Goal: Task Accomplishment & Management: Use online tool/utility

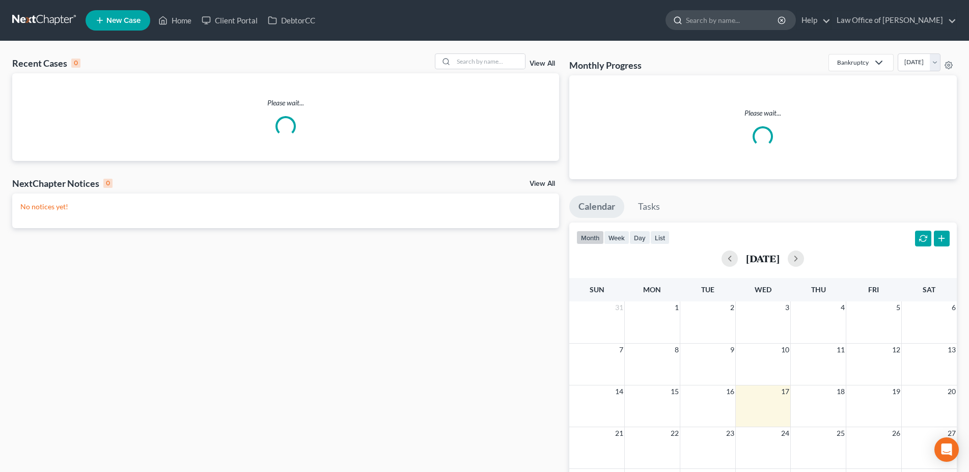
click at [733, 19] on input "search" at bounding box center [732, 20] width 93 height 19
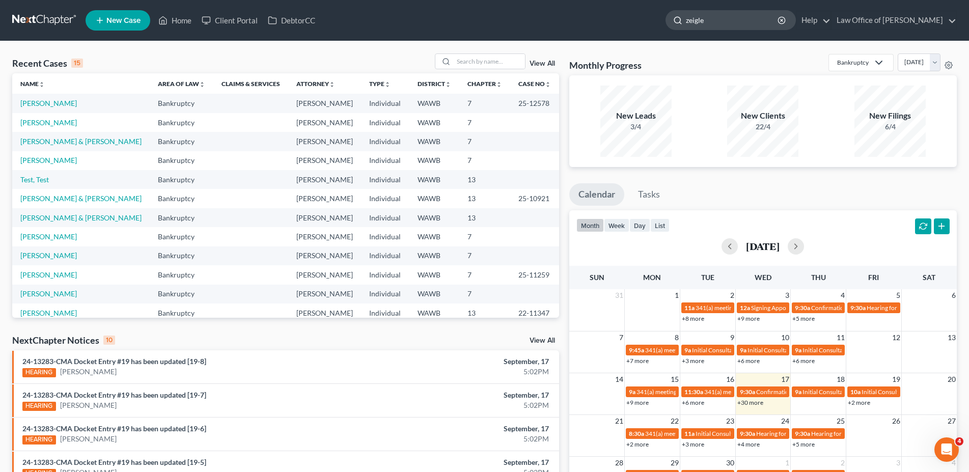
type input "[PERSON_NAME]"
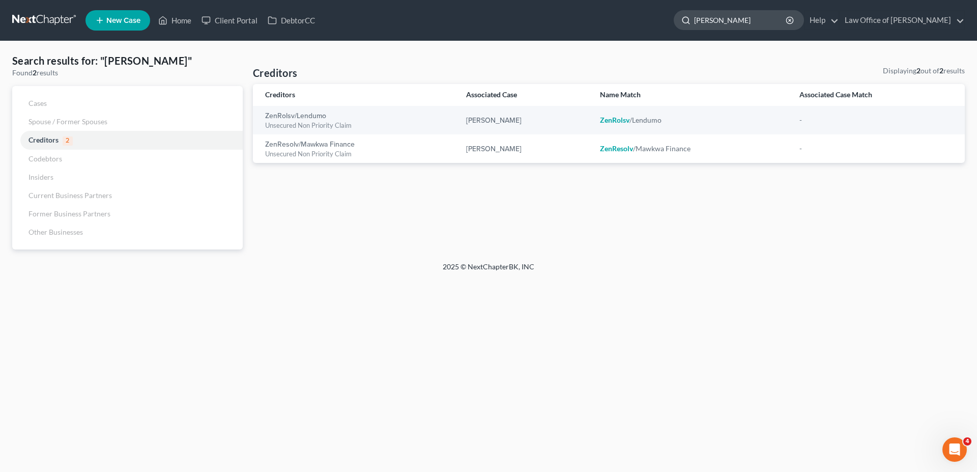
click at [732, 20] on input "[PERSON_NAME]" at bounding box center [740, 20] width 93 height 19
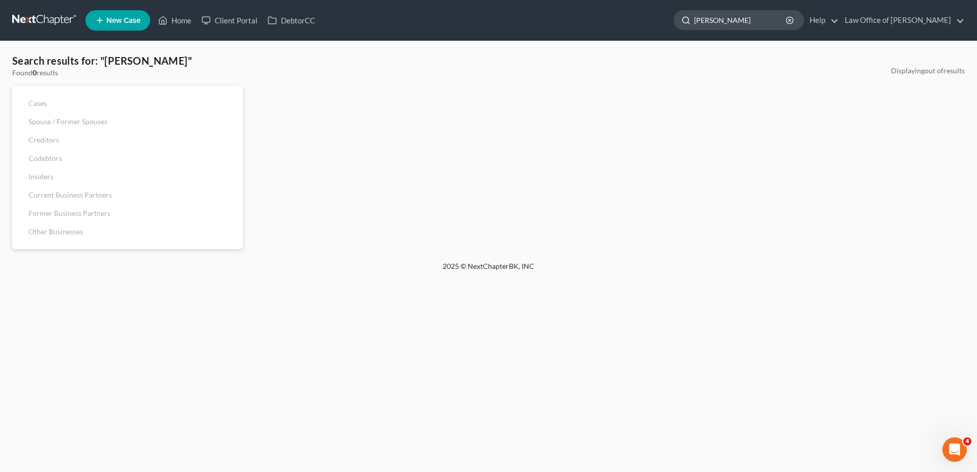
type input "[PERSON_NAME]"
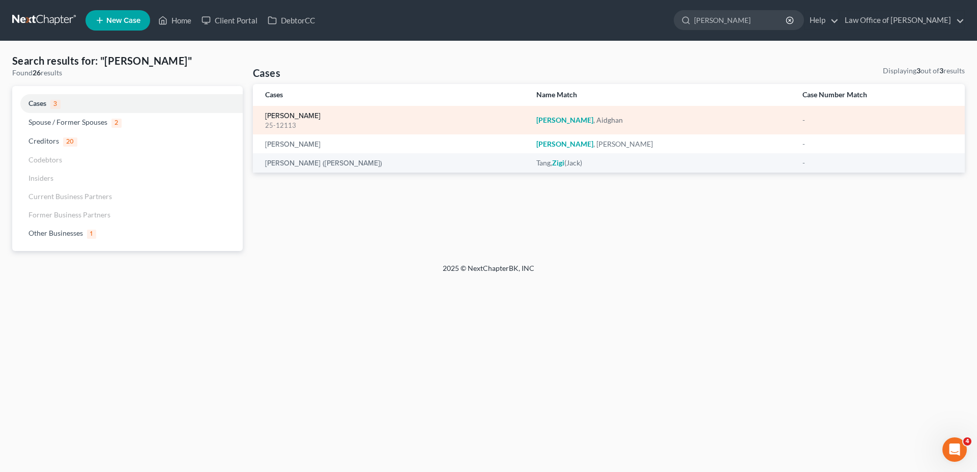
click at [300, 115] on link "[PERSON_NAME]" at bounding box center [292, 116] width 55 height 7
select select "6"
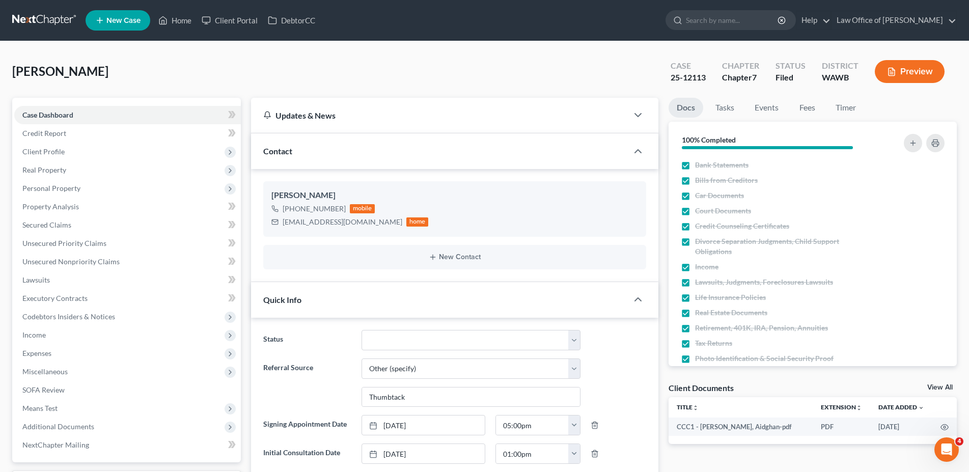
click at [908, 78] on button "Preview" at bounding box center [910, 71] width 70 height 23
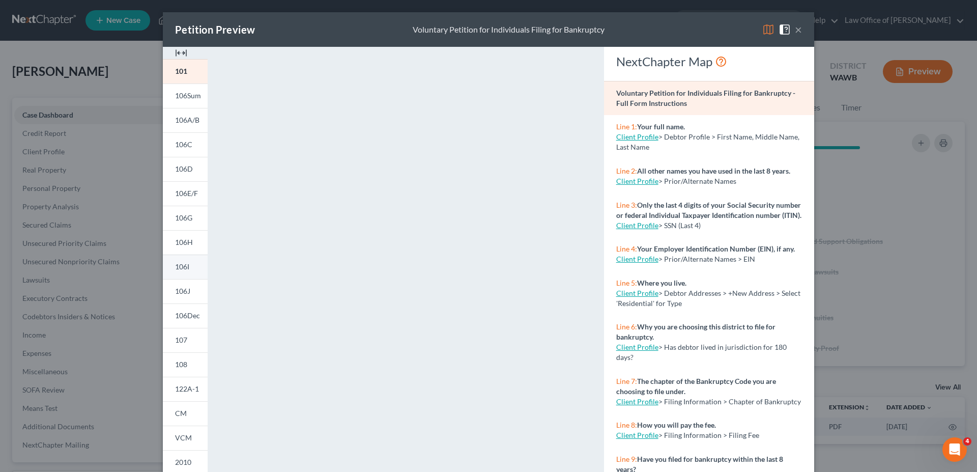
click at [181, 269] on span "106I" at bounding box center [182, 266] width 14 height 9
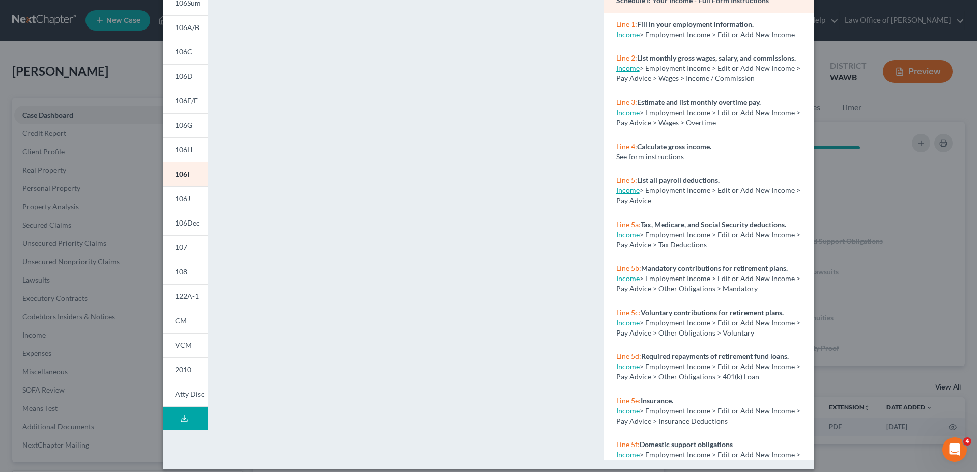
scroll to position [102, 0]
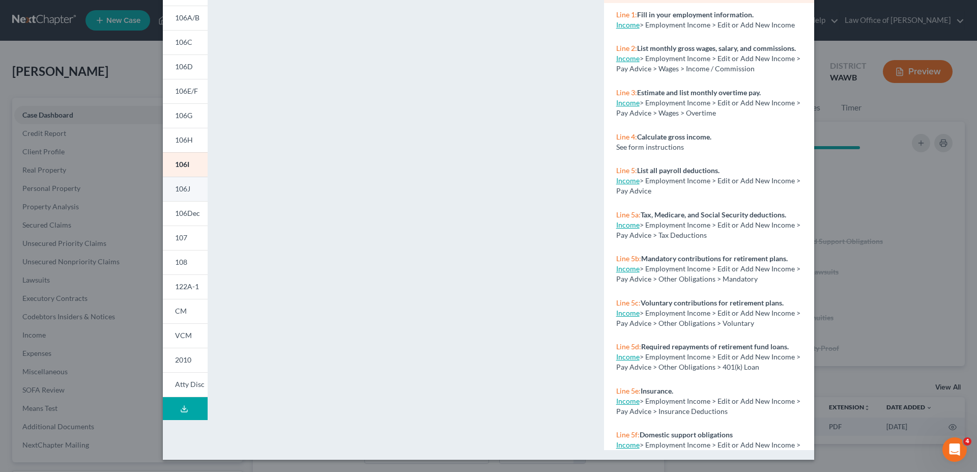
click at [181, 186] on span "106J" at bounding box center [182, 188] width 15 height 9
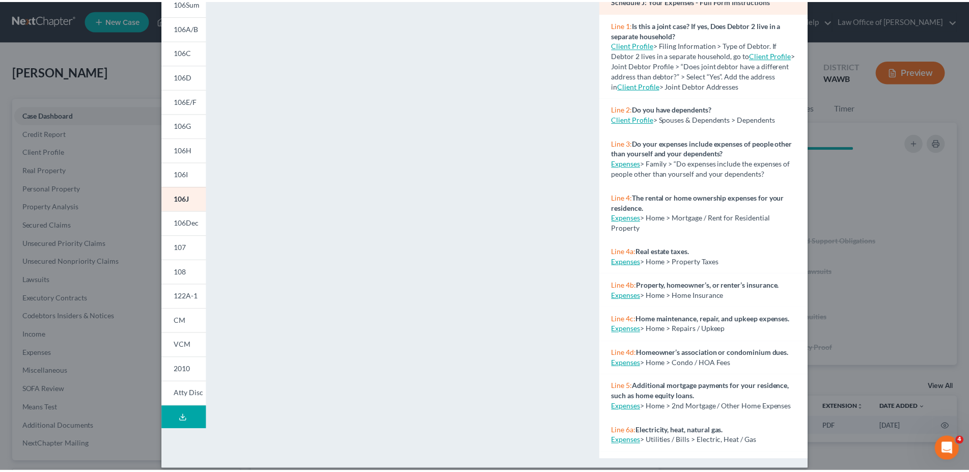
scroll to position [0, 0]
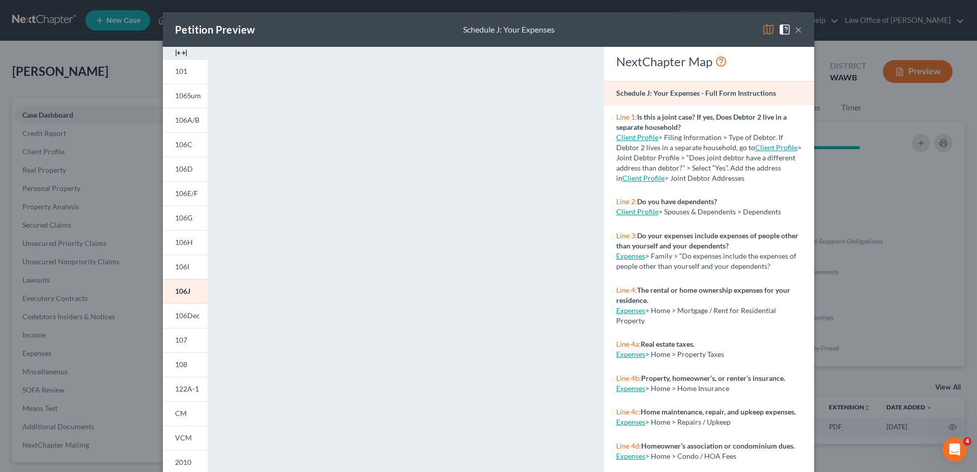
click at [798, 28] on button "×" at bounding box center [798, 29] width 7 height 12
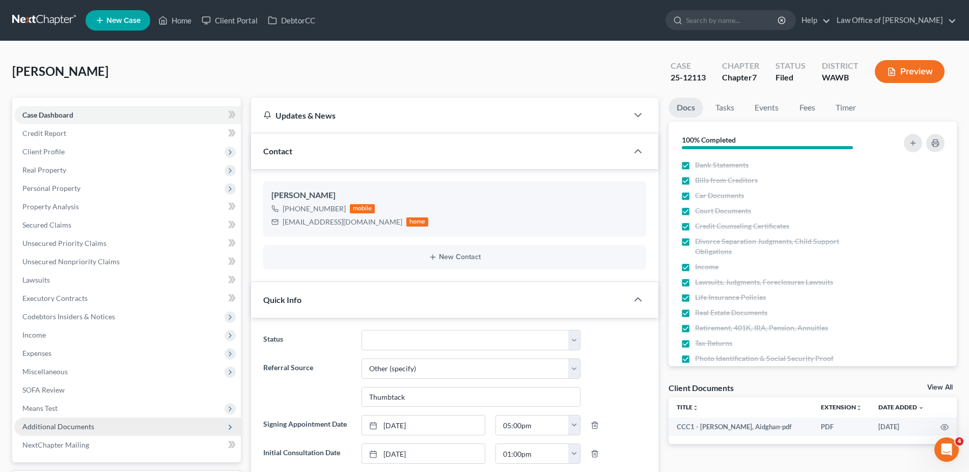
click at [34, 424] on span "Additional Documents" at bounding box center [58, 426] width 72 height 9
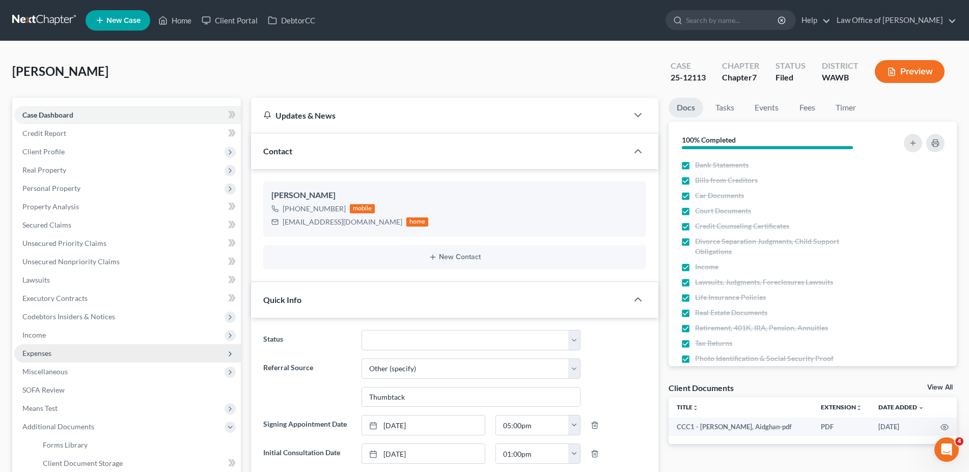
scroll to position [104, 0]
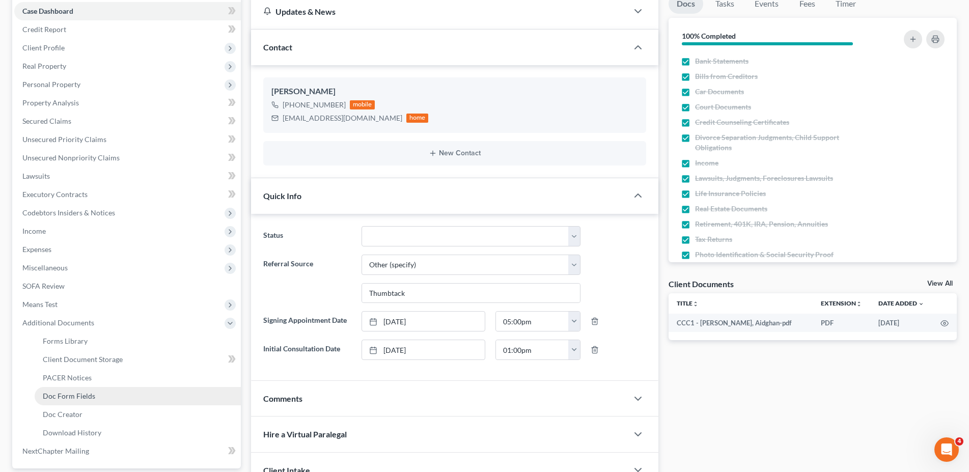
click at [84, 396] on span "Doc Form Fields" at bounding box center [69, 395] width 52 height 9
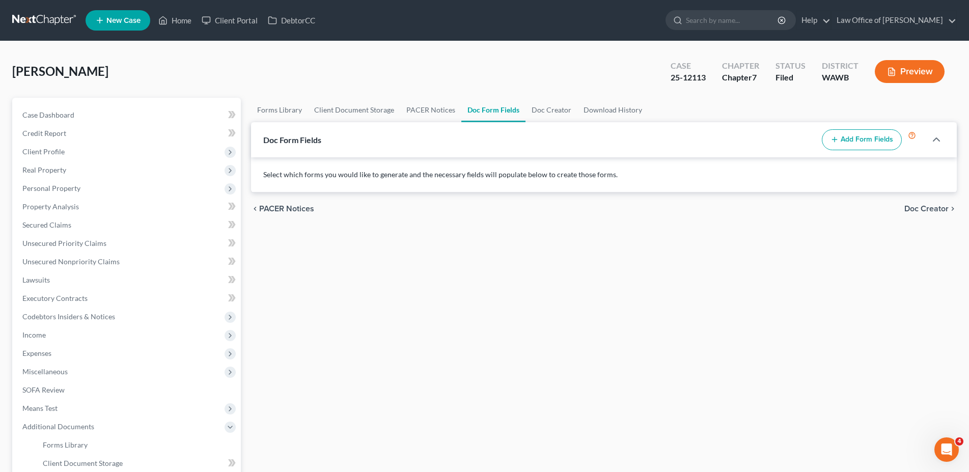
click at [854, 138] on button "Add Form Fields" at bounding box center [862, 139] width 80 height 21
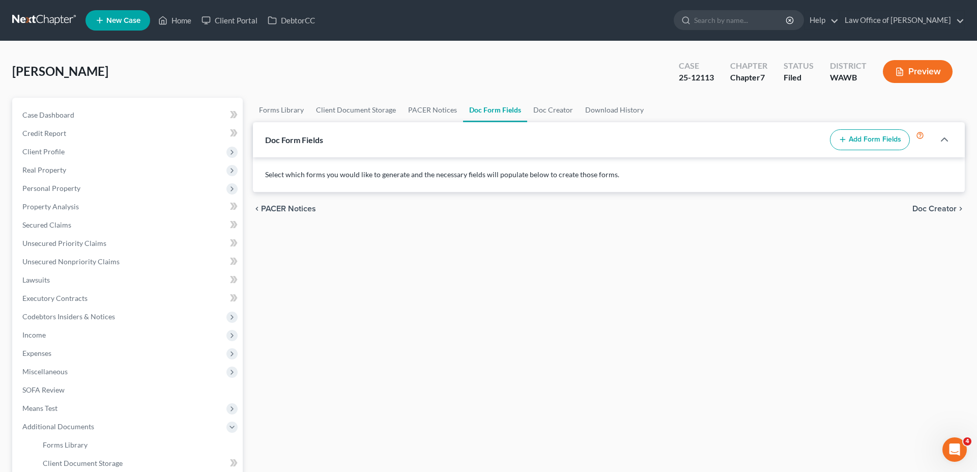
select select
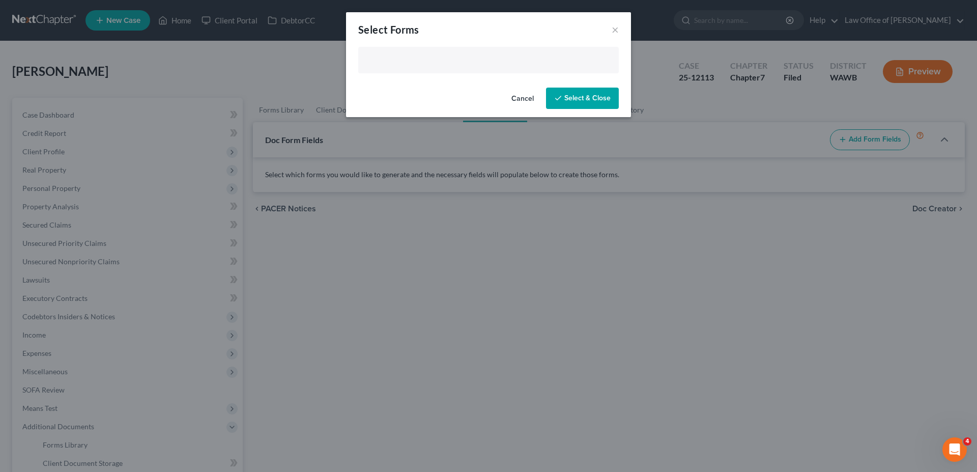
click at [407, 61] on input "text" at bounding box center [487, 60] width 246 height 15
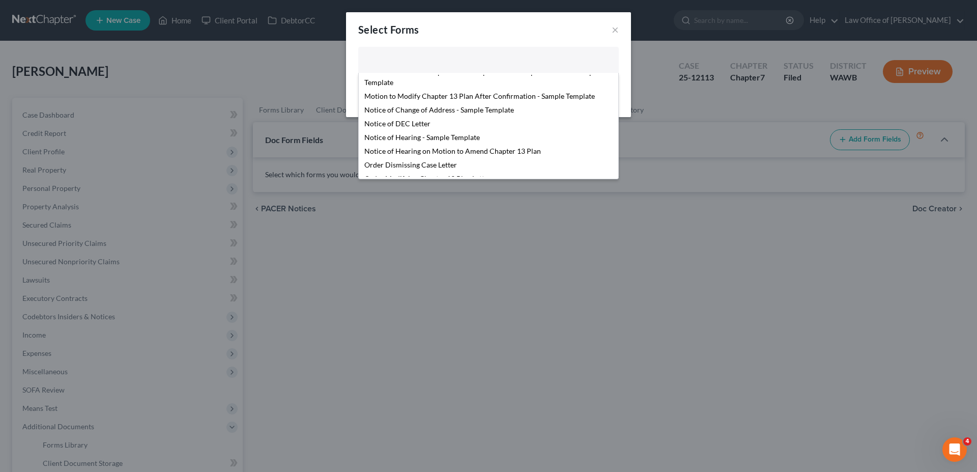
scroll to position [348, 0]
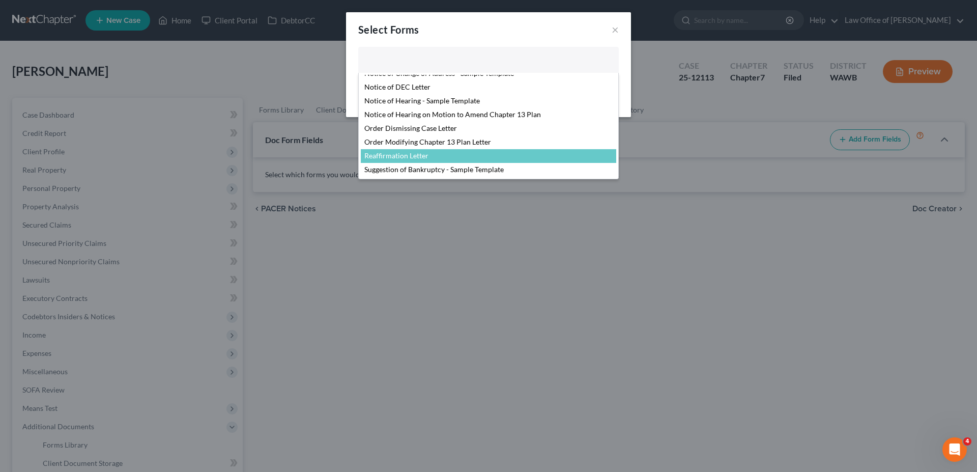
select select "104794"
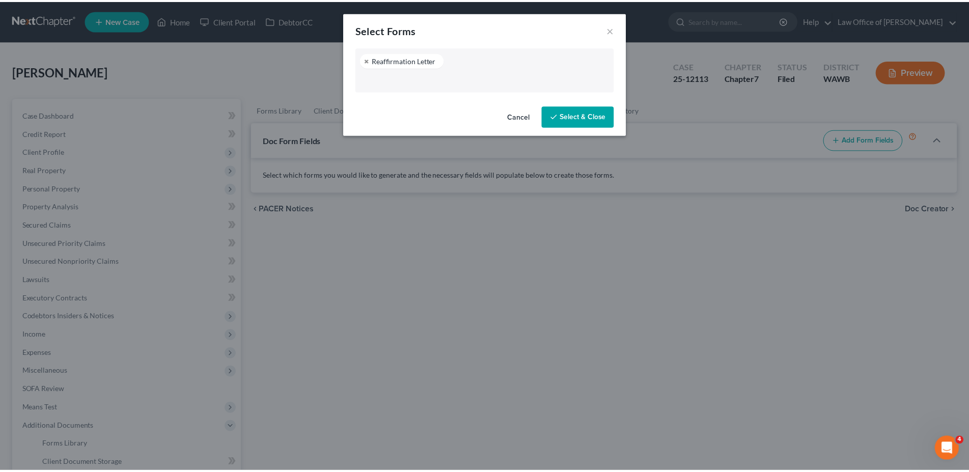
scroll to position [321, 0]
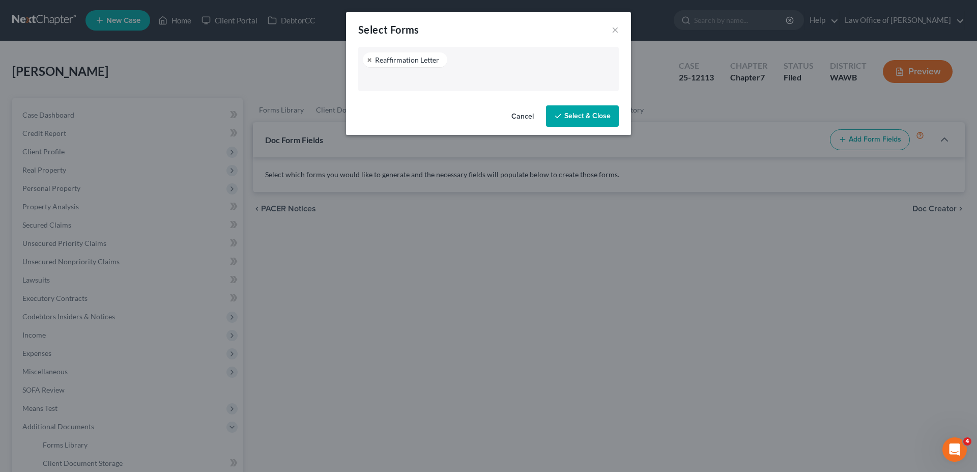
click at [568, 115] on button "Select & Close" at bounding box center [582, 115] width 73 height 21
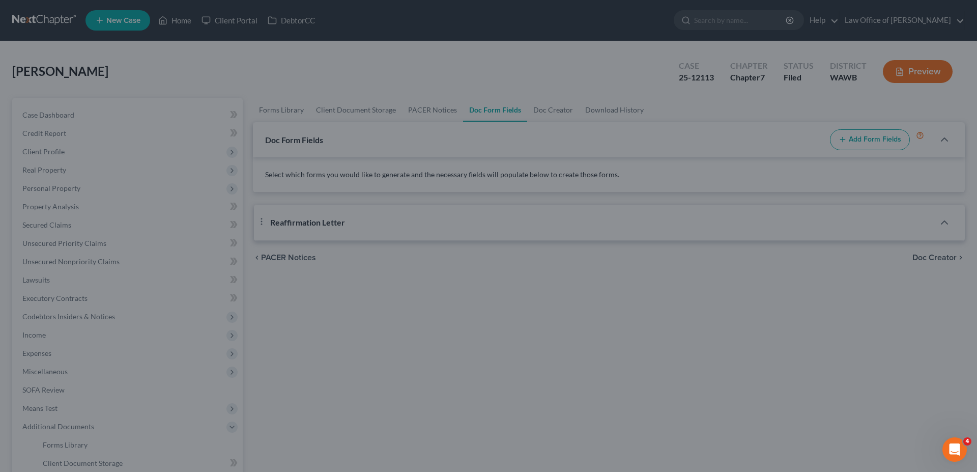
select select "0"
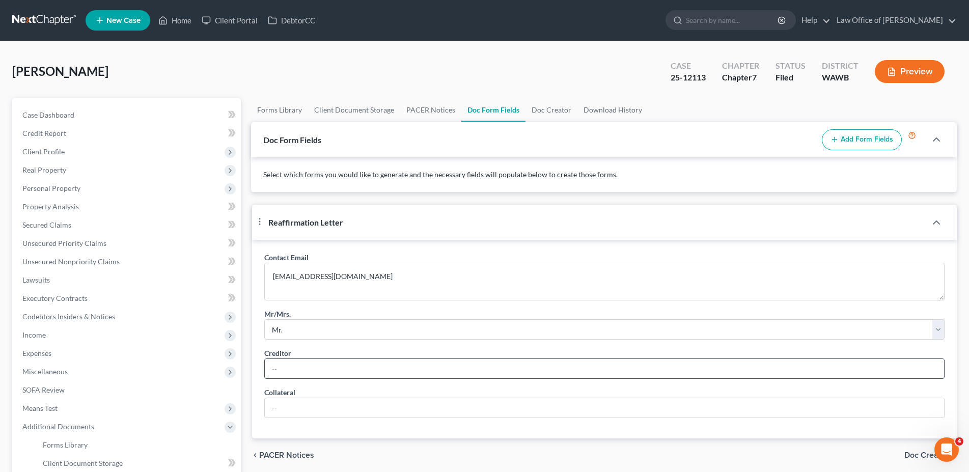
click at [301, 378] on input "text" at bounding box center [604, 368] width 679 height 19
type input "Boeing Employee Credit Union"
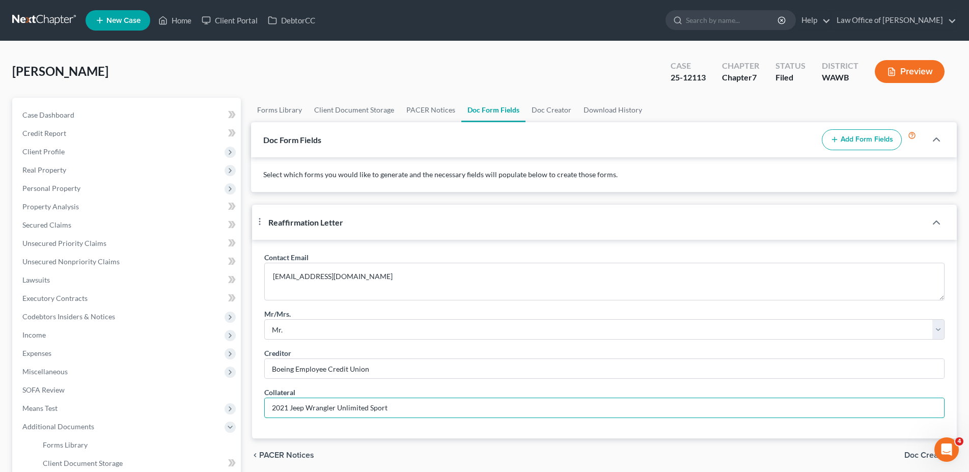
scroll to position [104, 0]
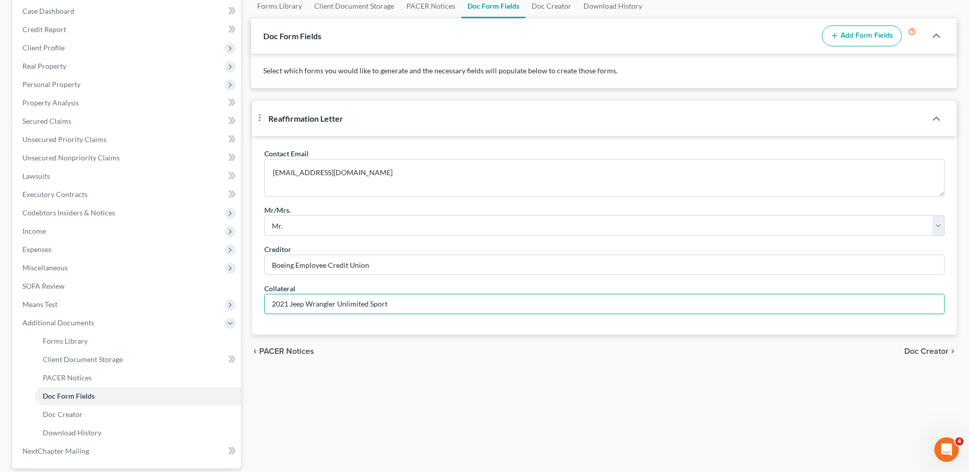
type input "2021 Jeep Wrangler Unlimited Sport"
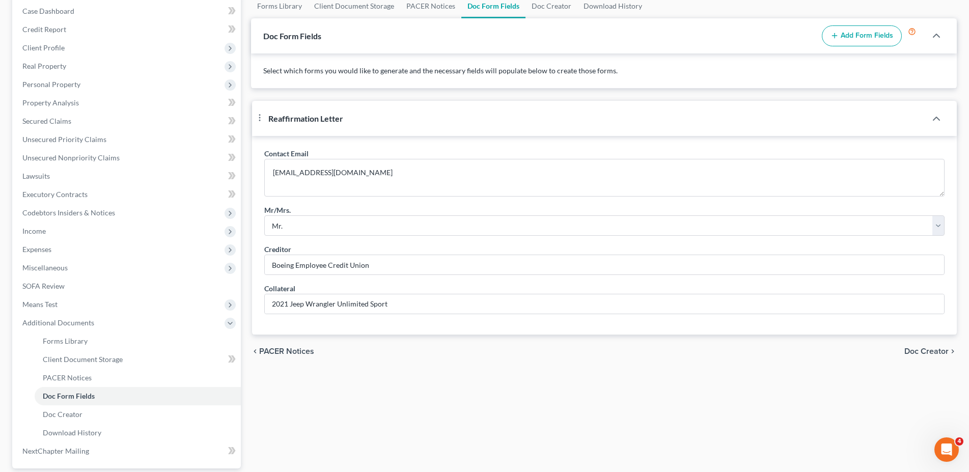
click at [923, 355] on span "Doc Creator" at bounding box center [926, 351] width 44 height 8
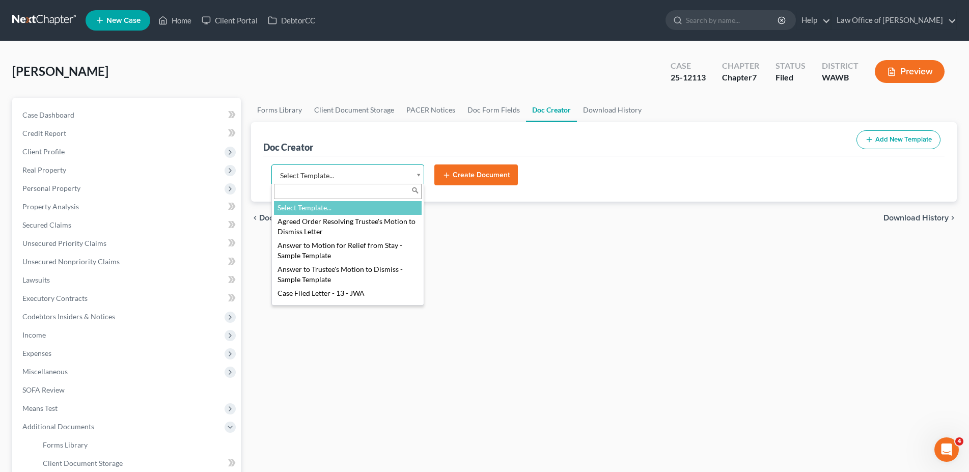
click at [296, 180] on body "Home New Case Client Portal DebtorCC Law Office of [PERSON_NAME] [EMAIL_ADDRESS…" at bounding box center [484, 321] width 969 height 643
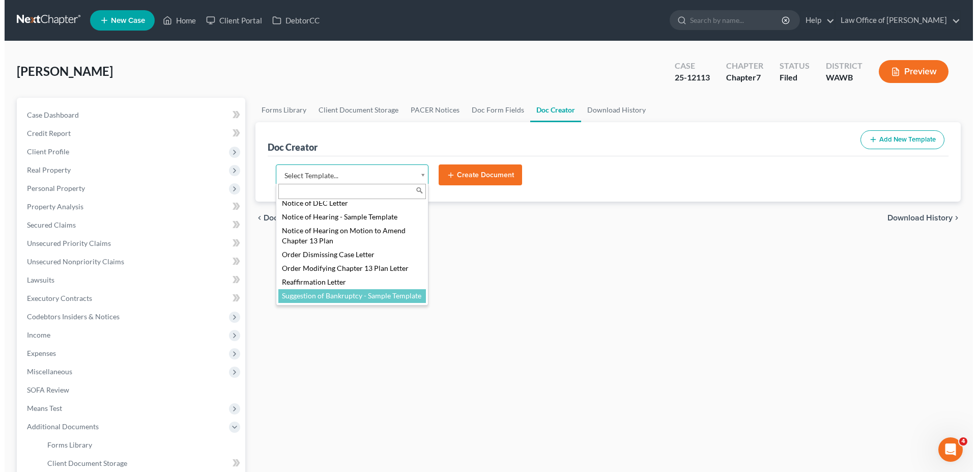
scroll to position [470, 0]
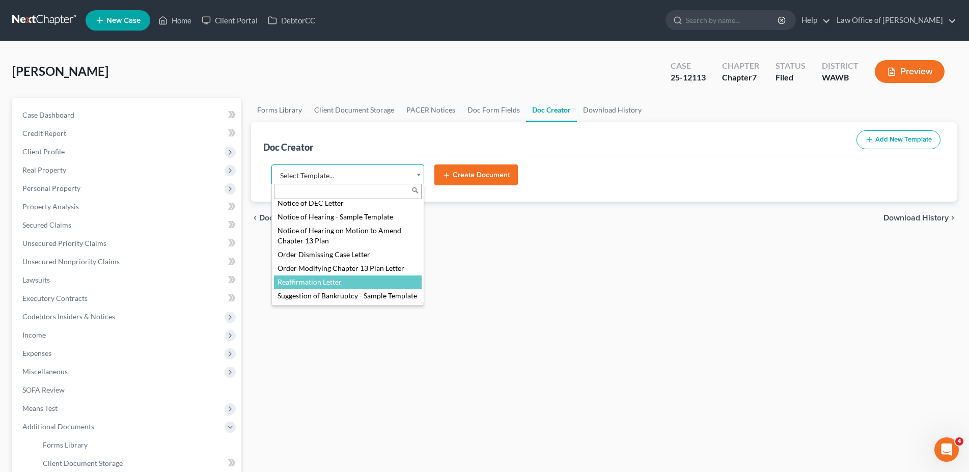
select select "104794"
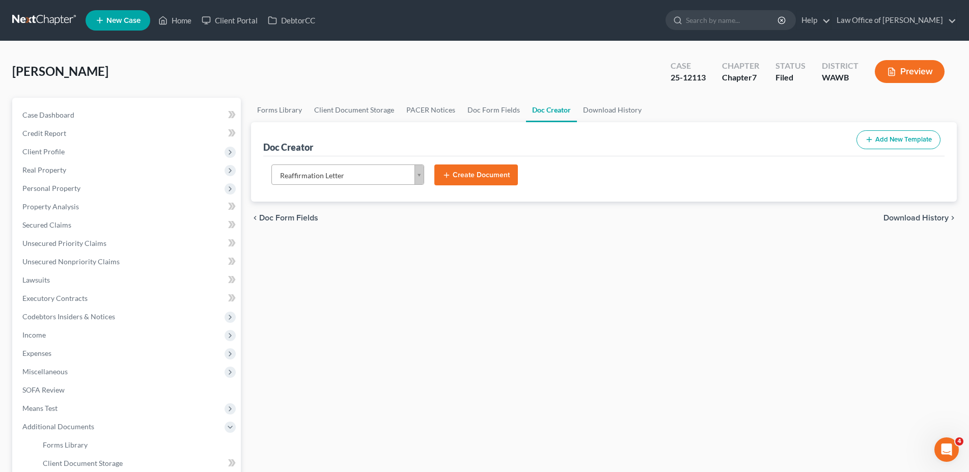
click at [473, 174] on button "Create Document" at bounding box center [475, 174] width 83 height 21
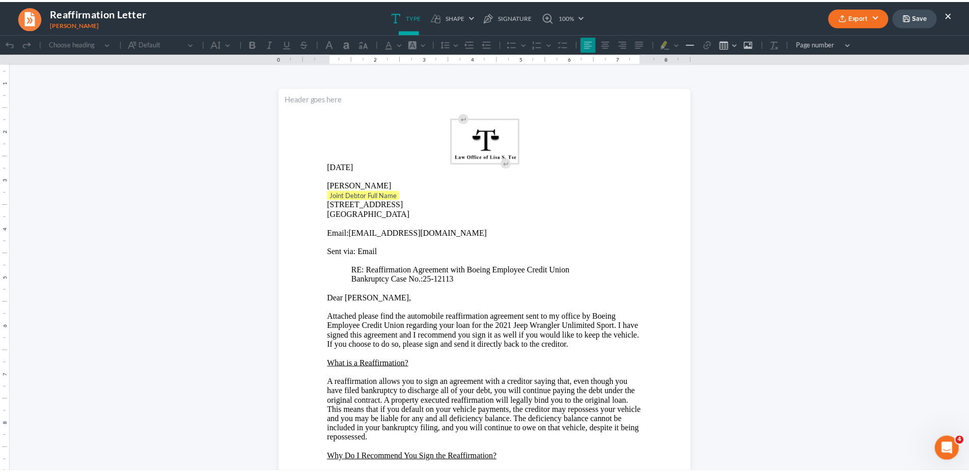
scroll to position [0, 0]
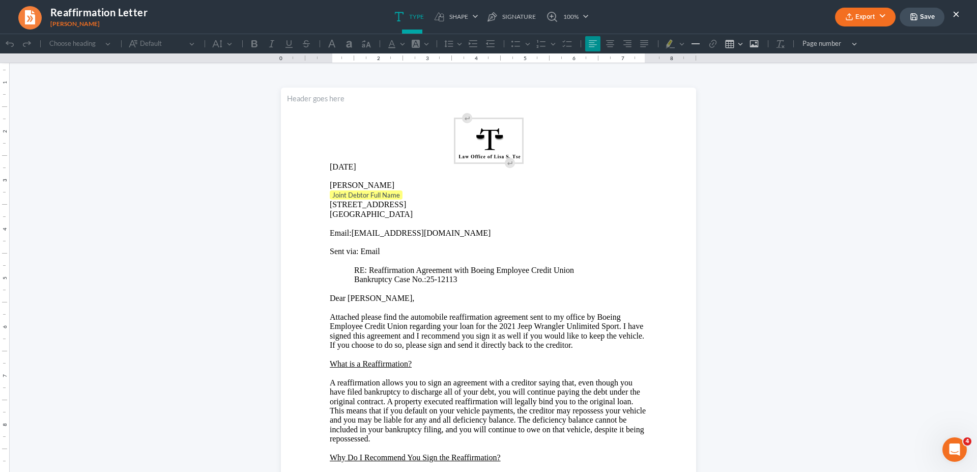
click at [408, 194] on p "Joint Debtor Full Name" at bounding box center [489, 195] width 318 height 10
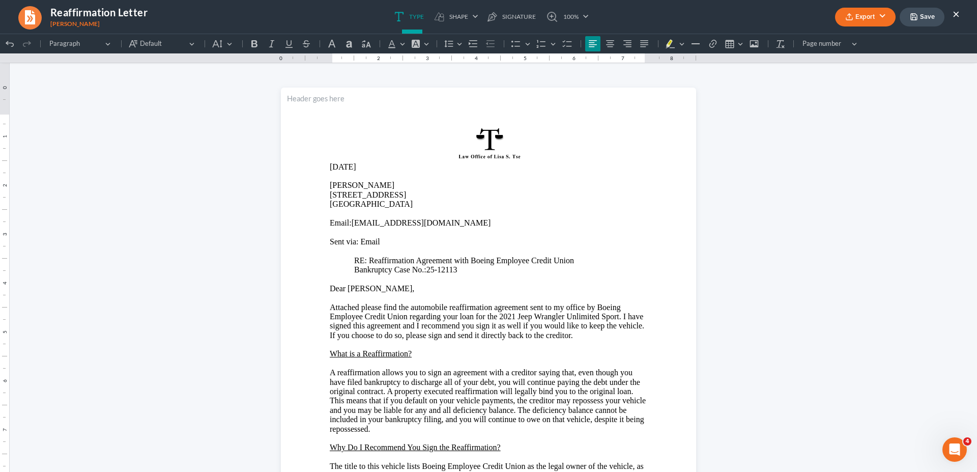
click at [857, 15] on button "Export" at bounding box center [865, 17] width 61 height 19
click at [856, 54] on link "Word" at bounding box center [864, 57] width 79 height 17
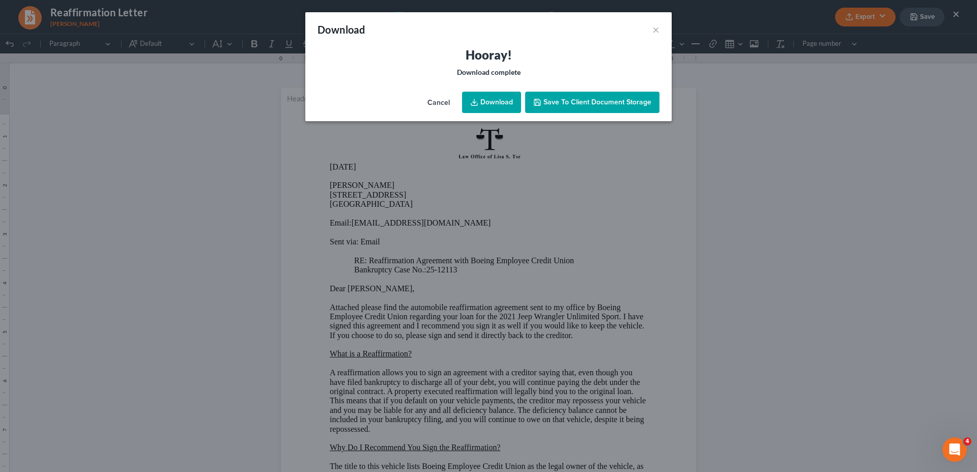
click at [486, 106] on link "Download" at bounding box center [491, 102] width 59 height 21
click at [653, 31] on button "×" at bounding box center [656, 29] width 7 height 12
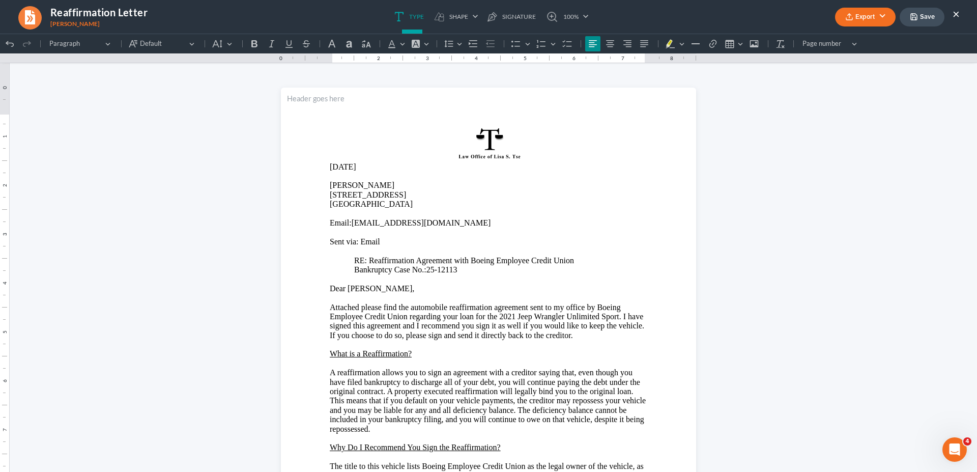
click at [953, 15] on ul "Export PDF Word Client Doc Storage Save ×" at bounding box center [897, 17] width 125 height 22
click at [955, 14] on button "×" at bounding box center [956, 14] width 7 height 12
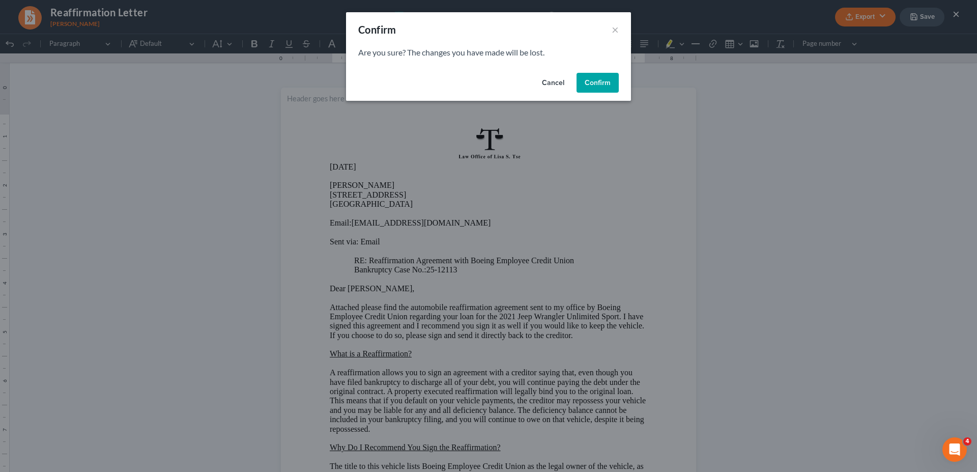
click at [597, 80] on button "Confirm" at bounding box center [598, 83] width 42 height 20
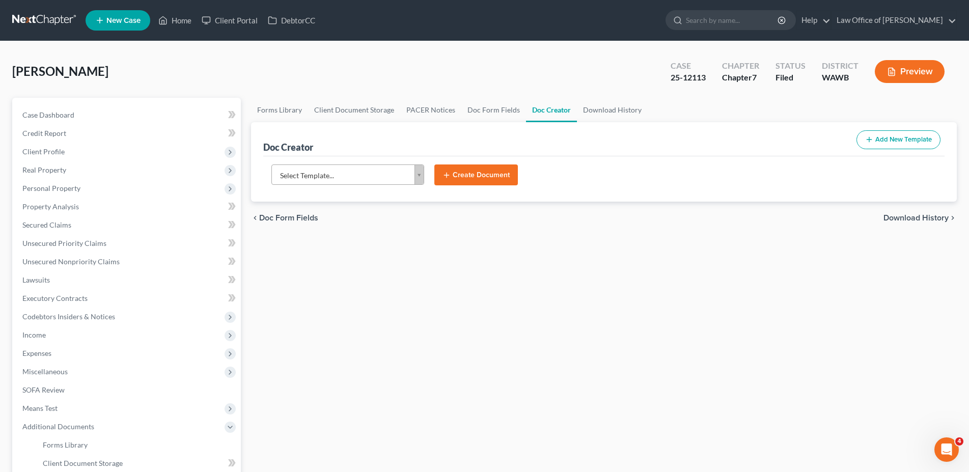
click at [129, 20] on span "New Case" at bounding box center [123, 21] width 34 height 8
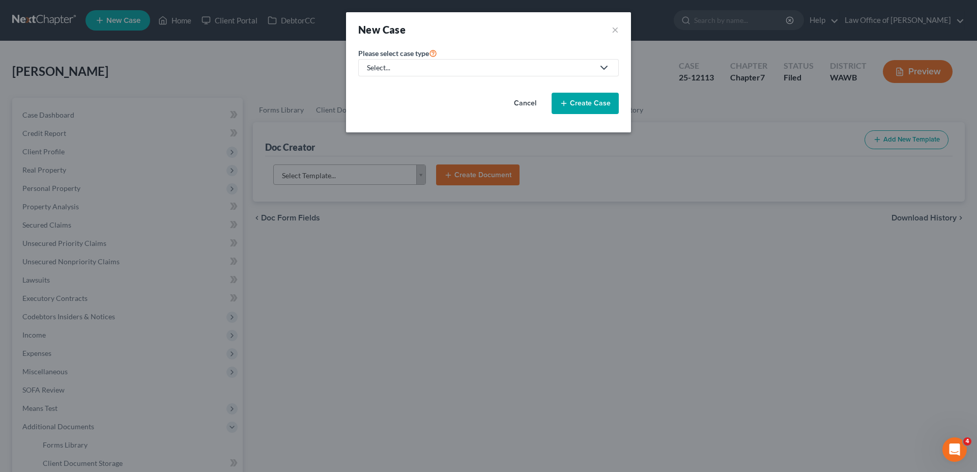
click at [417, 69] on div "Select..." at bounding box center [480, 68] width 227 height 10
click at [399, 91] on div "Bankruptcy" at bounding box center [386, 88] width 37 height 10
select select "87"
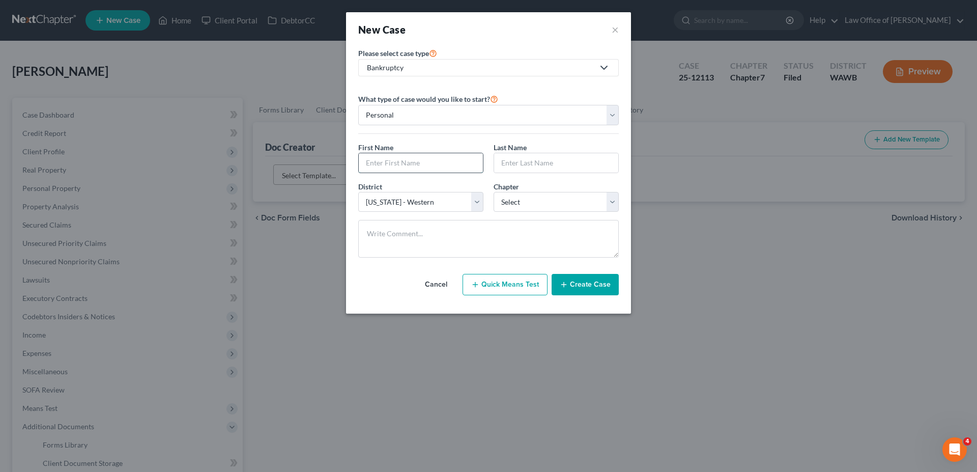
click at [415, 165] on input "text" at bounding box center [421, 162] width 124 height 19
type input "[PERSON_NAME]"
click at [372, 160] on input "[PERSON_NAME]" at bounding box center [421, 162] width 124 height 19
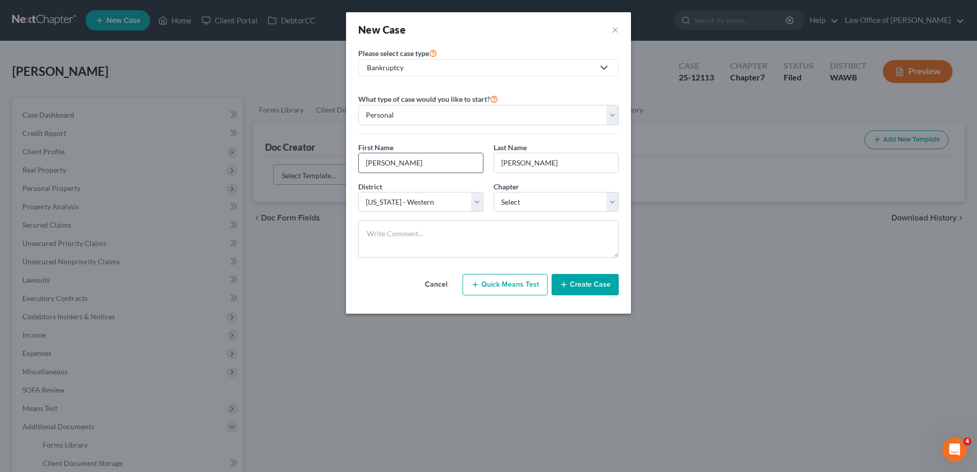
type input "[PERSON_NAME]"
click at [494, 192] on select "Select 7 11 12 13" at bounding box center [556, 202] width 125 height 20
select select "0"
click option "7" at bounding box center [0, 0] width 0 height 0
click at [580, 279] on button "Create Case" at bounding box center [585, 284] width 67 height 21
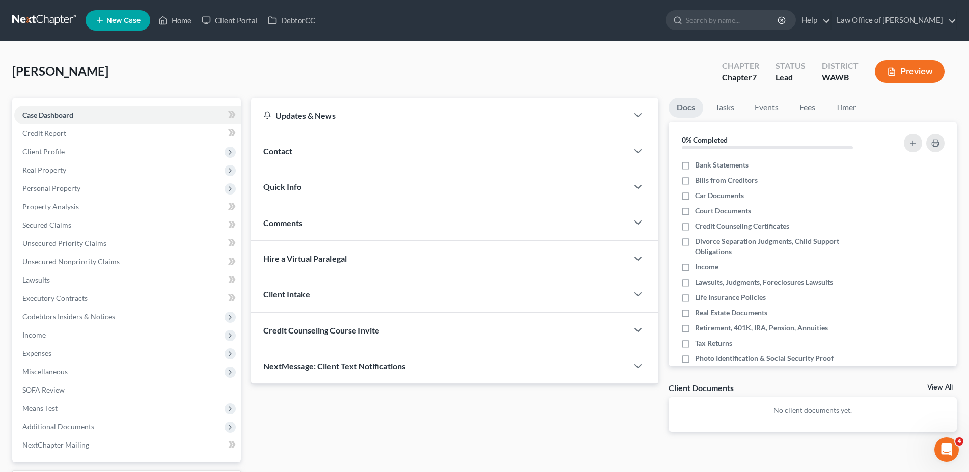
click at [282, 152] on span "Contact" at bounding box center [277, 151] width 29 height 10
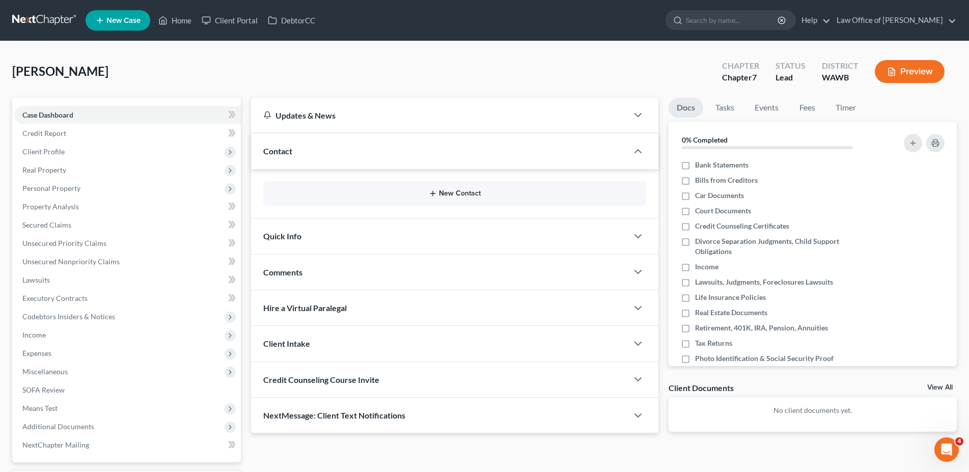
click at [442, 190] on button "New Contact" at bounding box center [454, 193] width 367 height 8
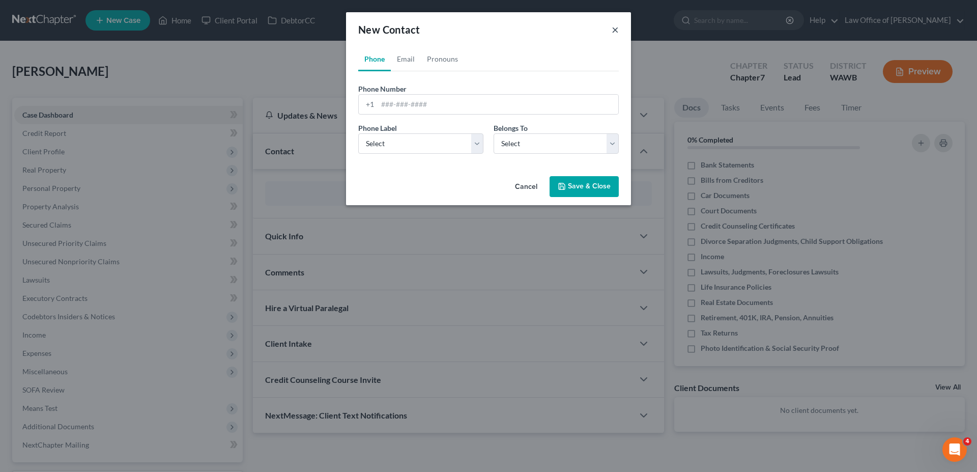
click at [616, 32] on button "×" at bounding box center [615, 29] width 7 height 12
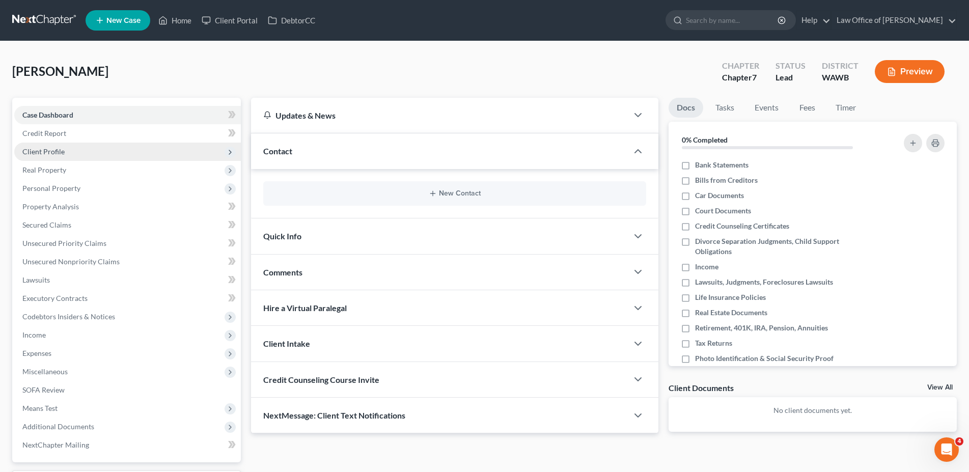
click at [40, 150] on span "Client Profile" at bounding box center [43, 151] width 42 height 9
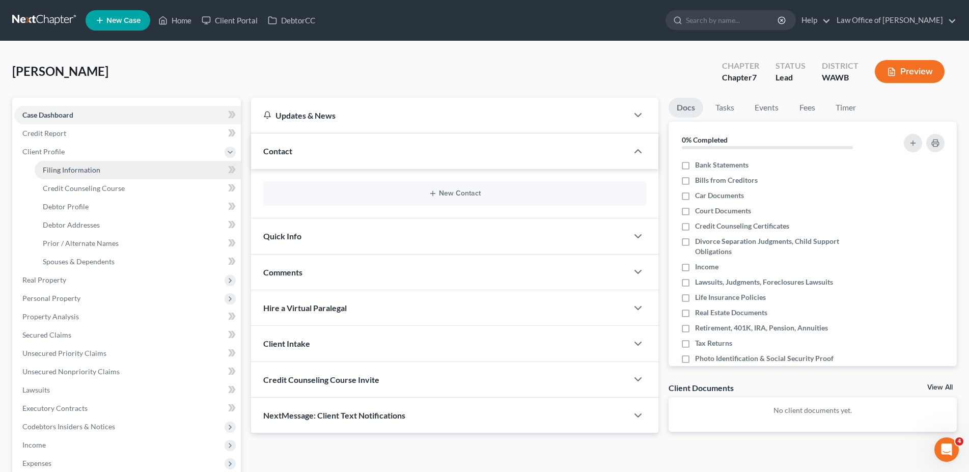
click at [67, 166] on span "Filing Information" at bounding box center [72, 169] width 58 height 9
select select "1"
select select "0"
select select "87"
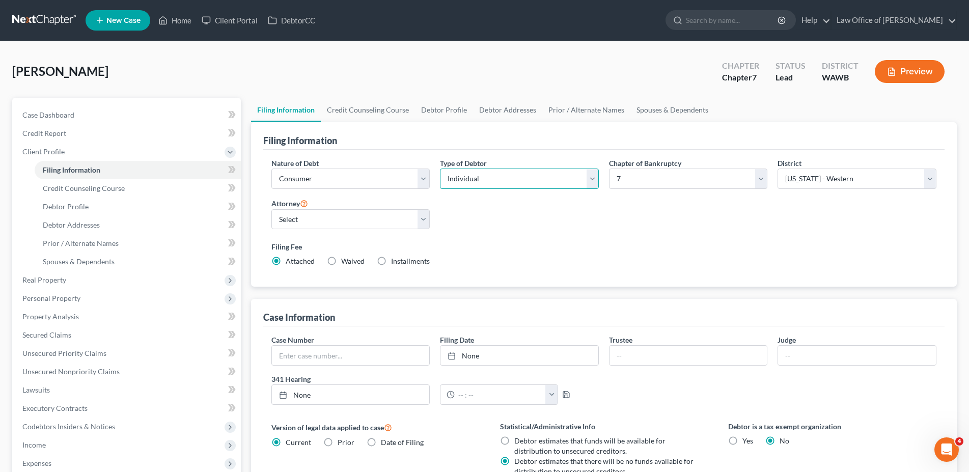
click at [440, 169] on select "Select Individual Joint" at bounding box center [519, 179] width 159 height 20
select select "1"
click option "Joint" at bounding box center [0, 0] width 0 height 0
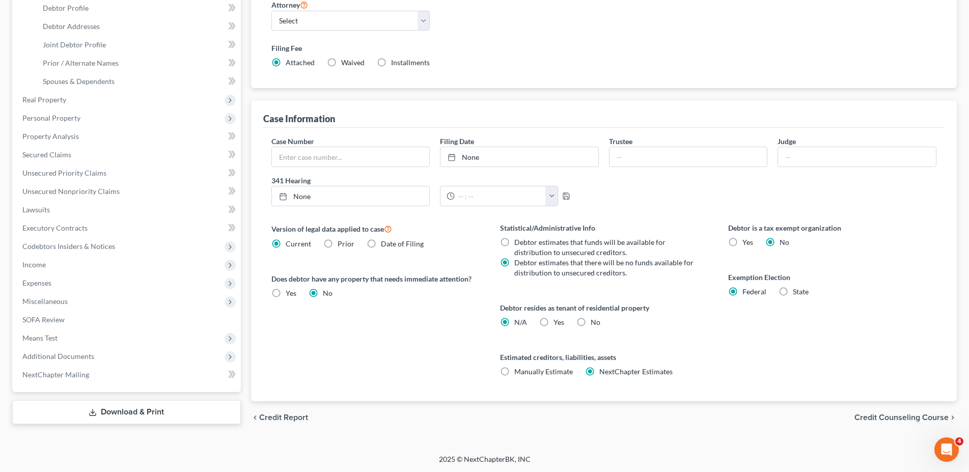
click at [553, 322] on label "Yes Yes" at bounding box center [558, 322] width 11 height 10
click at [557, 322] on input "Yes Yes" at bounding box center [560, 320] width 7 height 7
radio input "true"
radio input "false"
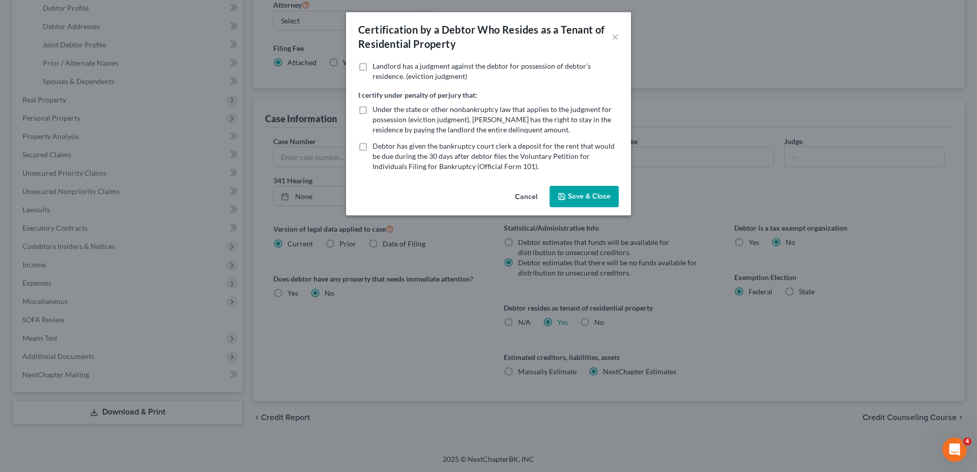
click at [583, 194] on button "Save & Close" at bounding box center [584, 196] width 69 height 21
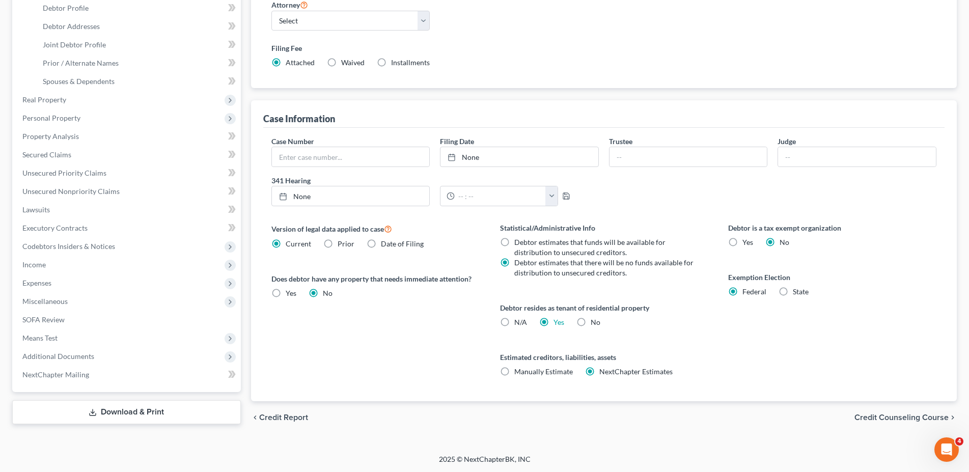
scroll to position [0, 0]
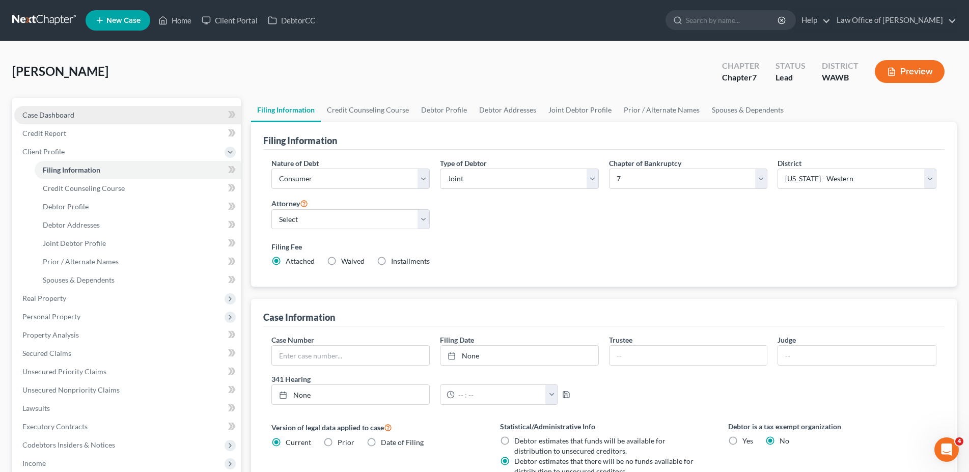
click at [45, 116] on span "Case Dashboard" at bounding box center [48, 114] width 52 height 9
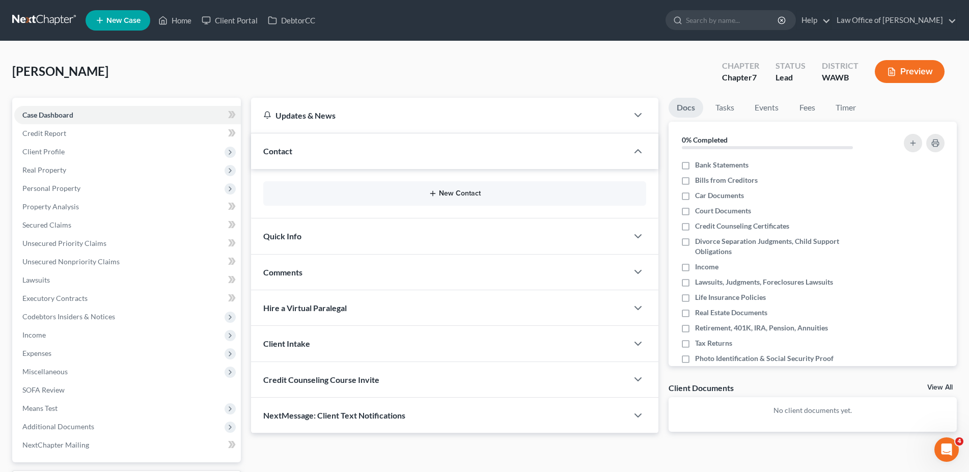
click at [456, 193] on button "New Contact" at bounding box center [454, 193] width 367 height 8
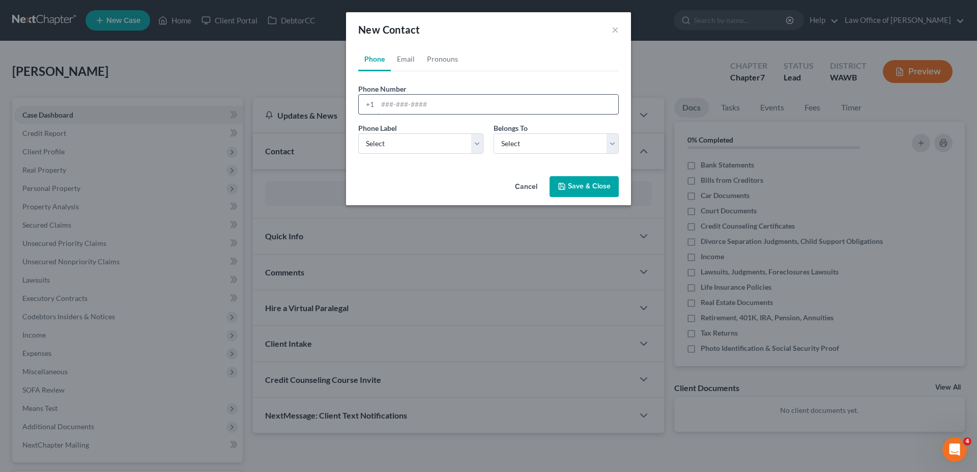
click at [386, 110] on input "tel" at bounding box center [498, 104] width 241 height 19
type input "[PHONE_NUMBER]"
select select "0"
select select "1"
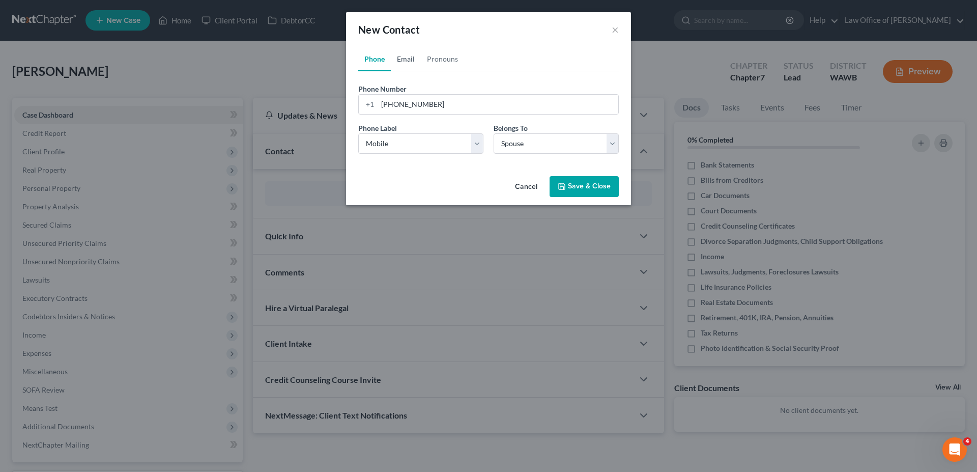
click at [398, 60] on link "Email" at bounding box center [406, 59] width 30 height 24
click at [407, 100] on input "email" at bounding box center [498, 104] width 241 height 19
type input "[EMAIL_ADDRESS][DOMAIN_NAME]"
select select "0"
click at [585, 184] on button "Save & Close" at bounding box center [584, 186] width 69 height 21
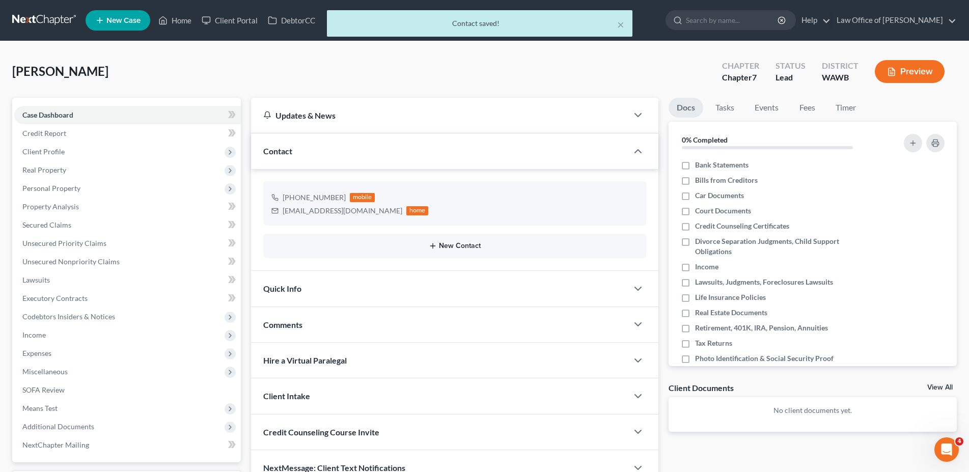
click at [448, 249] on button "New Contact" at bounding box center [454, 246] width 367 height 8
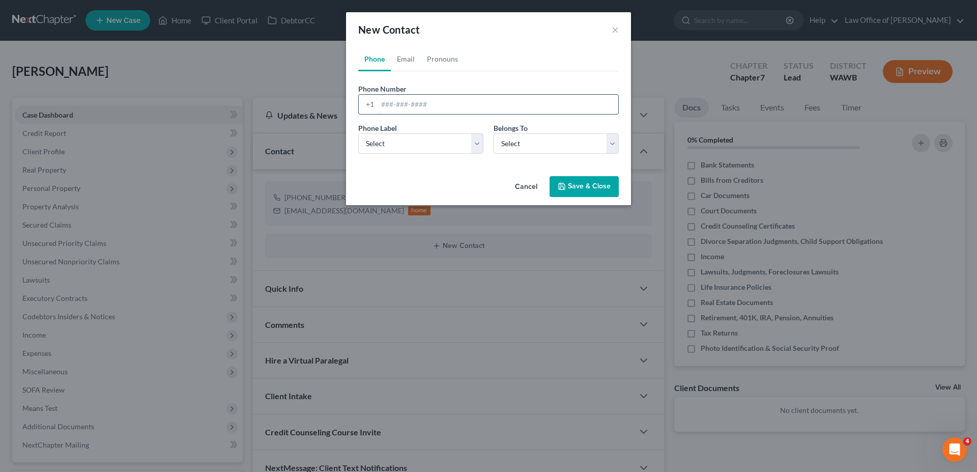
click at [388, 101] on input "tel" at bounding box center [498, 104] width 241 height 19
type input "[PHONE_NUMBER]"
select select "0"
click at [405, 61] on link "Email" at bounding box center [406, 59] width 30 height 24
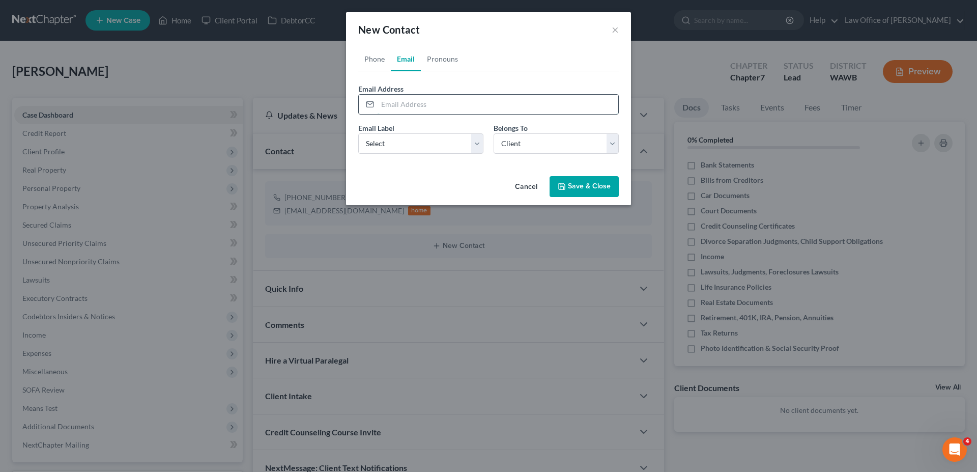
click at [403, 102] on input "email" at bounding box center [498, 104] width 241 height 19
type input "[EMAIL_ADDRESS][DOMAIN_NAME]"
select select "0"
click at [571, 190] on button "Save & Close" at bounding box center [584, 186] width 69 height 21
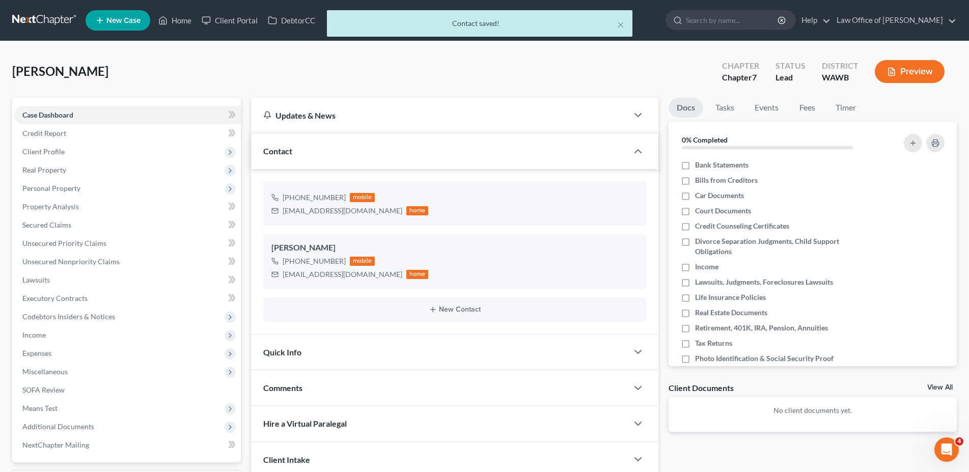
click at [287, 346] on div "Quick Info" at bounding box center [439, 351] width 377 height 35
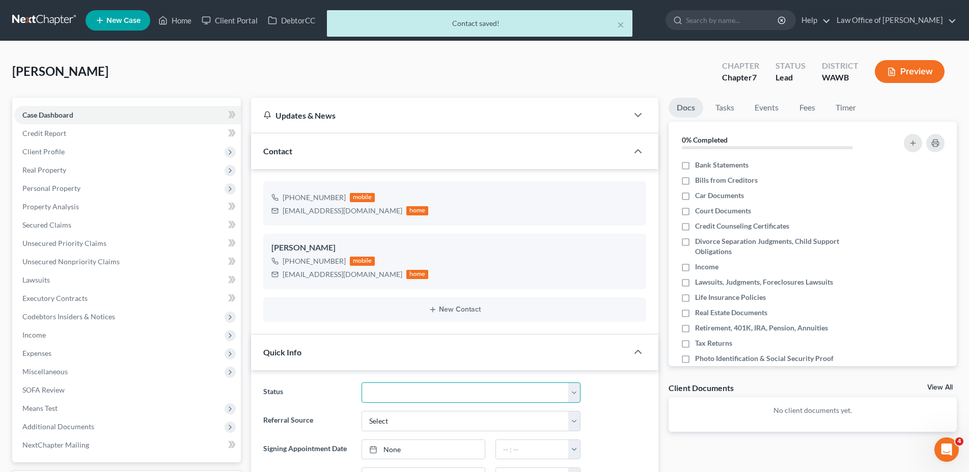
click at [361, 382] on select "Completed Discharged Dismissed Filed In Progress Lead Lost Lead Plan Confirmed …" at bounding box center [470, 392] width 219 height 20
select select "4"
click option "In Progress" at bounding box center [0, 0] width 0 height 0
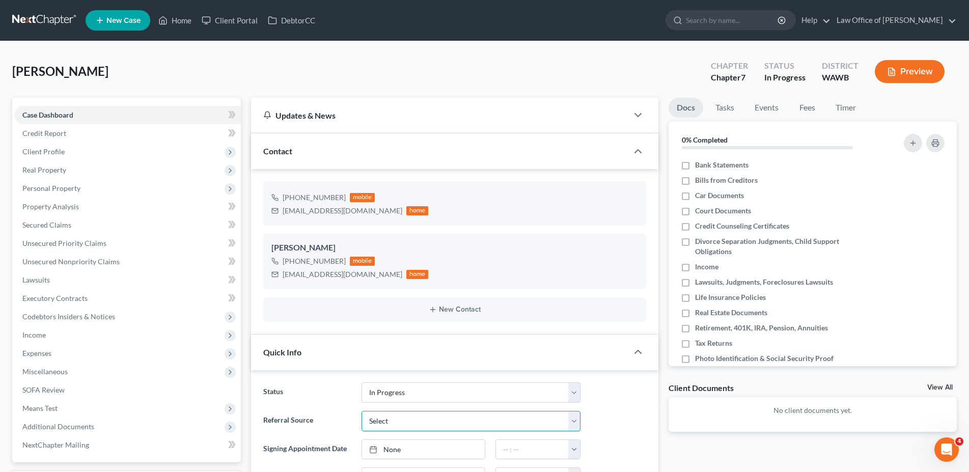
click at [361, 411] on select "Select Word Of Mouth Previous Clients Direct Mail Website Google Search Modern …" at bounding box center [470, 421] width 219 height 20
select select "6"
click option "Other (specify)" at bounding box center [0, 0] width 0 height 0
click at [390, 450] on input "text" at bounding box center [471, 449] width 218 height 19
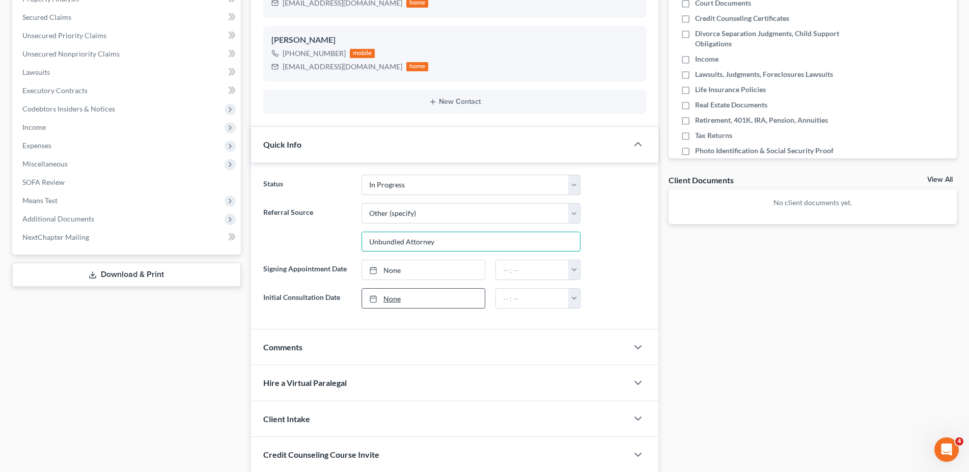
type input "Unbundled Attorney"
click at [386, 297] on link "None" at bounding box center [423, 298] width 123 height 19
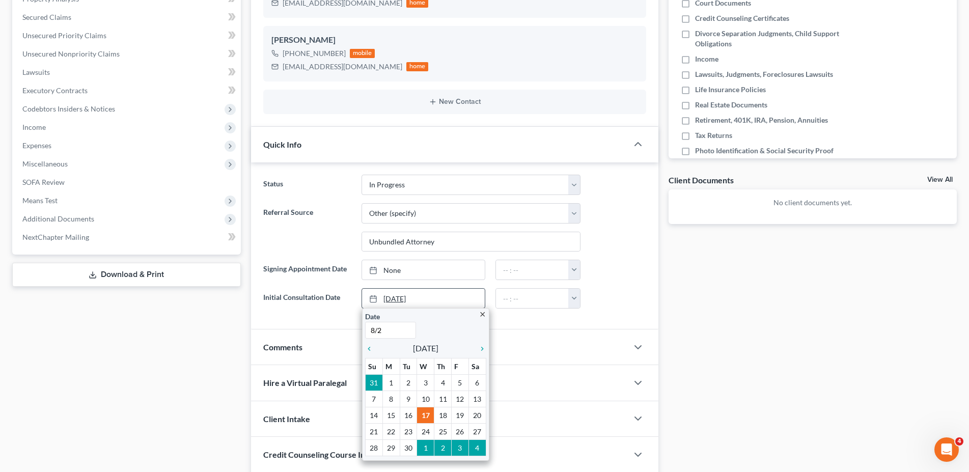
type input "8/26"
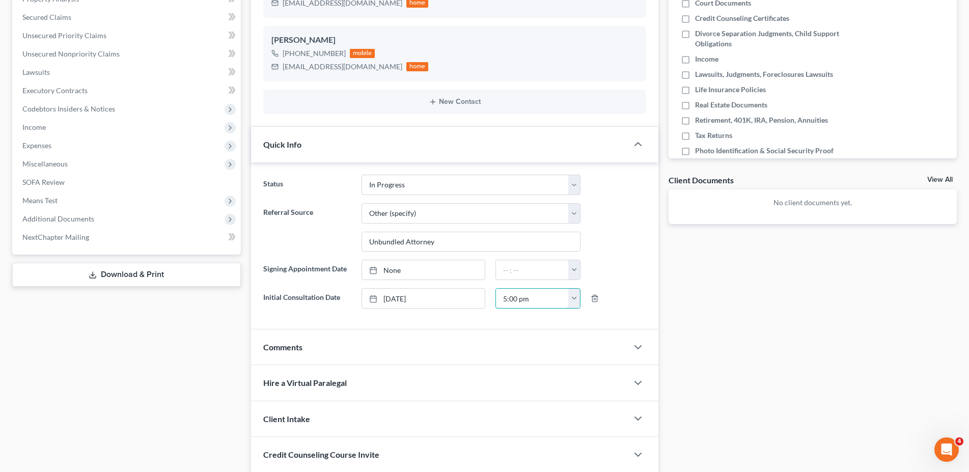
scroll to position [52, 0]
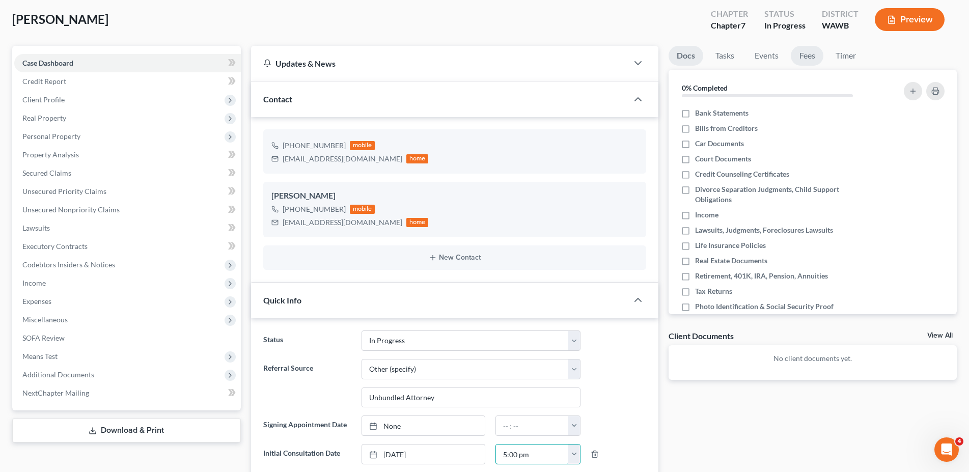
type input "5:00 pm"
click at [804, 52] on link "Fees" at bounding box center [807, 56] width 33 height 20
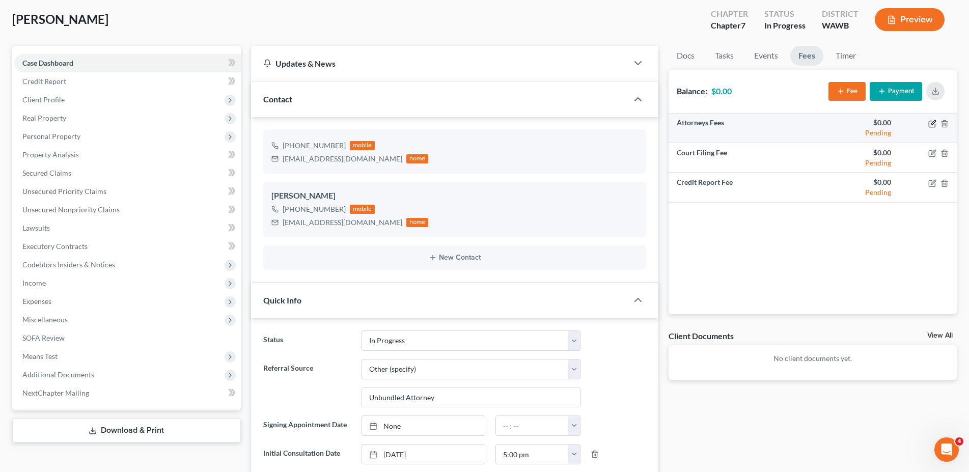
click at [930, 122] on icon "button" at bounding box center [932, 124] width 8 height 8
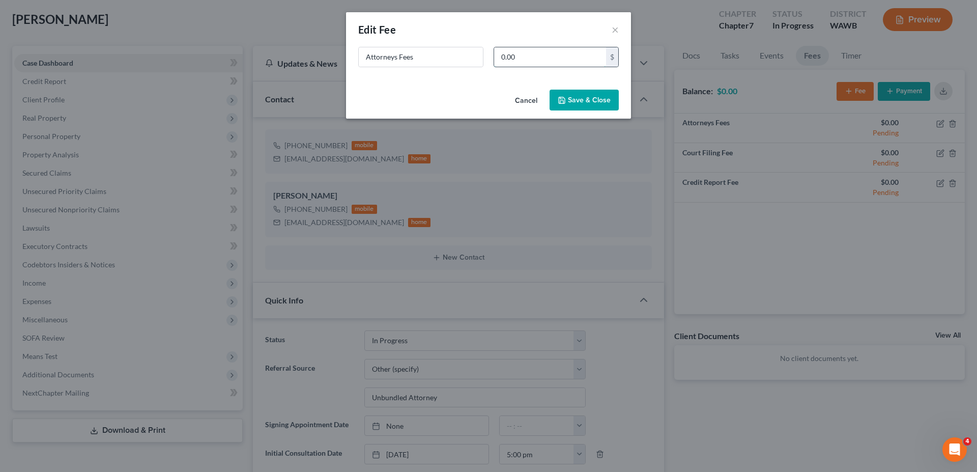
click at [512, 63] on input "0.00" at bounding box center [550, 56] width 112 height 19
type input "2,500."
click at [568, 91] on button "Save & Close" at bounding box center [584, 100] width 69 height 21
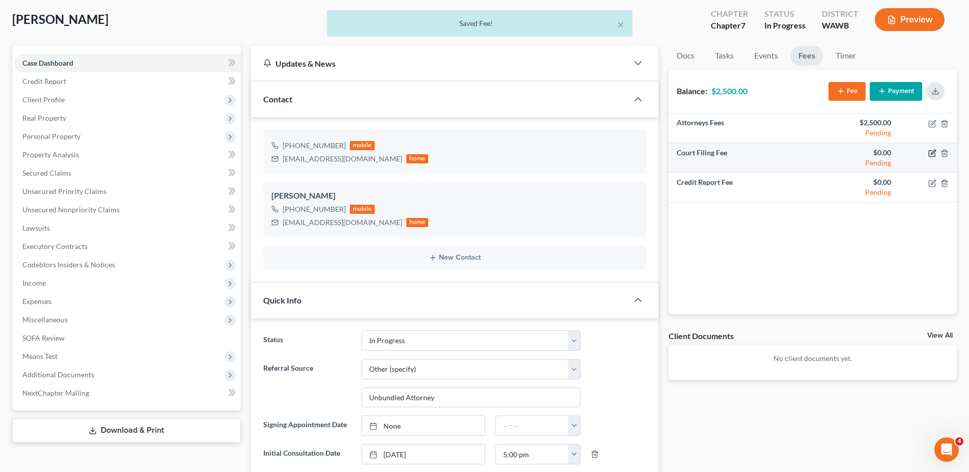
click at [931, 154] on icon "button" at bounding box center [932, 153] width 8 height 8
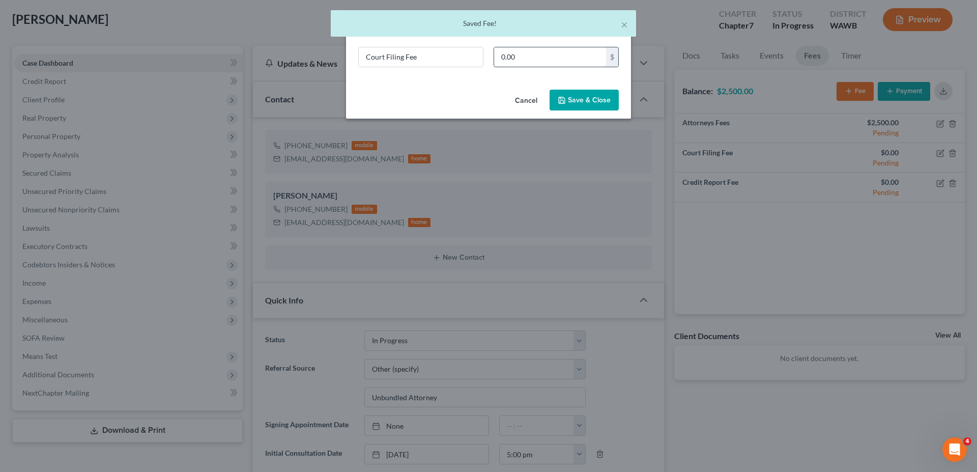
click at [522, 65] on input "0.00" at bounding box center [550, 56] width 112 height 19
type input "338."
click at [595, 98] on button "Save & Close" at bounding box center [584, 100] width 69 height 21
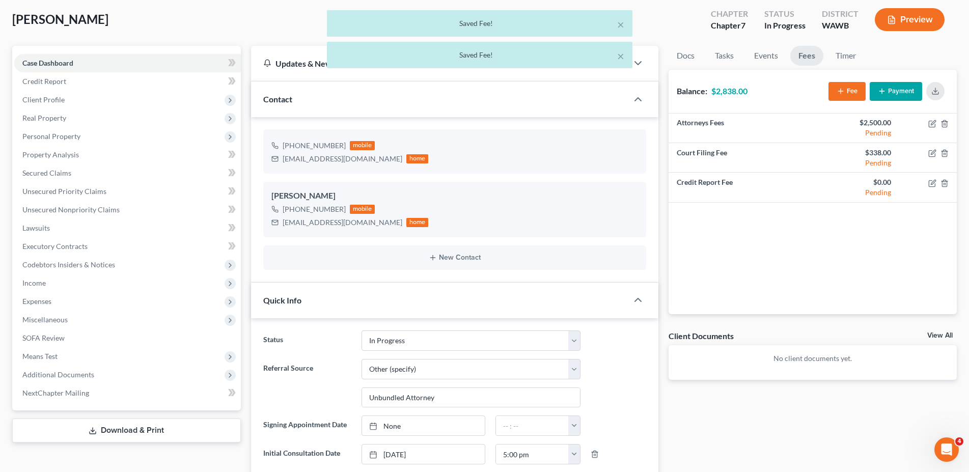
click at [899, 94] on button "Payment" at bounding box center [895, 91] width 52 height 19
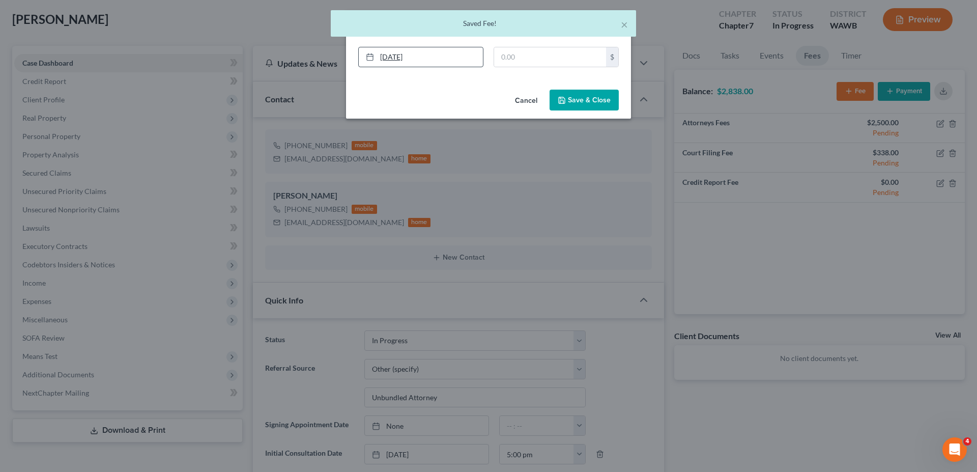
click at [432, 57] on link "[DATE]" at bounding box center [421, 56] width 124 height 19
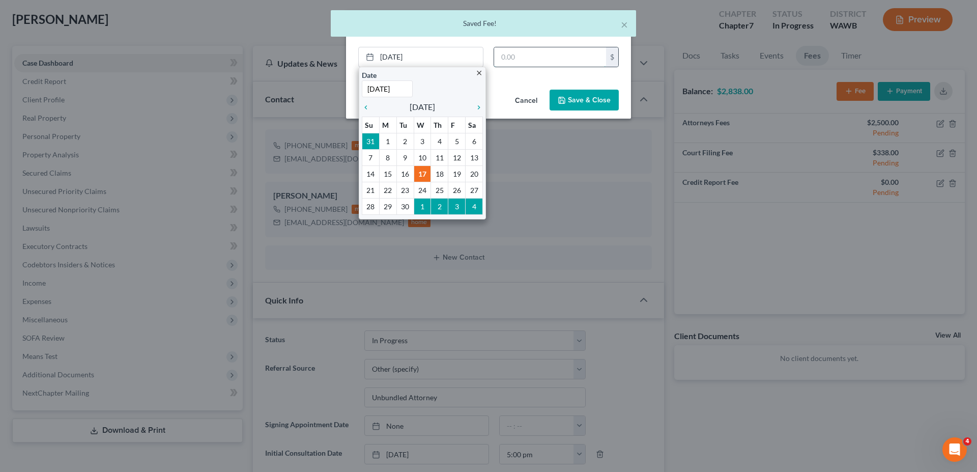
click at [539, 62] on input "text" at bounding box center [550, 56] width 112 height 19
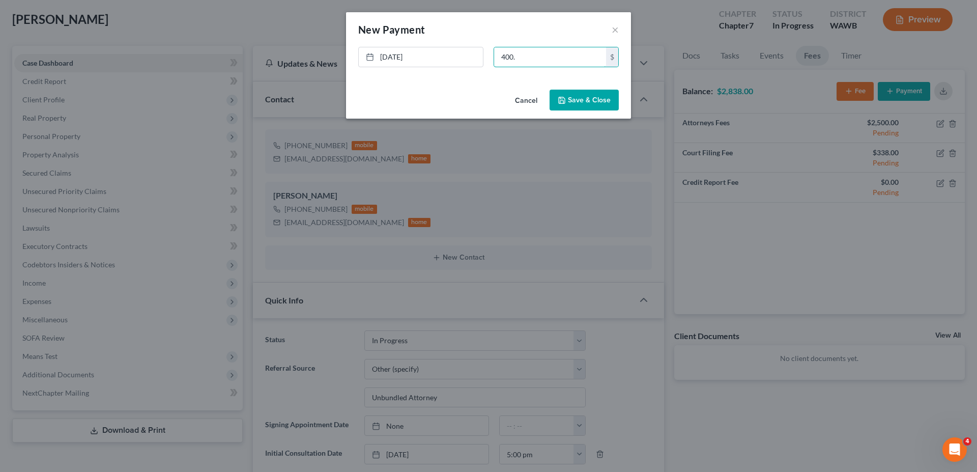
type input "400."
click at [577, 108] on button "Save & Close" at bounding box center [584, 100] width 69 height 21
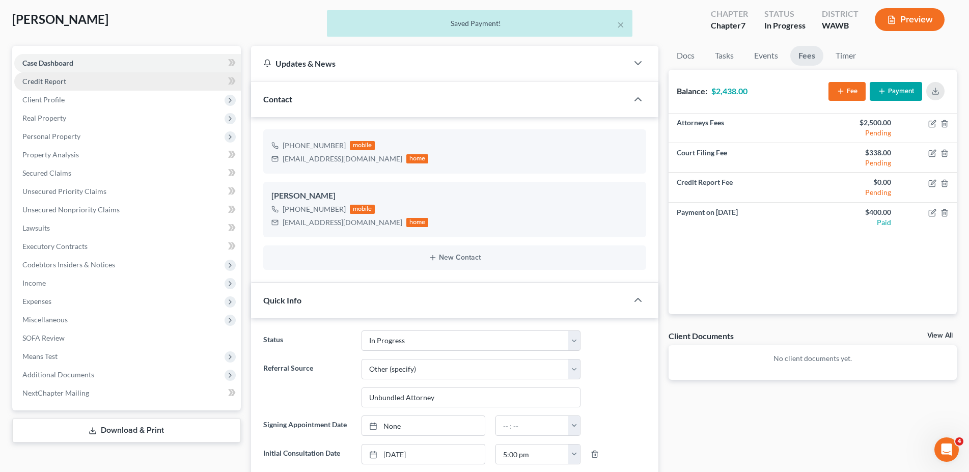
click at [42, 82] on span "Credit Report" at bounding box center [44, 81] width 44 height 9
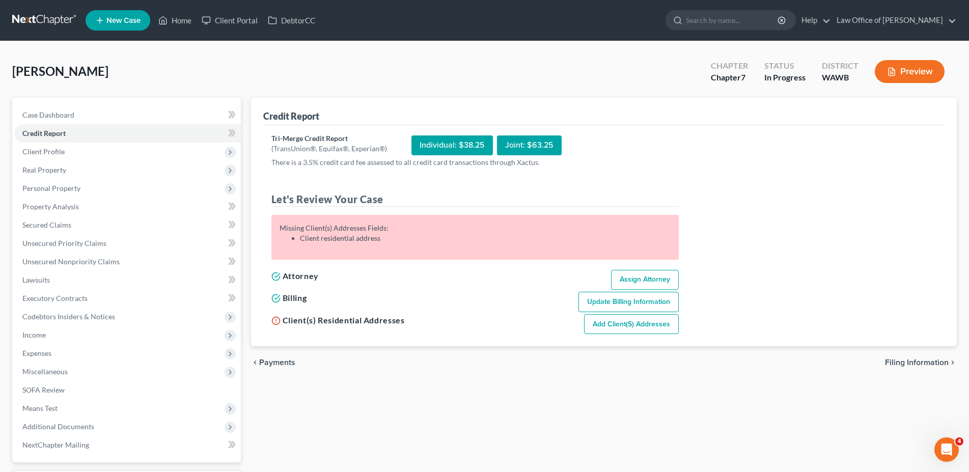
click at [932, 366] on span "Filing Information" at bounding box center [917, 362] width 64 height 8
select select "1"
select select "0"
select select "87"
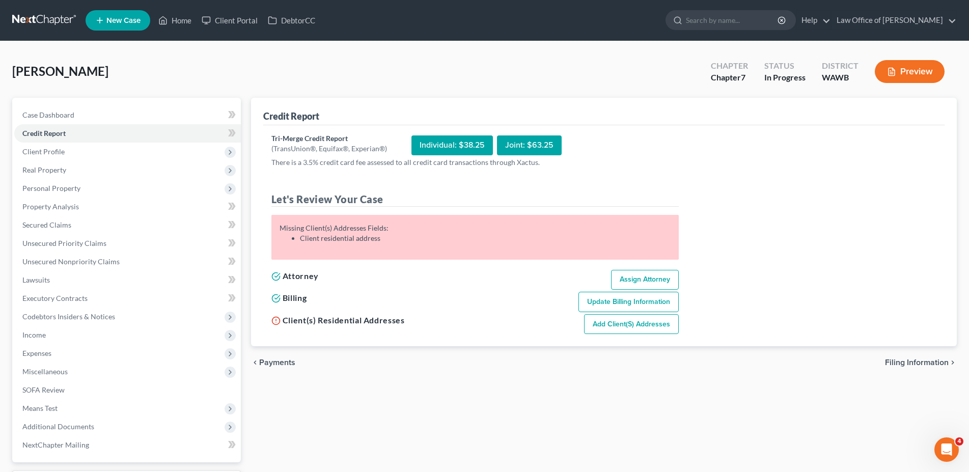
select select "0"
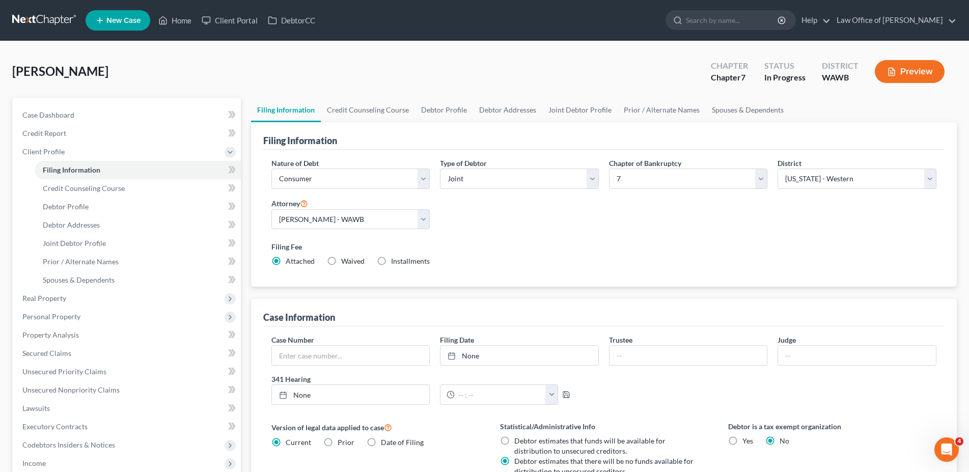
click at [932, 366] on div "Case Number Filing Date None close Date Time chevron_left [DATE] chevron_right …" at bounding box center [603, 373] width 675 height 78
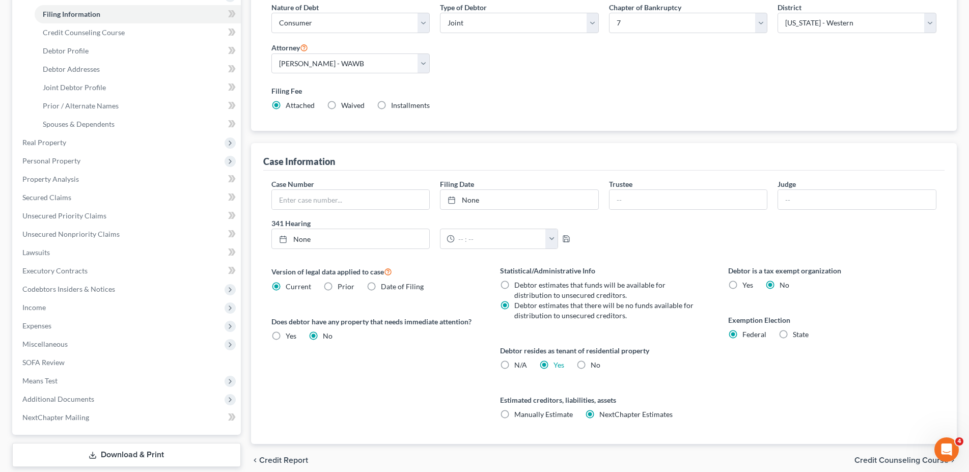
scroll to position [199, 0]
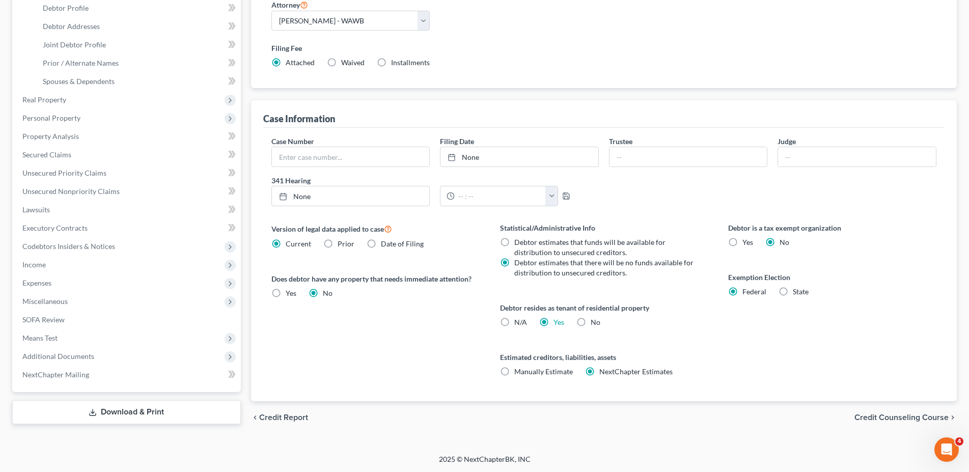
click at [906, 418] on span "Credit Counseling Course" at bounding box center [901, 417] width 94 height 8
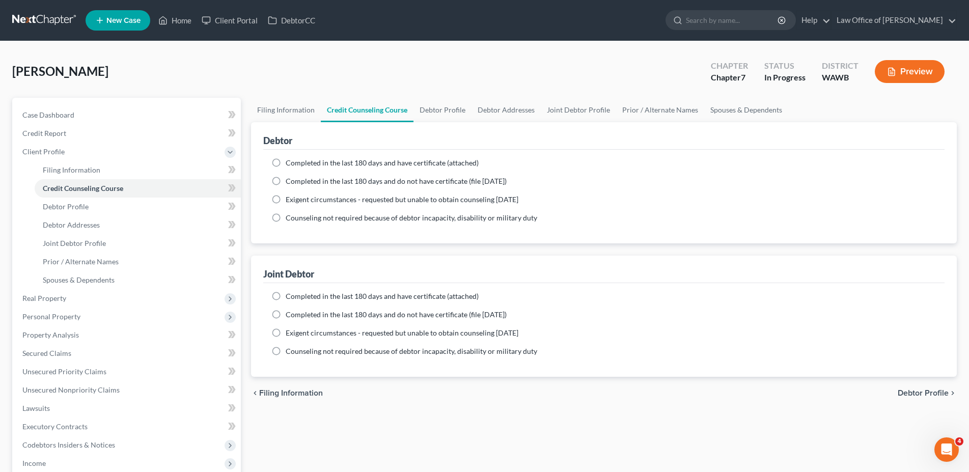
click at [286, 178] on label "Completed in the last 180 days and do not have certificate (file [DATE])" at bounding box center [396, 181] width 221 height 10
click at [290, 178] on input "Completed in the last 180 days and do not have certificate (file [DATE])" at bounding box center [293, 179] width 7 height 7
radio input "true"
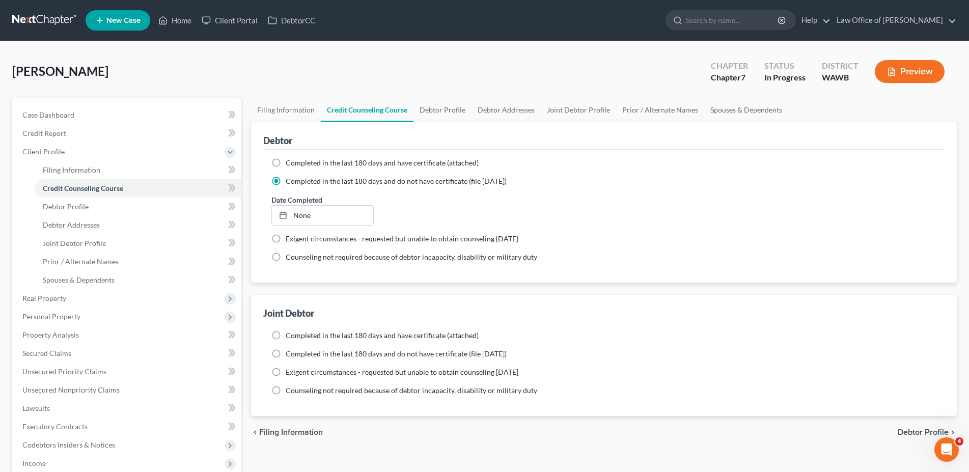
click at [286, 352] on label "Completed in the last 180 days and do not have certificate (file [DATE])" at bounding box center [396, 354] width 221 height 10
click at [290, 352] on input "Completed in the last 180 days and do not have certificate (file [DATE])" at bounding box center [293, 352] width 7 height 7
radio input "true"
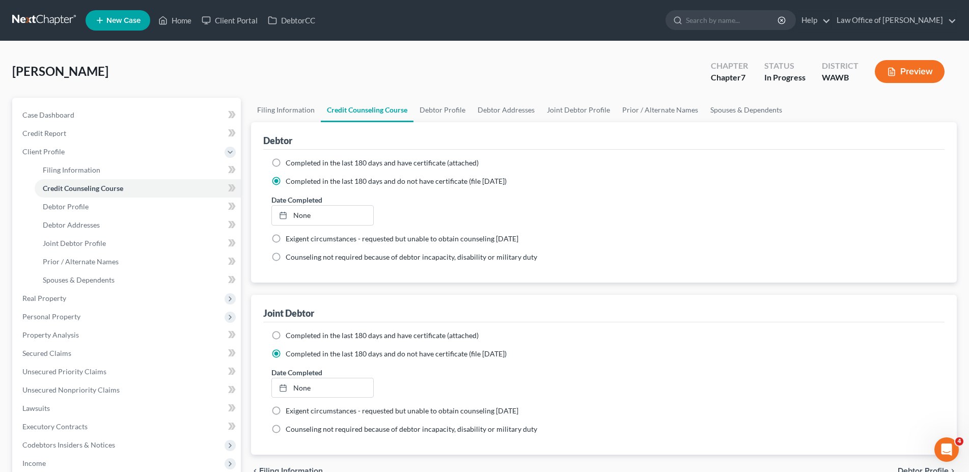
scroll to position [104, 0]
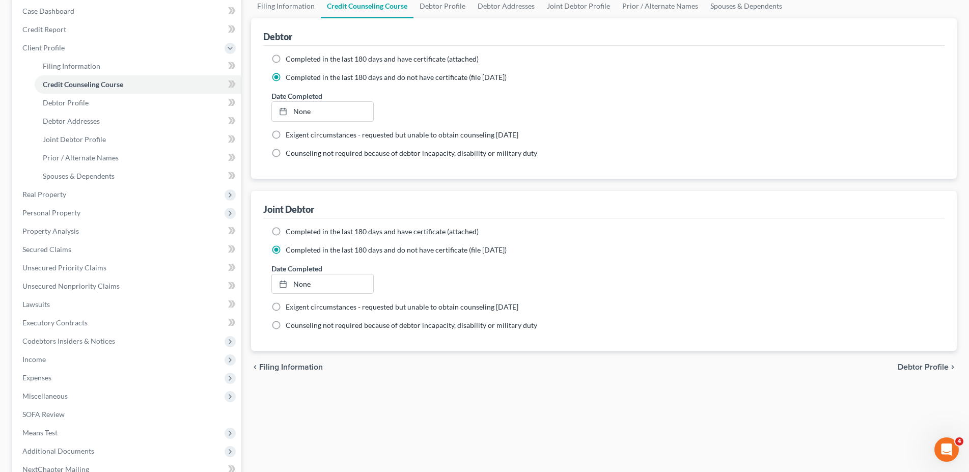
click at [908, 364] on span "Debtor Profile" at bounding box center [922, 367] width 51 height 8
select select "1"
select select "0"
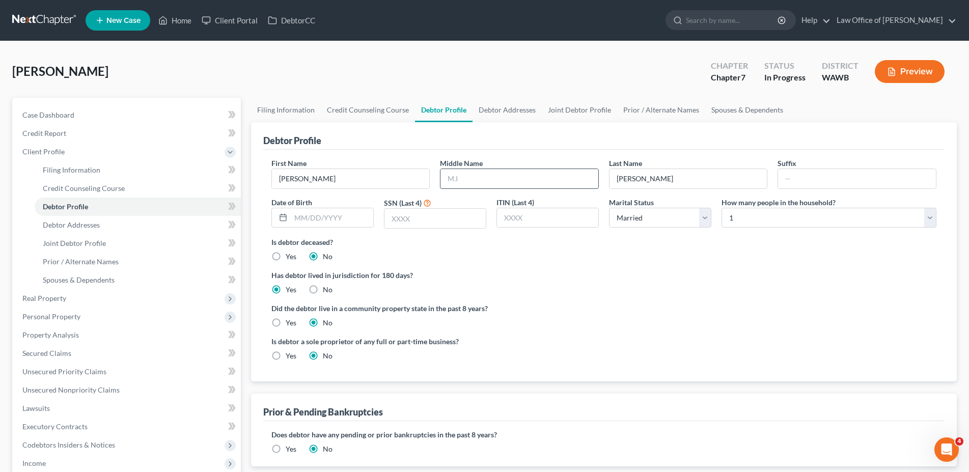
click at [449, 178] on input "text" at bounding box center [519, 178] width 158 height 19
type input "[PERSON_NAME]"
click at [317, 217] on input "text" at bounding box center [332, 217] width 82 height 19
type input "[DATE]"
type input "6469"
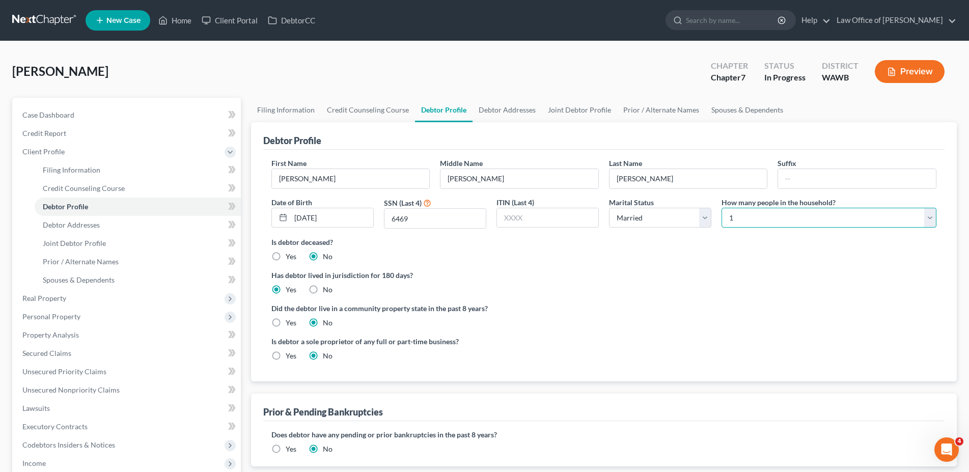
select select "2"
click option "3" at bounding box center [0, 0] width 0 height 0
click at [286, 324] on label "Yes" at bounding box center [291, 323] width 11 height 10
click at [290, 324] on input "Yes" at bounding box center [293, 321] width 7 height 7
radio input "true"
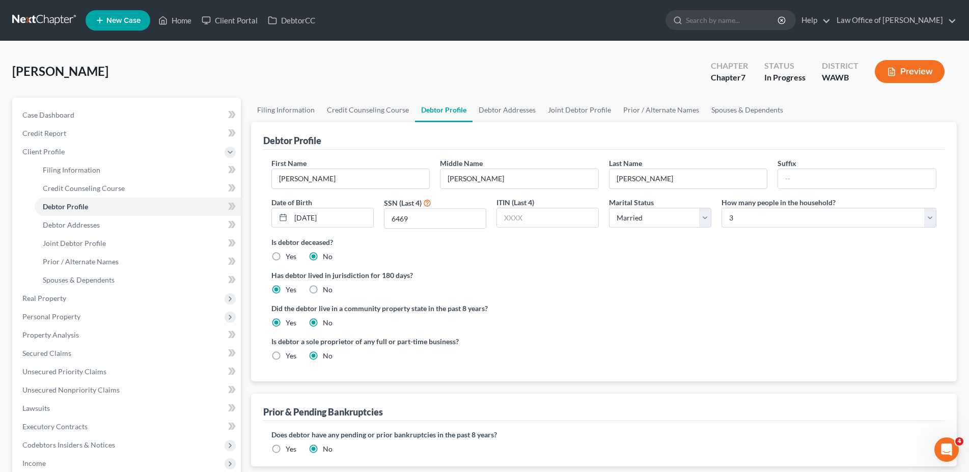
radio input "false"
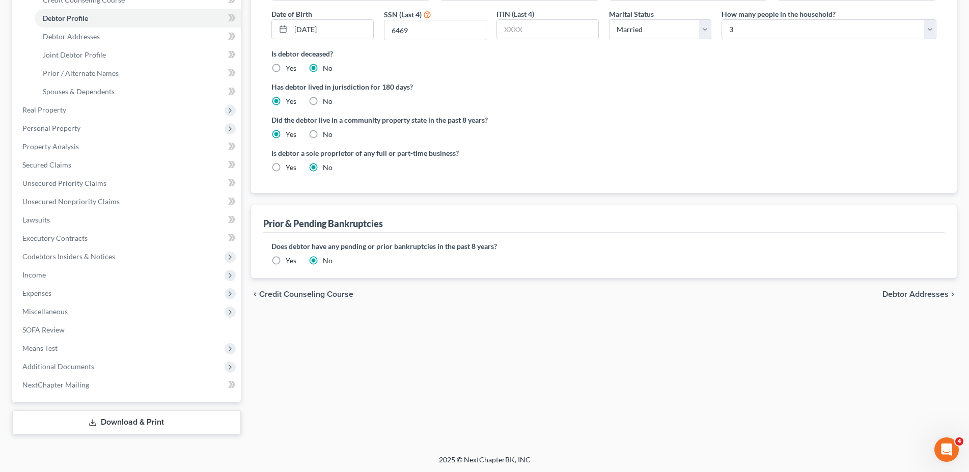
click at [901, 294] on span "Debtor Addresses" at bounding box center [915, 294] width 66 height 8
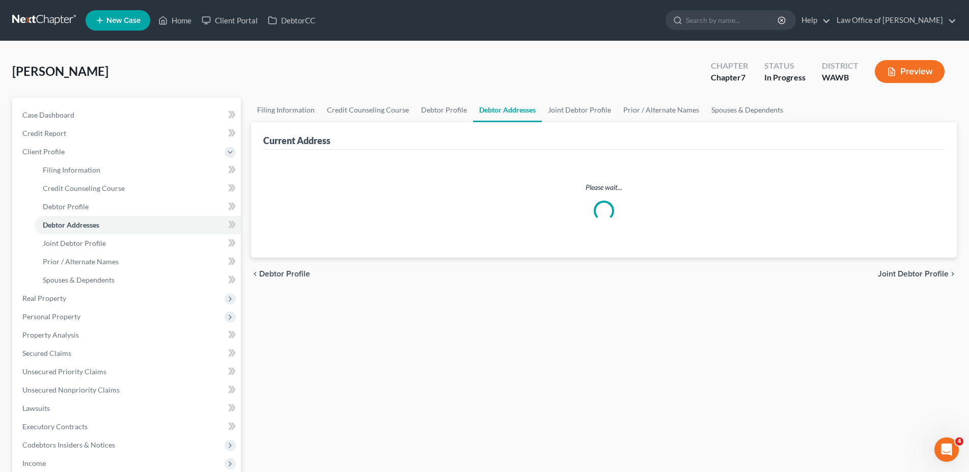
select select "0"
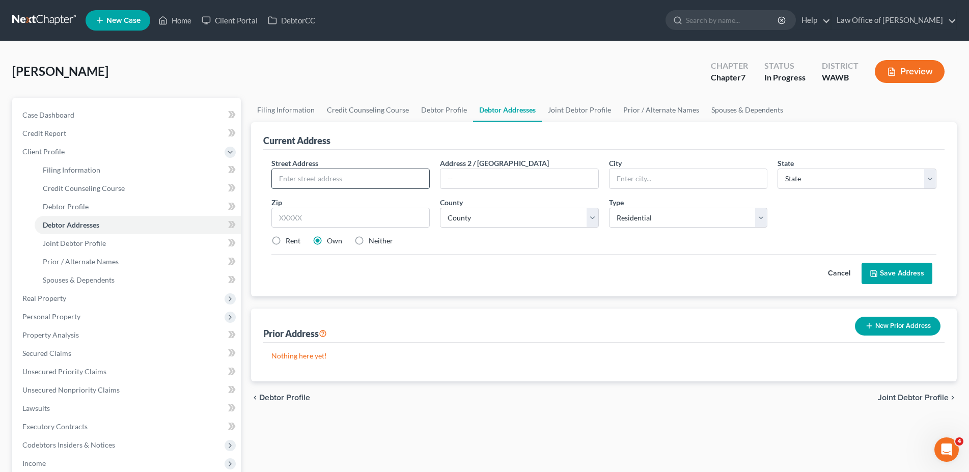
click at [357, 175] on input "text" at bounding box center [351, 178] width 158 height 19
type input "[STREET_ADDRESS]"
type input "#D"
type input "Federal Way"
select select "50"
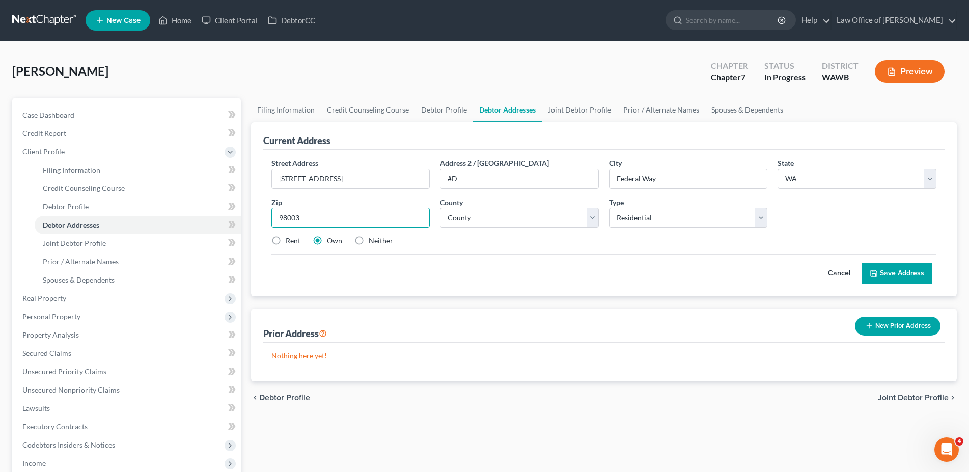
type input "98003"
select select "16"
click at [286, 238] on label "Rent" at bounding box center [293, 241] width 15 height 10
click at [290, 238] on input "Rent" at bounding box center [293, 239] width 7 height 7
radio input "true"
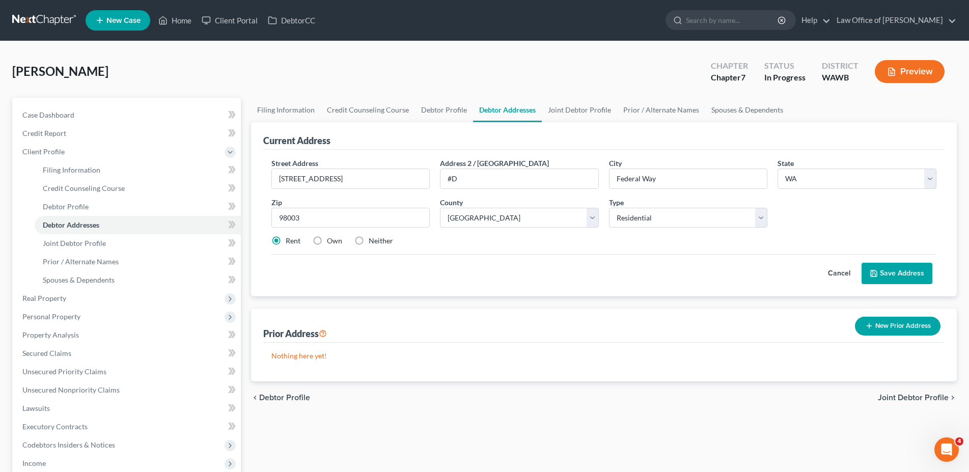
click at [892, 270] on button "Save Address" at bounding box center [896, 273] width 71 height 21
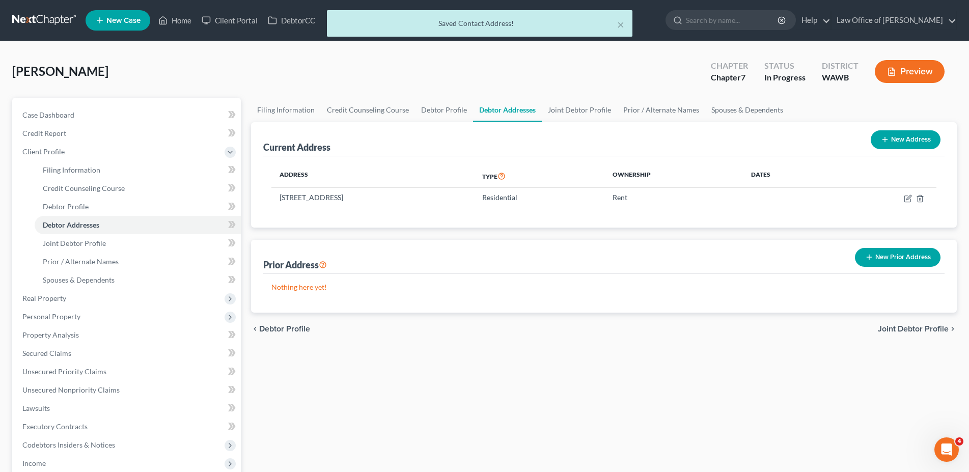
click at [880, 257] on button "New Prior Address" at bounding box center [898, 257] width 86 height 19
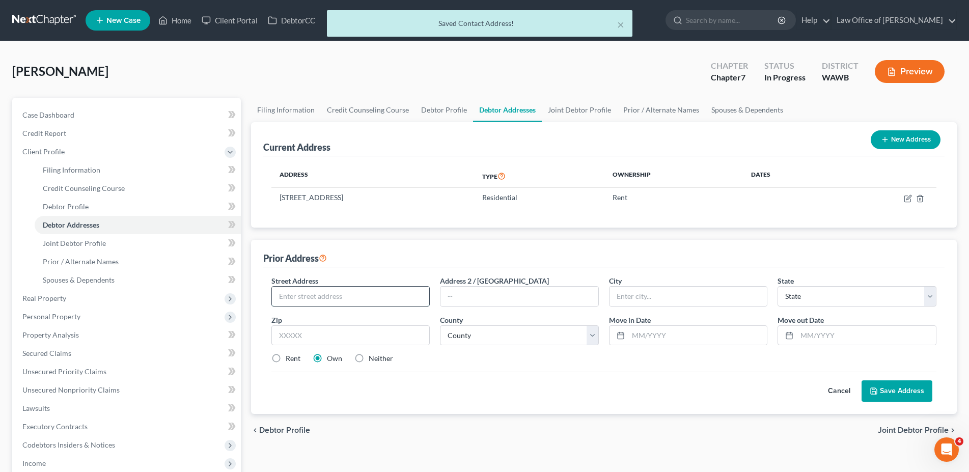
click at [331, 294] on input "text" at bounding box center [351, 296] width 158 height 19
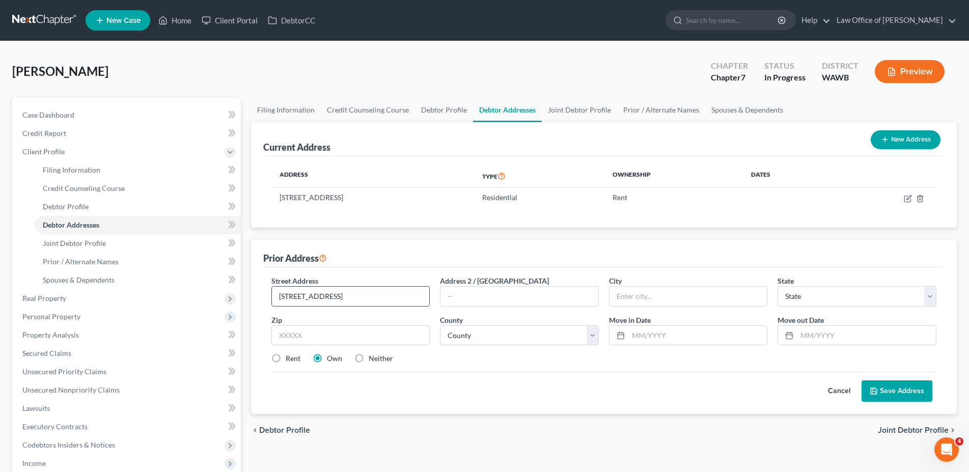
type input "[STREET_ADDRESS]"
type input "Federal Wasy"
select select "50"
click at [669, 293] on input "Federal Wasy" at bounding box center [688, 296] width 158 height 19
type input "Federal Way"
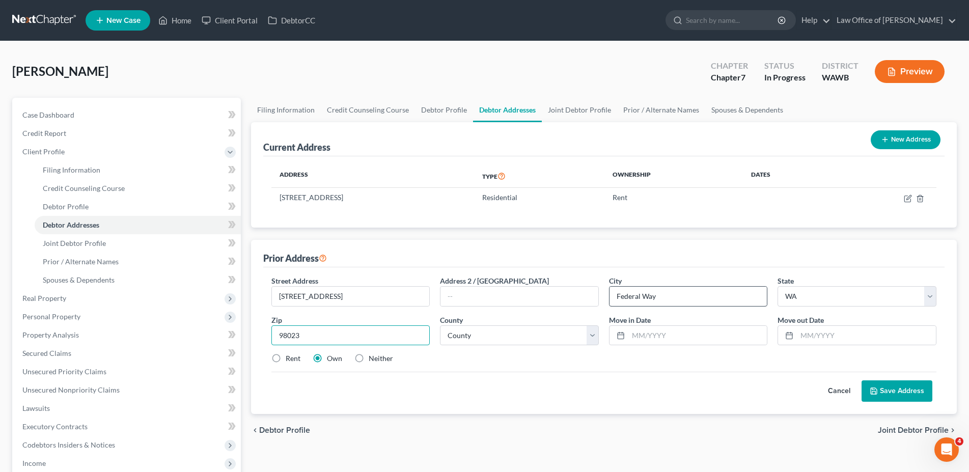
type input "98023"
select select "16"
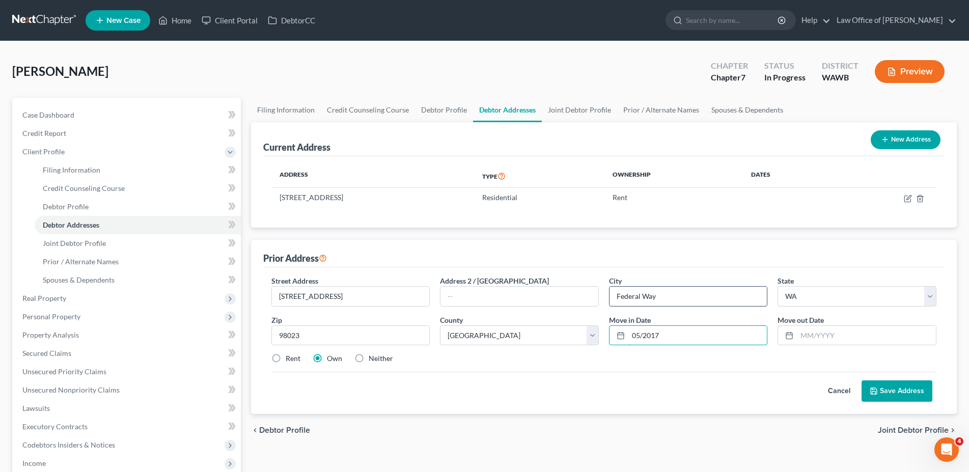
type input "05/2017"
type input "02/2023"
click at [902, 390] on button "Save Address" at bounding box center [896, 390] width 71 height 21
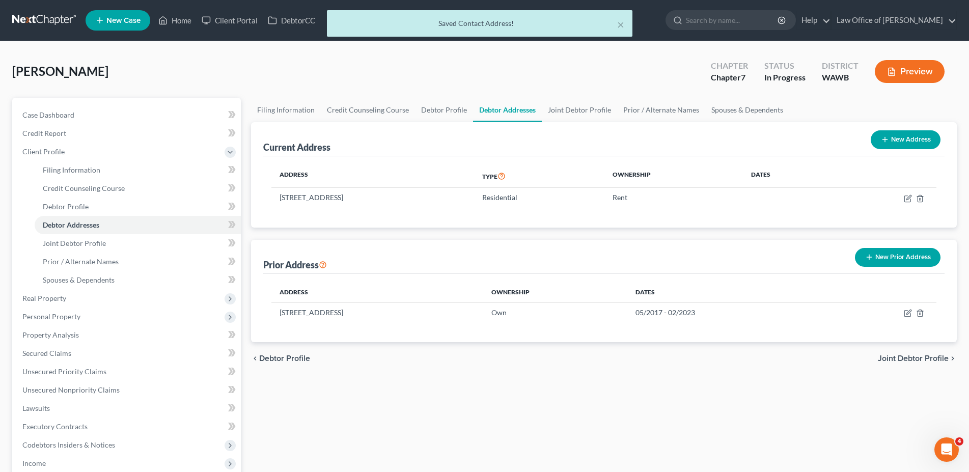
click at [908, 355] on span "Joint Debtor Profile" at bounding box center [913, 358] width 71 height 8
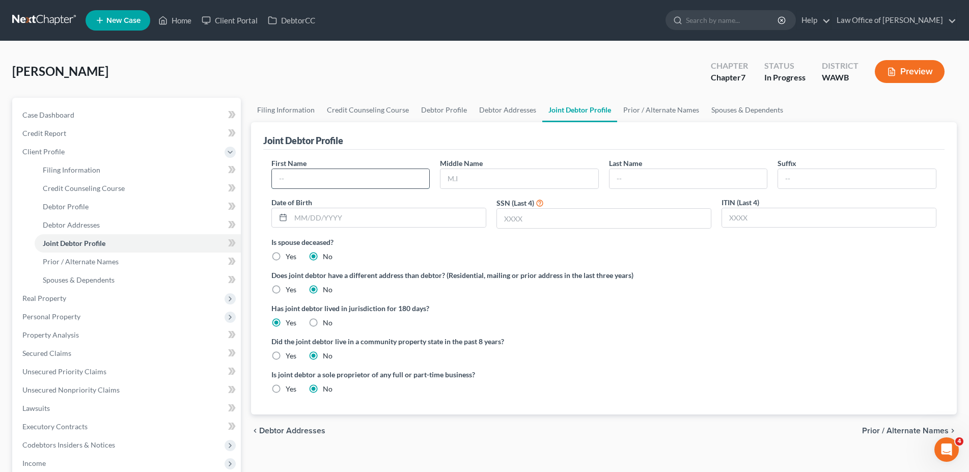
click at [316, 184] on input "text" at bounding box center [351, 178] width 158 height 19
type input "[PERSON_NAME]"
type input "C"
type input "[PERSON_NAME]"
type input "[DATE]"
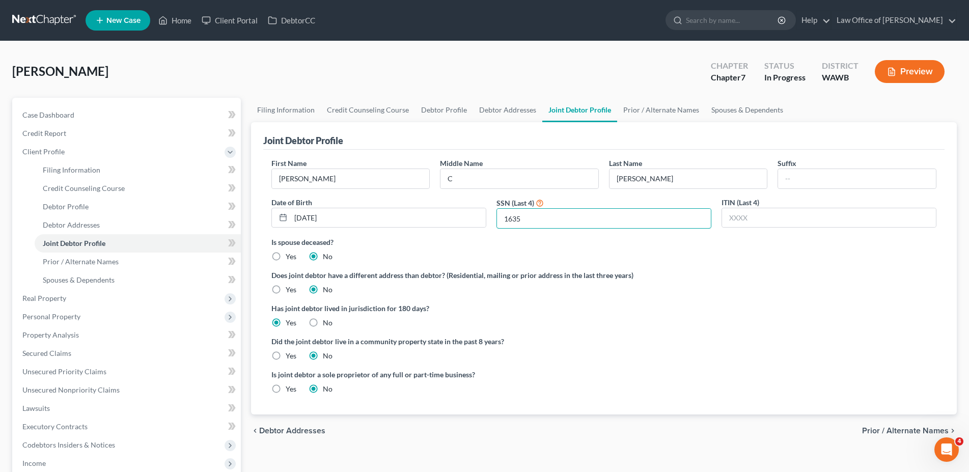
type input "1635"
click at [286, 355] on label "Yes" at bounding box center [291, 356] width 11 height 10
click at [290, 355] on input "Yes" at bounding box center [293, 354] width 7 height 7
radio input "true"
radio input "false"
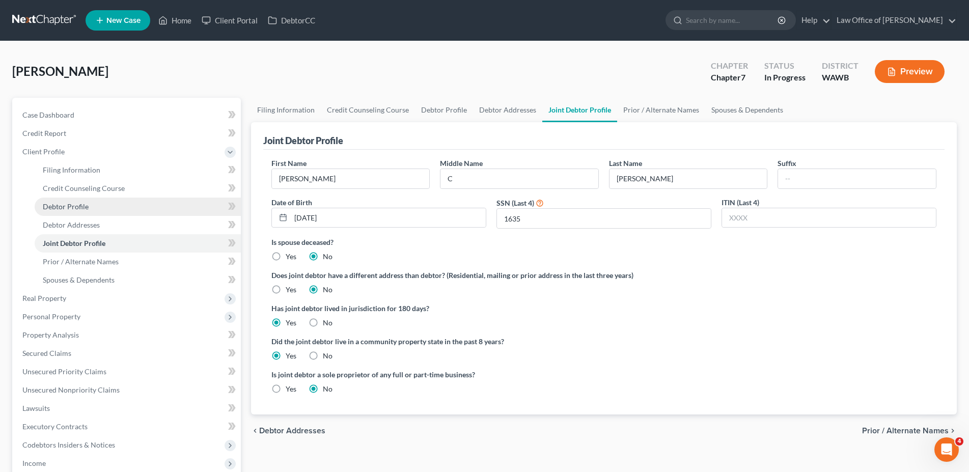
click at [78, 203] on span "Debtor Profile" at bounding box center [66, 206] width 46 height 9
select select "1"
select select "2"
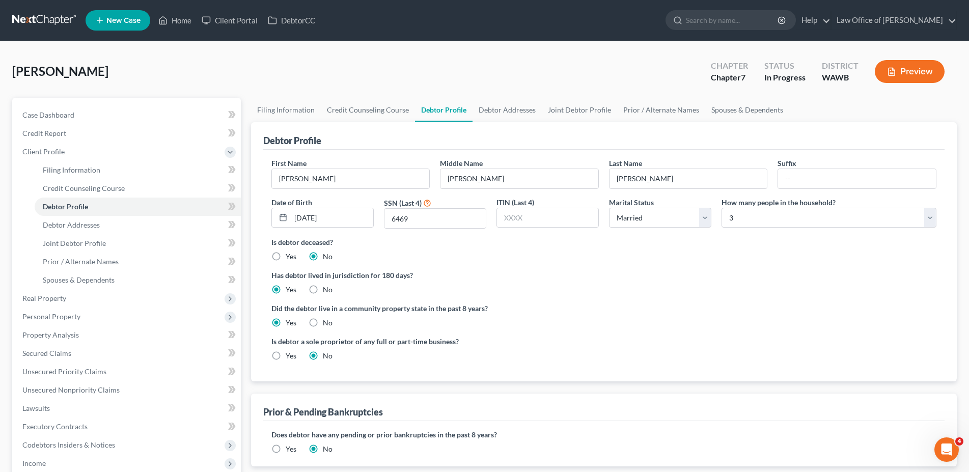
scroll to position [104, 0]
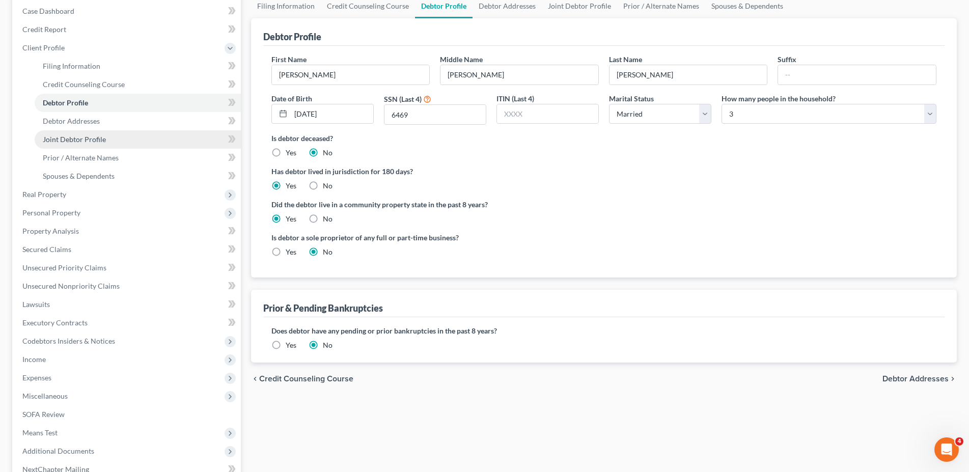
click at [57, 137] on span "Joint Debtor Profile" at bounding box center [74, 139] width 63 height 9
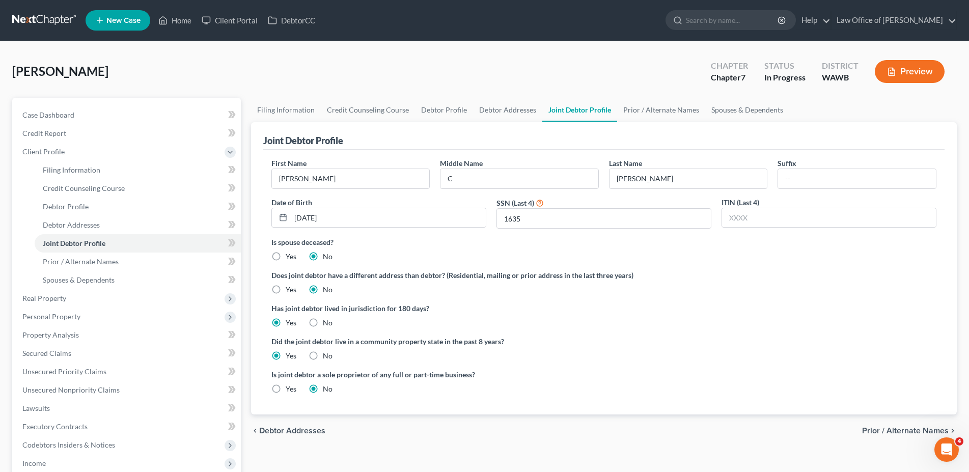
click at [882, 428] on span "Prior / Alternate Names" at bounding box center [905, 431] width 87 height 8
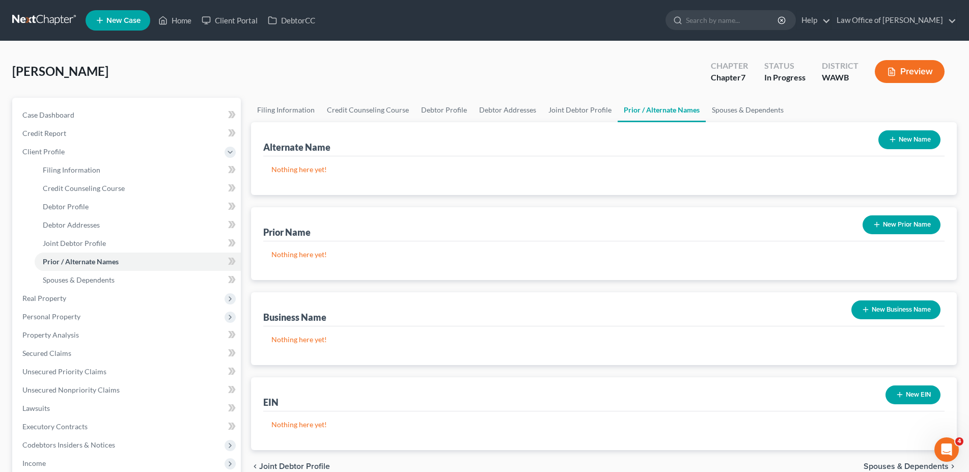
click at [899, 308] on button "New Business Name" at bounding box center [895, 309] width 89 height 19
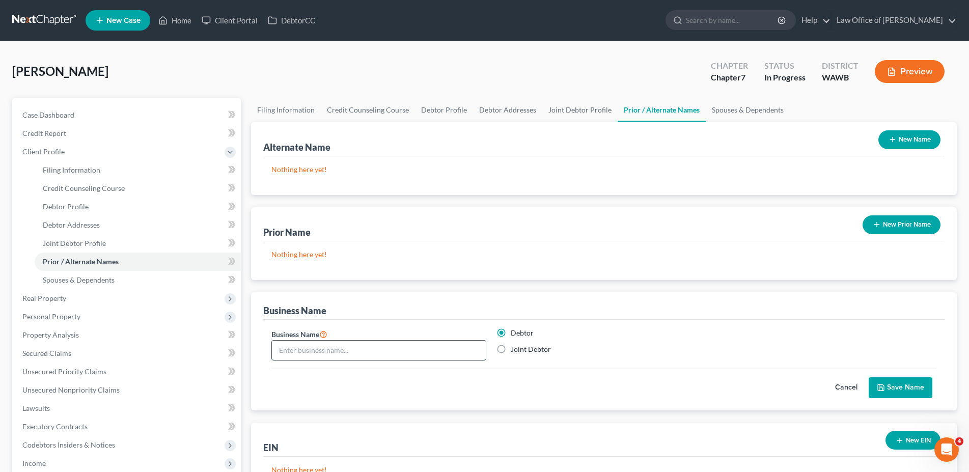
click at [296, 349] on input "text" at bounding box center [379, 350] width 214 height 19
type input "[PERSON_NAME] Interpreting"
click at [511, 349] on label "Joint Debtor" at bounding box center [531, 349] width 40 height 10
click at [515, 349] on input "Joint Debtor" at bounding box center [518, 347] width 7 height 7
radio input "true"
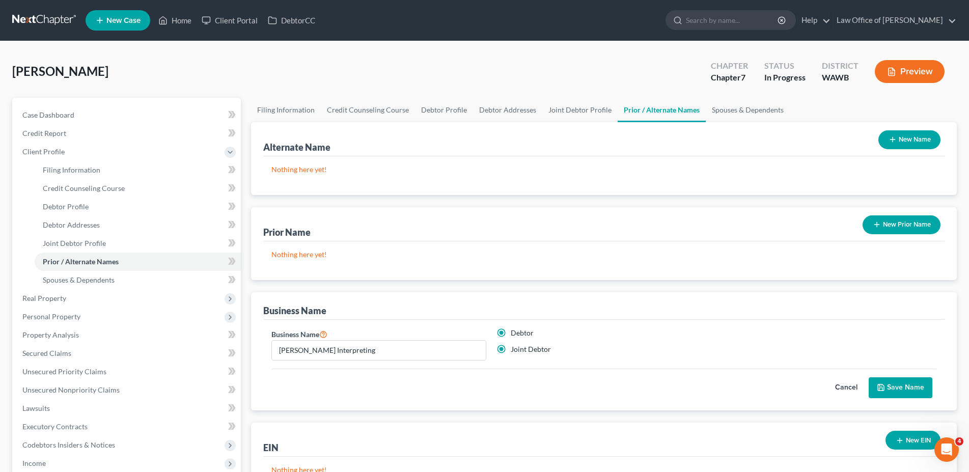
radio input "false"
click at [914, 385] on button "Save Name" at bounding box center [900, 387] width 64 height 21
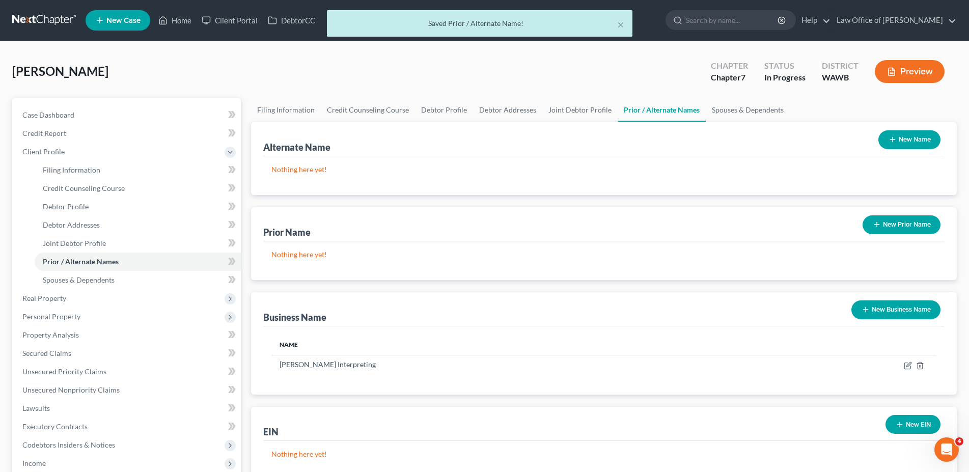
scroll to position [104, 0]
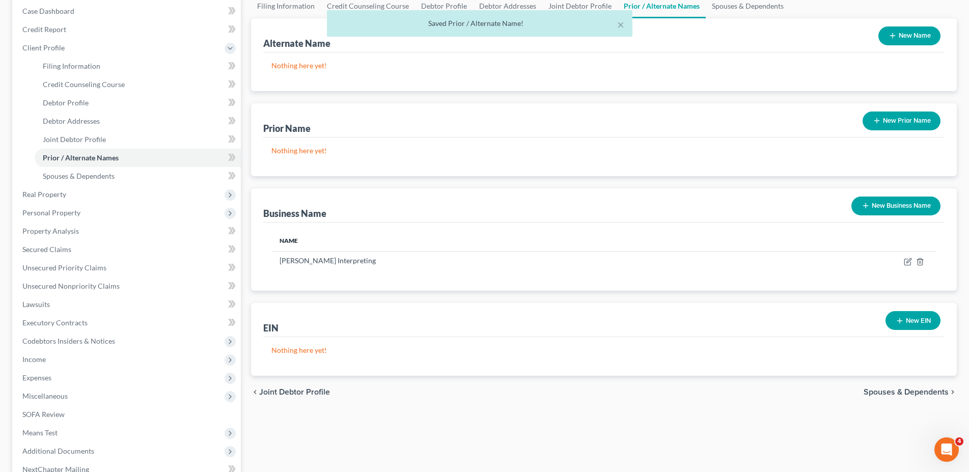
click at [873, 391] on span "Spouses & Dependents" at bounding box center [905, 392] width 85 height 8
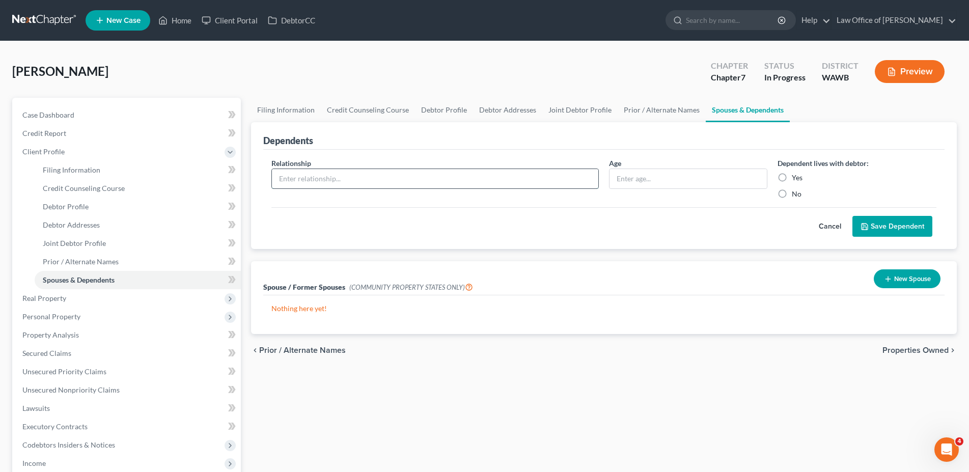
click at [417, 183] on input "text" at bounding box center [435, 178] width 326 height 19
type input "Son"
type input "37"
click at [792, 175] on label "Yes" at bounding box center [797, 178] width 11 height 10
click at [796, 175] on input "Yes" at bounding box center [799, 176] width 7 height 7
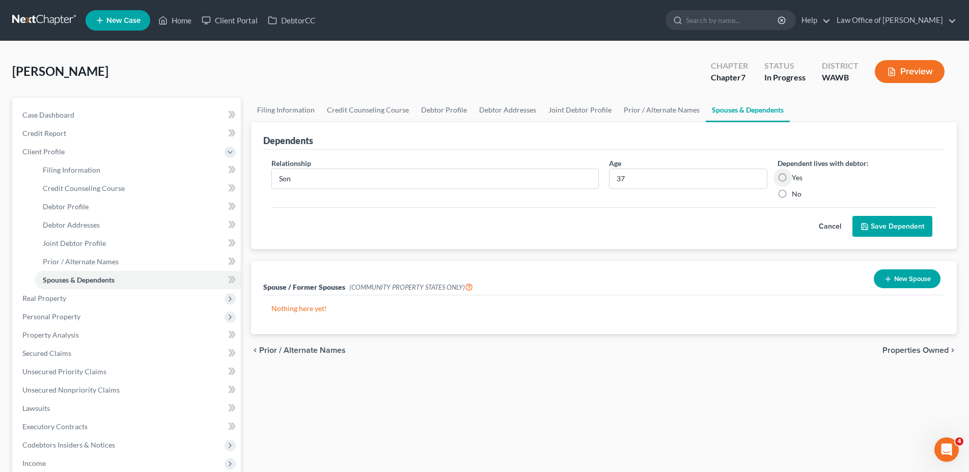
radio input "true"
click at [885, 223] on button "Save Dependent" at bounding box center [892, 226] width 80 height 21
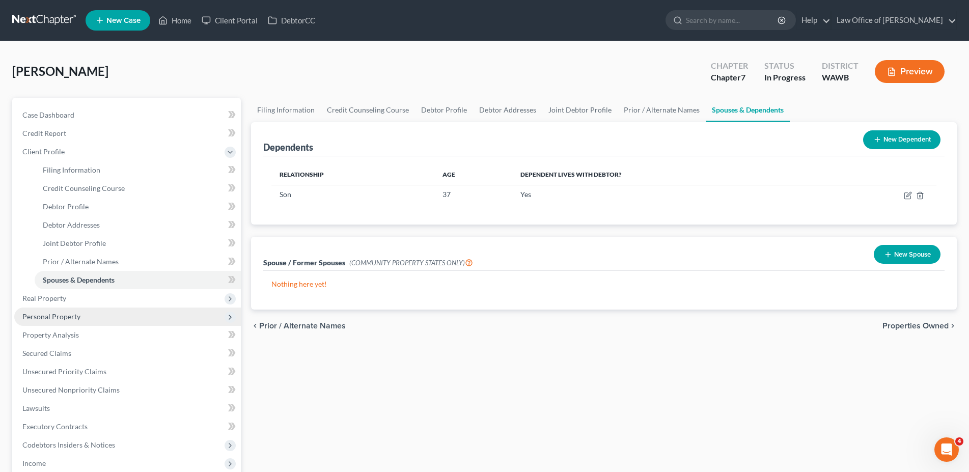
click at [60, 316] on span "Personal Property" at bounding box center [51, 316] width 58 height 9
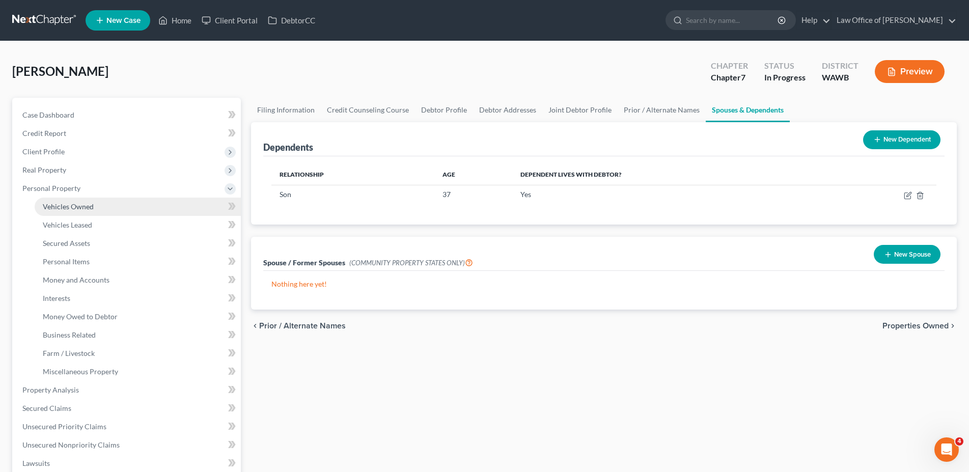
click at [60, 208] on span "Vehicles Owned" at bounding box center [68, 206] width 51 height 9
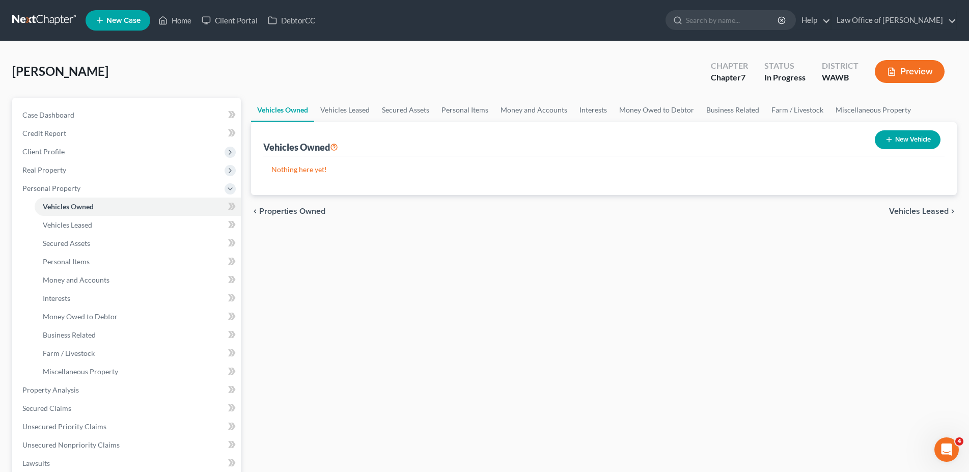
click at [898, 139] on button "New Vehicle" at bounding box center [908, 139] width 66 height 19
select select "0"
select select "2"
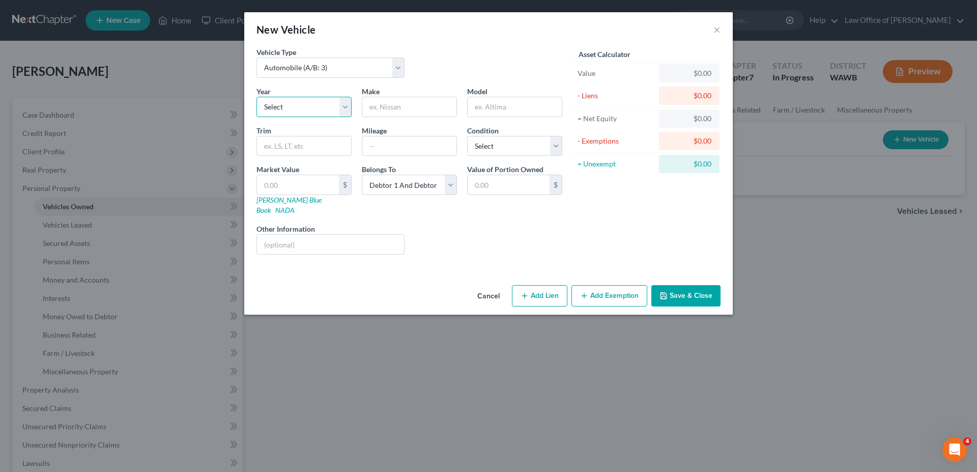
click at [257, 97] on select "Select 2026 2025 2024 2023 2022 2021 2020 2019 2018 2017 2016 2015 2014 2013 20…" at bounding box center [304, 107] width 95 height 20
select select "13"
click option "2013" at bounding box center [0, 0] width 0 height 0
type input "Volkswagen"
type input "Jetta"
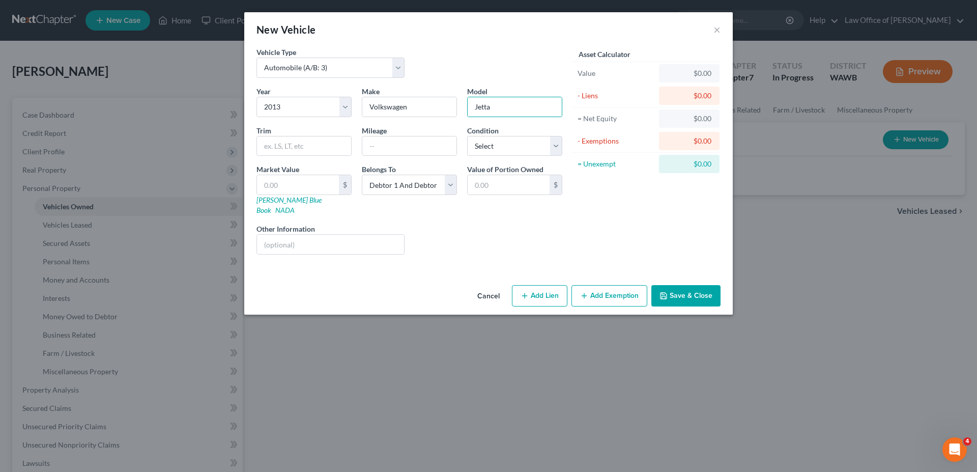
click at [673, 285] on button "Save & Close" at bounding box center [686, 295] width 69 height 21
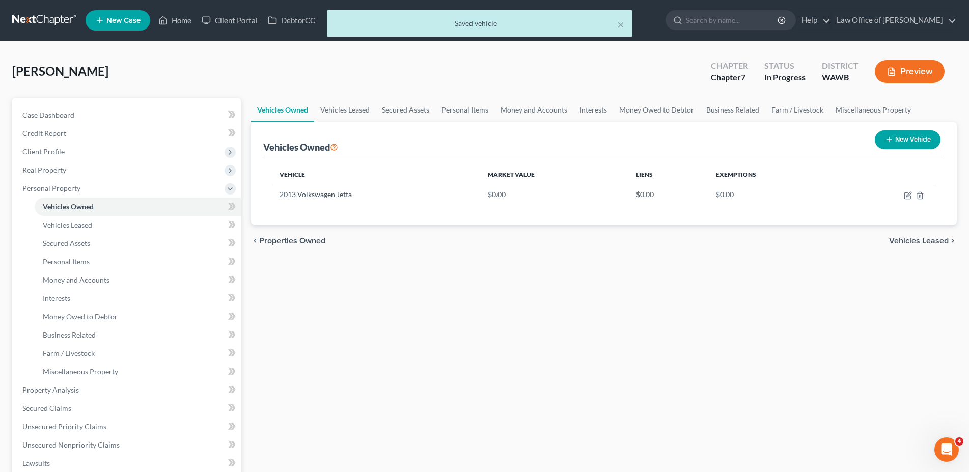
click at [893, 141] on button "New Vehicle" at bounding box center [908, 139] width 66 height 19
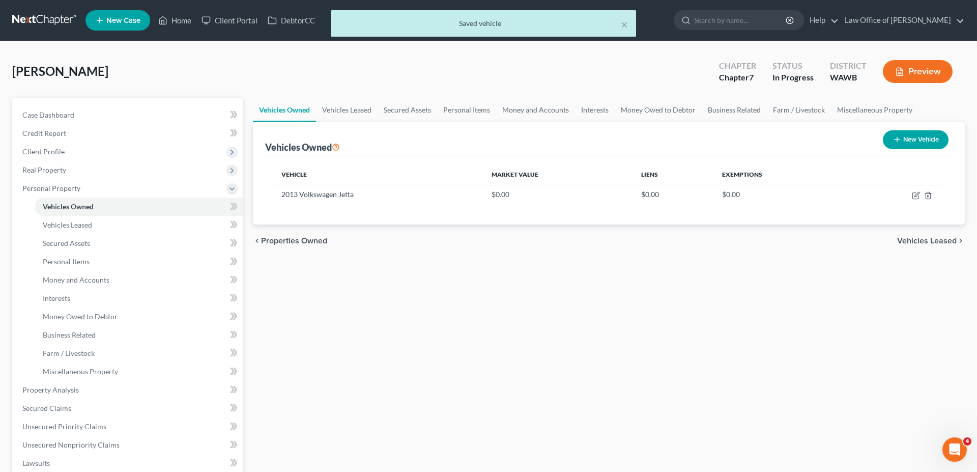
select select "0"
select select "2"
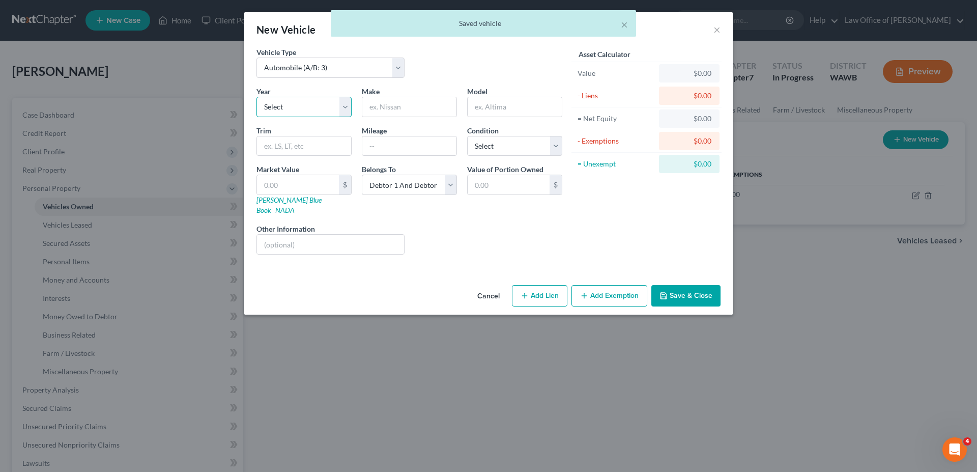
click at [257, 97] on select "Select 2026 2025 2024 2023 2022 2021 2020 2019 2018 2017 2016 2015 2014 2013 20…" at bounding box center [304, 107] width 95 height 20
select select "19"
click option "2007" at bounding box center [0, 0] width 0 height 0
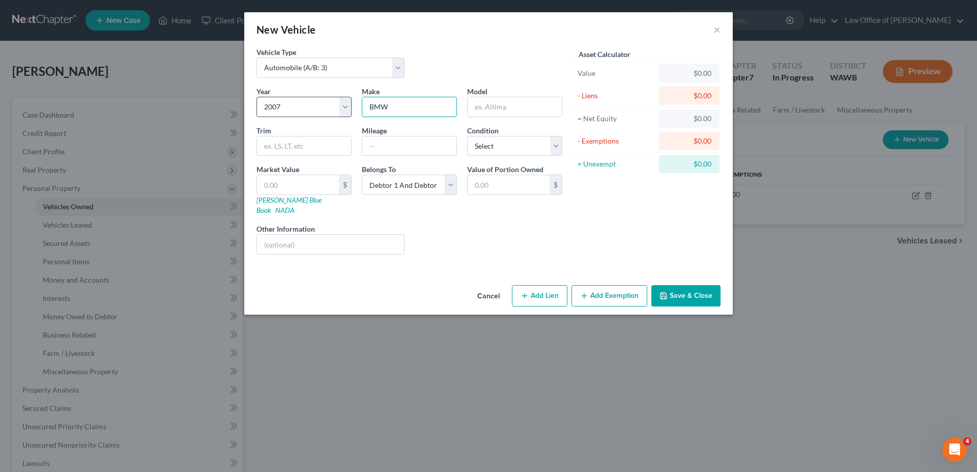
type input "BMW"
type input "X3"
click at [688, 285] on button "Save & Close" at bounding box center [686, 295] width 69 height 21
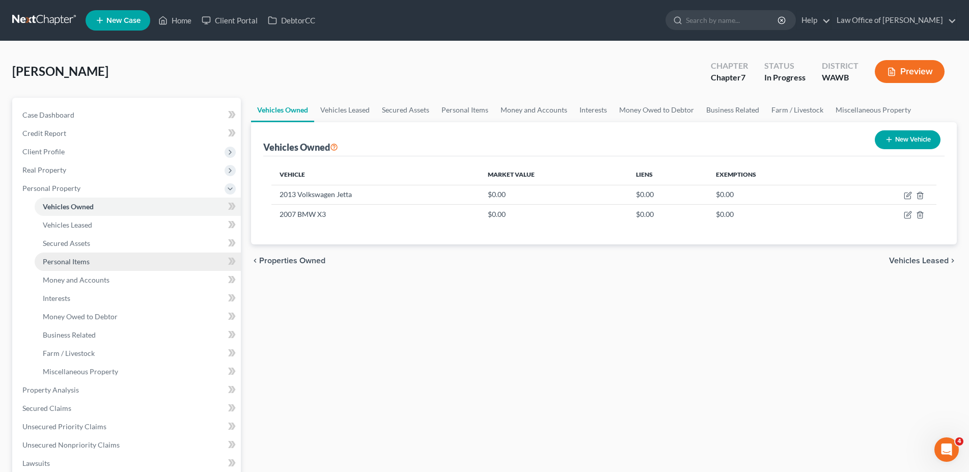
click at [71, 257] on link "Personal Items" at bounding box center [138, 261] width 206 height 18
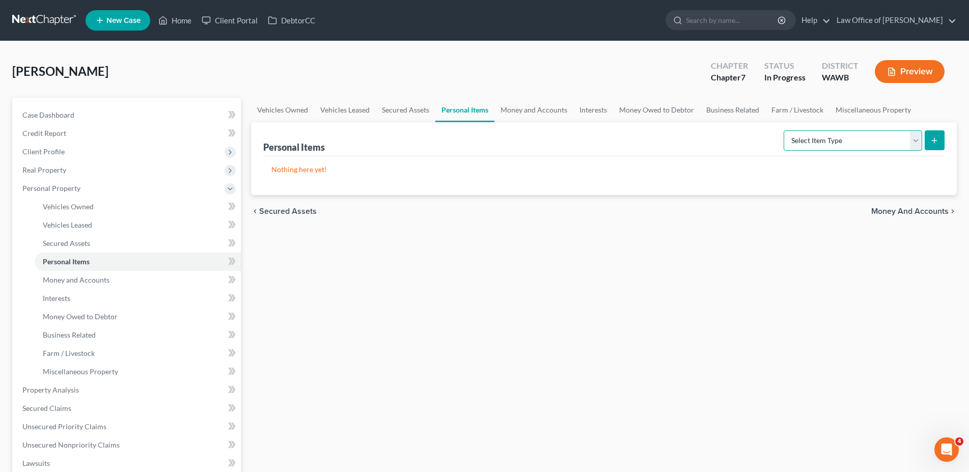
click at [783, 130] on select "Select Item Type Clothing (A/B: 11) Collectibles Of Value (A/B: 8) Electronics …" at bounding box center [852, 140] width 138 height 20
select select "household_goods"
click option "Household Goods (A/B: 6)" at bounding box center [0, 0] width 0 height 0
click at [935, 135] on button "submit" at bounding box center [934, 140] width 20 height 20
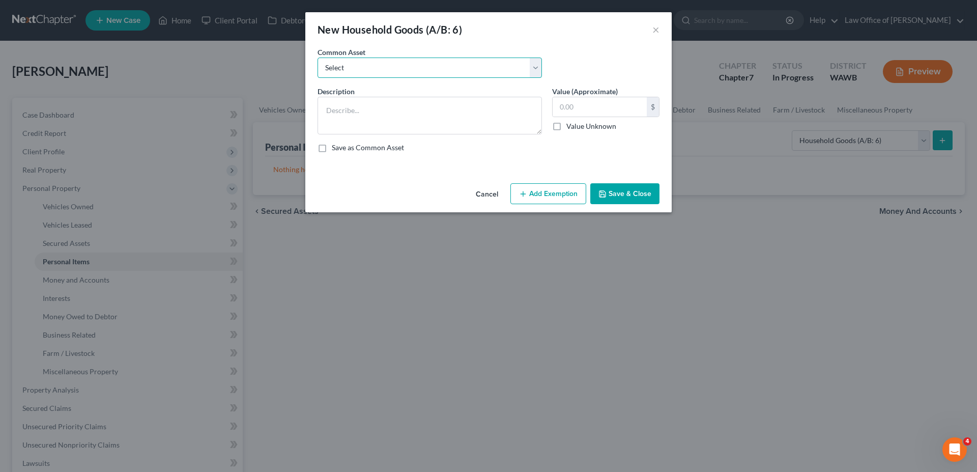
click at [318, 58] on select "Select Household goods and furnishings" at bounding box center [430, 68] width 224 height 20
select select "0"
click option "Household goods and furnishings" at bounding box center [0, 0] width 0 height 0
type textarea "Household goods and furnishings"
click at [569, 107] on input "10,000.00" at bounding box center [600, 106] width 94 height 19
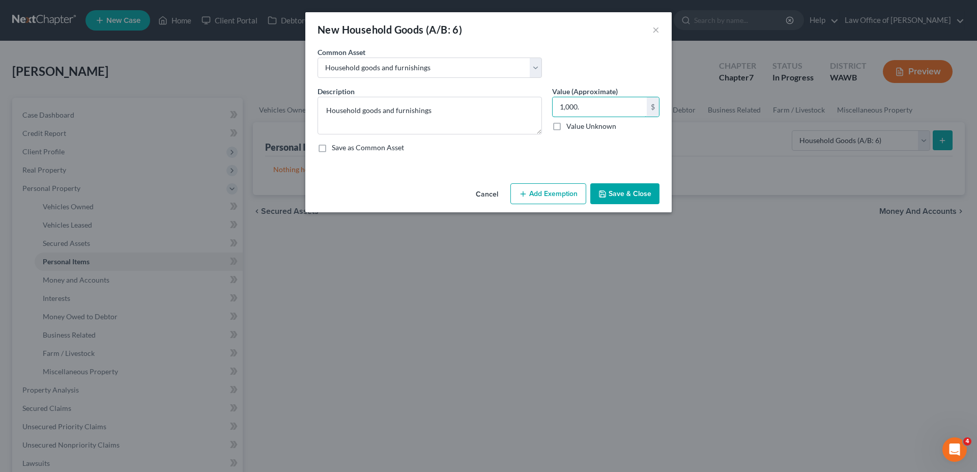
type input "1,000."
click at [632, 194] on button "Save & Close" at bounding box center [625, 193] width 69 height 21
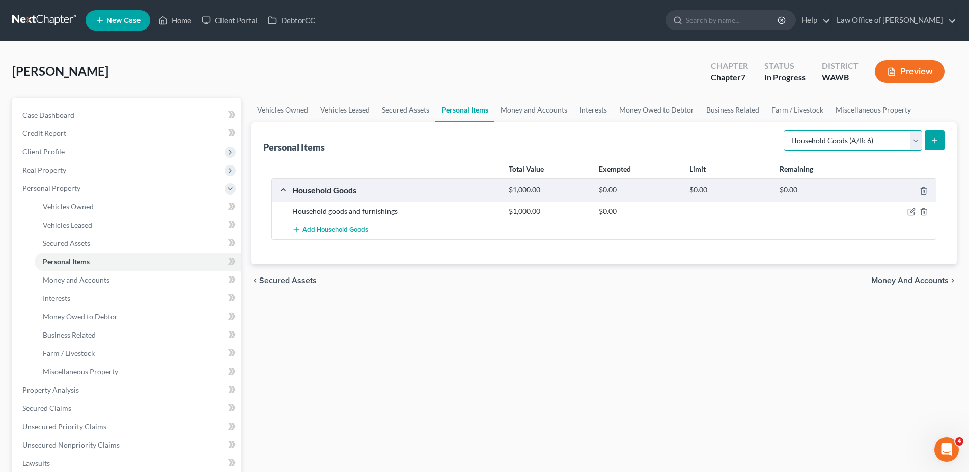
click at [783, 130] on select "Select Item Type Clothing (A/B: 11) Collectibles Of Value (A/B: 8) Electronics …" at bounding box center [852, 140] width 138 height 20
select select "electronics"
click option "Electronics (A/B: 7)" at bounding box center [0, 0] width 0 height 0
click at [948, 130] on div "Personal Items Select Item Type Clothing (A/B: 11) Collectibles Of Value (A/B: …" at bounding box center [604, 193] width 706 height 142
click at [928, 146] on button "submit" at bounding box center [934, 140] width 20 height 20
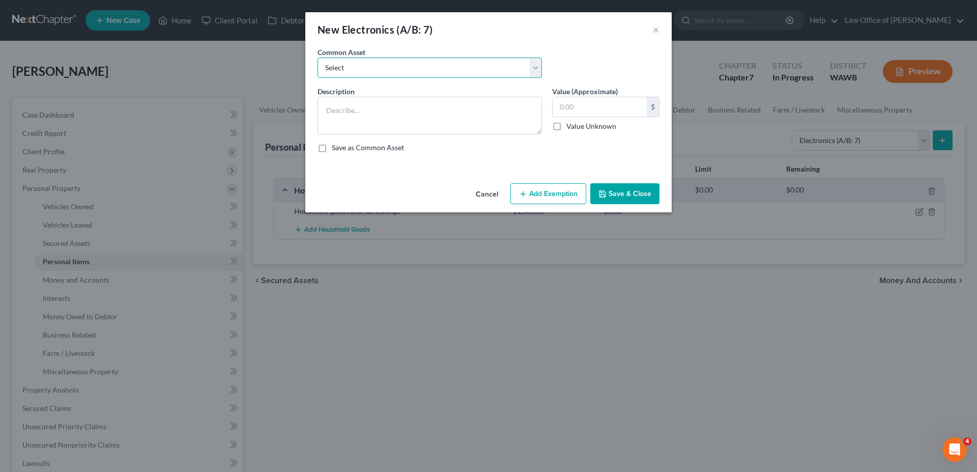
click at [318, 58] on select "Select Television, computer, mobile phone" at bounding box center [430, 68] width 224 height 20
select select "0"
click option "Television, computer, mobile phone" at bounding box center [0, 0] width 0 height 0
type textarea "Television, computer, mobile phone"
click at [571, 109] on input "1,000.00" at bounding box center [600, 106] width 94 height 19
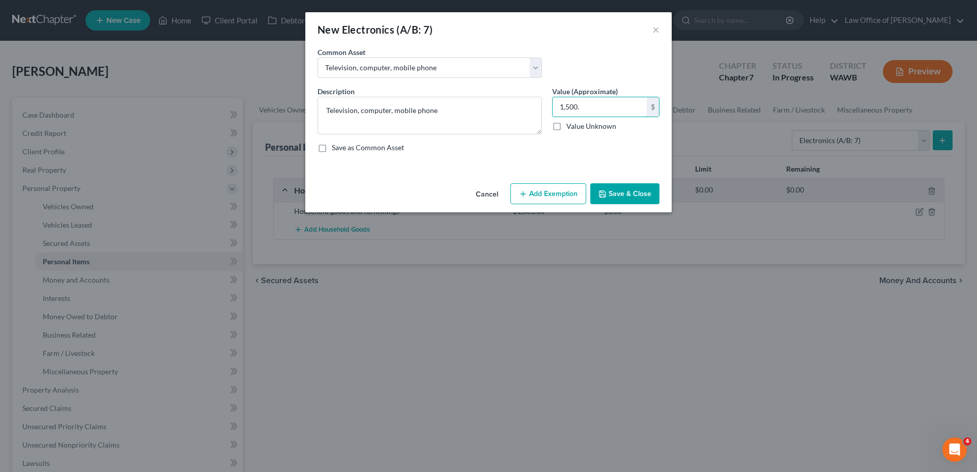
type input "1,500."
click at [615, 197] on button "Save & Close" at bounding box center [625, 193] width 69 height 21
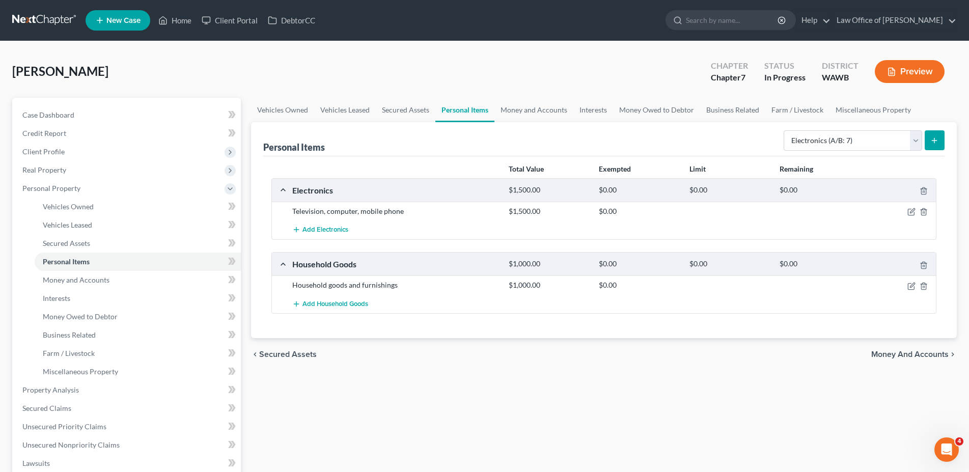
click at [824, 128] on div "Select Item Type Clothing (A/B: 11) Collectibles Of Value (A/B: 8) Electronics …" at bounding box center [861, 139] width 165 height 27
click at [783, 130] on select "Select Item Type Clothing (A/B: 11) Collectibles Of Value (A/B: 8) Electronics …" at bounding box center [852, 140] width 138 height 20
select select "clothing"
click option "Clothing (A/B: 11)" at bounding box center [0, 0] width 0 height 0
click at [941, 137] on button "submit" at bounding box center [934, 140] width 20 height 20
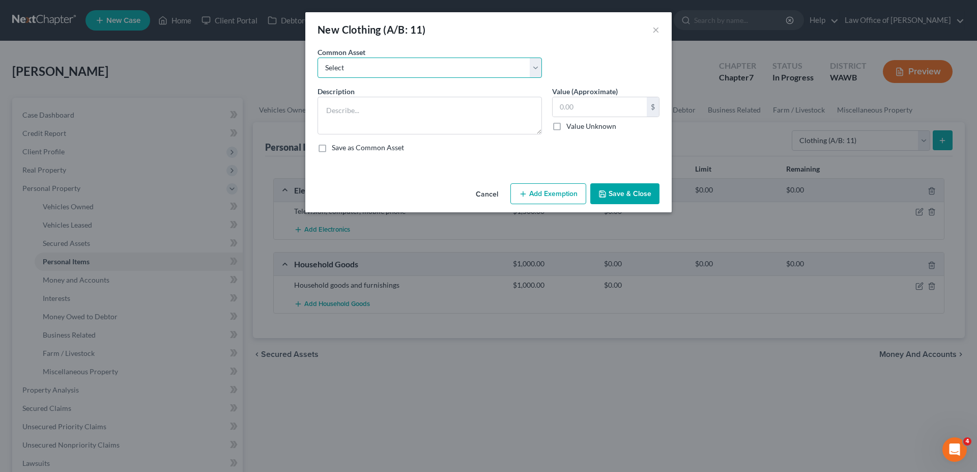
click at [318, 58] on select "Select Personal used clothing" at bounding box center [430, 68] width 224 height 20
select select "0"
click option "Personal used clothing" at bounding box center [0, 0] width 0 height 0
type textarea "Personal used clothing"
click at [566, 114] on input "300.00" at bounding box center [600, 106] width 94 height 19
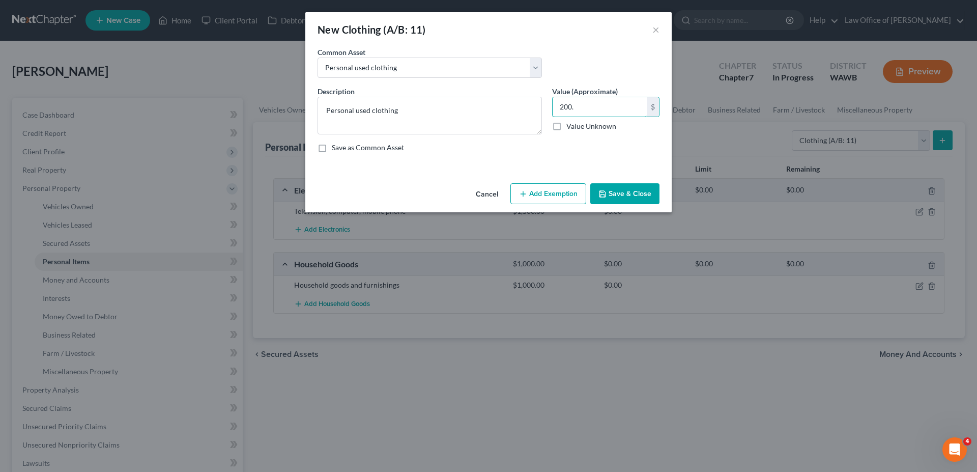
type input "200."
click at [612, 195] on button "Save & Close" at bounding box center [625, 193] width 69 height 21
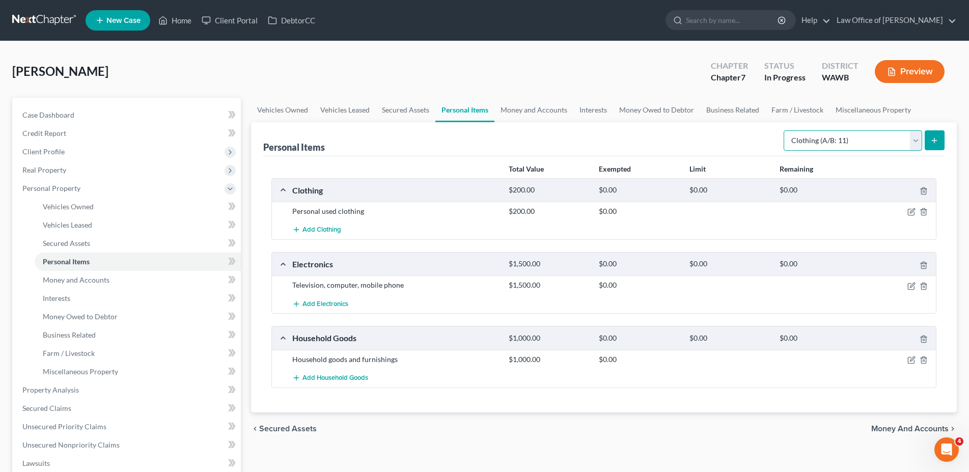
click at [783, 130] on select "Select Item Type Clothing (A/B: 11) Collectibles Of Value (A/B: 8) Electronics …" at bounding box center [852, 140] width 138 height 20
select select "jewelry"
click option "Jewelry (A/B: 12)" at bounding box center [0, 0] width 0 height 0
click at [932, 136] on icon "submit" at bounding box center [934, 140] width 8 height 8
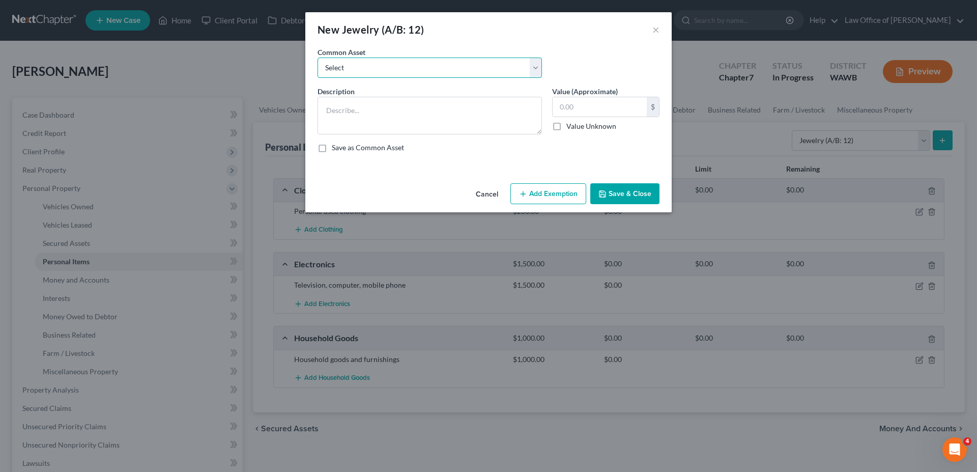
click at [318, 58] on select "Select Personal used jewelry" at bounding box center [430, 68] width 224 height 20
select select "0"
click option "Personal used jewelry" at bounding box center [0, 0] width 0 height 0
type textarea "Personal used jewelry"
type input "1,000.00"
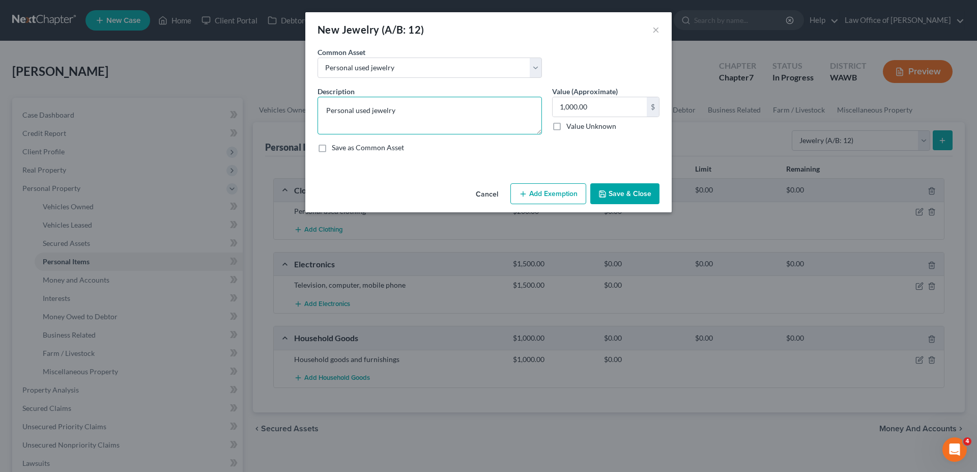
click at [420, 111] on textarea "Personal used jewelry" at bounding box center [430, 116] width 224 height 38
type textarea "Personal used jewelry - costume"
click at [609, 191] on button "Save & Close" at bounding box center [625, 193] width 69 height 21
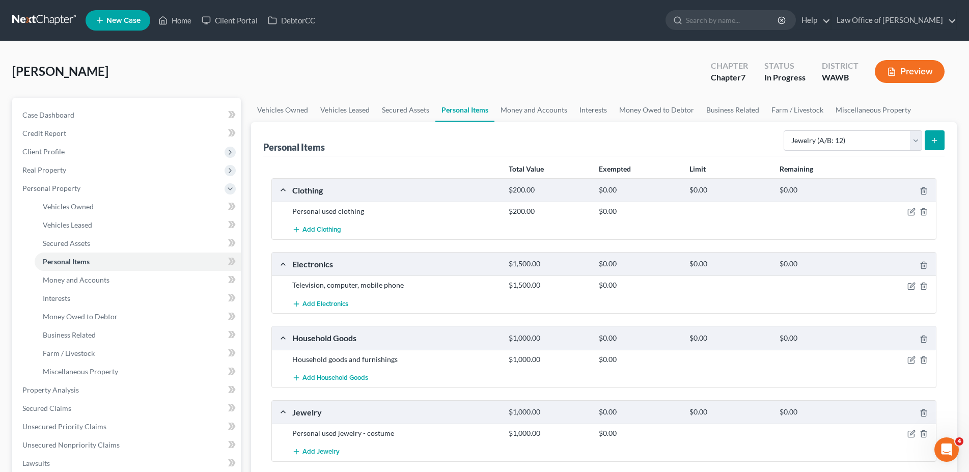
scroll to position [156, 0]
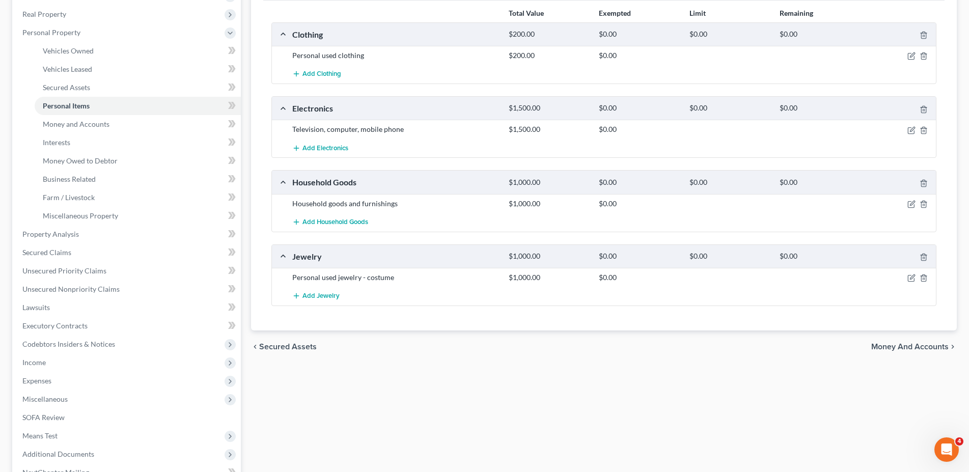
click at [915, 344] on span "Money and Accounts" at bounding box center [909, 347] width 77 height 8
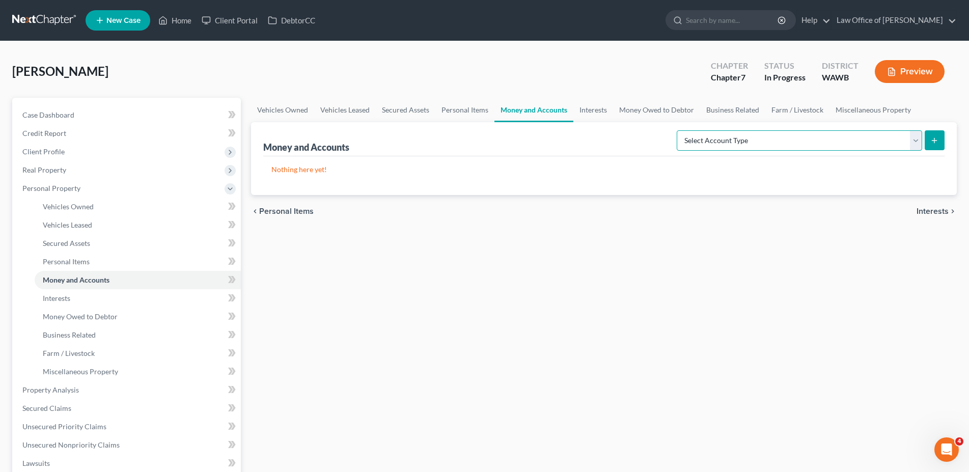
click at [677, 130] on select "Select Account Type Brokerage (A/B: 18, SOFA: 20) Cash on Hand (A/B: 16) Certif…" at bounding box center [799, 140] width 245 height 20
select select "checking"
click option "Checking Account (A/B: 17, SOFA: 20)" at bounding box center [0, 0] width 0 height 0
click at [936, 141] on icon "submit" at bounding box center [934, 140] width 8 height 8
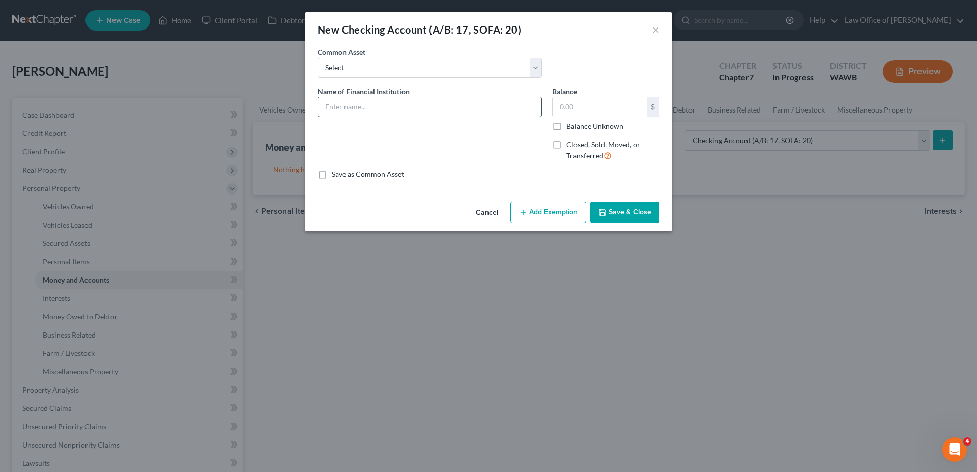
click at [334, 110] on input "text" at bounding box center [429, 106] width 223 height 19
type input "Boeing Employee Credit Union"
type input "0."
drag, startPoint x: 370, startPoint y: 107, endPoint x: 254, endPoint y: 108, distance: 116.1
click at [318, 107] on input "Boeing Employee Credit Union" at bounding box center [429, 106] width 223 height 19
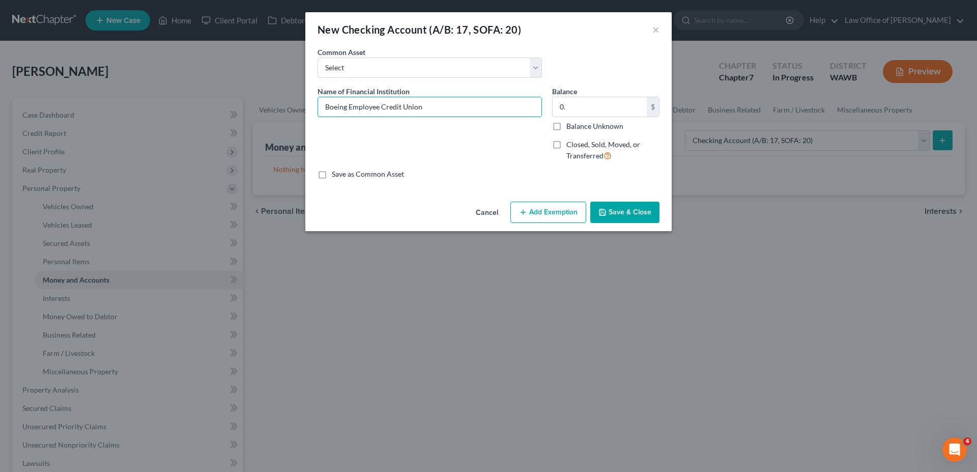
click at [607, 215] on icon "button" at bounding box center [603, 212] width 8 height 8
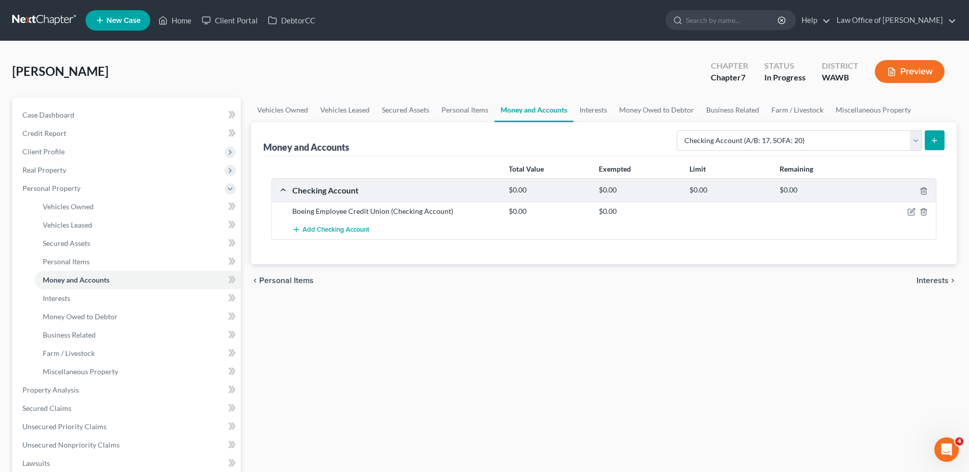
click at [928, 136] on button "submit" at bounding box center [934, 140] width 20 height 20
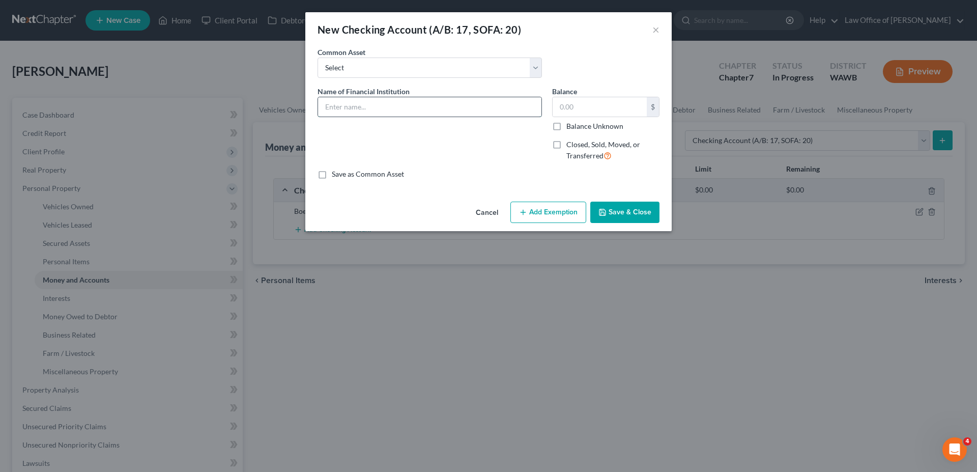
click at [360, 108] on input "text" at bounding box center [429, 106] width 223 height 19
paste input "Boeing Employee Credit Union"
type input "Boeing Employee Credit Union"
click at [570, 106] on input "text" at bounding box center [600, 106] width 94 height 19
type input "0"
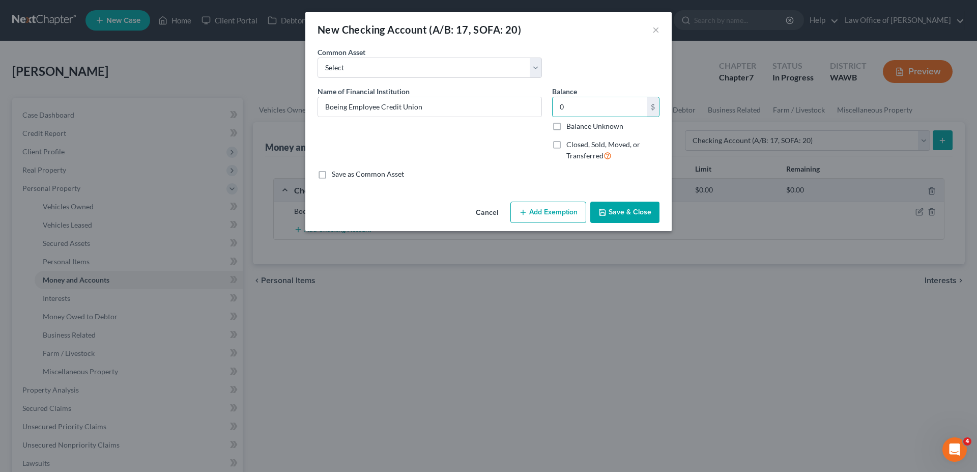
click at [605, 214] on polyline "button" at bounding box center [603, 214] width 4 height 3
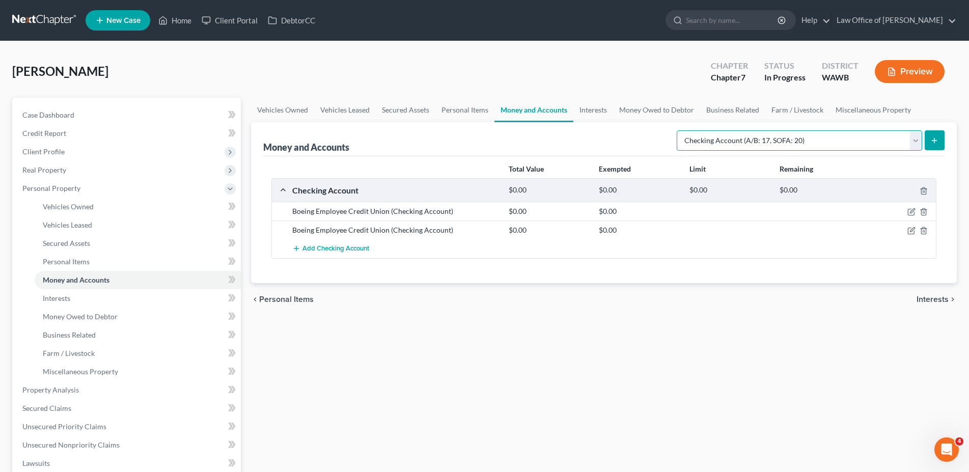
click at [677, 130] on select "Select Account Type Brokerage (A/B: 18, SOFA: 20) Cash on Hand (A/B: 16) Certif…" at bounding box center [799, 140] width 245 height 20
select select "savings"
click option "Savings Account (A/B: 17, SOFA: 20)" at bounding box center [0, 0] width 0 height 0
click at [931, 136] on icon "submit" at bounding box center [934, 140] width 8 height 8
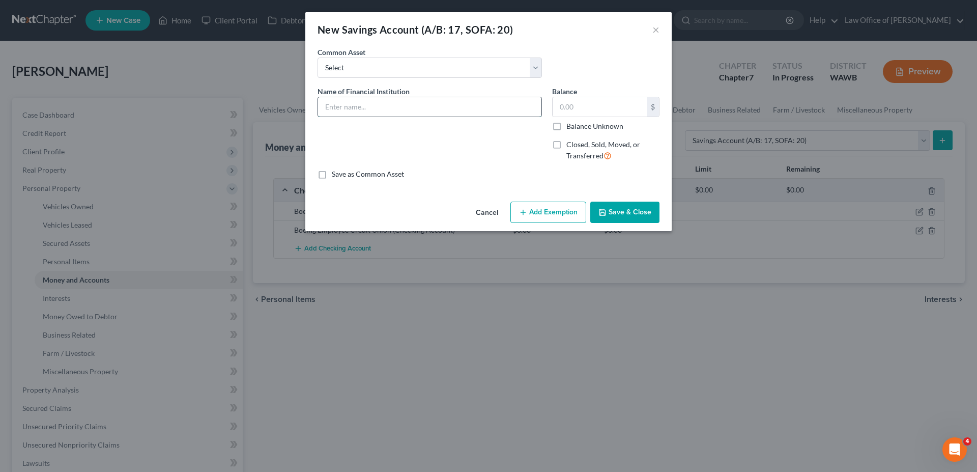
click at [337, 102] on input "text" at bounding box center [429, 106] width 223 height 19
paste input "Boeing Employee Credit Union"
type input "Boeing Employee Credit Union"
click at [570, 112] on input "text" at bounding box center [600, 106] width 94 height 19
type input "0"
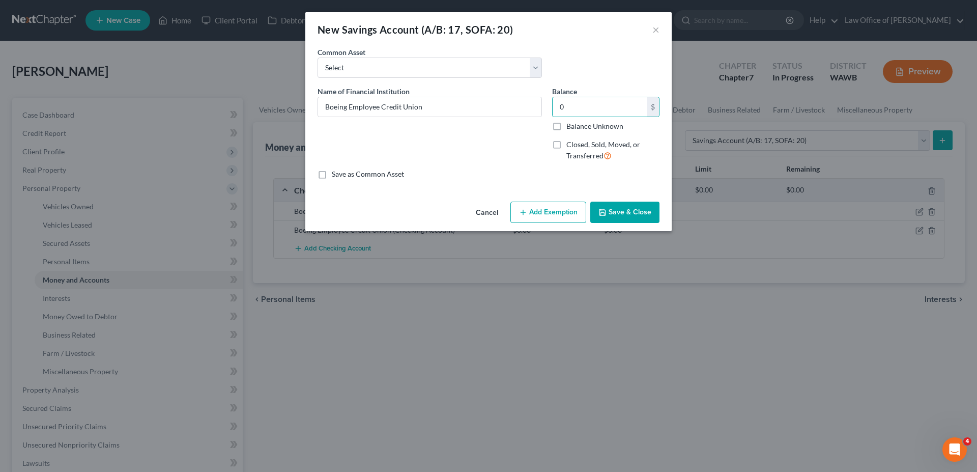
click at [606, 208] on button "Save & Close" at bounding box center [625, 212] width 69 height 21
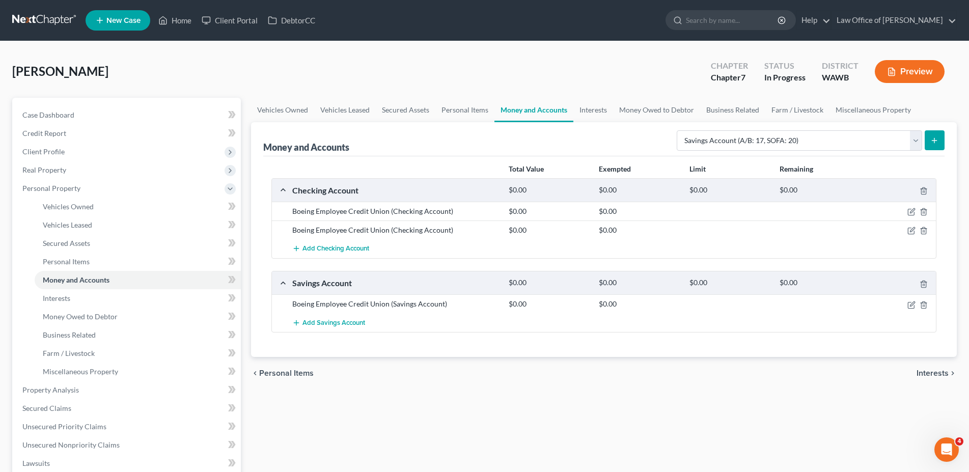
click at [936, 141] on line "submit" at bounding box center [934, 141] width 5 height 0
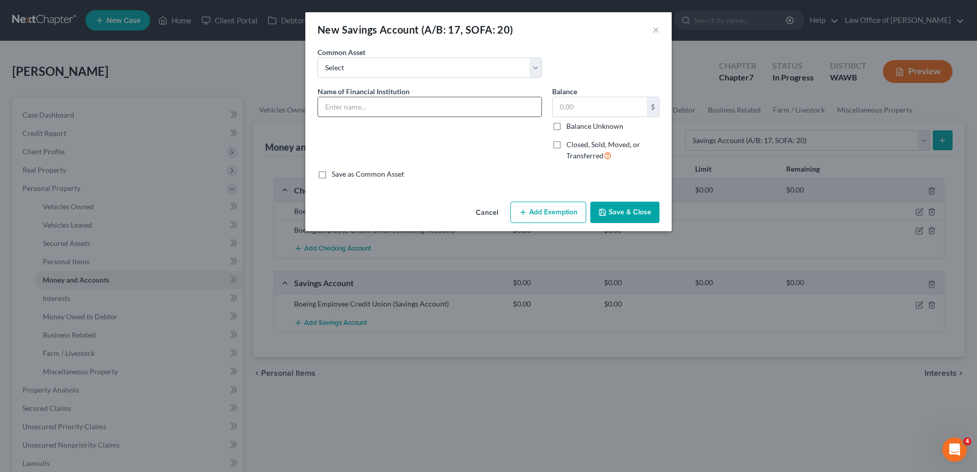
click at [396, 106] on input "text" at bounding box center [429, 106] width 223 height 19
paste input "Boeing Employee Credit Union"
type input "Boeing Employee Credit Union"
click at [559, 106] on input "text" at bounding box center [600, 106] width 94 height 19
type input "0"
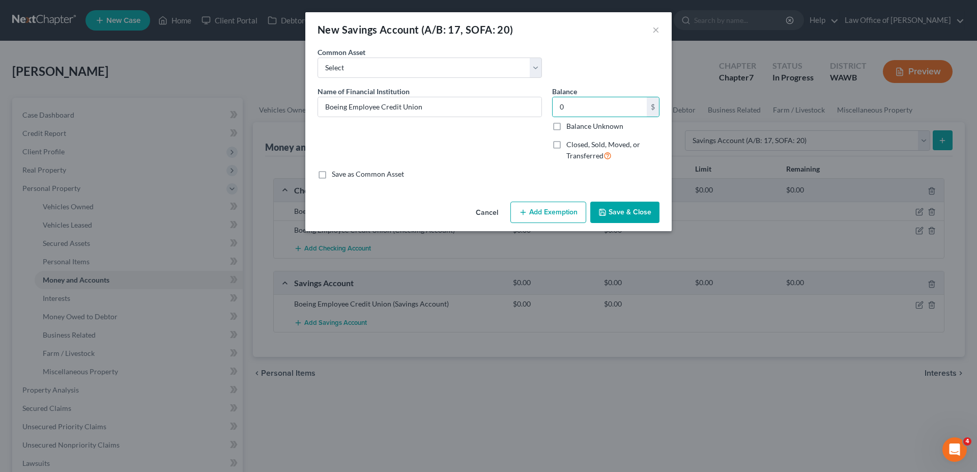
click at [613, 211] on button "Save & Close" at bounding box center [625, 212] width 69 height 21
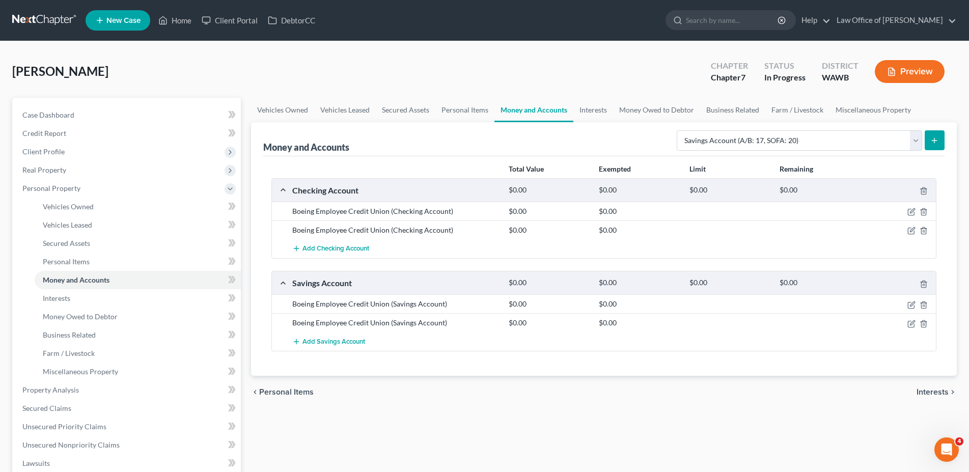
click at [935, 138] on icon "submit" at bounding box center [934, 140] width 8 height 8
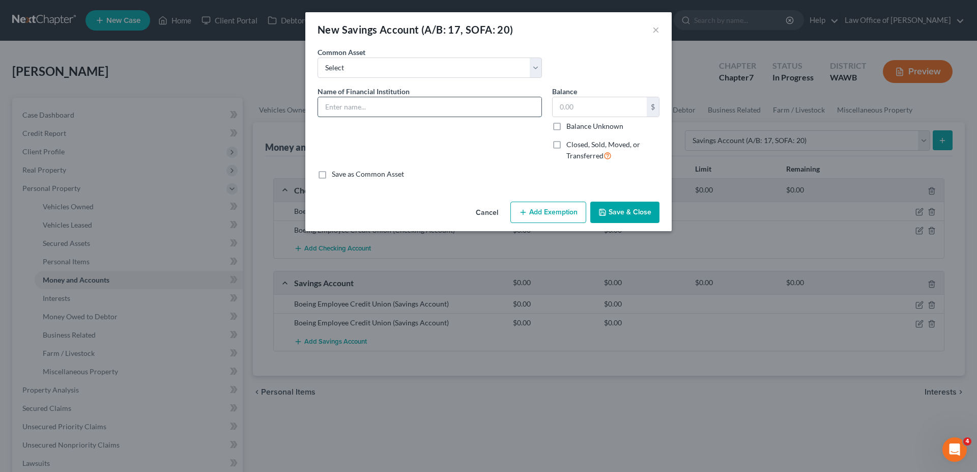
click at [383, 106] on input "text" at bounding box center [429, 106] width 223 height 19
paste input "Boeing Employee Credit Union"
type input "Boeing Employee Credit Union - Business"
type input "0."
click at [641, 211] on button "Save & Close" at bounding box center [625, 212] width 69 height 21
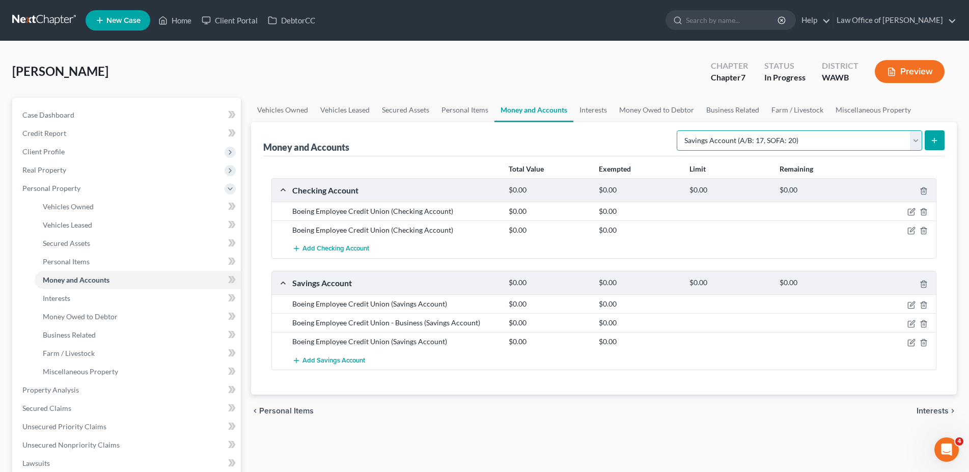
click at [677, 130] on select "Select Account Type Brokerage (A/B: 18, SOFA: 20) Cash on Hand (A/B: 16) Certif…" at bounding box center [799, 140] width 245 height 20
select select "checking"
click option "Checking Account (A/B: 17, SOFA: 20)" at bounding box center [0, 0] width 0 height 0
click at [933, 144] on button "submit" at bounding box center [934, 140] width 20 height 20
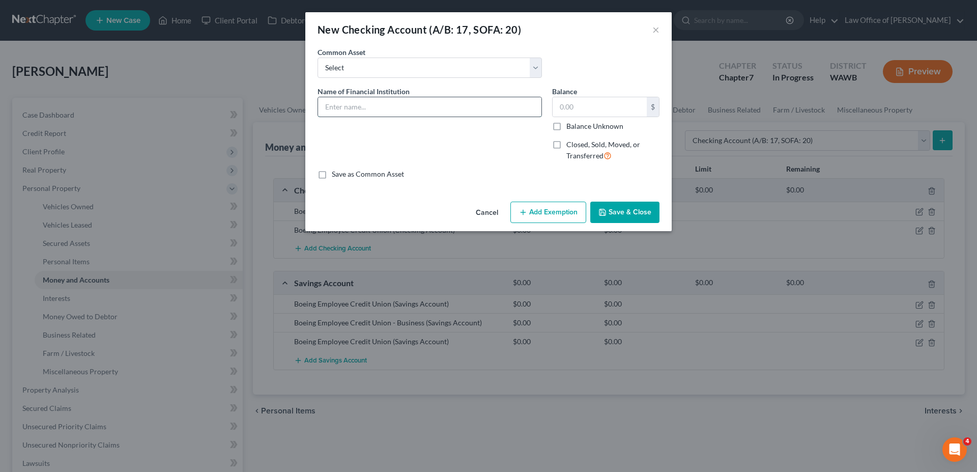
click at [399, 110] on input "text" at bounding box center [429, 106] width 223 height 19
paste input "Boeing Employee Credit Union"
type input "Boeing Employee Credit Union - Business"
type input "0."
click at [630, 212] on button "Save & Close" at bounding box center [625, 212] width 69 height 21
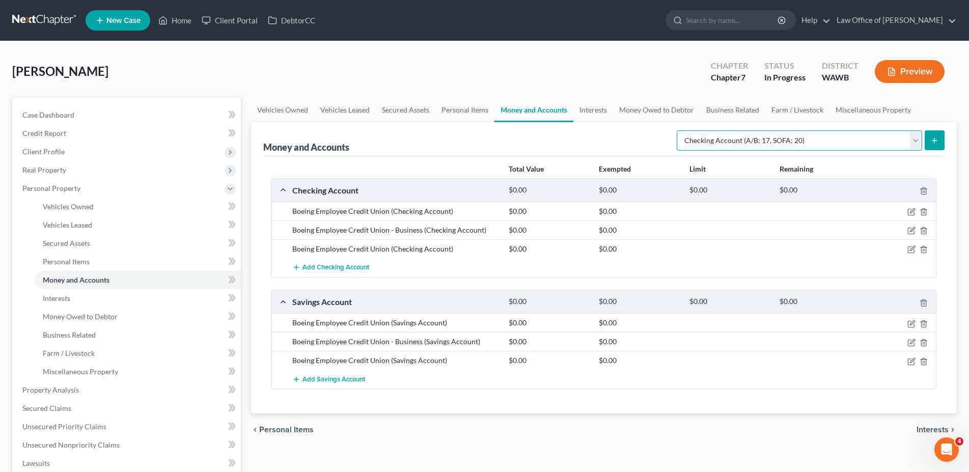
click at [677, 130] on select "Select Account Type Brokerage (A/B: 18, SOFA: 20) Cash on Hand (A/B: 16) Certif…" at bounding box center [799, 140] width 245 height 20
select select "security_deposits"
click option "Security Deposits or Prepayments (A/B: 22)" at bounding box center [0, 0] width 0 height 0
click at [927, 135] on button "submit" at bounding box center [934, 140] width 20 height 20
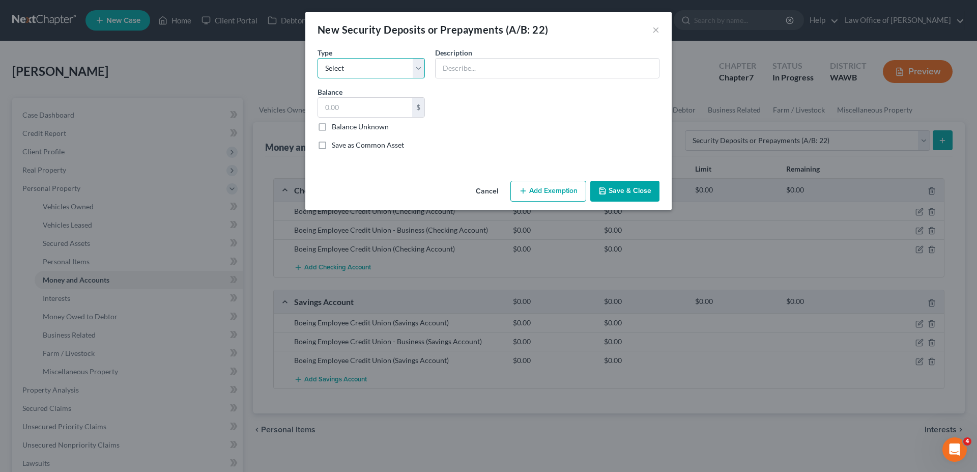
click at [318, 58] on select "Select Electric Gas Heating Oil Security Deposit On Rental Unit Prepaid Rent Te…" at bounding box center [371, 68] width 107 height 20
select select "3"
click option "Security Deposit On Rental Unit" at bounding box center [0, 0] width 0 height 0
click at [466, 75] on input "text" at bounding box center [547, 68] width 223 height 19
type input "Landlord Deposit"
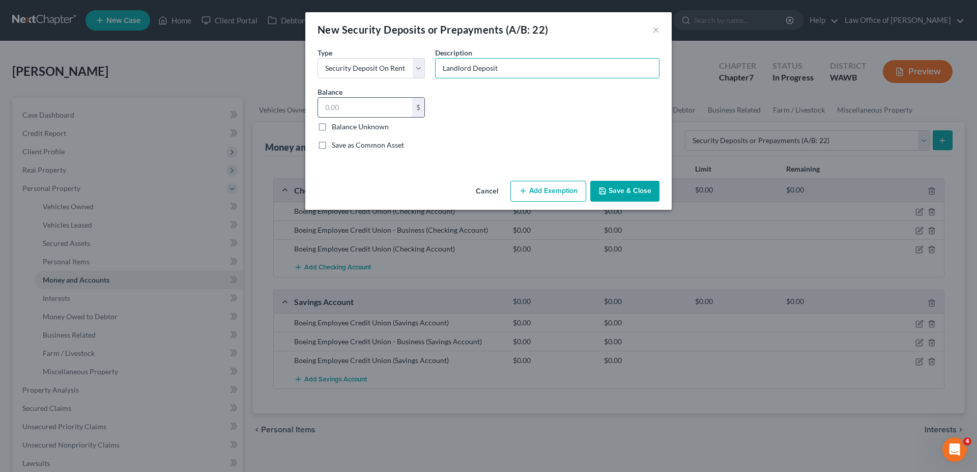
click at [369, 113] on input "text" at bounding box center [365, 107] width 94 height 19
type input "1,000."
click at [623, 193] on button "Save & Close" at bounding box center [625, 191] width 69 height 21
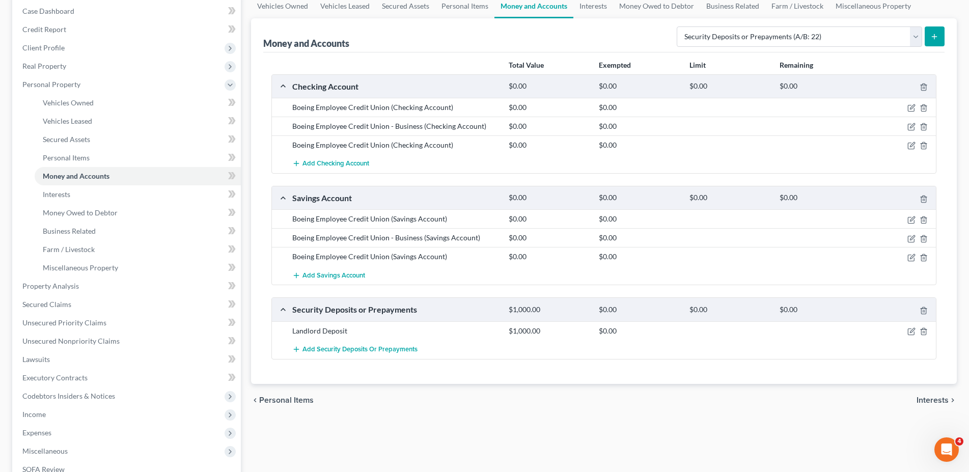
scroll to position [208, 0]
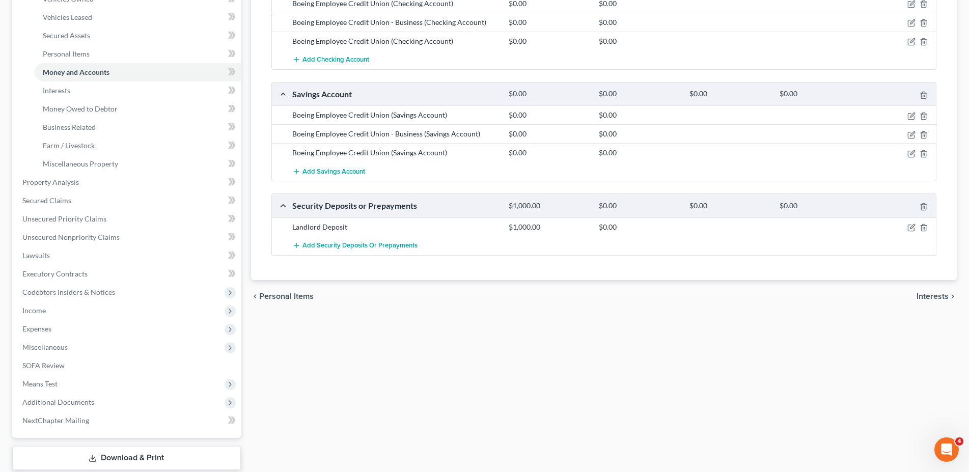
click at [925, 297] on span "Interests" at bounding box center [932, 296] width 32 height 8
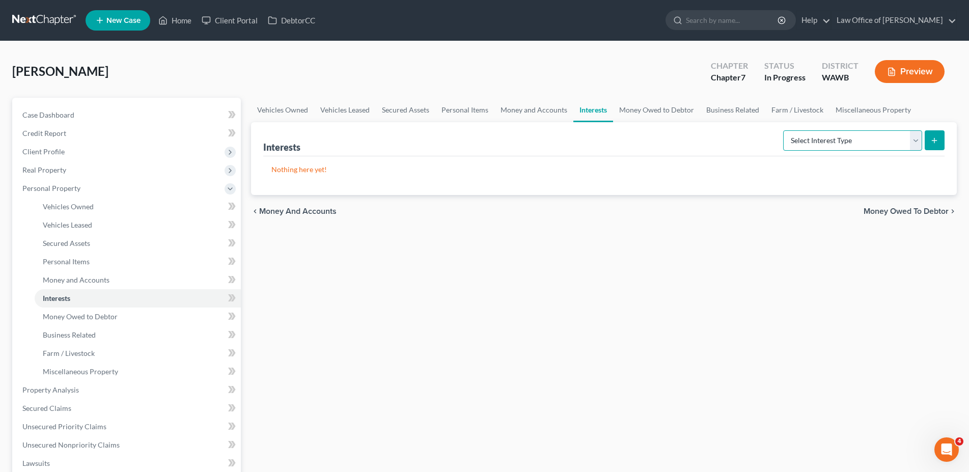
click at [783, 130] on select "Select Interest Type 401K (A/B: 21) Annuity (A/B: 23) Bond (A/B: 18) Education …" at bounding box center [852, 140] width 139 height 20
select select "ira"
click option "IRA (A/B: 21)" at bounding box center [0, 0] width 0 height 0
click at [927, 137] on button "submit" at bounding box center [934, 140] width 20 height 20
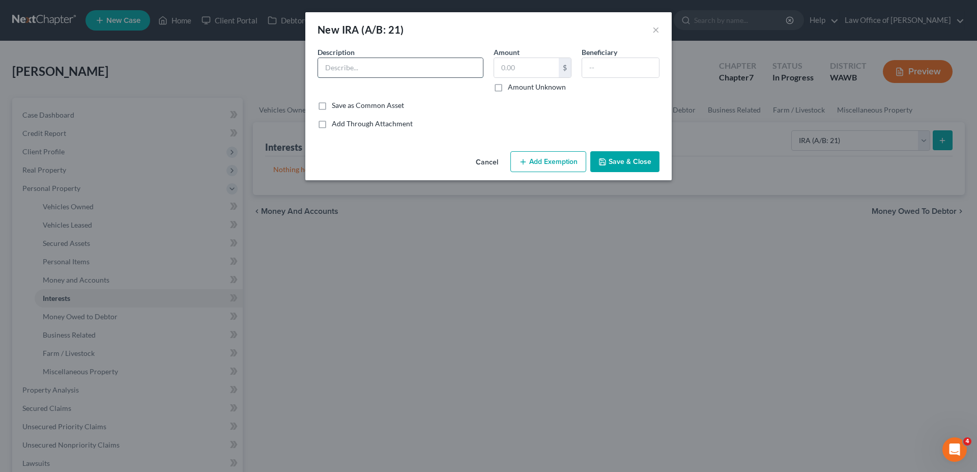
click at [370, 71] on input "text" at bounding box center [400, 67] width 165 height 19
type input "IRA"
type input "200."
click at [612, 155] on button "Save & Close" at bounding box center [625, 161] width 69 height 21
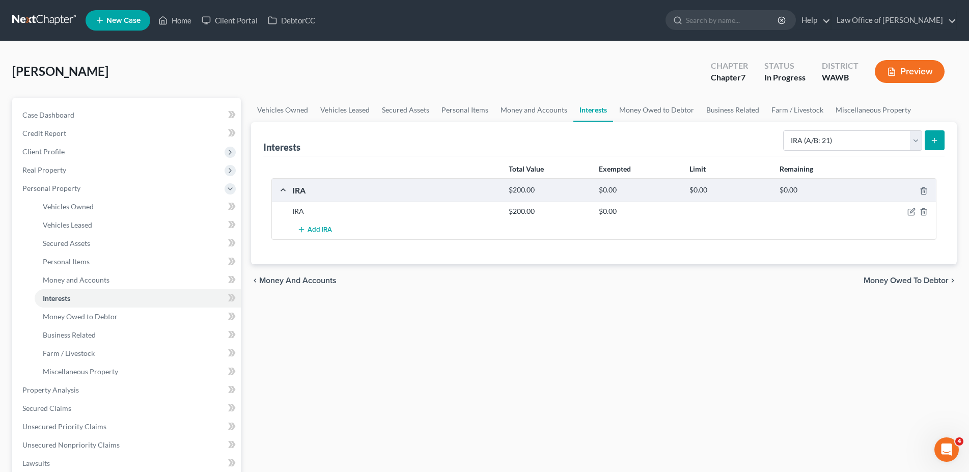
click at [887, 282] on span "Money Owed to Debtor" at bounding box center [905, 280] width 85 height 8
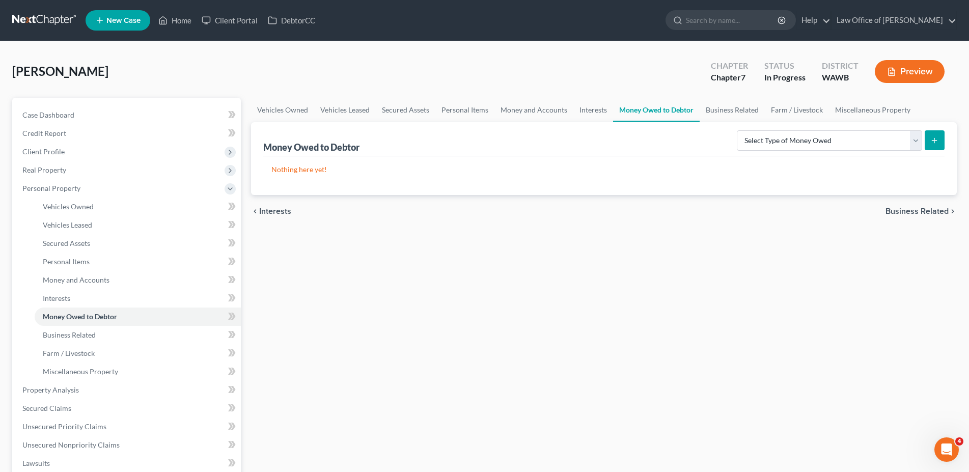
click at [900, 209] on span "Business Related" at bounding box center [916, 211] width 63 height 8
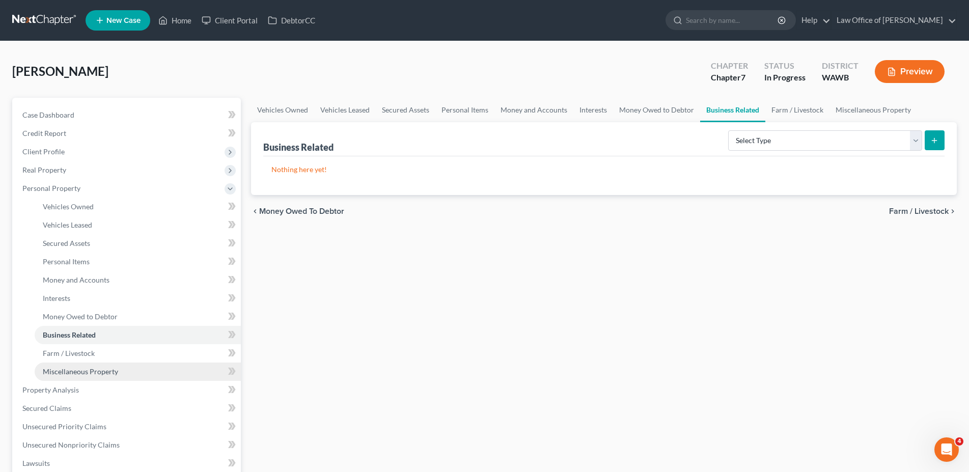
click at [104, 370] on span "Miscellaneous Property" at bounding box center [80, 371] width 75 height 9
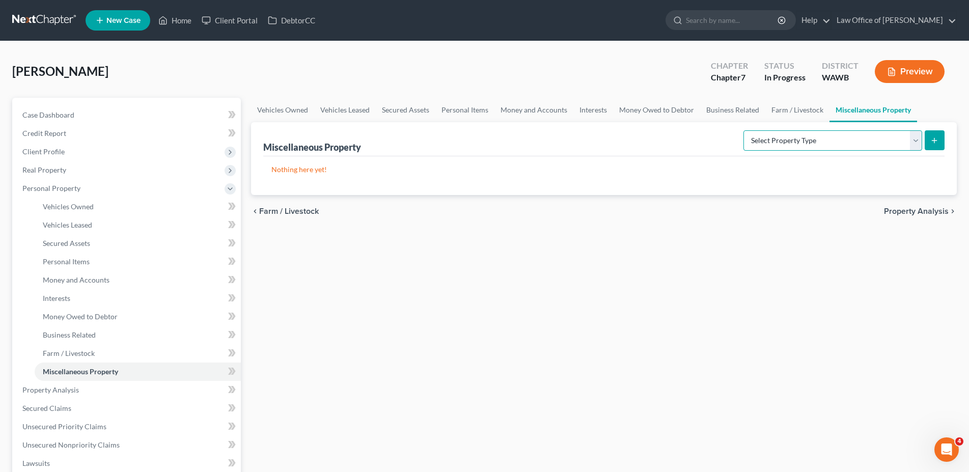
click at [743, 130] on select "Select Property Type Assigned for Creditor Benefit [DATE] (SOFA: 12) Holding fo…" at bounding box center [832, 140] width 179 height 20
click at [452, 320] on div "Vehicles Owned Vehicles Leased Secured Assets Personal Items Money and Accounts…" at bounding box center [604, 388] width 716 height 580
click at [902, 208] on span "Property Analysis" at bounding box center [916, 211] width 65 height 8
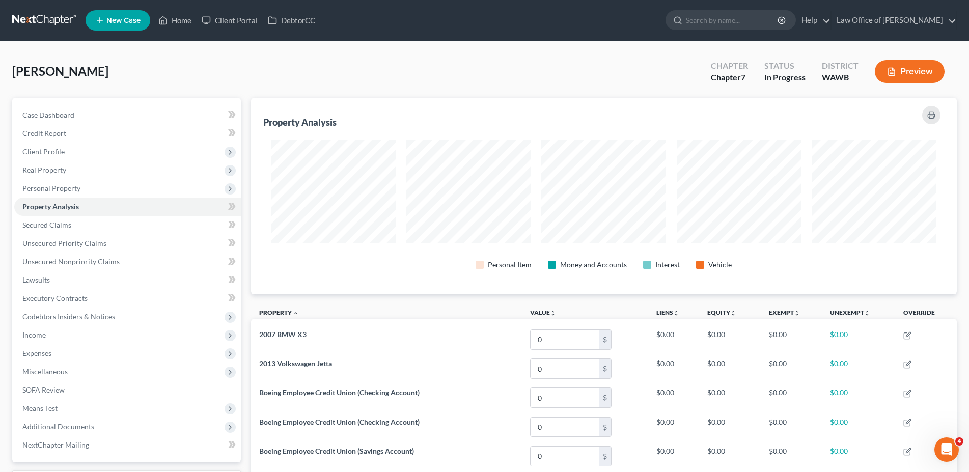
scroll to position [197, 706]
click at [38, 347] on span "Expenses" at bounding box center [127, 353] width 227 height 18
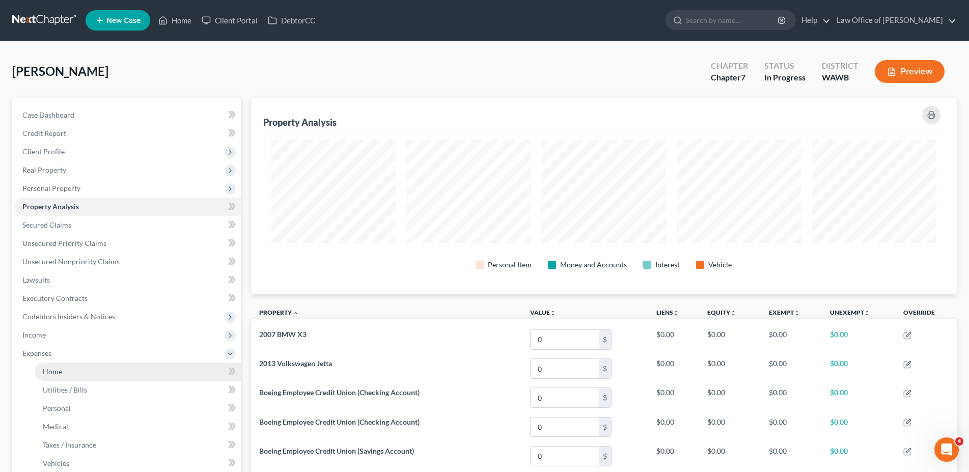
click at [52, 370] on span "Home" at bounding box center [52, 371] width 19 height 9
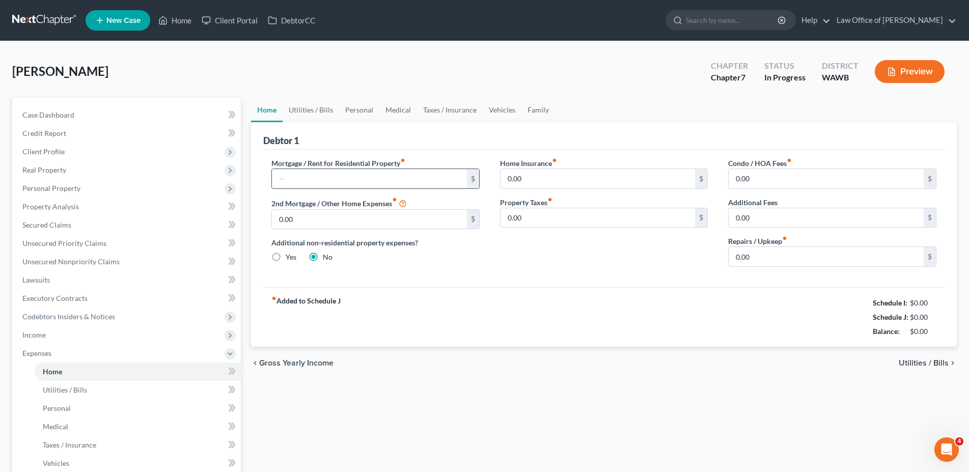
click at [299, 177] on input "text" at bounding box center [369, 178] width 195 height 19
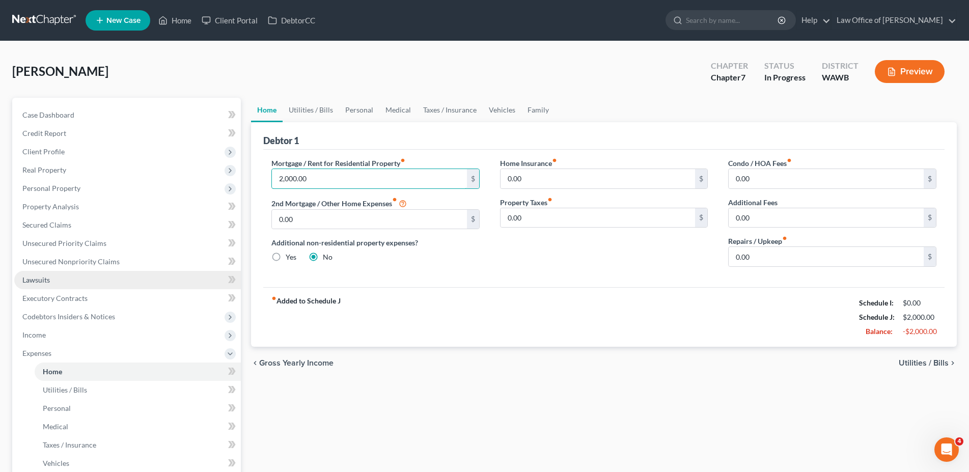
scroll to position [188, 0]
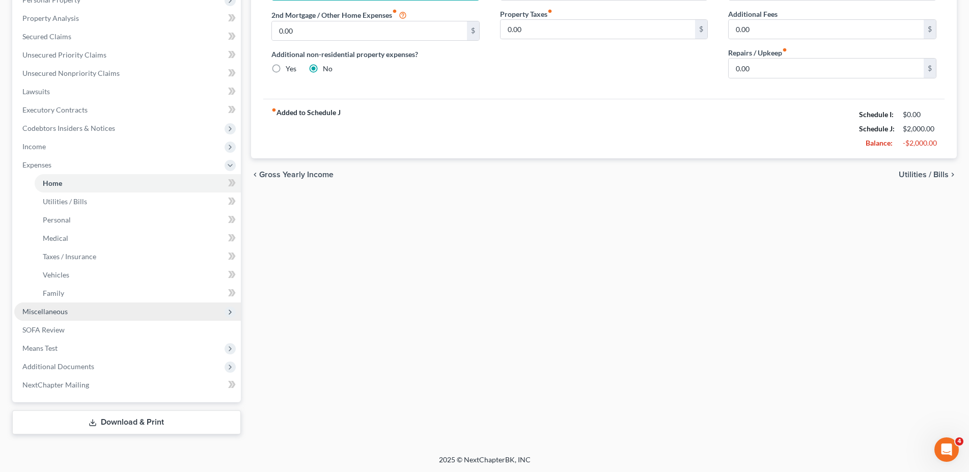
type input "2,000.00"
click at [64, 310] on span "Miscellaneous" at bounding box center [44, 311] width 45 height 9
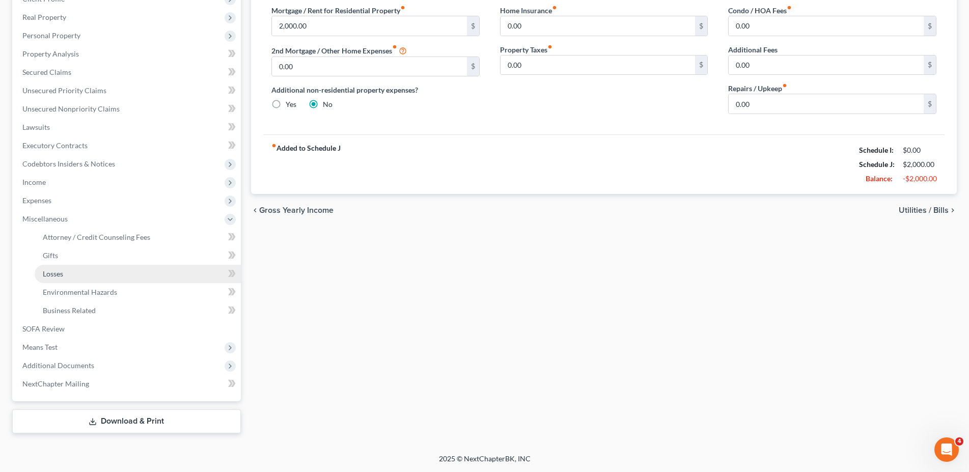
scroll to position [152, 0]
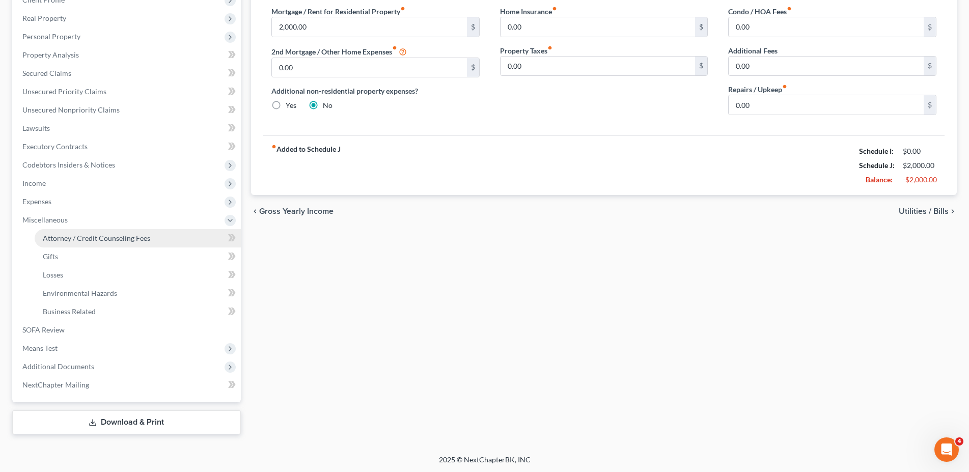
click at [59, 238] on span "Attorney / Credit Counseling Fees" at bounding box center [96, 238] width 107 height 9
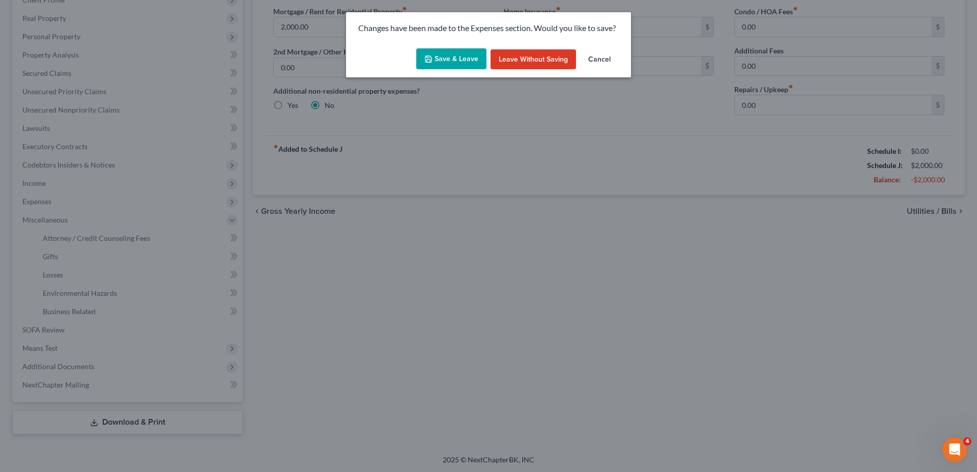
click at [448, 62] on button "Save & Leave" at bounding box center [451, 58] width 70 height 21
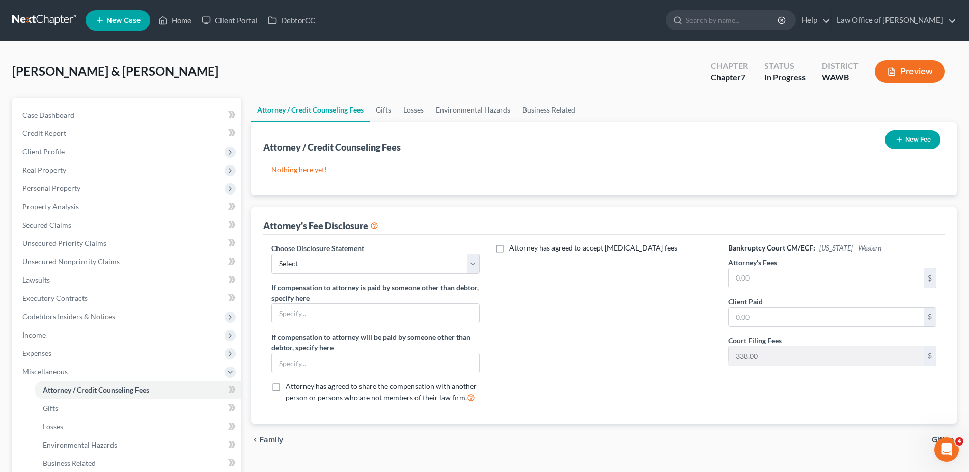
click at [910, 136] on button "New Fee" at bounding box center [912, 139] width 55 height 19
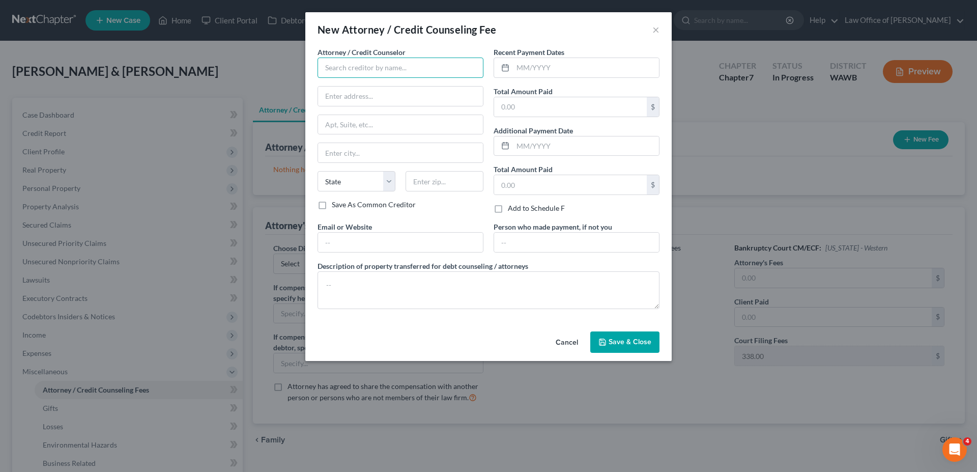
click at [338, 59] on input "text" at bounding box center [401, 68] width 166 height 20
type input "Law Office of [PERSON_NAME]"
type input "[STREET_ADDRESS]"
type input "Suite 100"
type input "Bellevue"
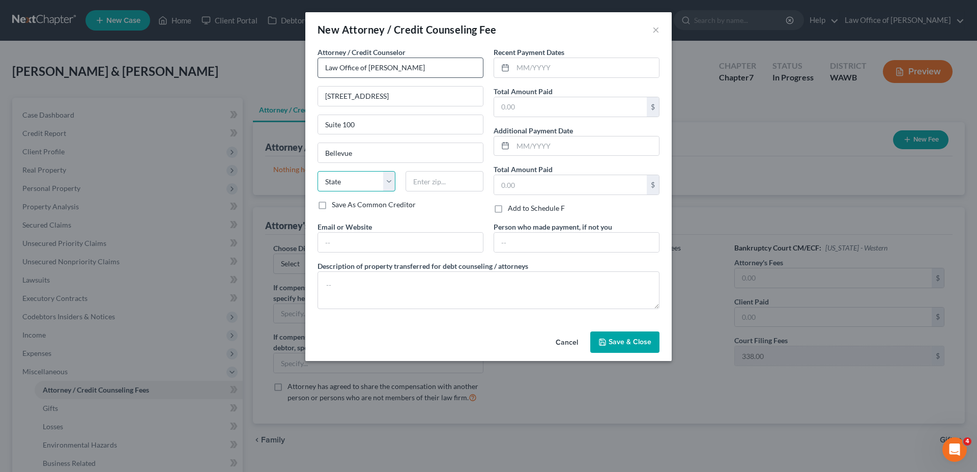
select select "50"
type input "98005"
click at [535, 73] on input "text" at bounding box center [586, 67] width 146 height 19
type input "0"
type input "2025"
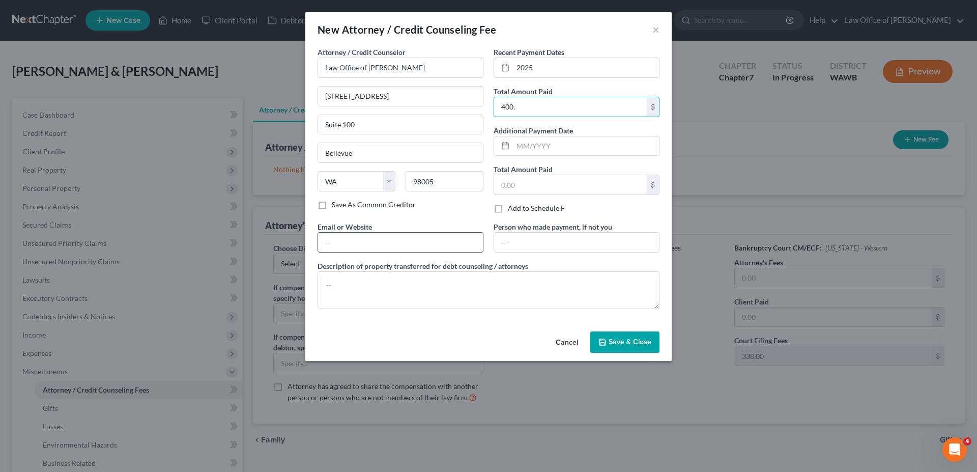
type input "400."
click at [336, 250] on input "text" at bounding box center [400, 242] width 165 height 19
type input "[DOMAIN_NAME]"
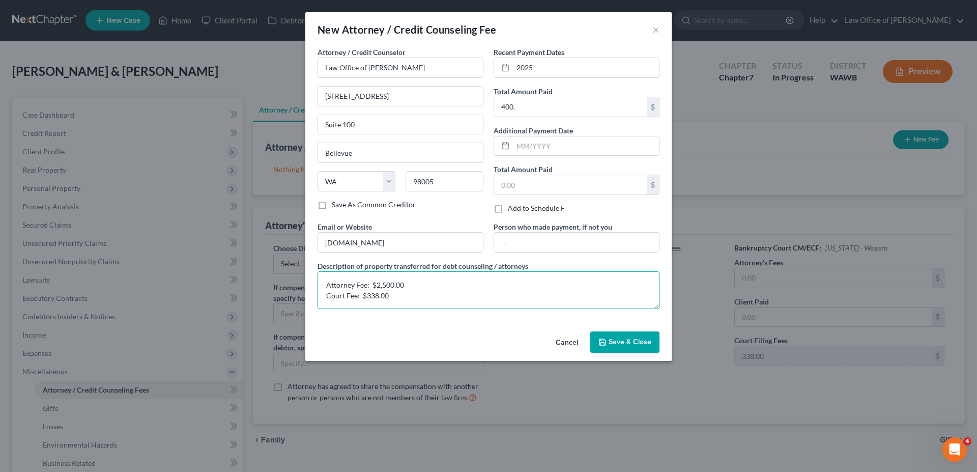
type textarea "Attorney Fee: $2,500.00 Court Fee: $338.00"
click at [620, 344] on span "Save & Close" at bounding box center [630, 342] width 43 height 9
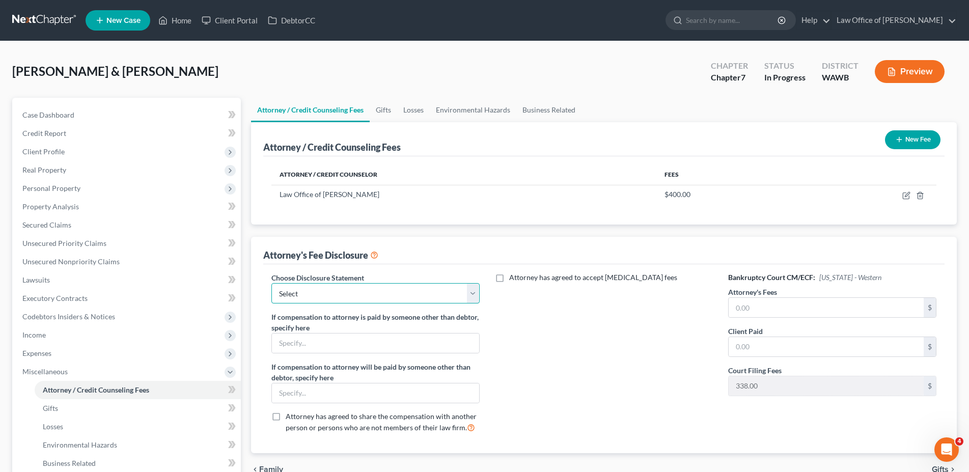
click at [271, 283] on select "Select Disclosure of Compensation of Attorney for Debtor(s)" at bounding box center [375, 293] width 208 height 20
select select "0"
click option "Disclosure of Compensation of Attorney for Debtor(s)" at bounding box center [0, 0] width 0 height 0
click at [728, 306] on div "Bankruptcy Court CM/ECF: [US_STATE] - Western Attorney's Fees $ Client Paid $ C…" at bounding box center [832, 356] width 229 height 169
click at [738, 305] on input "text" at bounding box center [825, 307] width 195 height 19
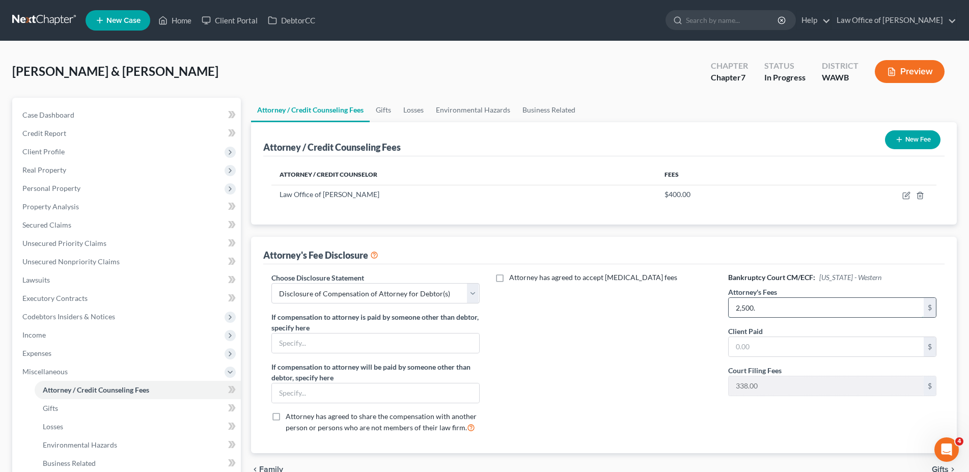
type input "2,500."
type input "400."
click at [182, 18] on link "Home" at bounding box center [174, 20] width 43 height 18
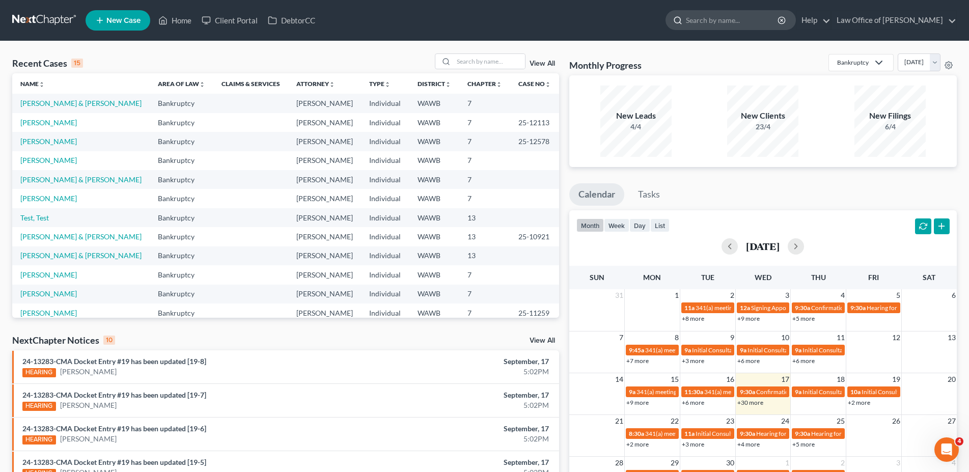
click at [735, 24] on input "search" at bounding box center [732, 20] width 93 height 19
type input "kasia"
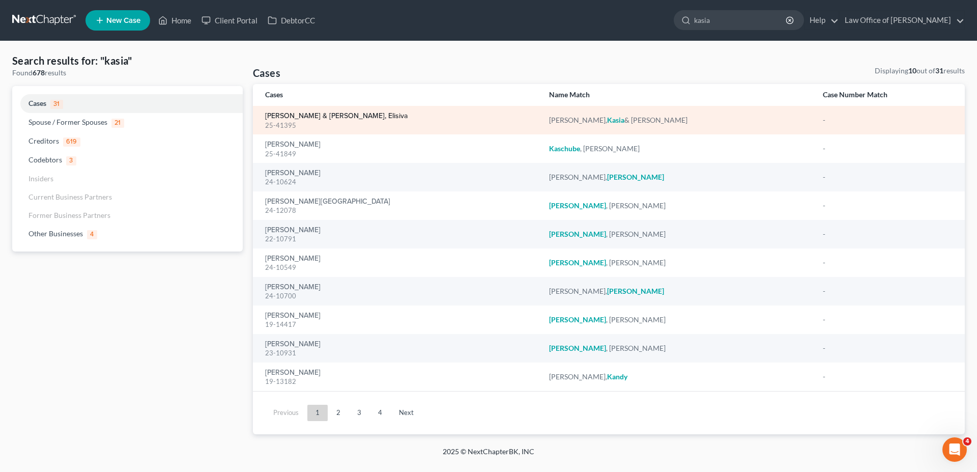
click at [348, 116] on link "[PERSON_NAME] & [PERSON_NAME], Elisiva" at bounding box center [336, 116] width 143 height 7
select select "6"
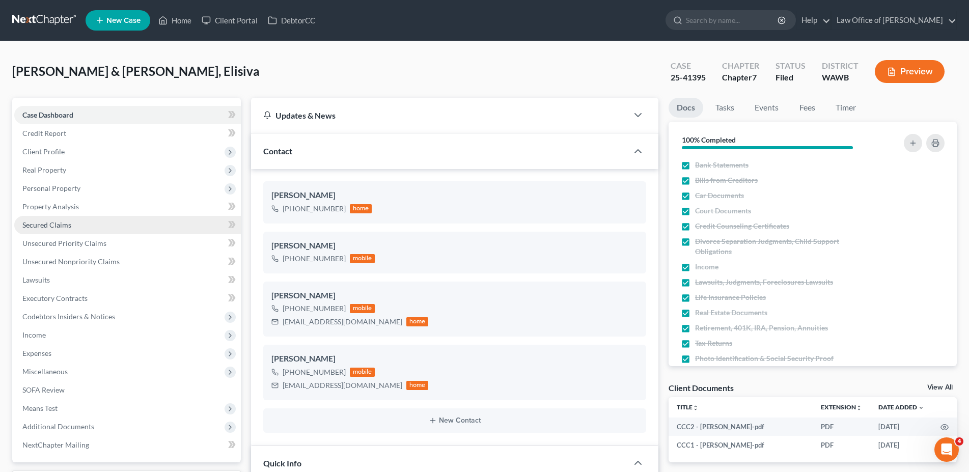
scroll to position [156, 0]
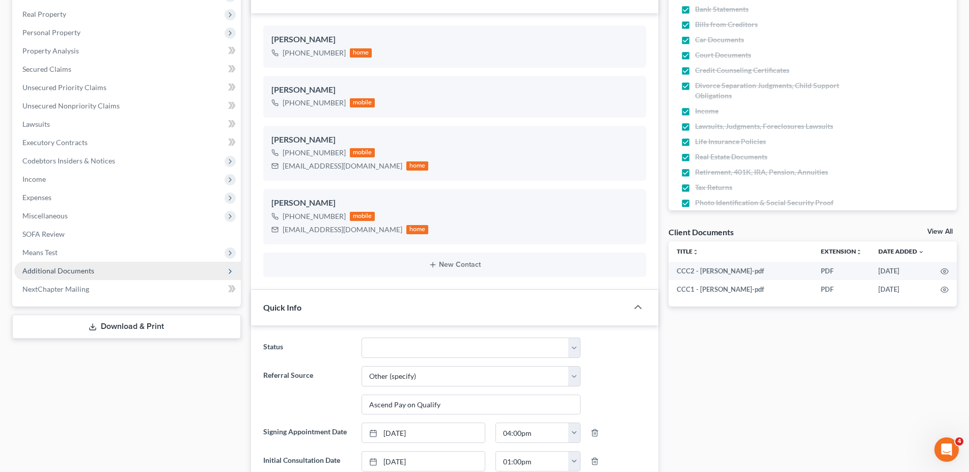
click at [84, 268] on span "Additional Documents" at bounding box center [58, 270] width 72 height 9
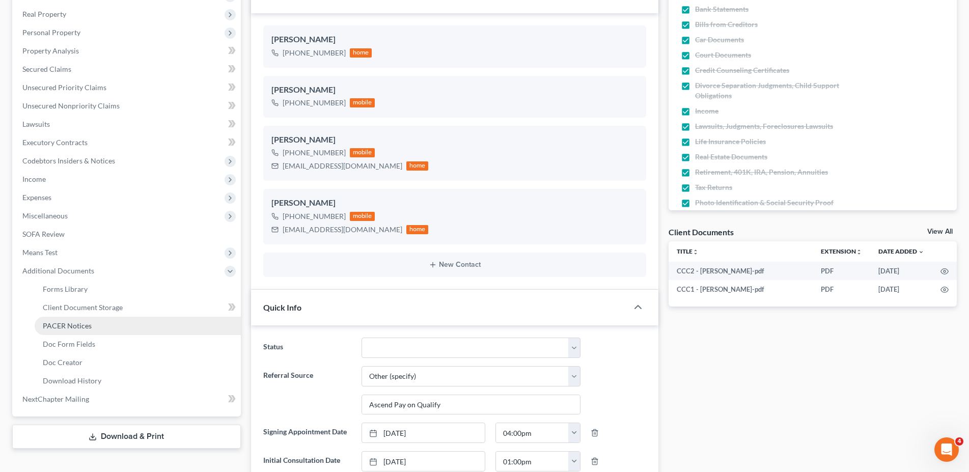
click at [80, 327] on span "PACER Notices" at bounding box center [67, 325] width 49 height 9
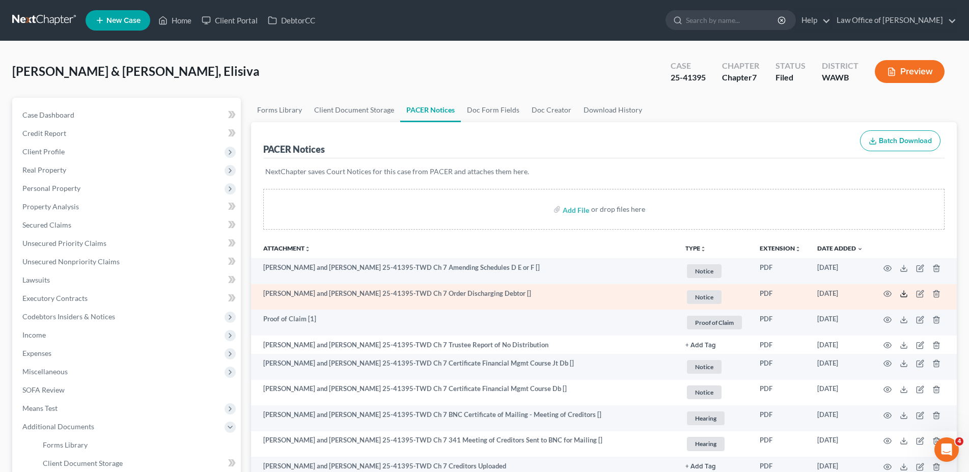
click at [900, 297] on icon at bounding box center [904, 294] width 8 height 8
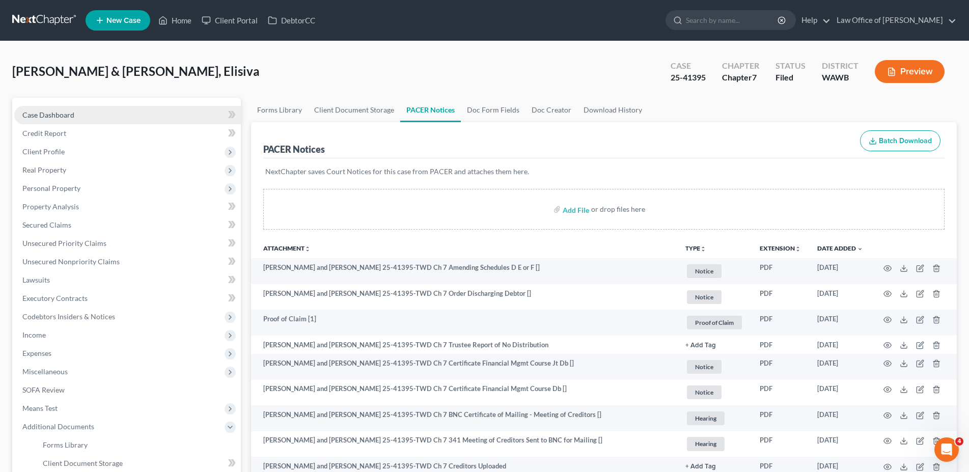
click at [61, 116] on span "Case Dashboard" at bounding box center [48, 114] width 52 height 9
select select "3"
select select "6"
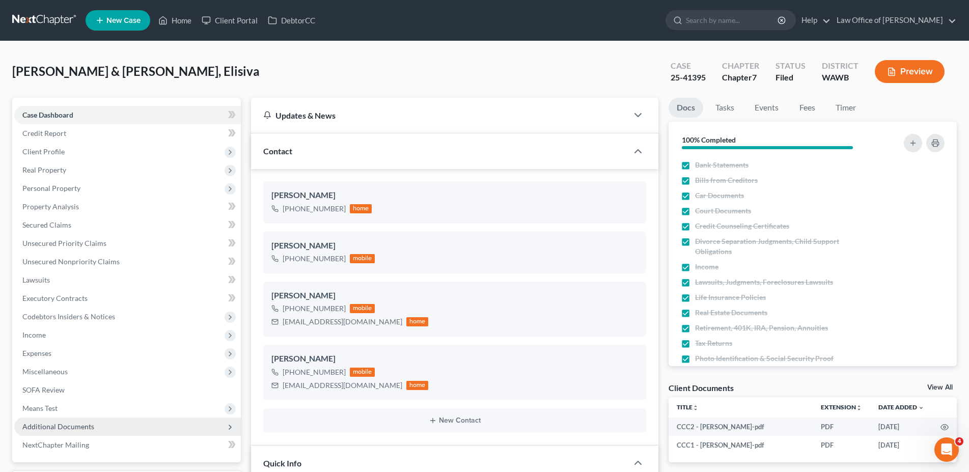
click at [61, 421] on span "Additional Documents" at bounding box center [127, 426] width 227 height 18
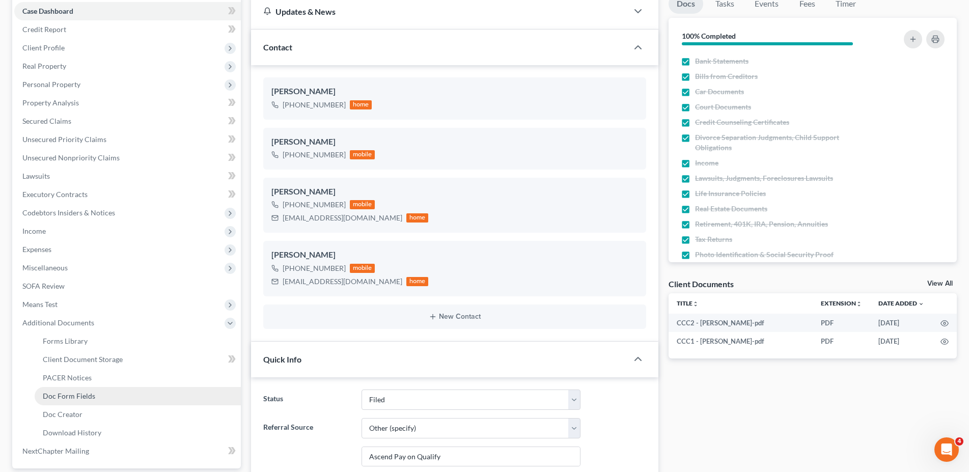
click at [69, 387] on link "Doc Form Fields" at bounding box center [138, 396] width 206 height 18
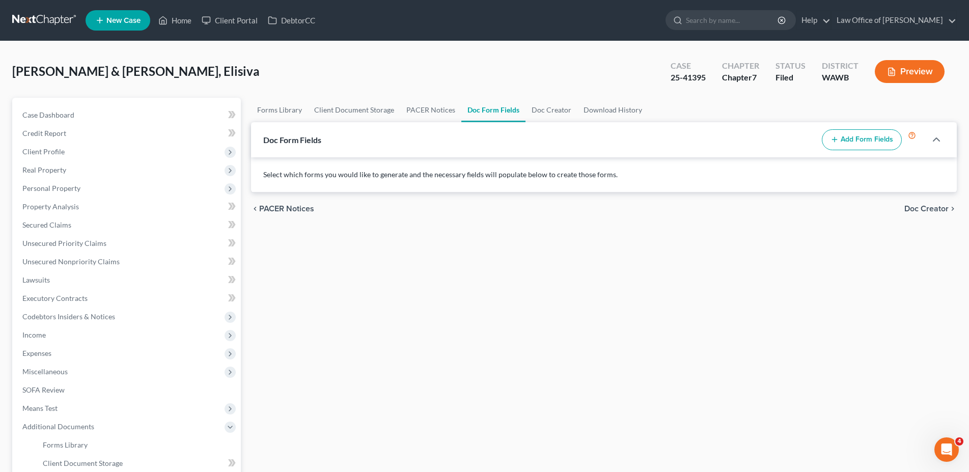
click at [869, 139] on button "Add Form Fields" at bounding box center [862, 139] width 80 height 21
select select
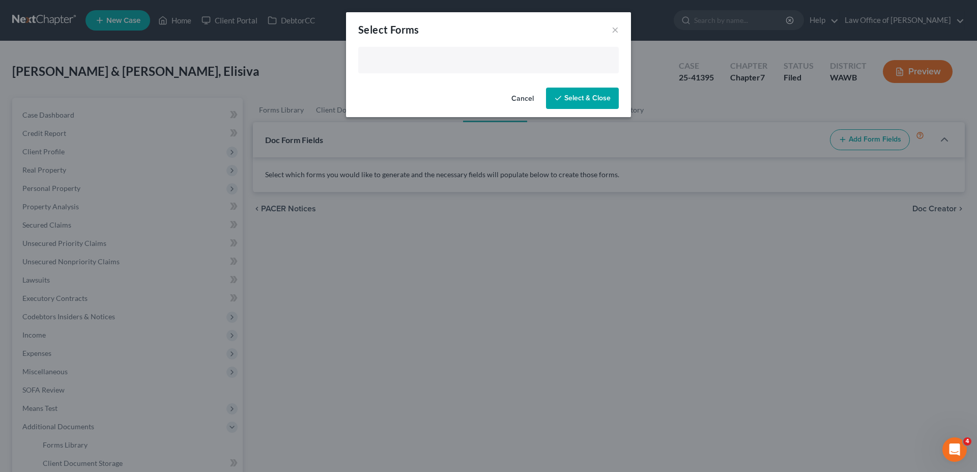
click at [462, 58] on input "text" at bounding box center [487, 60] width 246 height 15
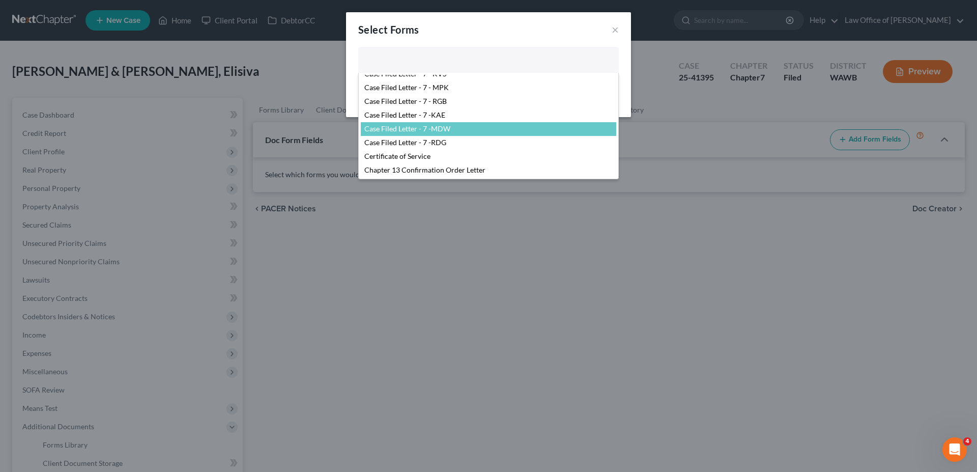
scroll to position [156, 0]
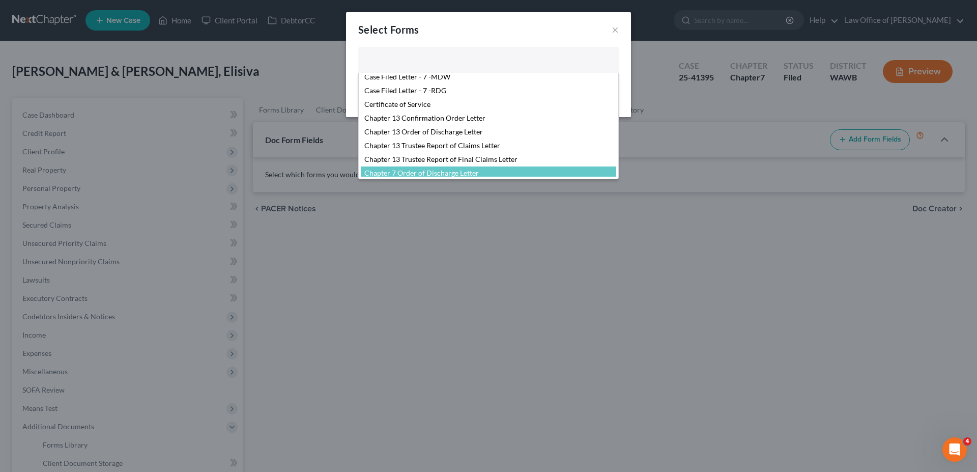
select select "103730"
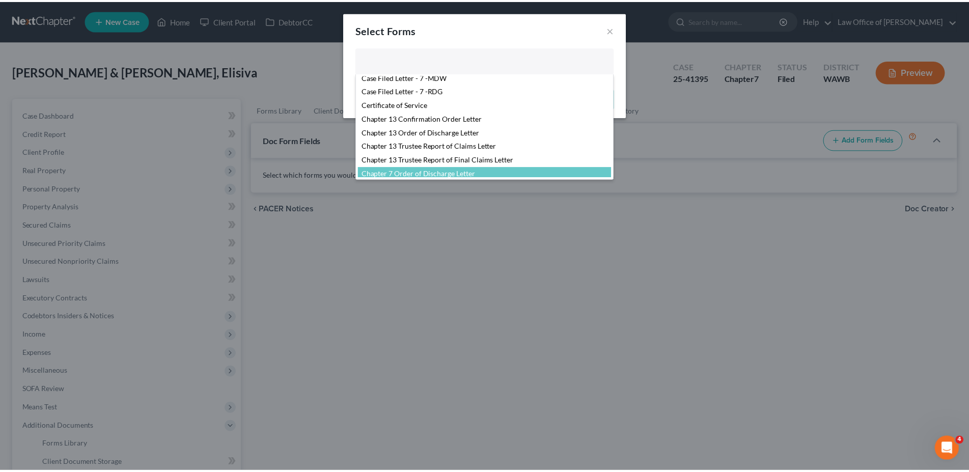
scroll to position [192, 0]
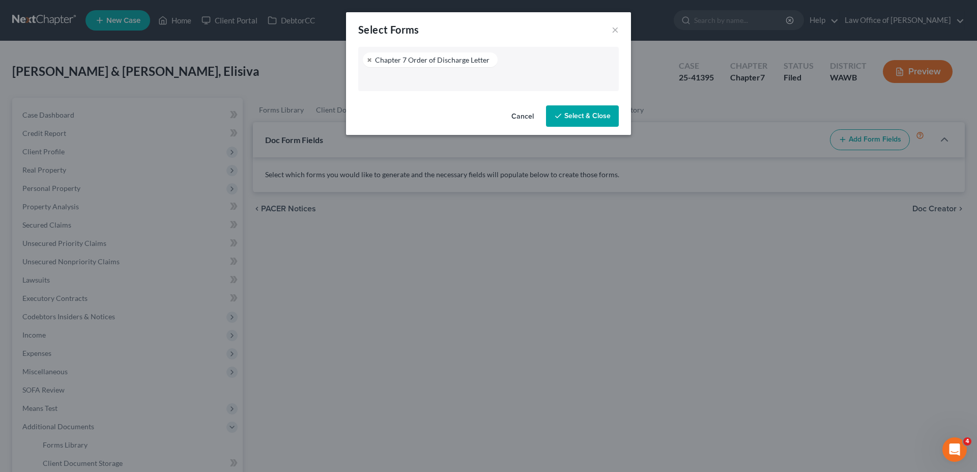
click at [570, 116] on button "Select & Close" at bounding box center [582, 115] width 73 height 21
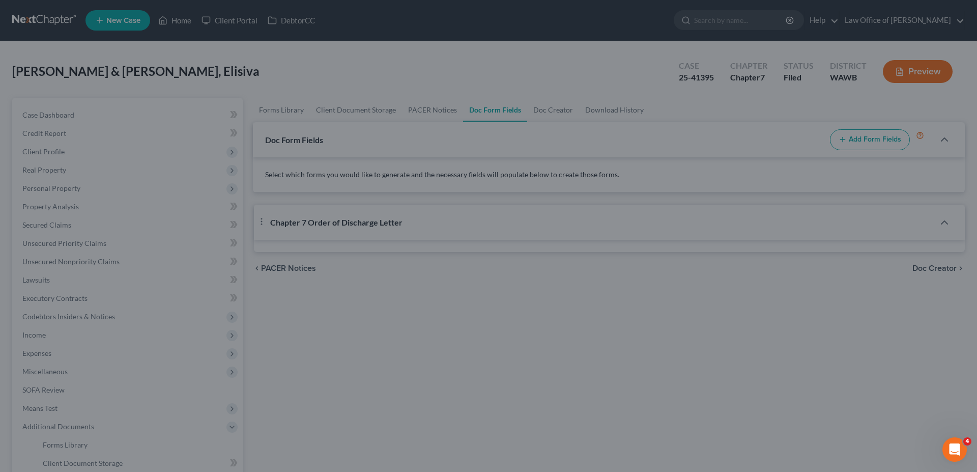
select select "2"
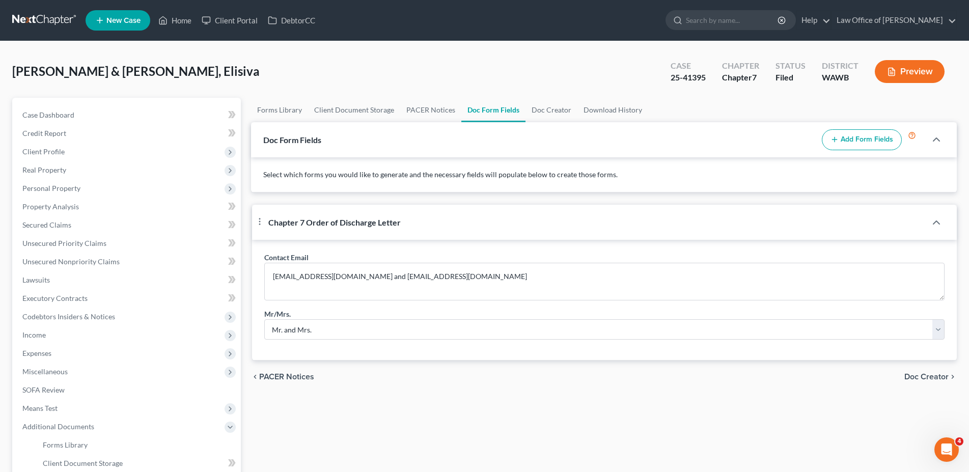
click at [923, 381] on span "Doc Creator" at bounding box center [926, 377] width 44 height 8
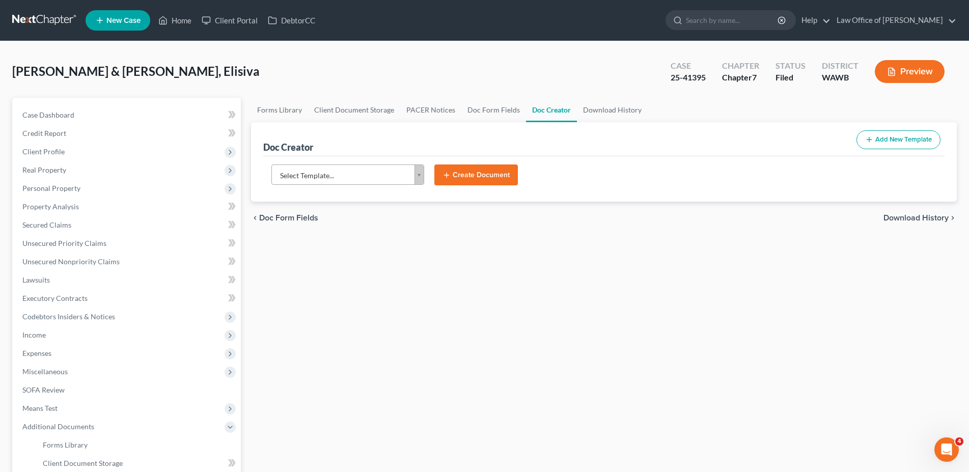
click at [314, 172] on body "Home New Case Client Portal DebtorCC Law Office of [PERSON_NAME] [EMAIL_ADDRESS…" at bounding box center [484, 321] width 969 height 643
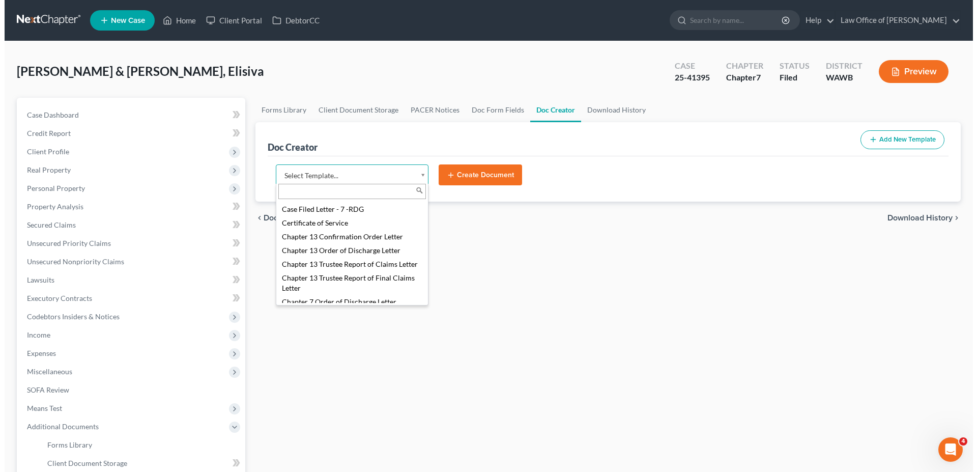
scroll to position [260, 0]
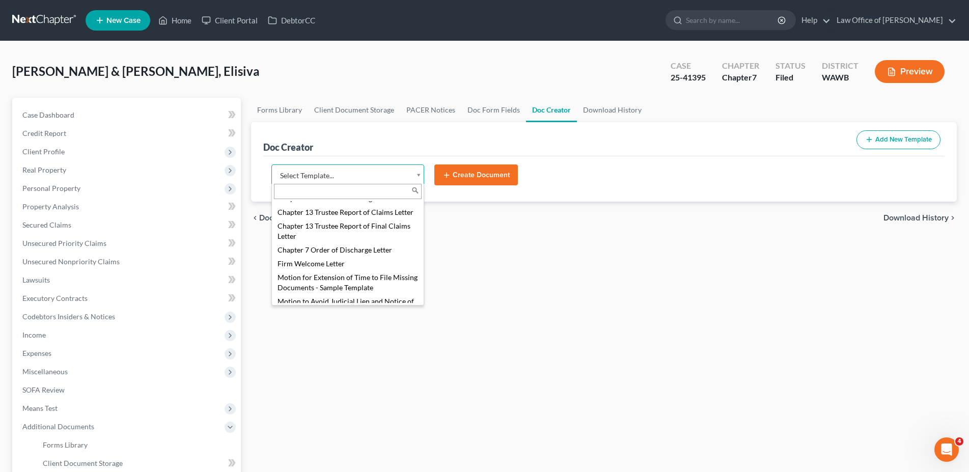
select select "103730"
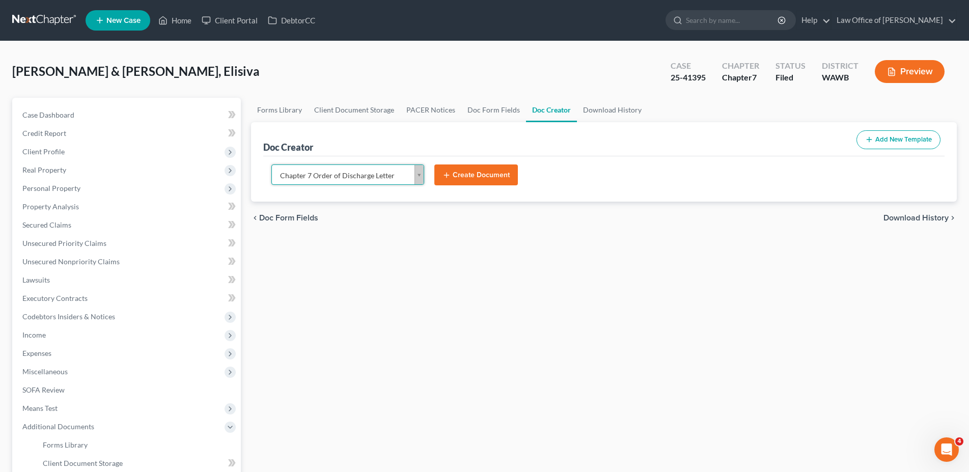
click at [462, 172] on button "Create Document" at bounding box center [475, 174] width 83 height 21
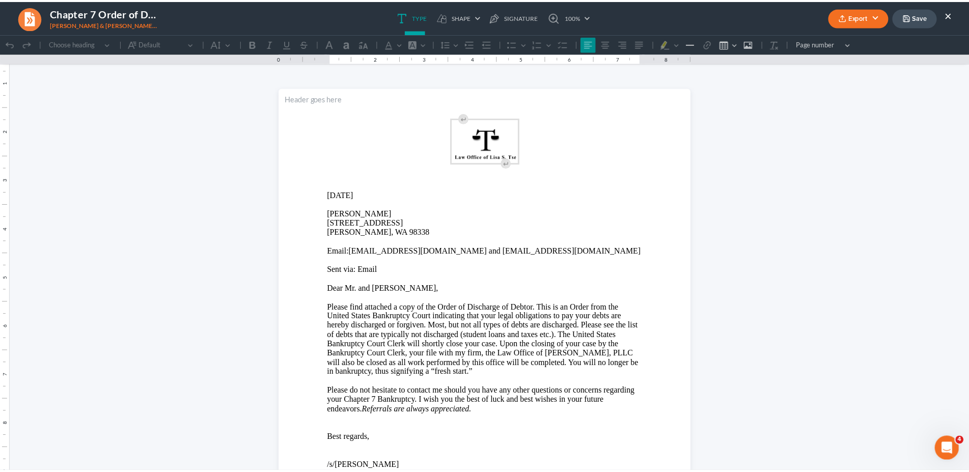
scroll to position [0, 0]
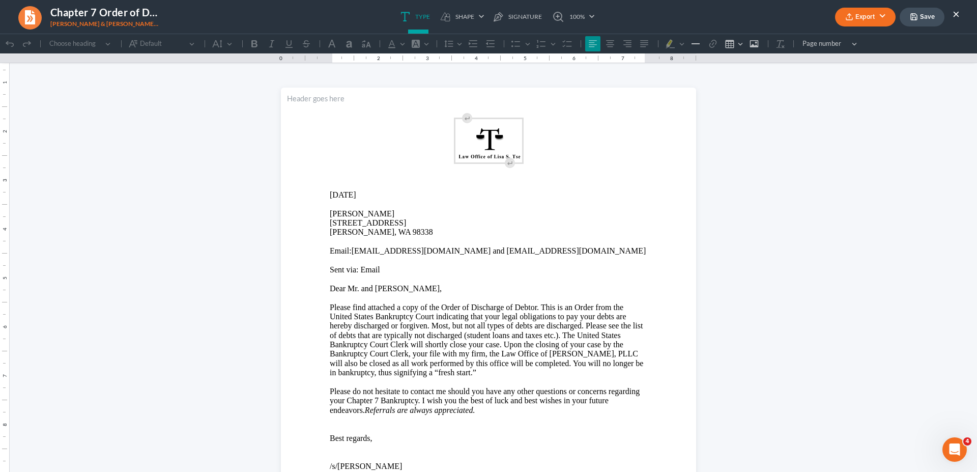
click at [428, 205] on p "Rich Text Editor, page-0-main" at bounding box center [489, 204] width 318 height 9
click at [874, 20] on button "Export" at bounding box center [865, 17] width 61 height 19
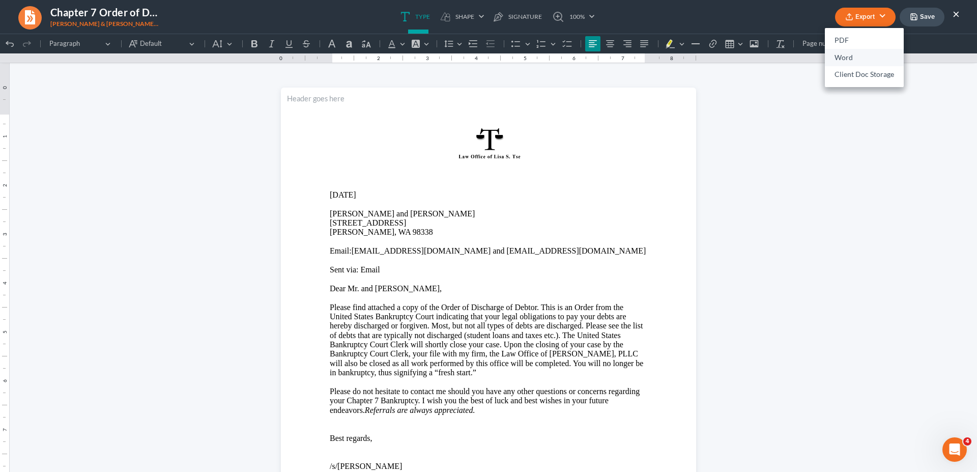
click at [853, 55] on link "Word" at bounding box center [864, 57] width 79 height 17
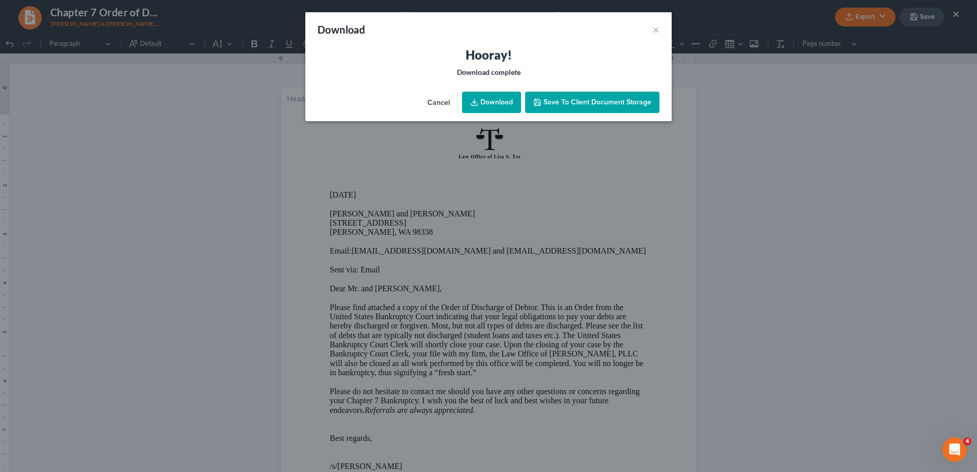
click at [510, 100] on link "Download" at bounding box center [491, 102] width 59 height 21
click at [654, 32] on button "×" at bounding box center [656, 29] width 7 height 12
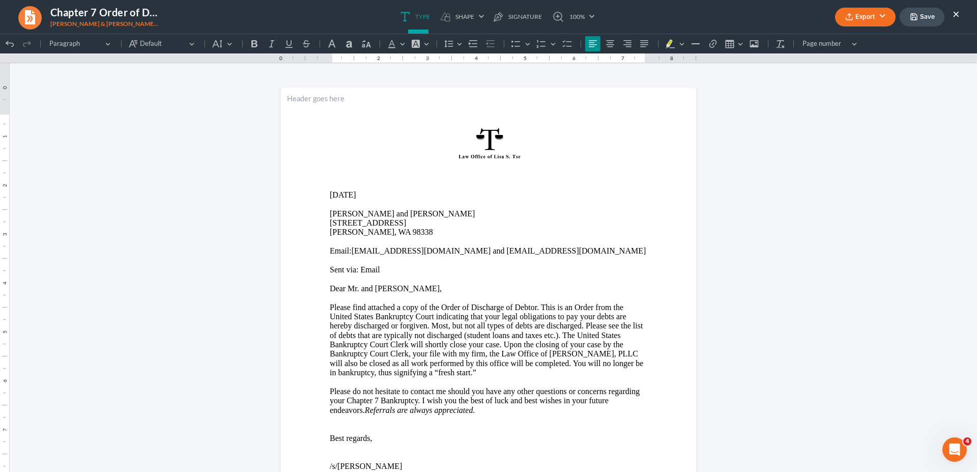
click at [956, 12] on button "×" at bounding box center [956, 14] width 7 height 12
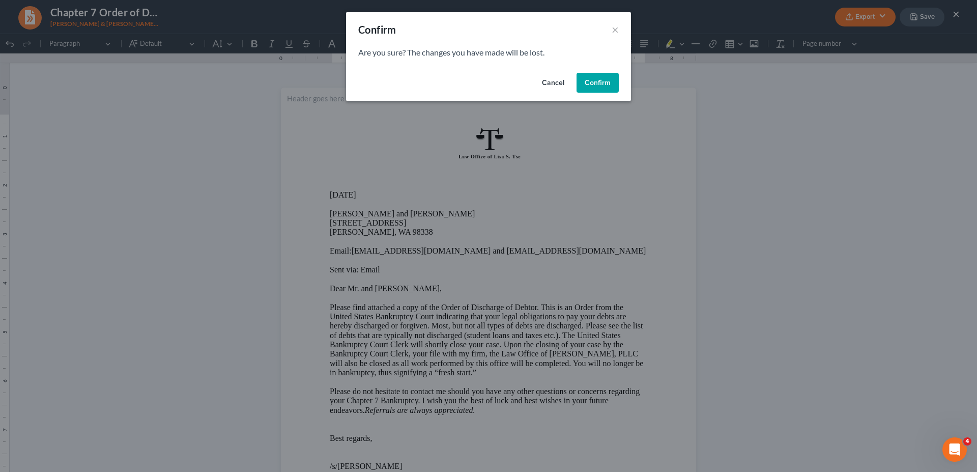
click at [591, 78] on button "Confirm" at bounding box center [598, 83] width 42 height 20
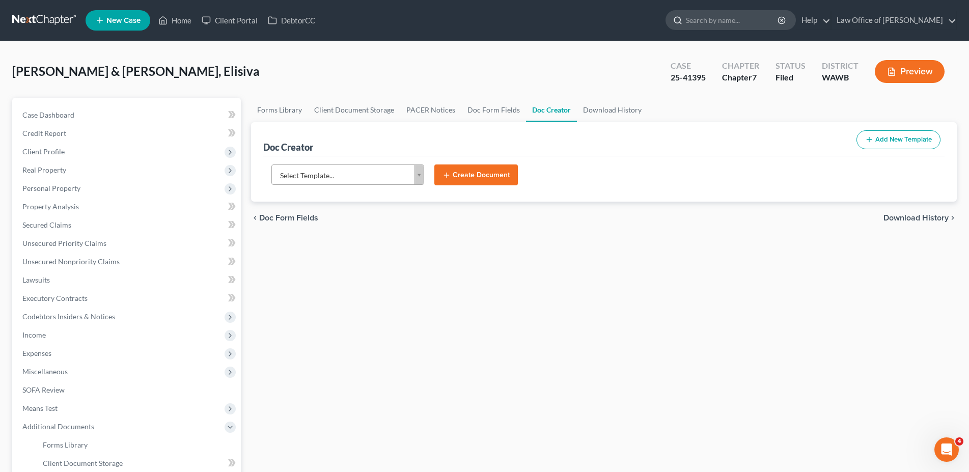
click at [774, 15] on input "search" at bounding box center [732, 20] width 93 height 19
type input "[PERSON_NAME]"
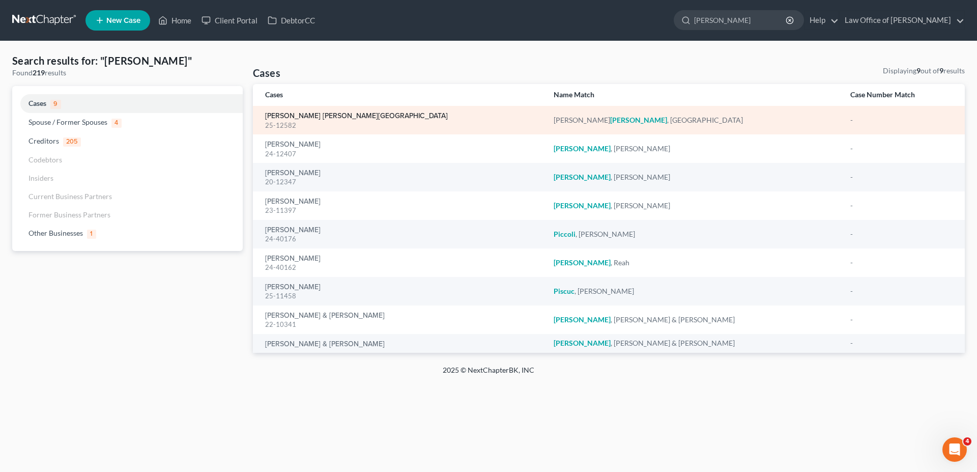
click at [312, 117] on link "[PERSON_NAME] [PERSON_NAME][GEOGRAPHIC_DATA]" at bounding box center [356, 116] width 183 height 7
select select "6"
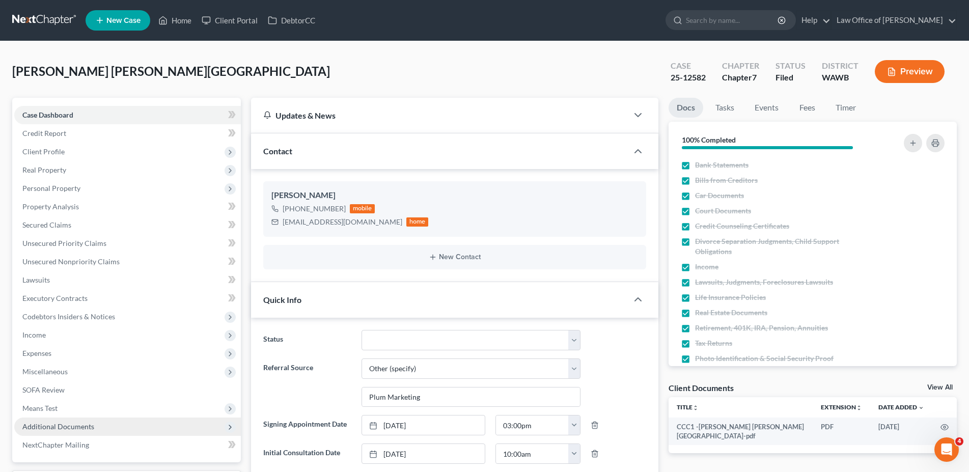
click at [73, 422] on span "Additional Documents" at bounding box center [58, 426] width 72 height 9
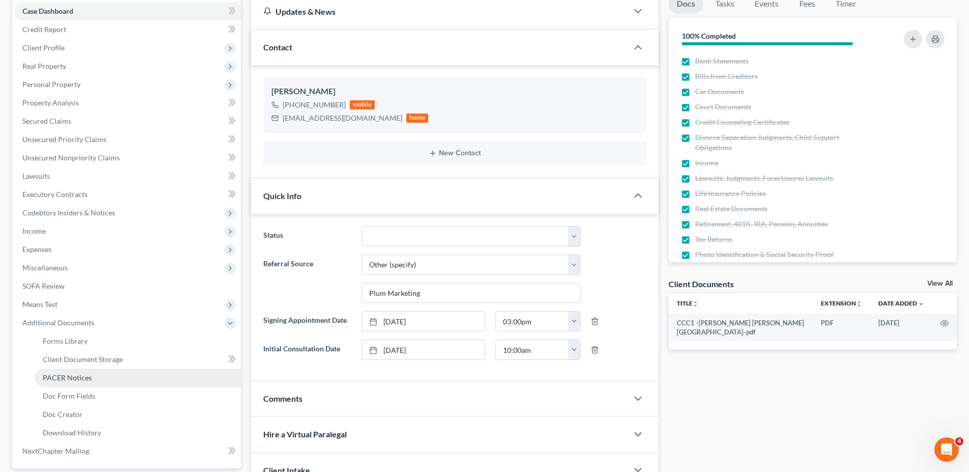
click at [79, 376] on span "PACER Notices" at bounding box center [67, 377] width 49 height 9
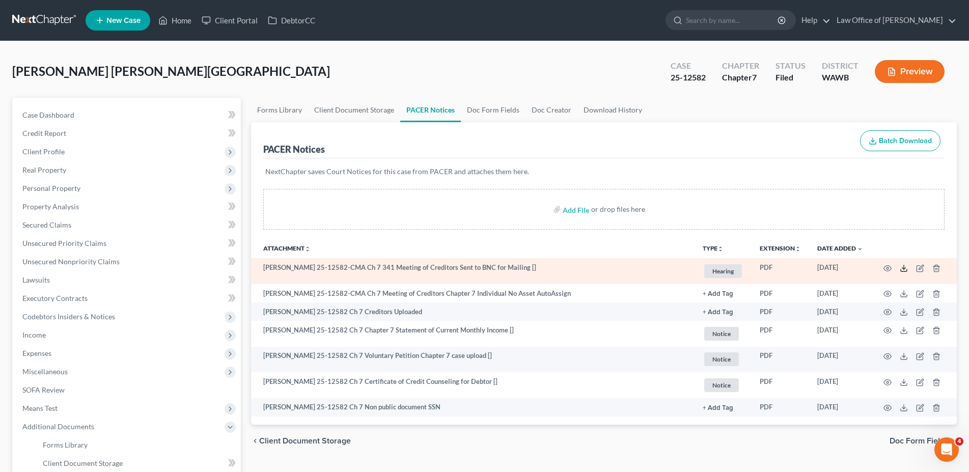
click at [906, 265] on icon at bounding box center [904, 268] width 8 height 8
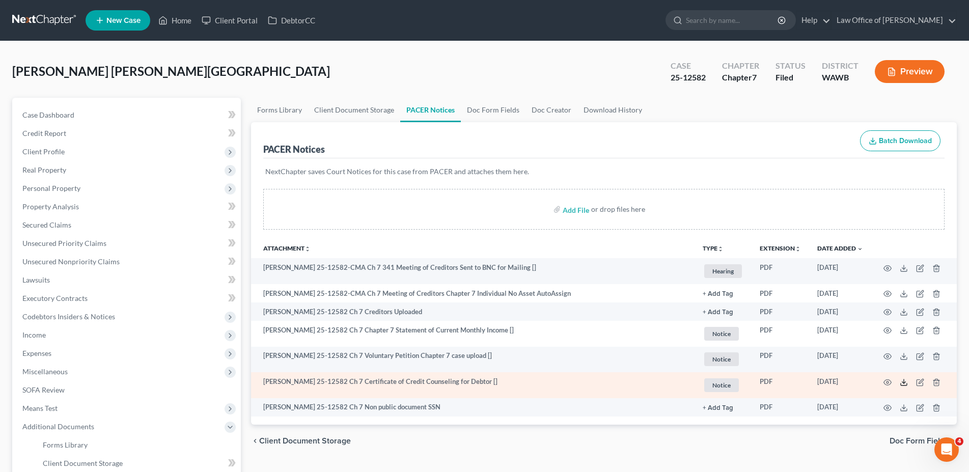
click at [903, 383] on icon at bounding box center [904, 382] width 8 height 8
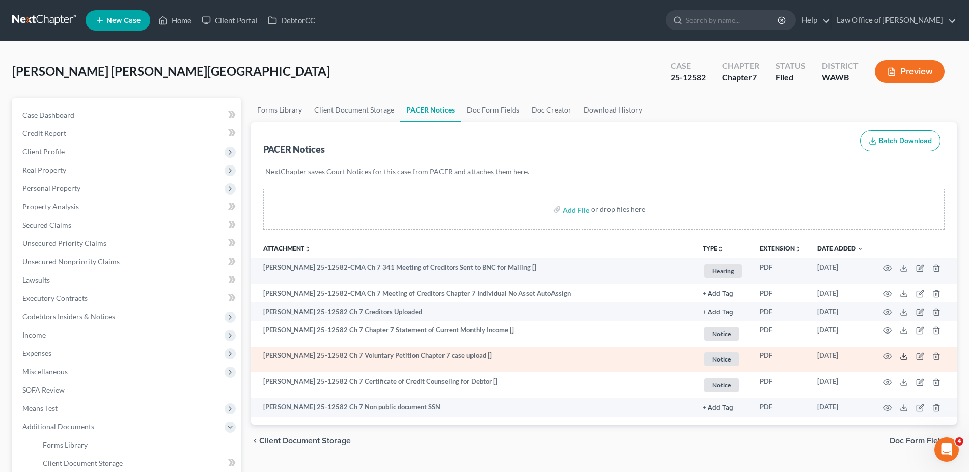
click at [905, 353] on icon at bounding box center [904, 356] width 8 height 8
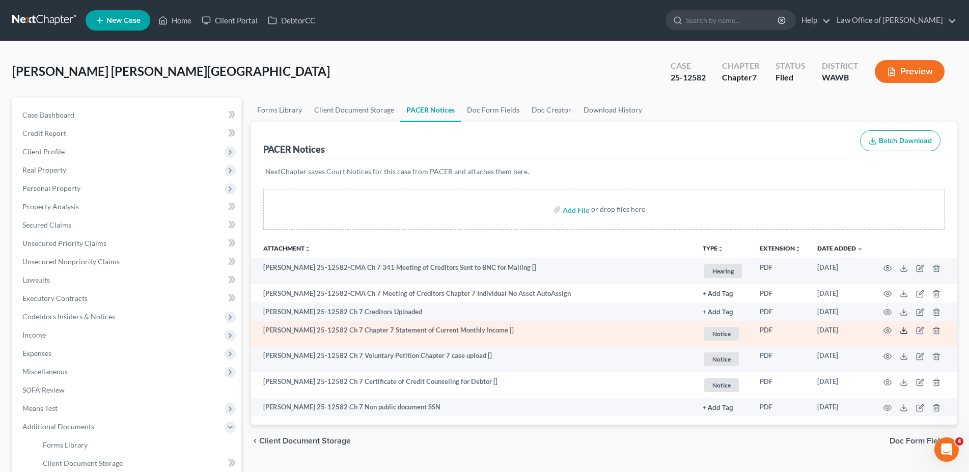
click at [903, 327] on icon at bounding box center [904, 330] width 8 height 8
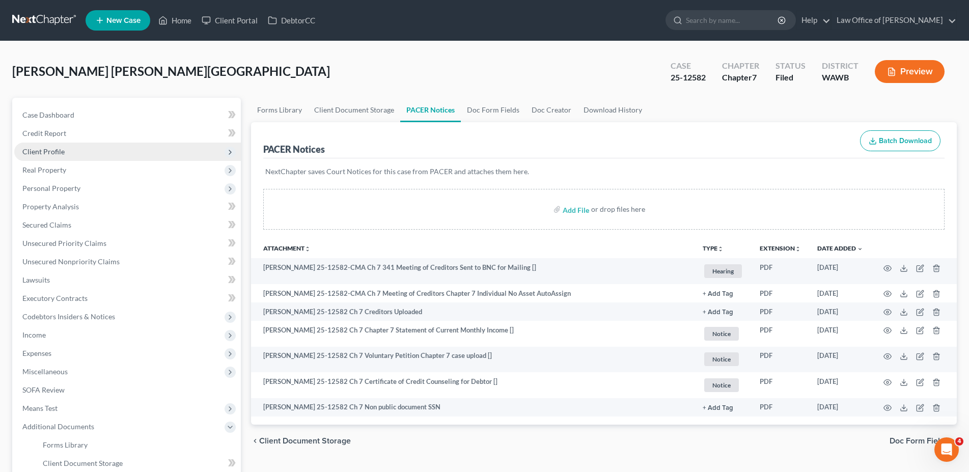
click at [56, 149] on span "Client Profile" at bounding box center [43, 151] width 42 height 9
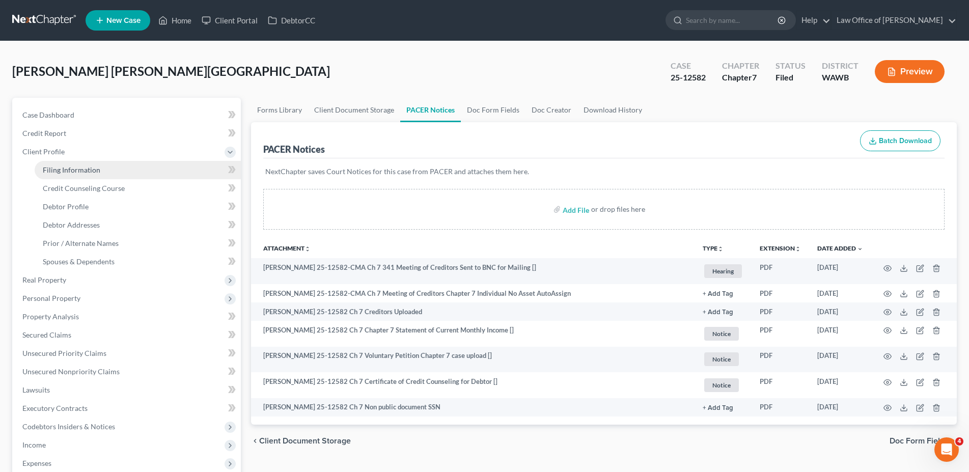
click at [60, 166] on span "Filing Information" at bounding box center [72, 169] width 58 height 9
select select "1"
select select "0"
select select "87"
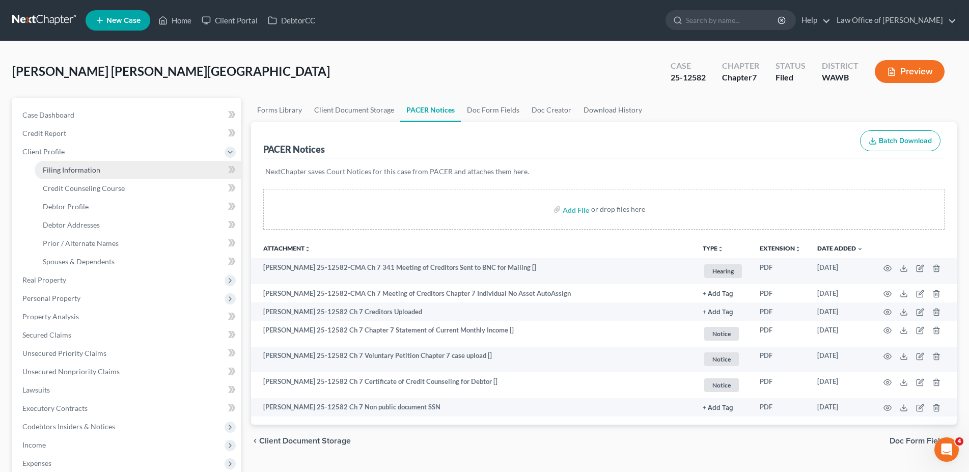
select select "0"
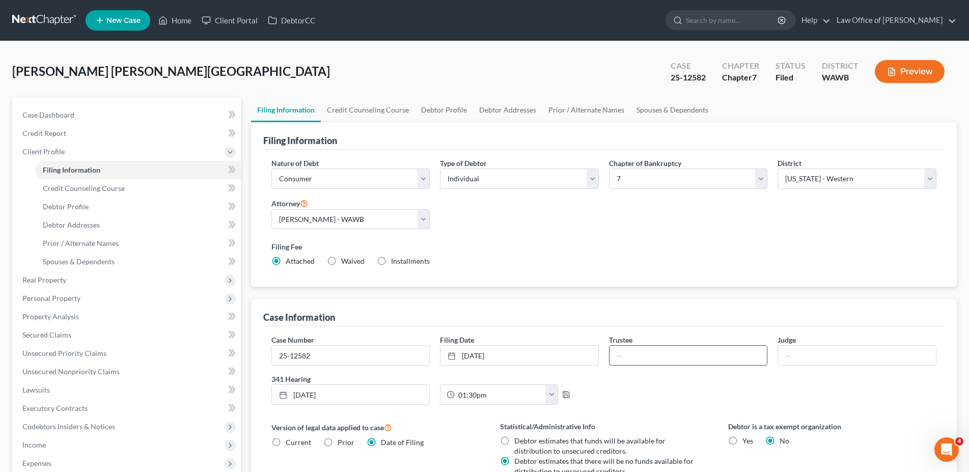
click at [628, 353] on input "text" at bounding box center [688, 355] width 158 height 19
type input "[PERSON_NAME]"
click at [49, 111] on span "Case Dashboard" at bounding box center [48, 114] width 52 height 9
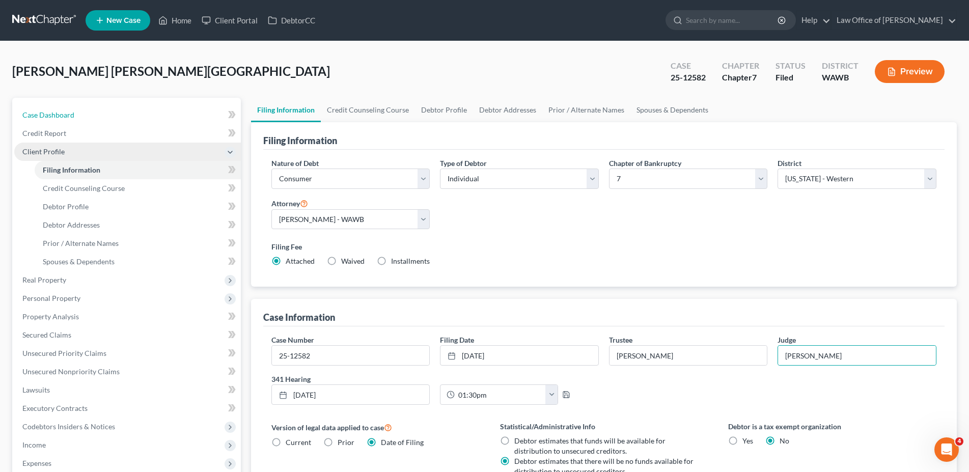
select select "3"
select select "6"
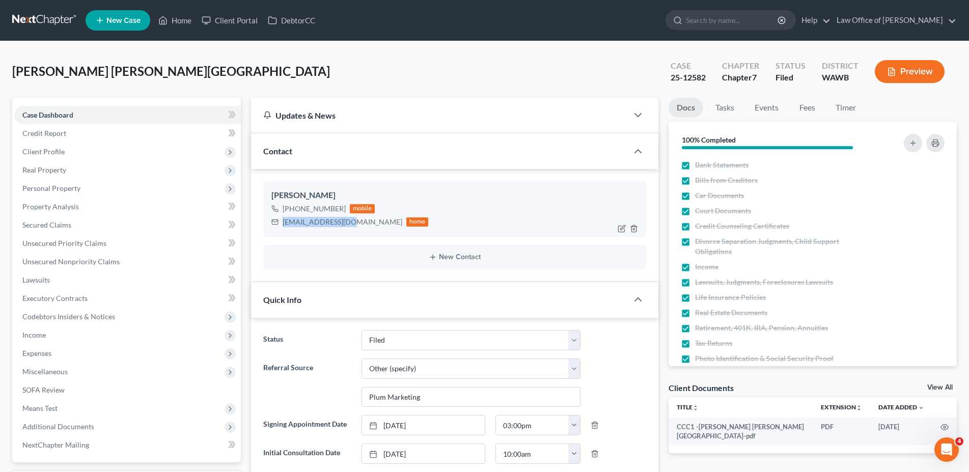
drag, startPoint x: 347, startPoint y: 222, endPoint x: 282, endPoint y: 219, distance: 65.8
click at [282, 219] on div "[EMAIL_ADDRESS][DOMAIN_NAME] home" at bounding box center [349, 221] width 157 height 13
copy div "[EMAIL_ADDRESS][DOMAIN_NAME]"
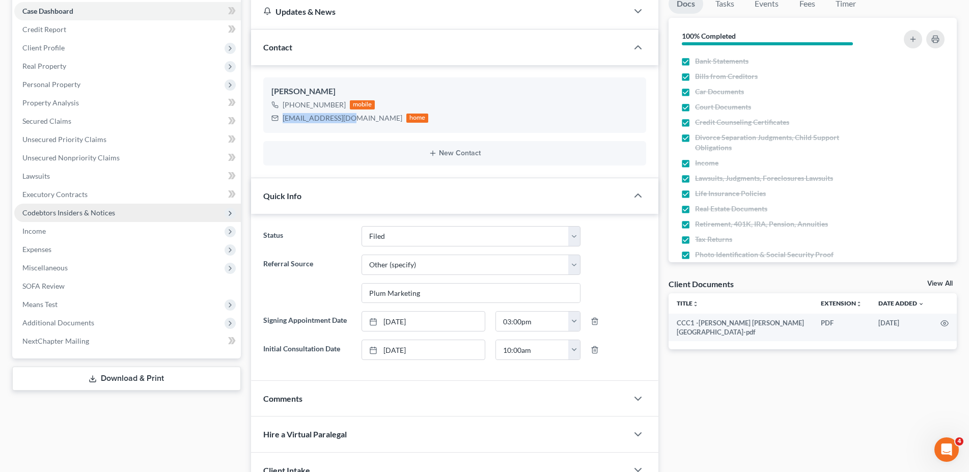
scroll to position [156, 0]
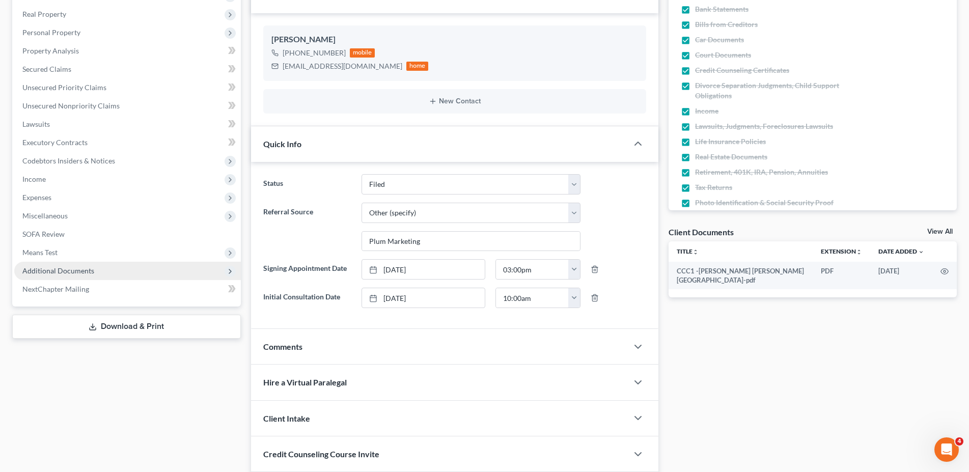
click at [73, 273] on span "Additional Documents" at bounding box center [58, 270] width 72 height 9
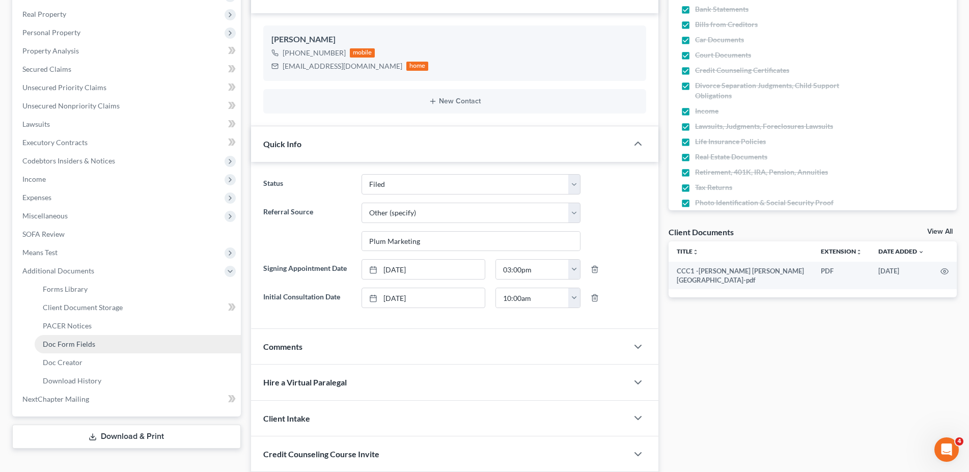
click at [75, 344] on span "Doc Form Fields" at bounding box center [69, 344] width 52 height 9
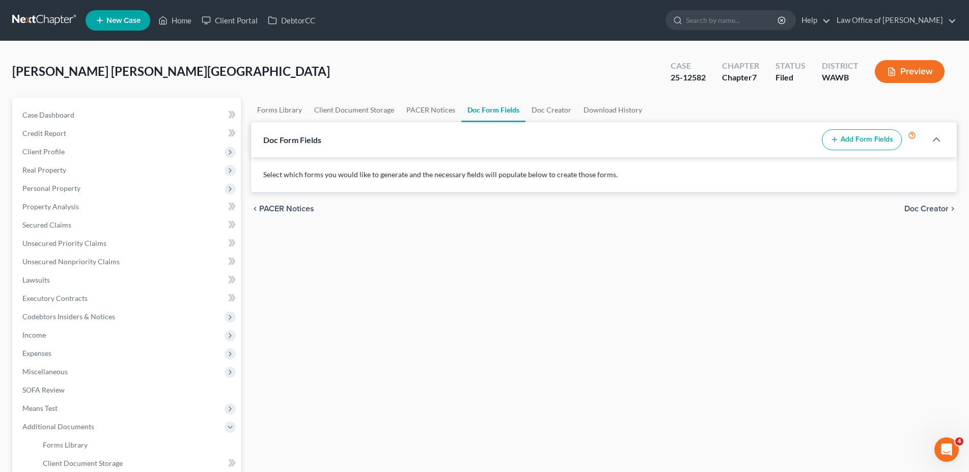
click at [851, 137] on button "Add Form Fields" at bounding box center [862, 139] width 80 height 21
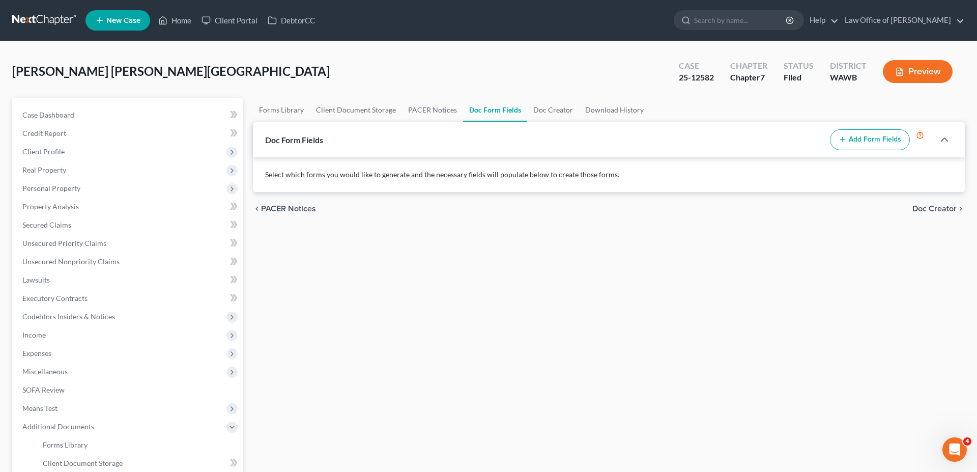
select select
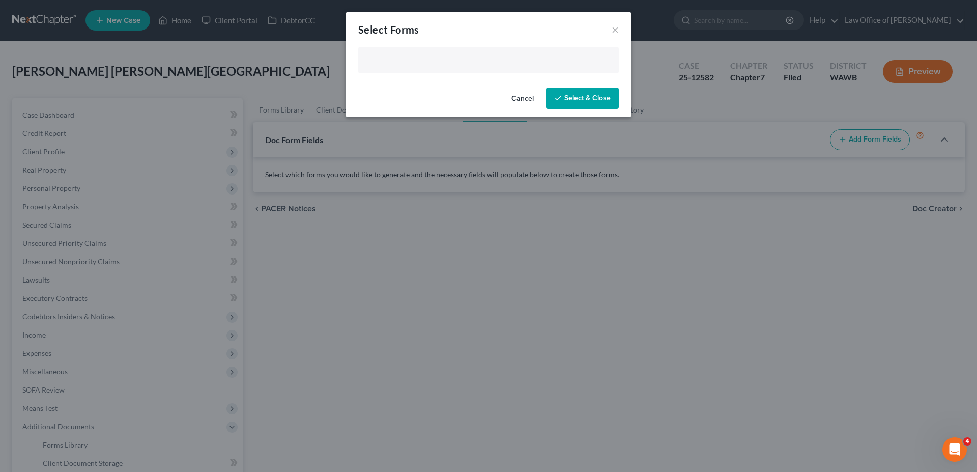
click at [441, 65] on input "text" at bounding box center [487, 60] width 246 height 15
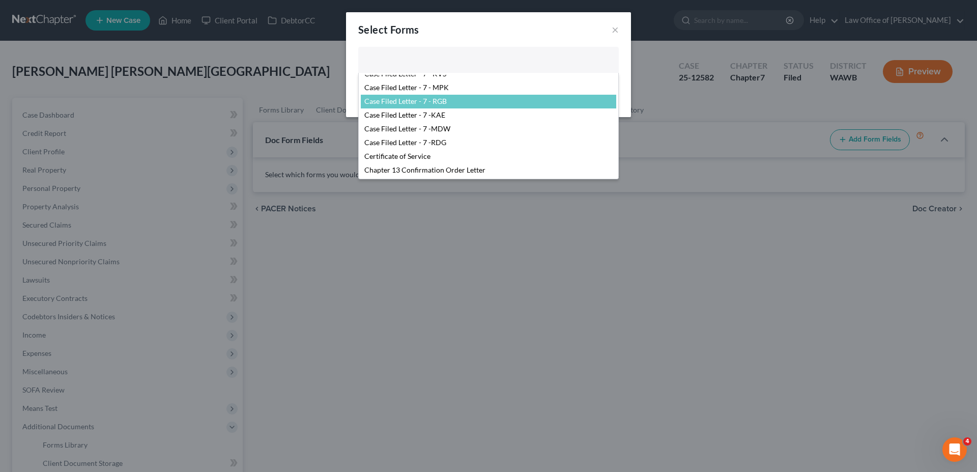
scroll to position [52, 0]
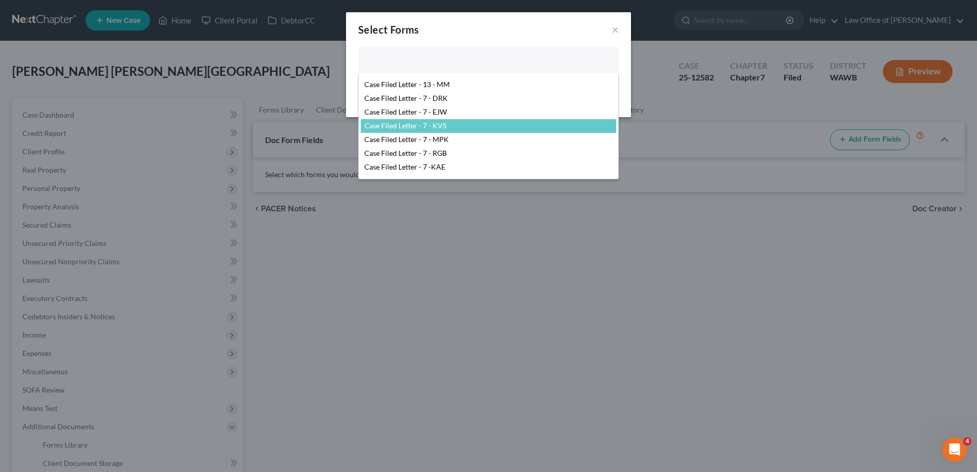
select select "104397"
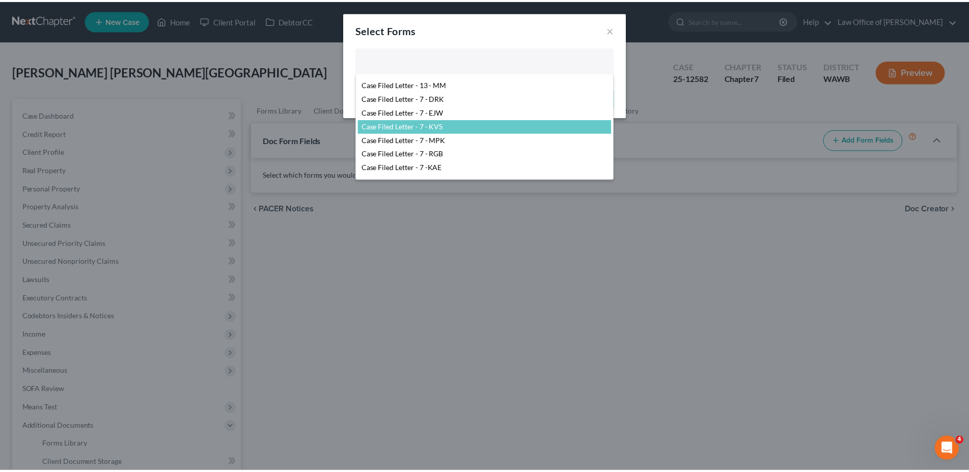
scroll to position [75, 0]
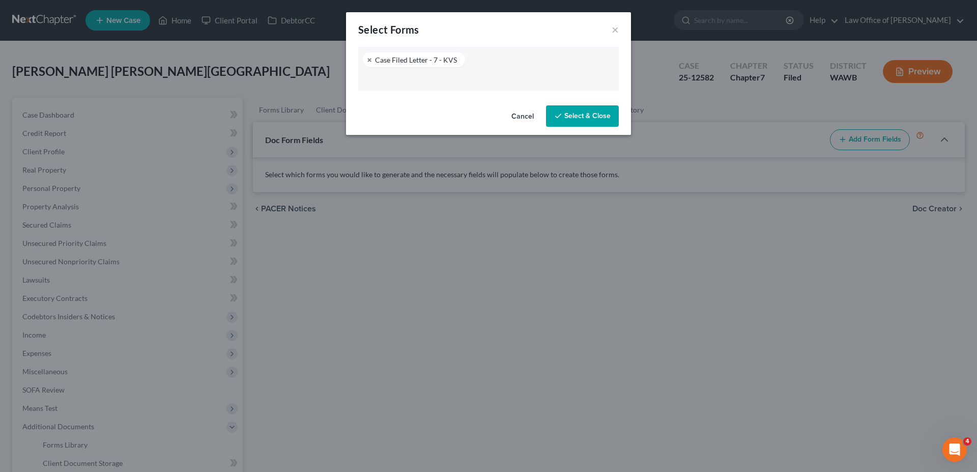
click at [567, 119] on button "Select & Close" at bounding box center [582, 115] width 73 height 21
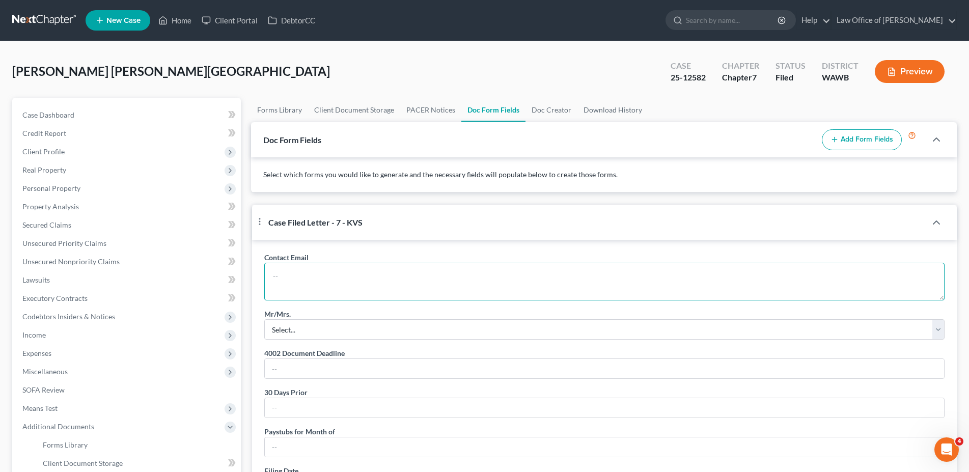
click at [302, 287] on textarea at bounding box center [604, 282] width 680 height 38
paste textarea "[EMAIL_ADDRESS][DOMAIN_NAME]"
type textarea "[EMAIL_ADDRESS][DOMAIN_NAME]"
click at [264, 319] on select "Select... Mr. Mrs. Mr. and Mrs. Ms. Mr. and Mr. Mrs. and Mrs." at bounding box center [604, 329] width 680 height 20
select select "3"
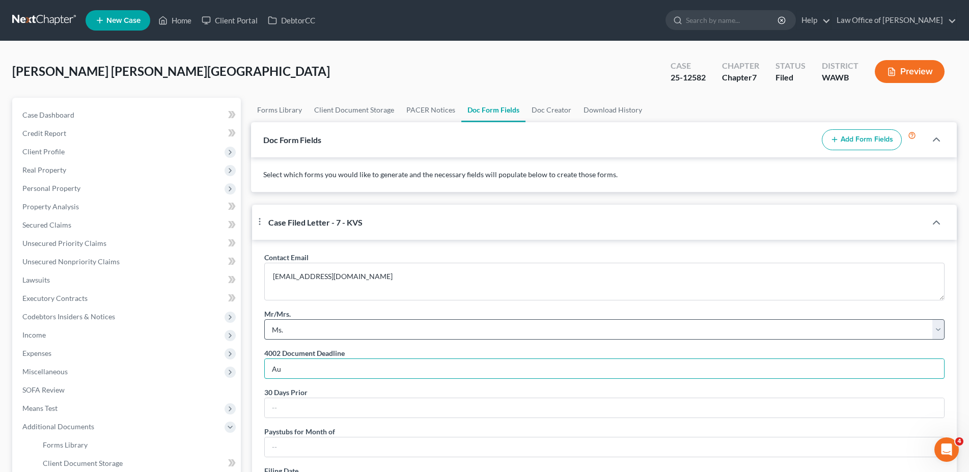
type input "A"
type input "[DATE]"
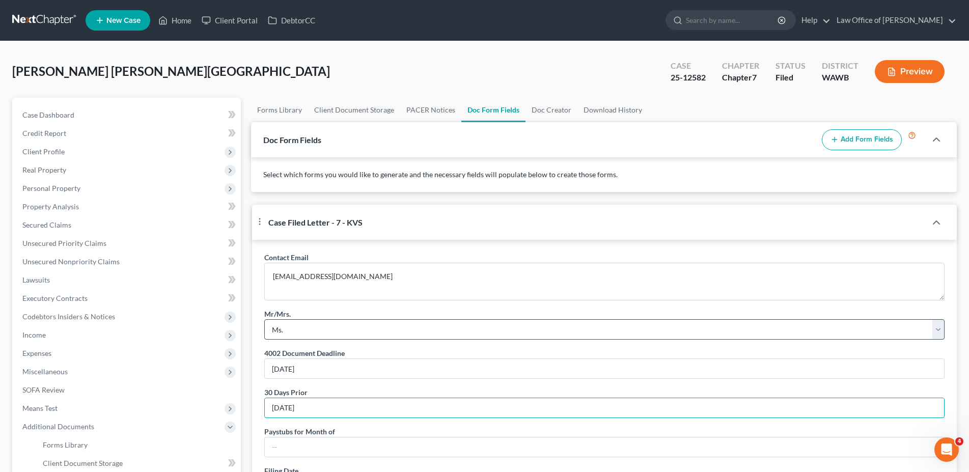
type input "[DATE]"
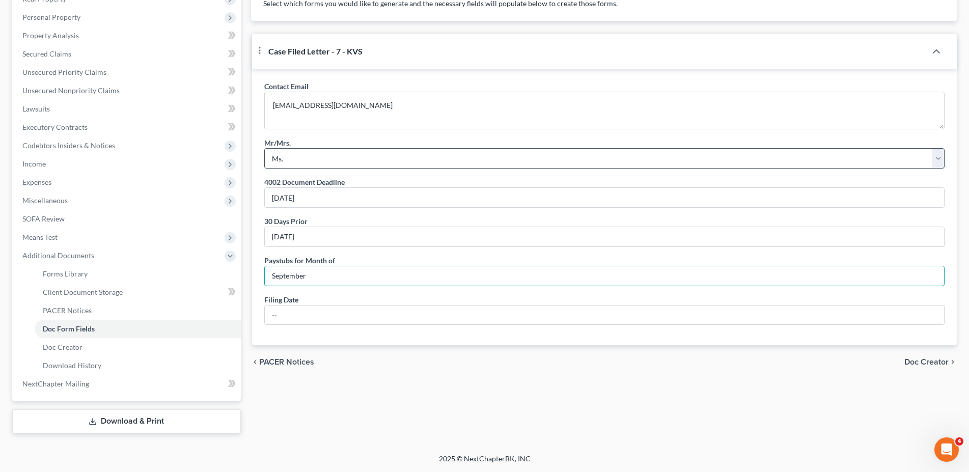
type input "September"
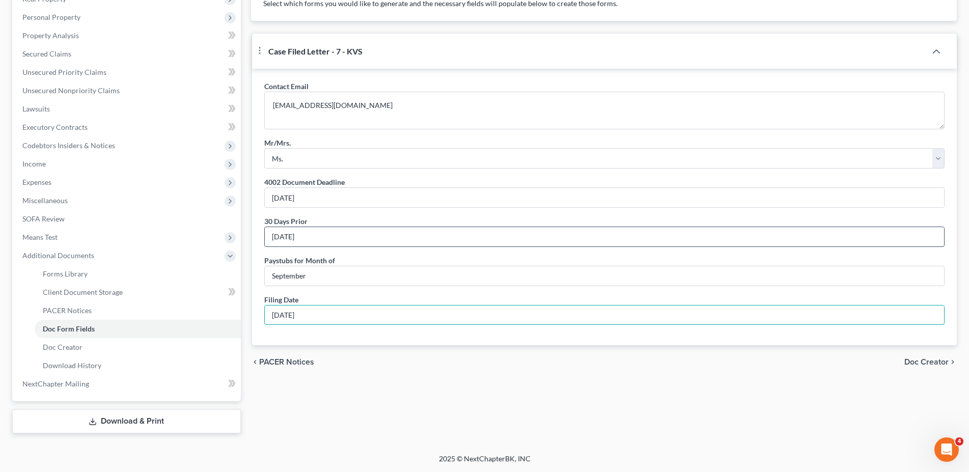
type input "[DATE]"
click at [302, 246] on input "[DATE]" at bounding box center [604, 236] width 679 height 19
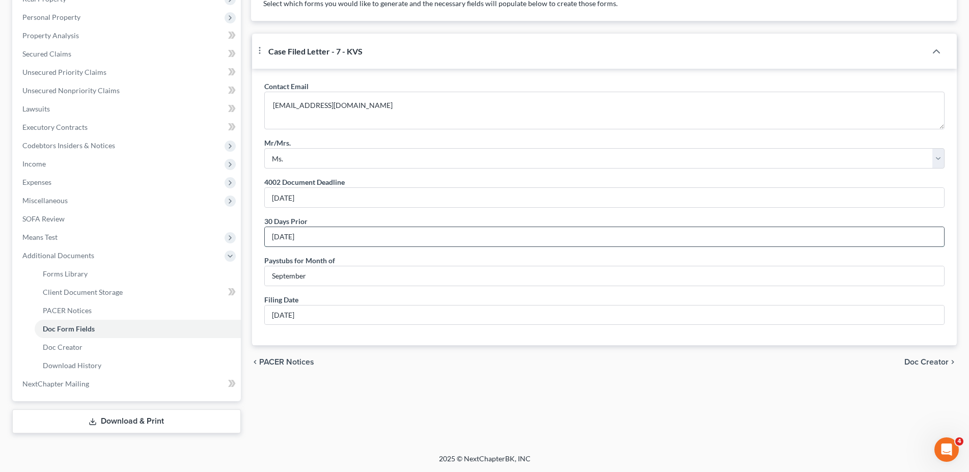
type input "[DATE]"
click at [926, 366] on span "Doc Creator" at bounding box center [926, 362] width 44 height 8
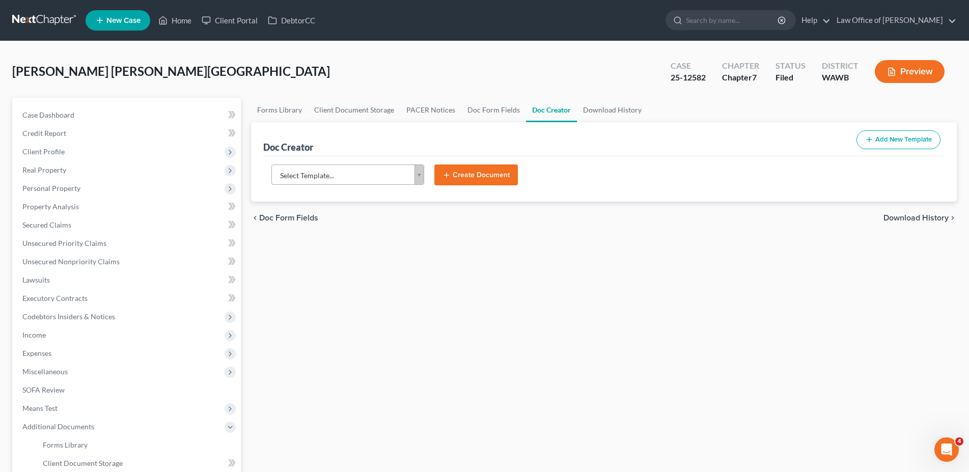
click at [336, 179] on body "Home New Case Client Portal DebtorCC Law Office of [PERSON_NAME] [EMAIL_ADDRESS…" at bounding box center [484, 321] width 969 height 643
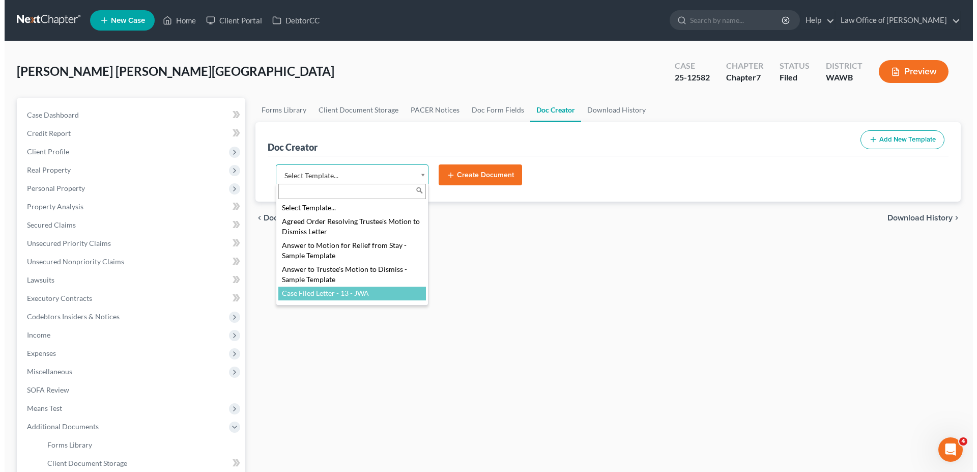
scroll to position [52, 0]
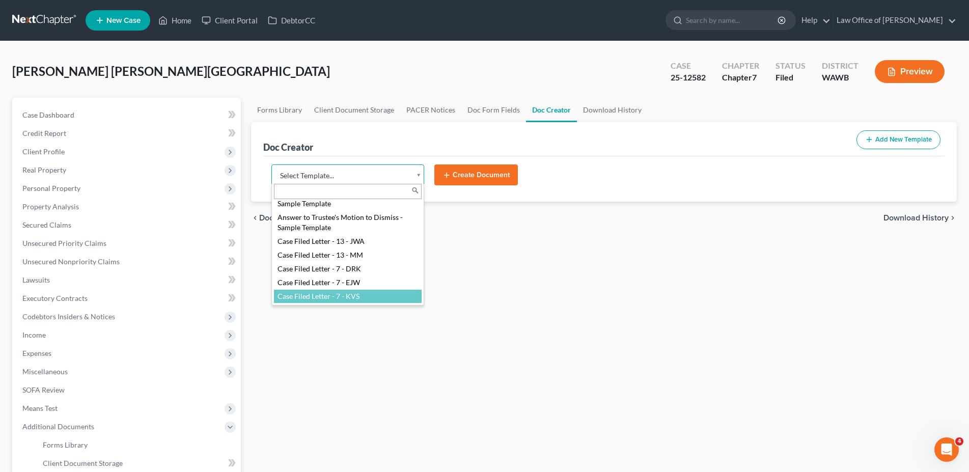
select select "104397"
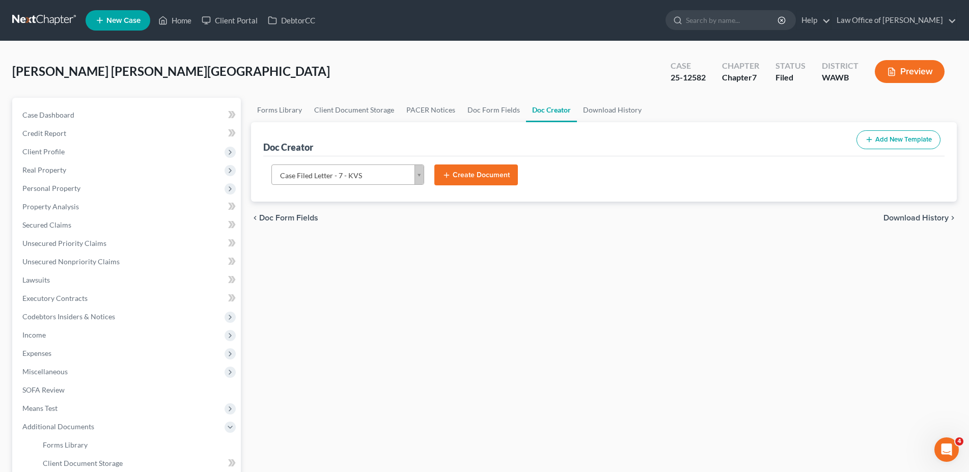
click at [459, 175] on button "Create Document" at bounding box center [475, 174] width 83 height 21
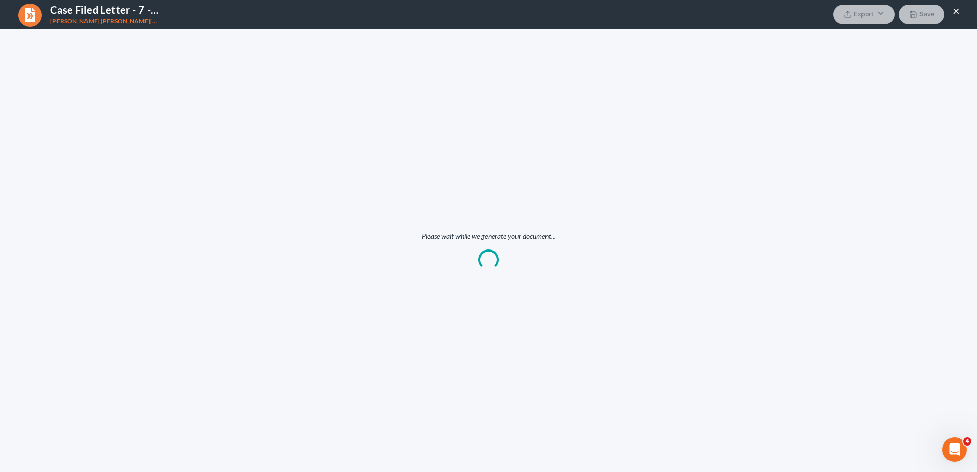
scroll to position [0, 0]
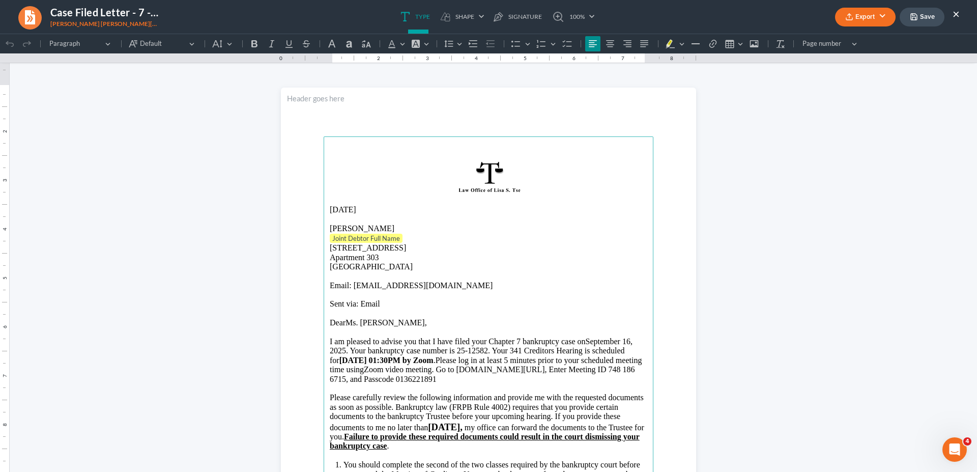
click at [410, 235] on p "Joint Debtor Full Name ⁠⁠⁠⁠⁠⁠⁠" at bounding box center [489, 239] width 318 height 10
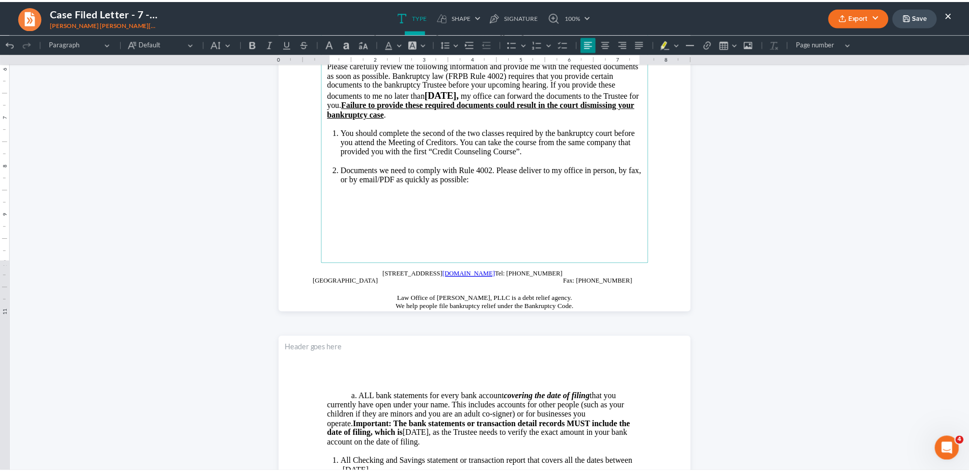
scroll to position [573, 0]
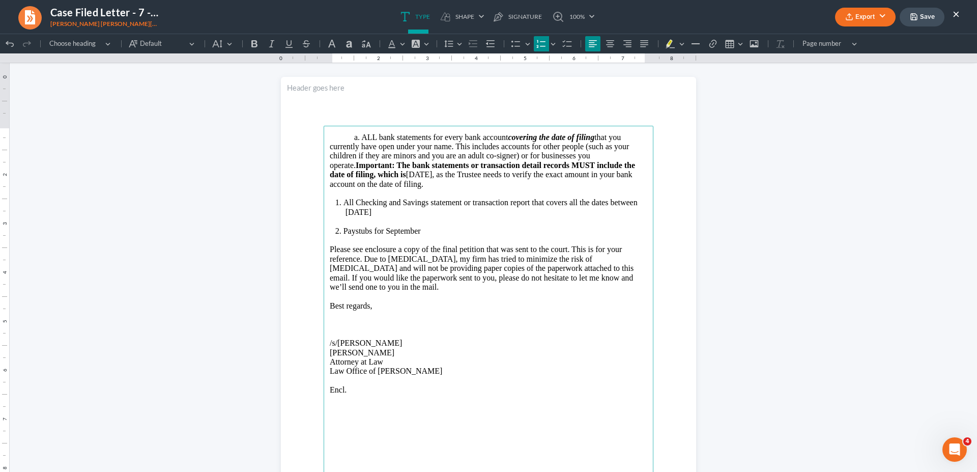
click at [434, 216] on li "All Checking and Savings statement or transaction report that covers all the da…" at bounding box center [496, 207] width 304 height 19
click at [857, 12] on button "Export" at bounding box center [865, 17] width 61 height 19
click at [849, 54] on link "Word" at bounding box center [864, 57] width 79 height 17
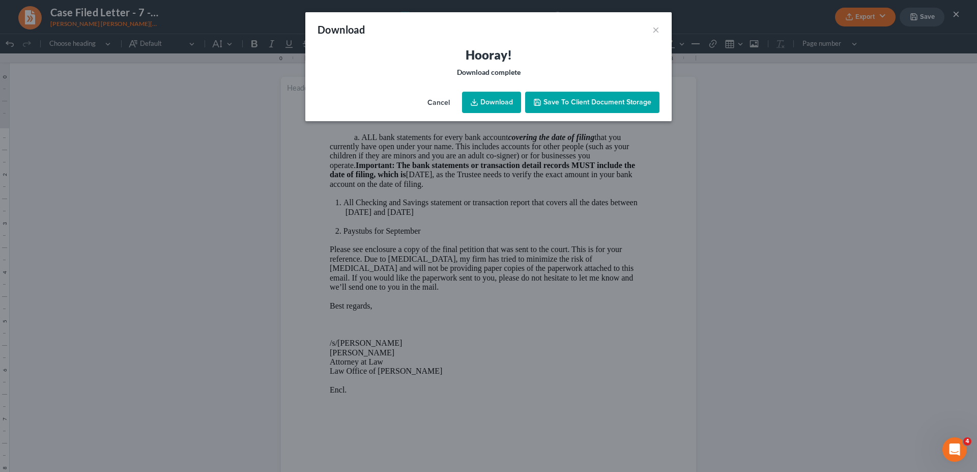
click at [496, 103] on link "Download" at bounding box center [491, 102] width 59 height 21
click at [653, 26] on button "×" at bounding box center [656, 29] width 7 height 12
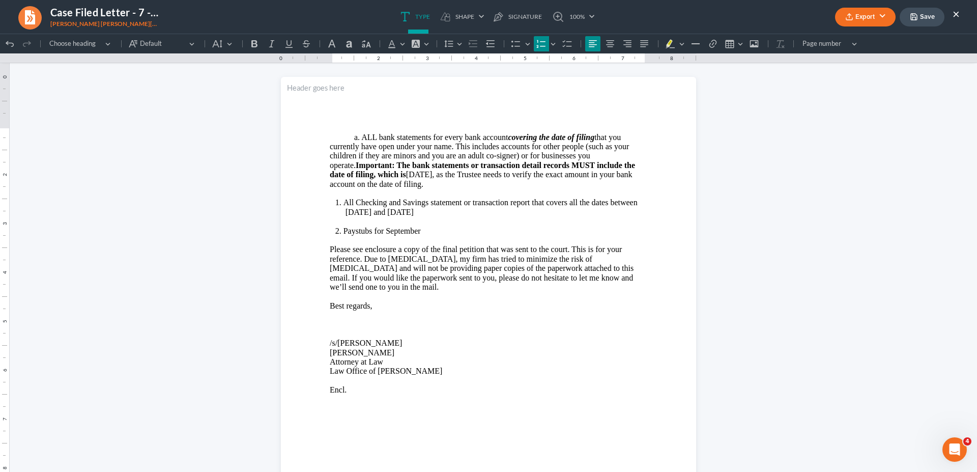
click at [949, 11] on ul "Export PDF Word Client Doc Storage Save ×" at bounding box center [897, 17] width 125 height 22
click at [957, 14] on button "×" at bounding box center [956, 14] width 7 height 12
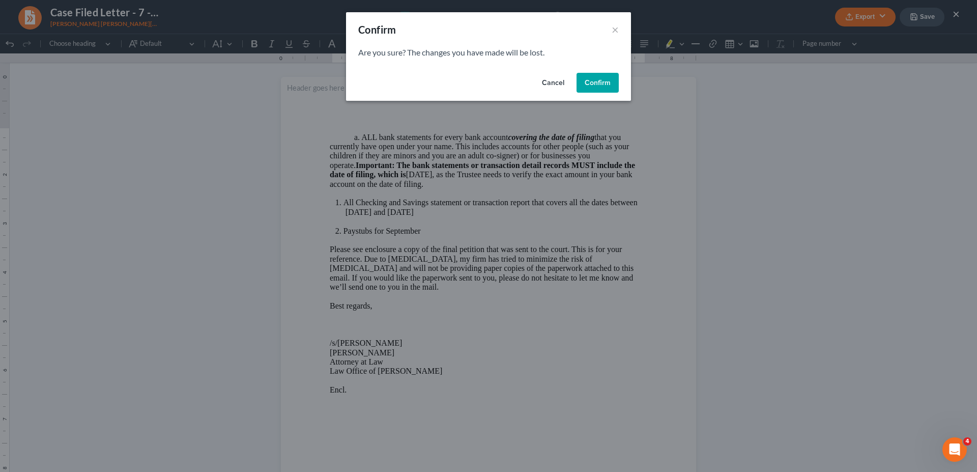
click at [602, 82] on button "Confirm" at bounding box center [598, 83] width 42 height 20
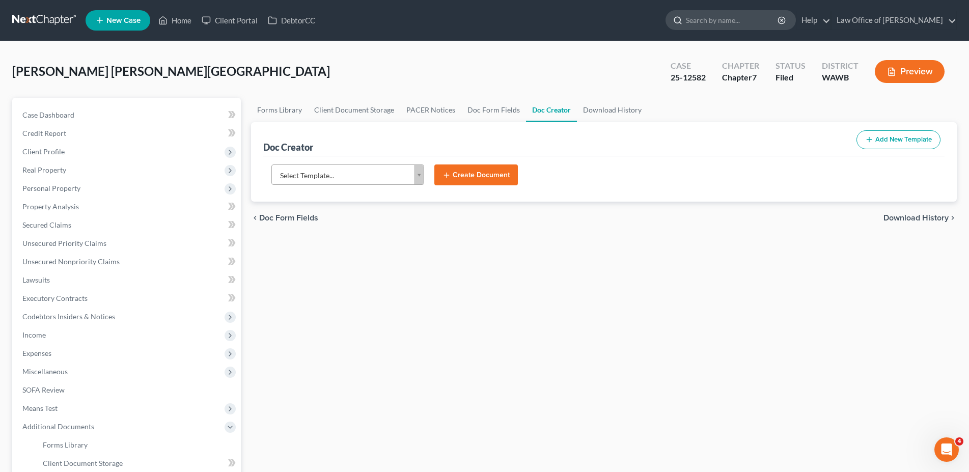
click at [721, 19] on input "search" at bounding box center [732, 20] width 93 height 19
type input "[PERSON_NAME]"
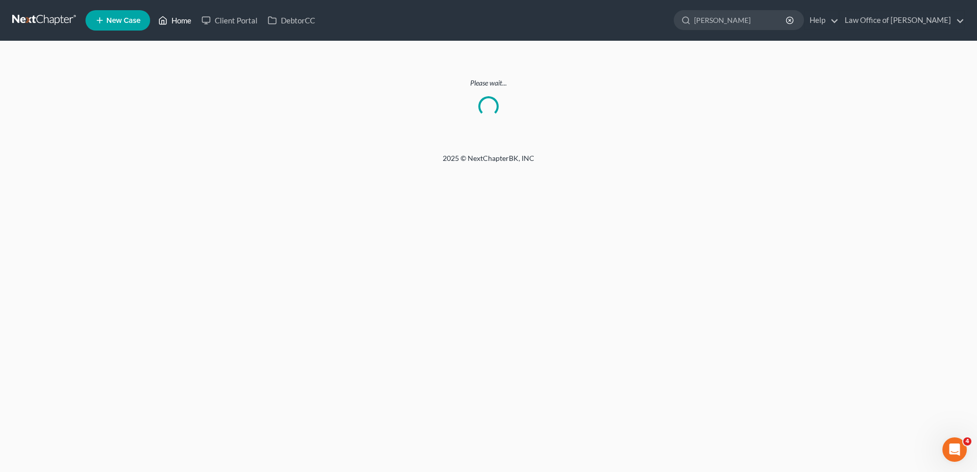
click at [189, 24] on link "Home" at bounding box center [174, 20] width 43 height 18
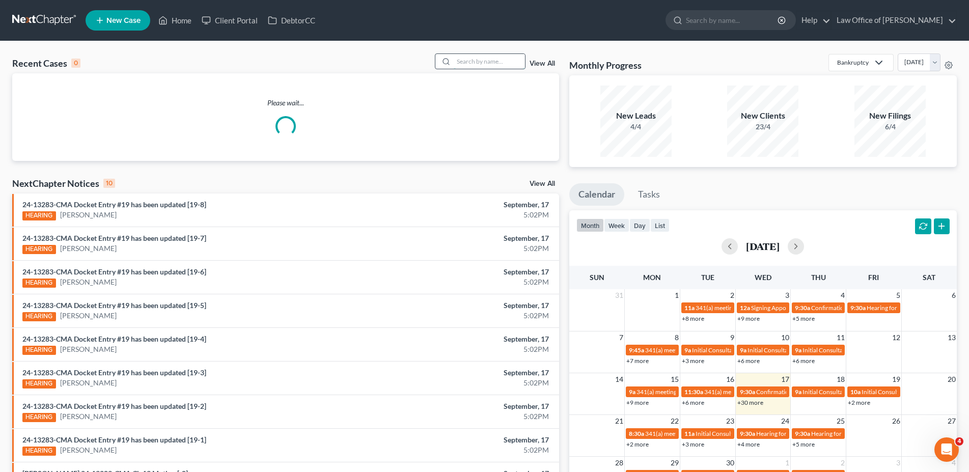
click at [460, 64] on input "search" at bounding box center [489, 61] width 71 height 15
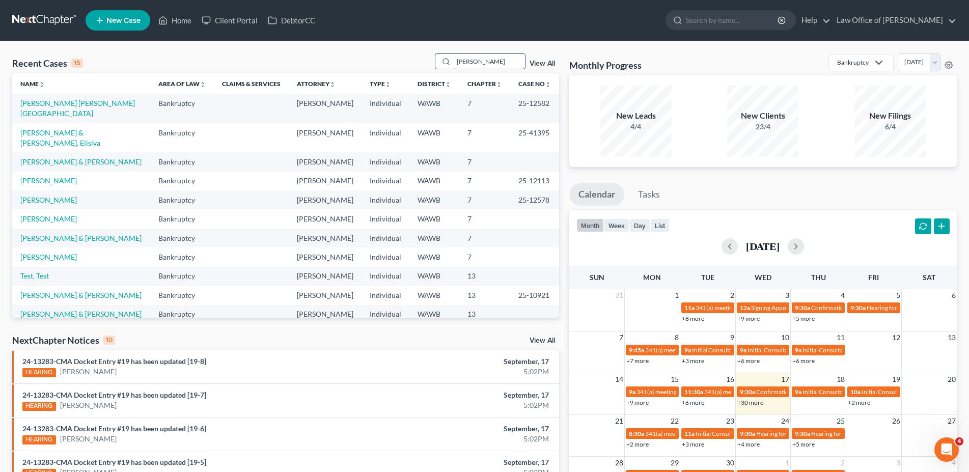
type input "[PERSON_NAME]"
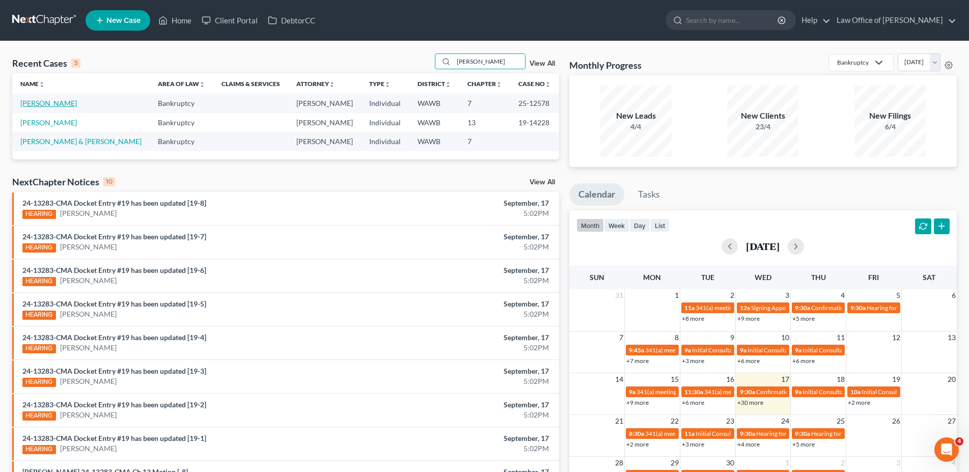
click at [52, 103] on link "[PERSON_NAME]" at bounding box center [48, 103] width 57 height 9
select select "0"
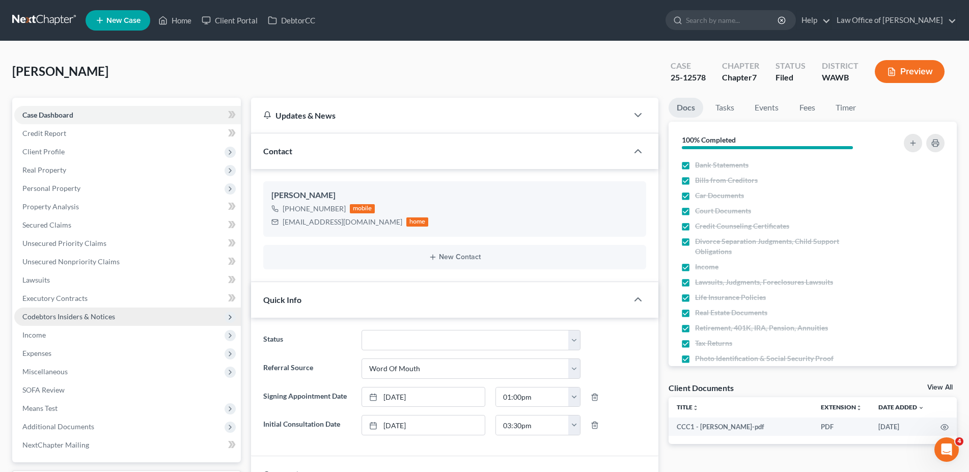
scroll to position [156, 0]
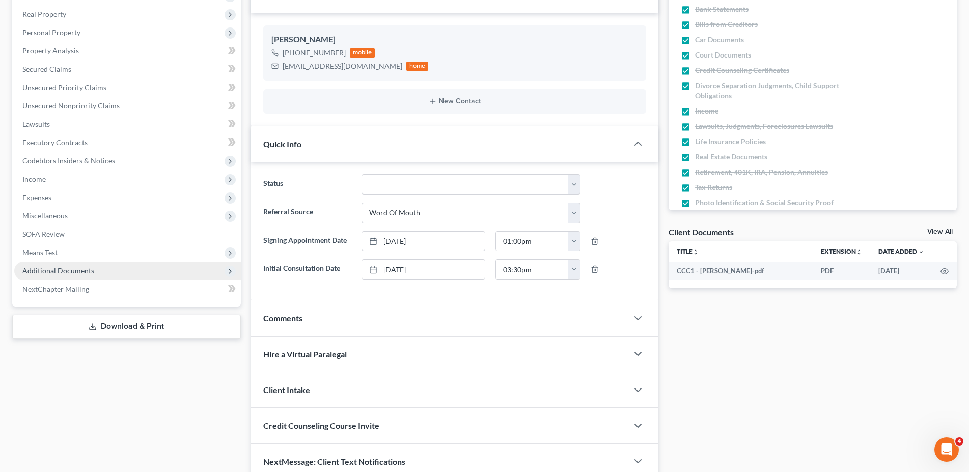
click at [89, 266] on span "Additional Documents" at bounding box center [127, 271] width 227 height 18
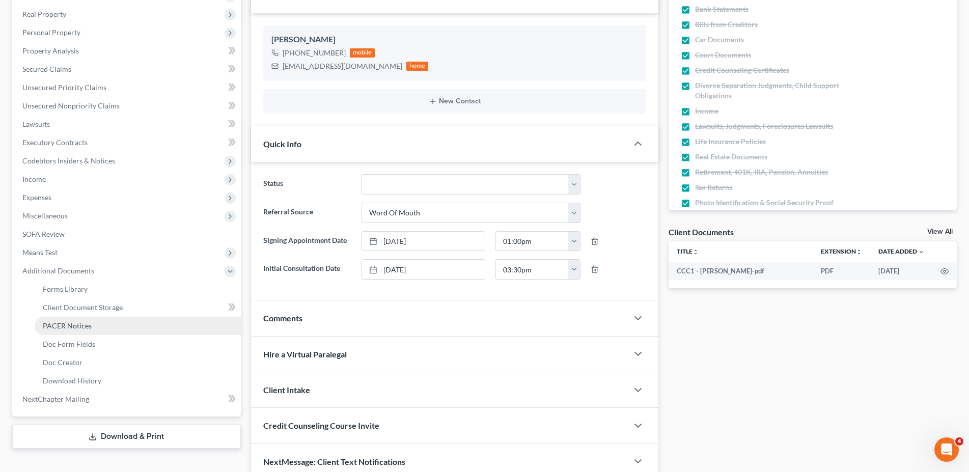
click at [80, 328] on span "PACER Notices" at bounding box center [67, 325] width 49 height 9
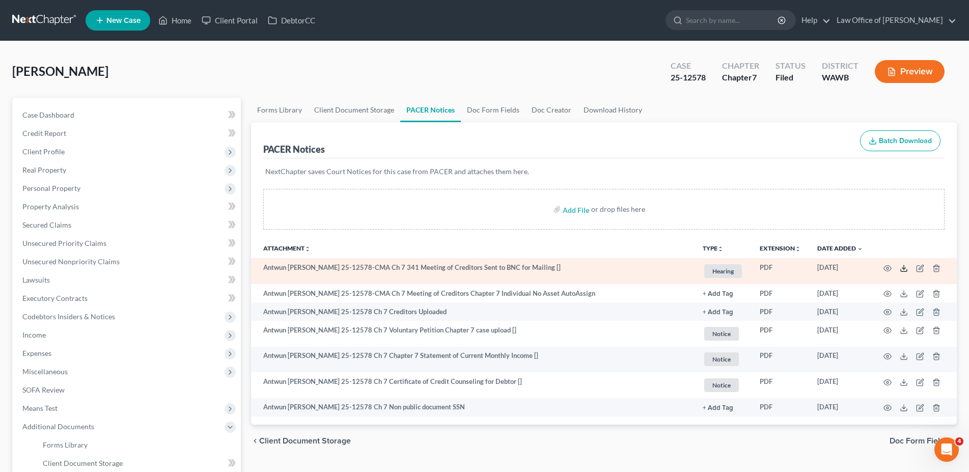
click at [903, 269] on icon at bounding box center [904, 268] width 8 height 8
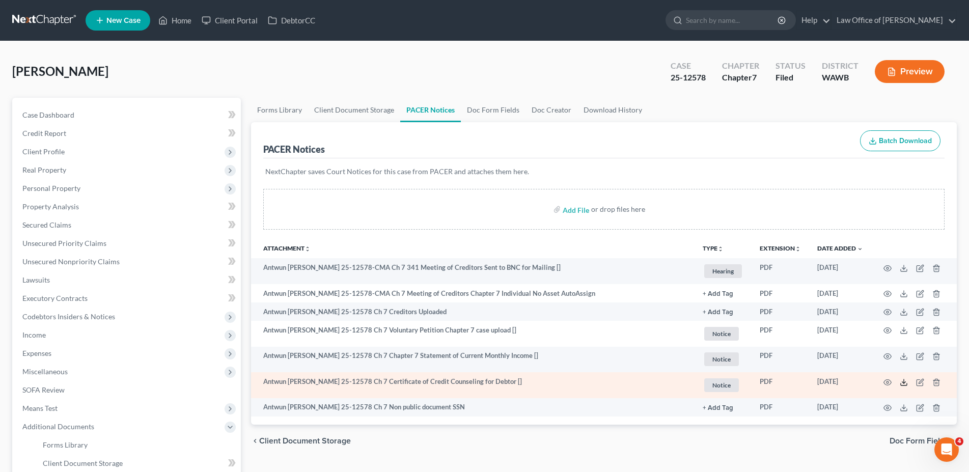
click at [905, 384] on icon at bounding box center [904, 382] width 8 height 8
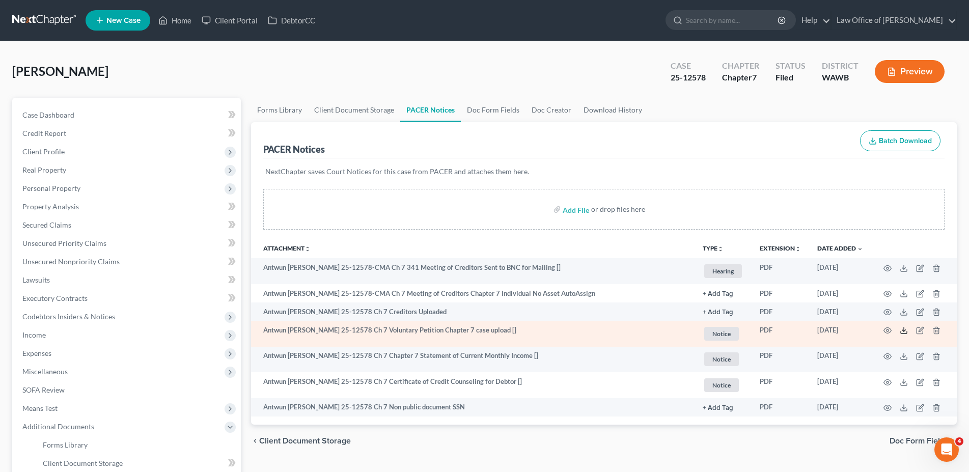
click at [906, 330] on icon at bounding box center [904, 330] width 8 height 8
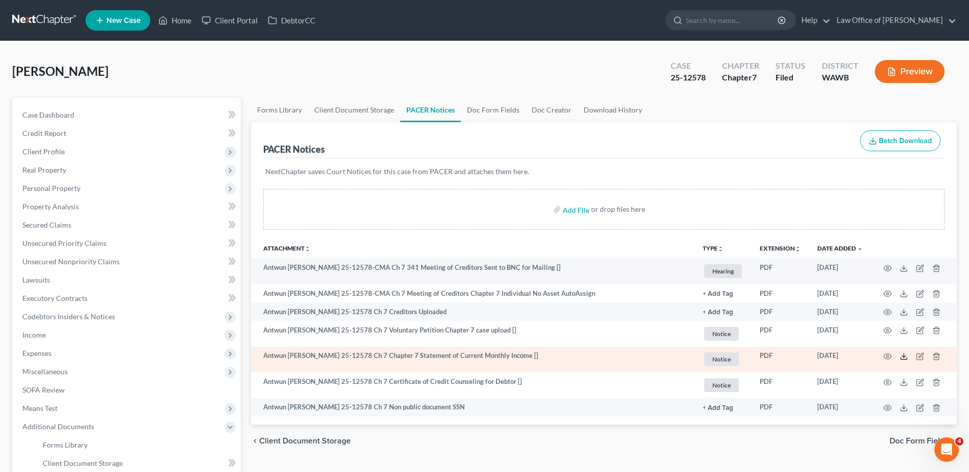
click at [905, 355] on icon at bounding box center [904, 356] width 8 height 8
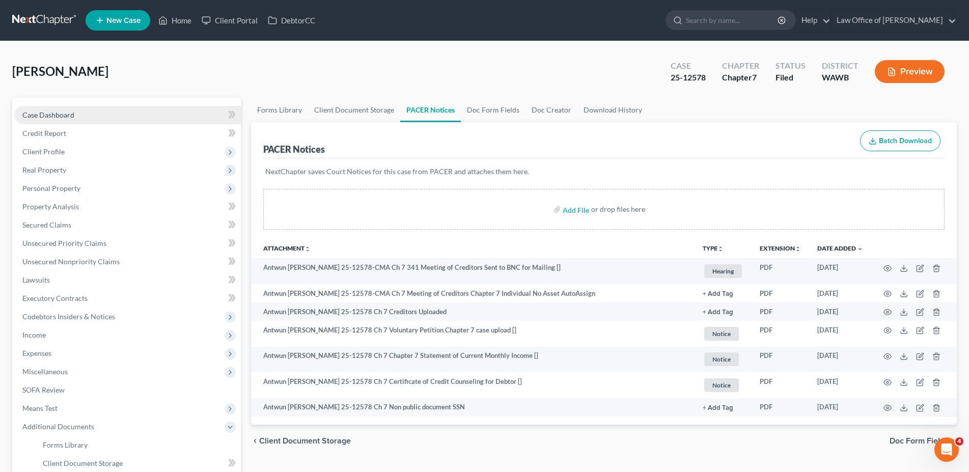
click at [110, 107] on link "Case Dashboard" at bounding box center [127, 115] width 227 height 18
select select "0"
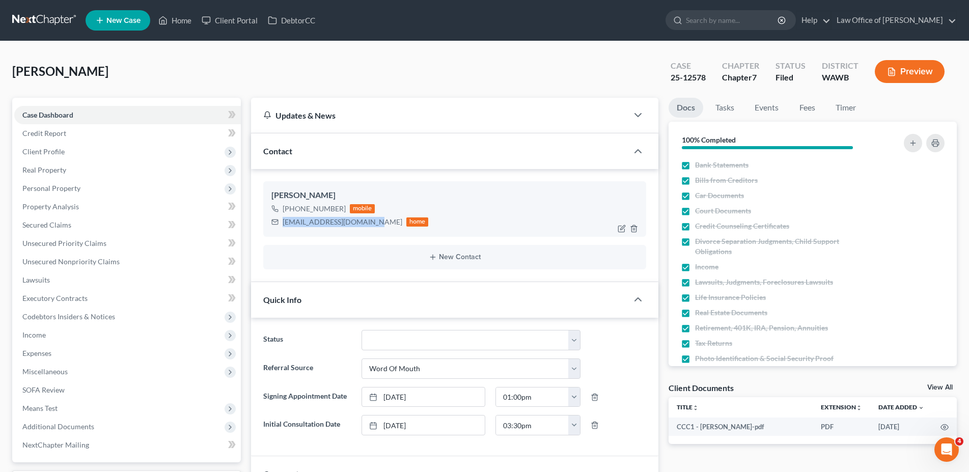
drag, startPoint x: 370, startPoint y: 223, endPoint x: 284, endPoint y: 224, distance: 86.0
click at [284, 224] on div "[EMAIL_ADDRESS][DOMAIN_NAME]" at bounding box center [343, 222] width 120 height 10
copy div "[EMAIL_ADDRESS][DOMAIN_NAME]"
click at [79, 150] on span "Client Profile" at bounding box center [127, 152] width 227 height 18
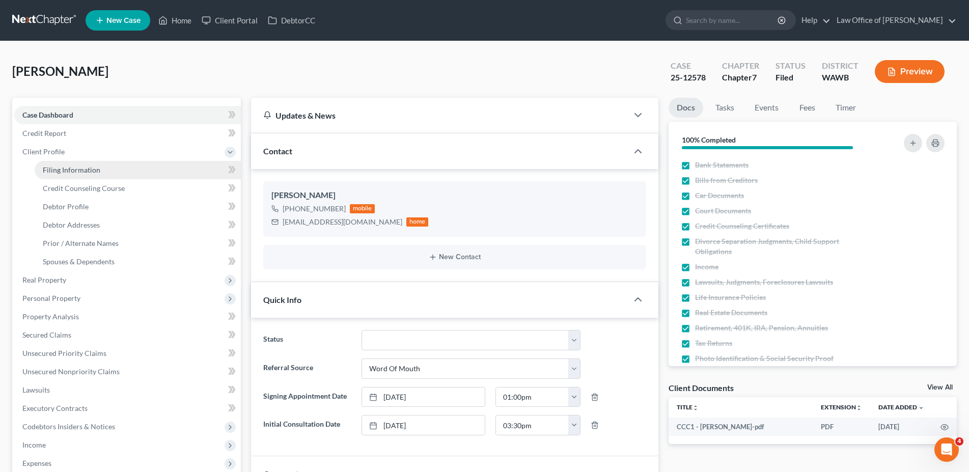
click at [80, 173] on span "Filing Information" at bounding box center [72, 169] width 58 height 9
select select "1"
select select "0"
select select "87"
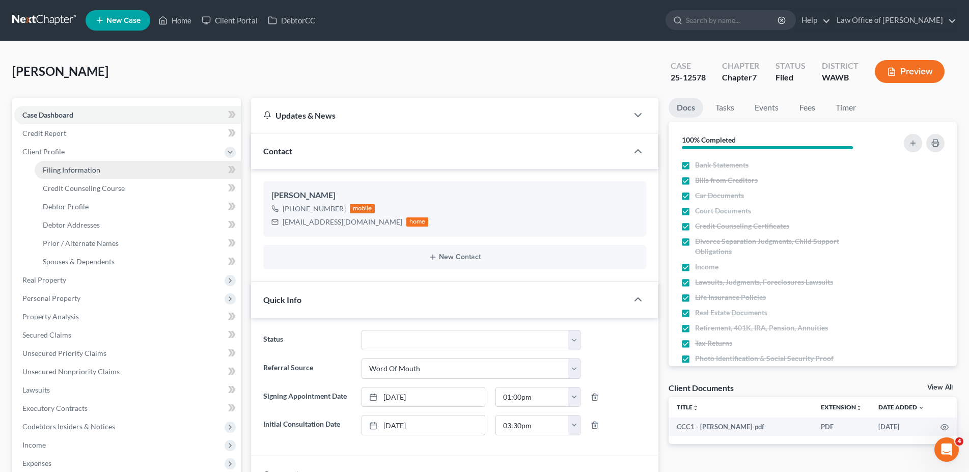
select select "0"
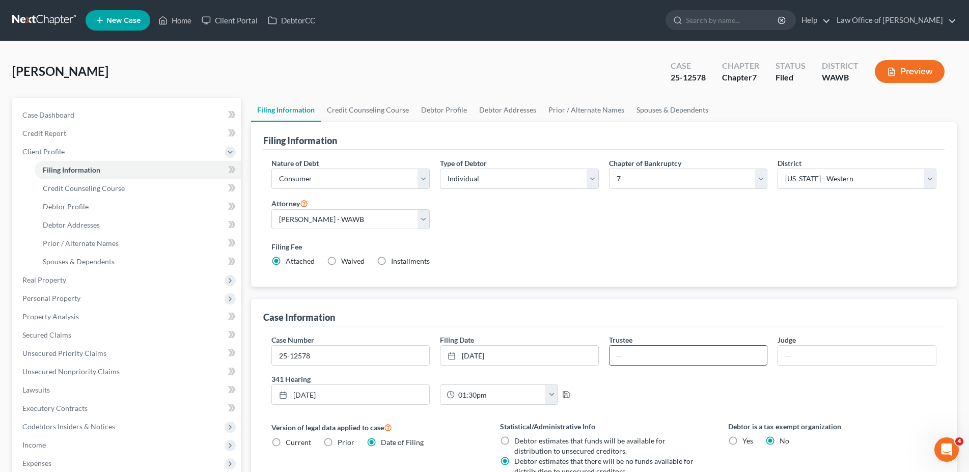
click at [633, 355] on input "text" at bounding box center [688, 355] width 158 height 19
type input "[PERSON_NAME]"
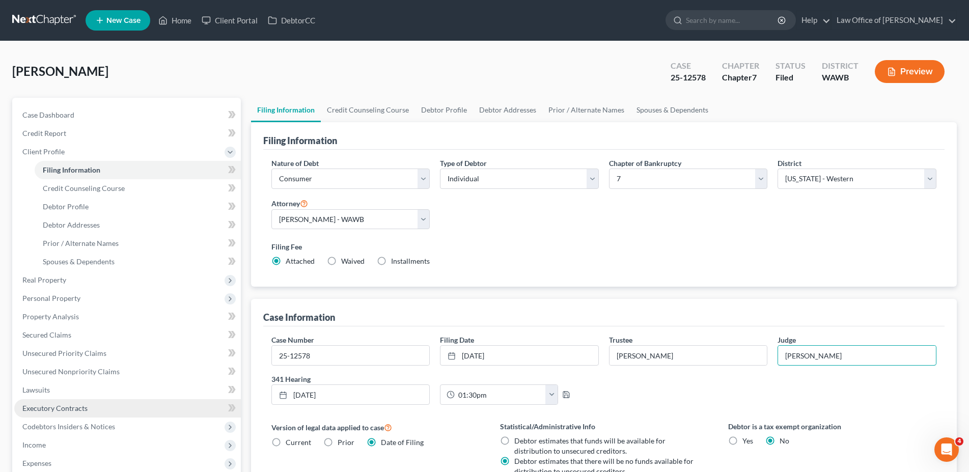
scroll to position [156, 0]
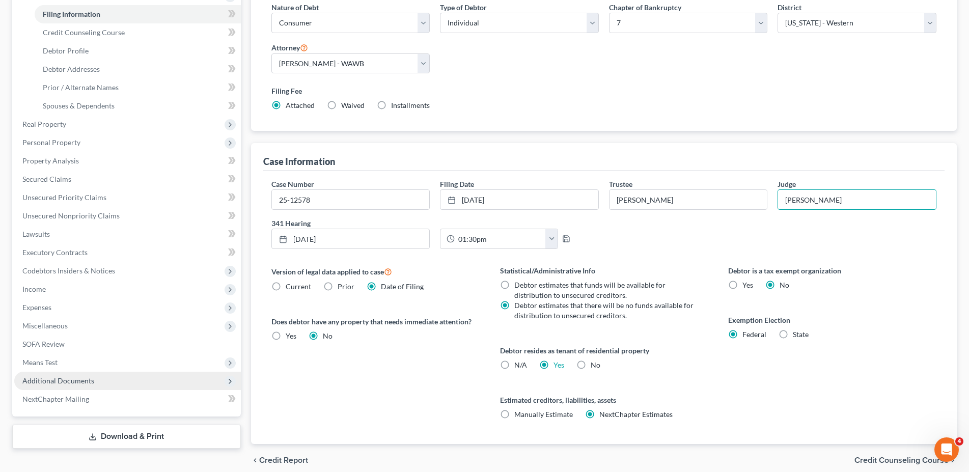
click at [46, 381] on span "Additional Documents" at bounding box center [58, 380] width 72 height 9
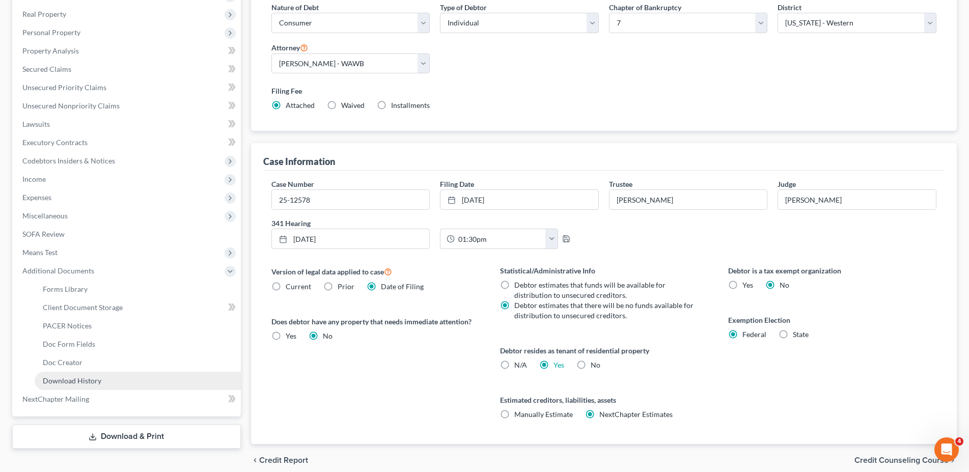
scroll to position [199, 0]
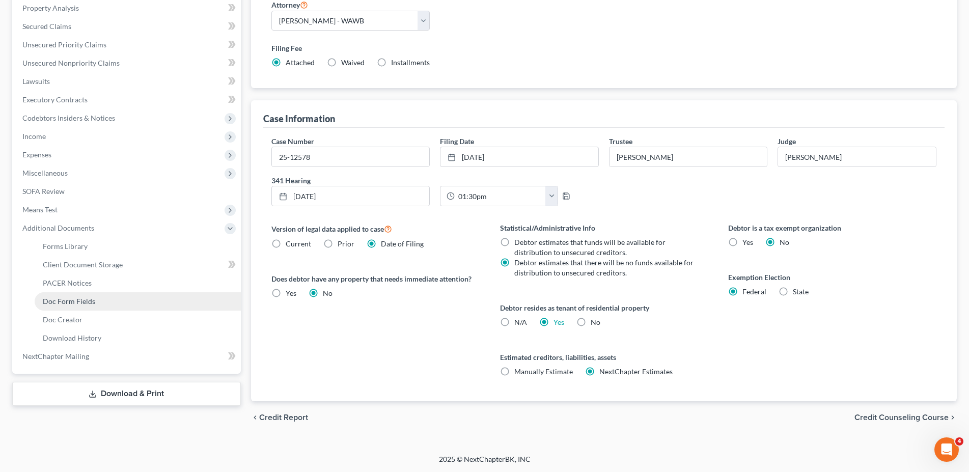
click at [51, 303] on span "Doc Form Fields" at bounding box center [69, 301] width 52 height 9
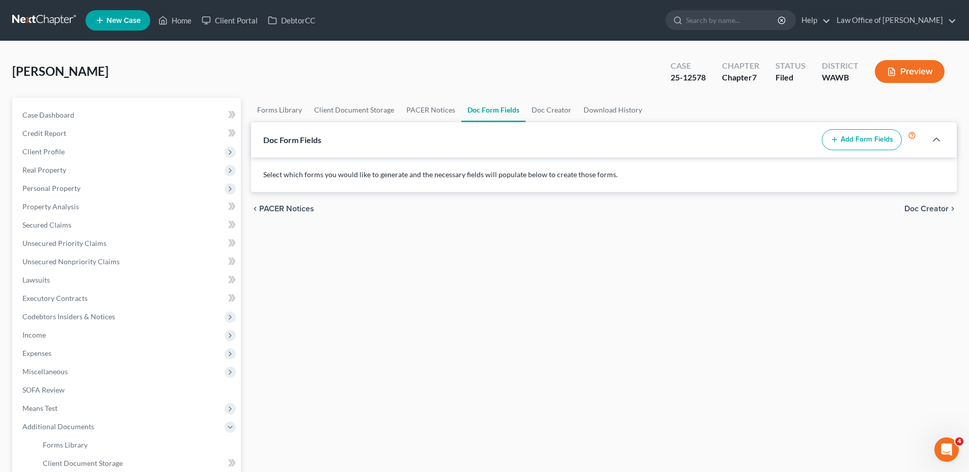
click at [838, 139] on icon "button" at bounding box center [834, 139] width 8 height 8
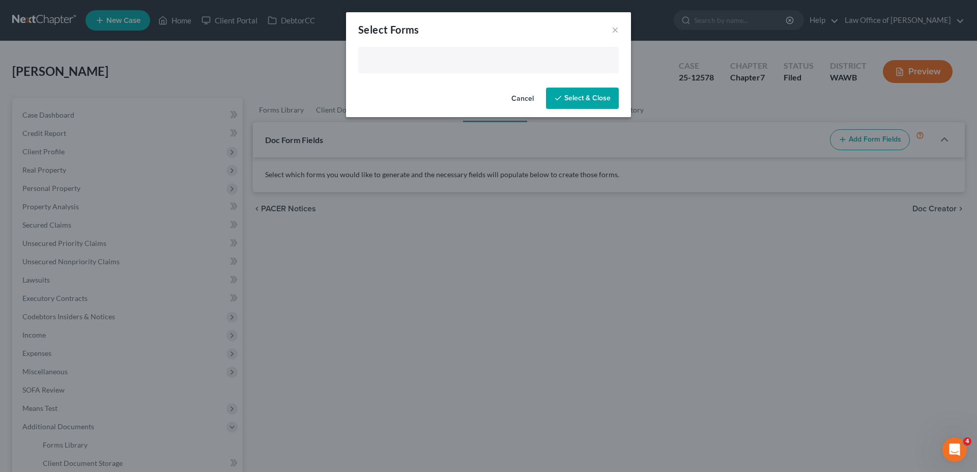
click at [388, 60] on input "text" at bounding box center [487, 60] width 246 height 15
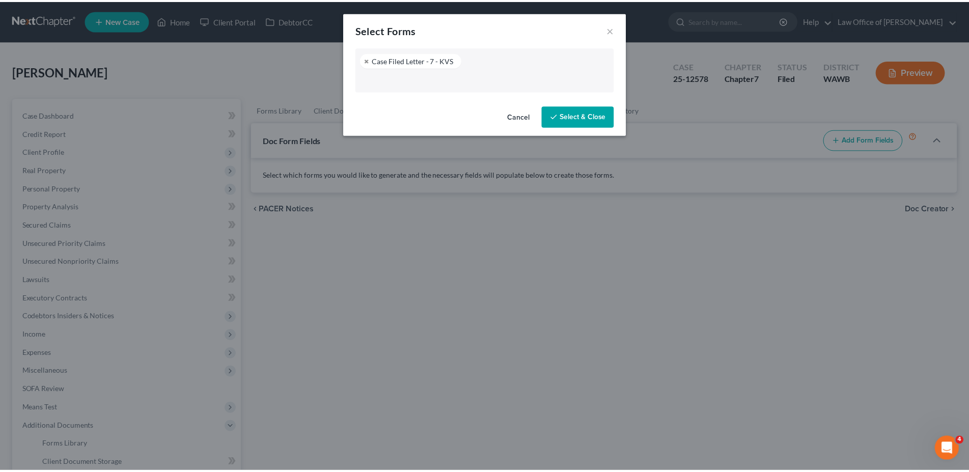
scroll to position [75, 0]
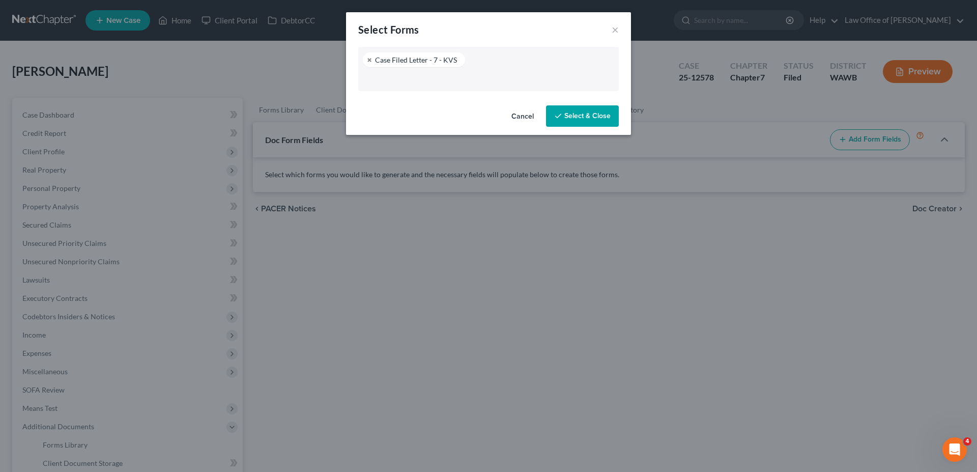
click at [565, 116] on button "Select & Close" at bounding box center [582, 115] width 73 height 21
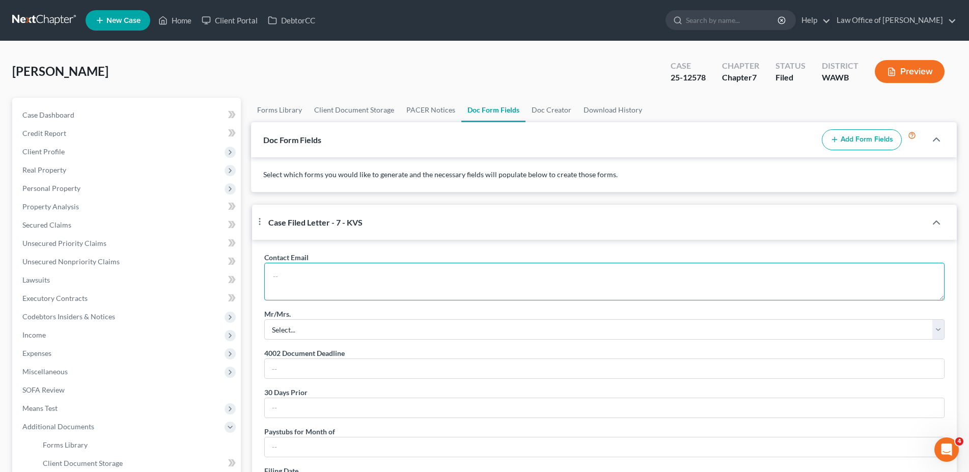
click at [333, 286] on textarea at bounding box center [604, 282] width 680 height 38
paste textarea "[EMAIL_ADDRESS][DOMAIN_NAME]"
click option "Mr." at bounding box center [0, 0] width 0 height 0
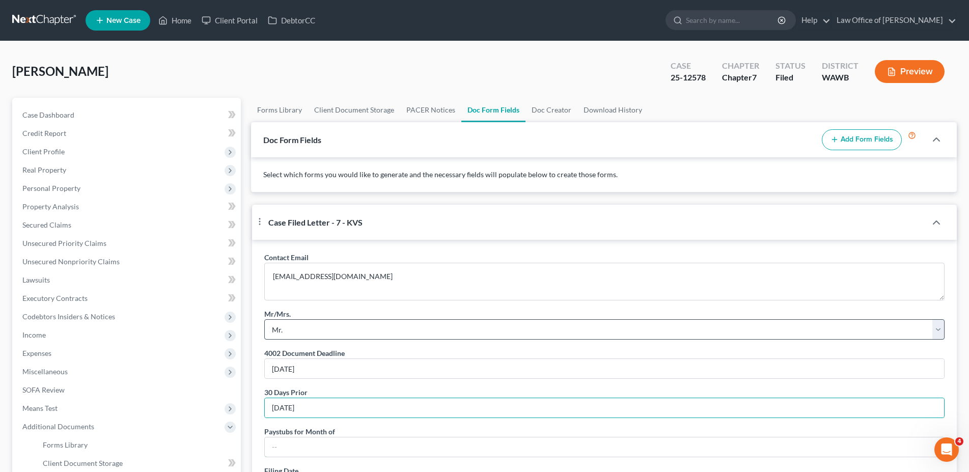
scroll to position [180, 0]
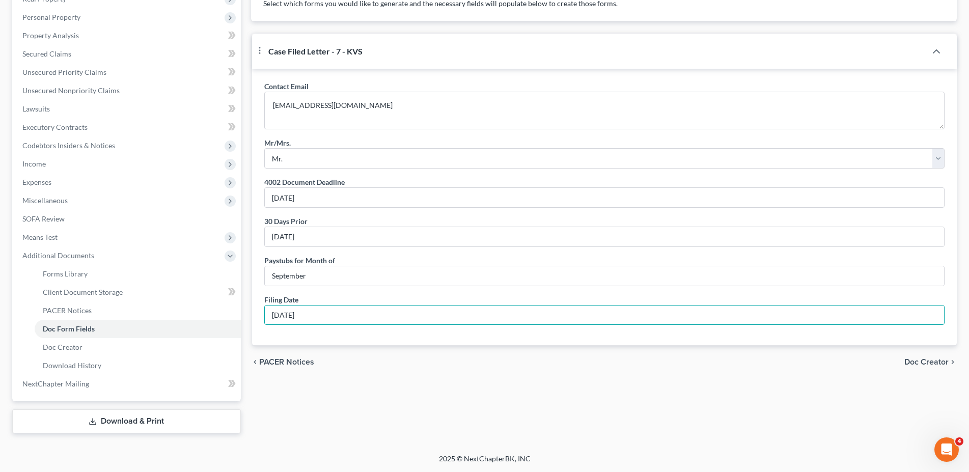
click at [910, 366] on span "Doc Creator" at bounding box center [926, 362] width 44 height 8
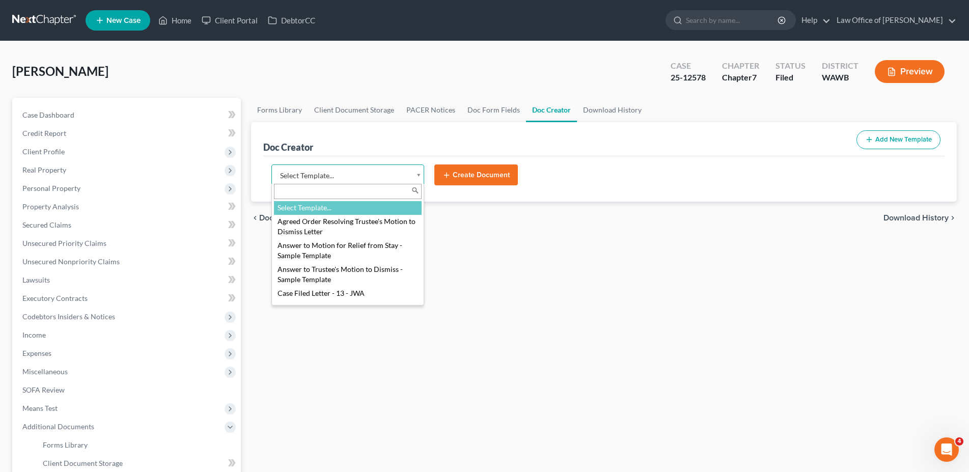
click at [335, 179] on body "Home New Case Client Portal DebtorCC Law Office of [PERSON_NAME] [EMAIL_ADDRESS…" at bounding box center [484, 321] width 969 height 643
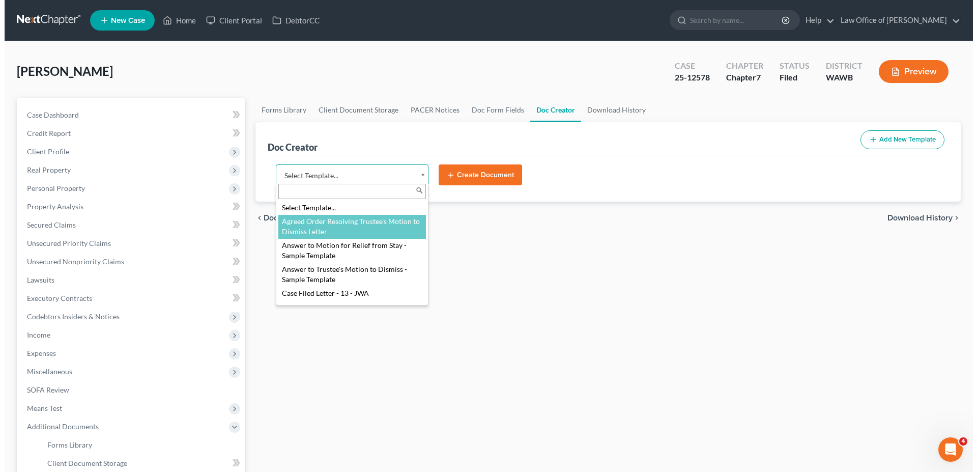
scroll to position [52, 0]
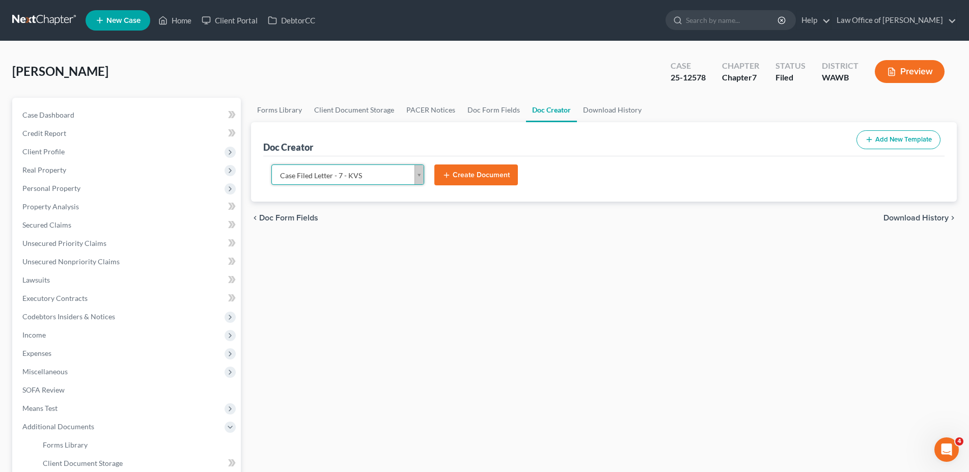
click at [457, 175] on button "Create Document" at bounding box center [475, 174] width 83 height 21
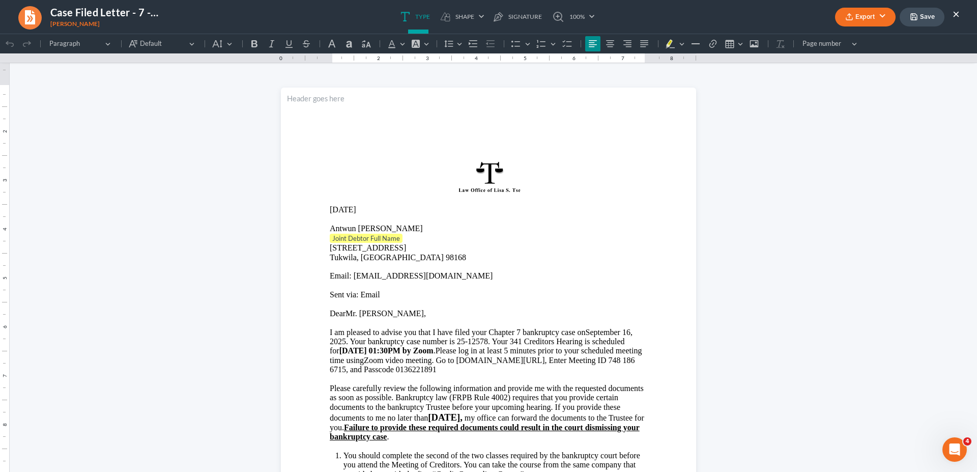
scroll to position [0, 0]
click at [404, 238] on p "Joint Debtor Full Name" at bounding box center [489, 239] width 318 height 10
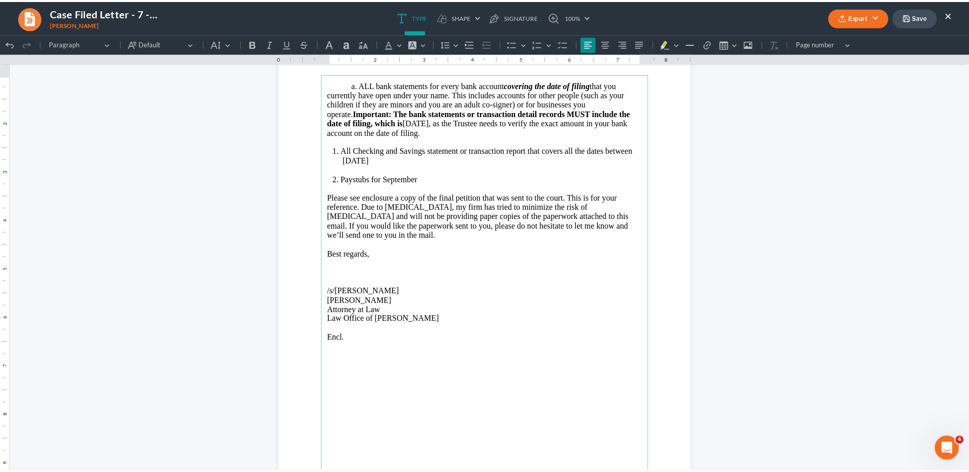
scroll to position [677, 0]
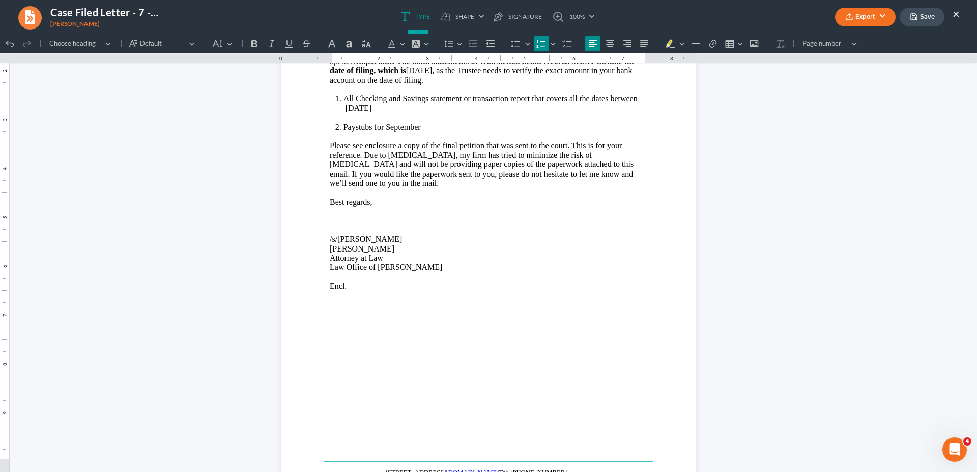
click at [443, 112] on li "All Checking and Savings statement or transaction report that covers all the da…" at bounding box center [496, 103] width 304 height 19
click at [860, 21] on button "Export" at bounding box center [865, 17] width 61 height 19
click at [844, 54] on link "Word" at bounding box center [864, 57] width 79 height 17
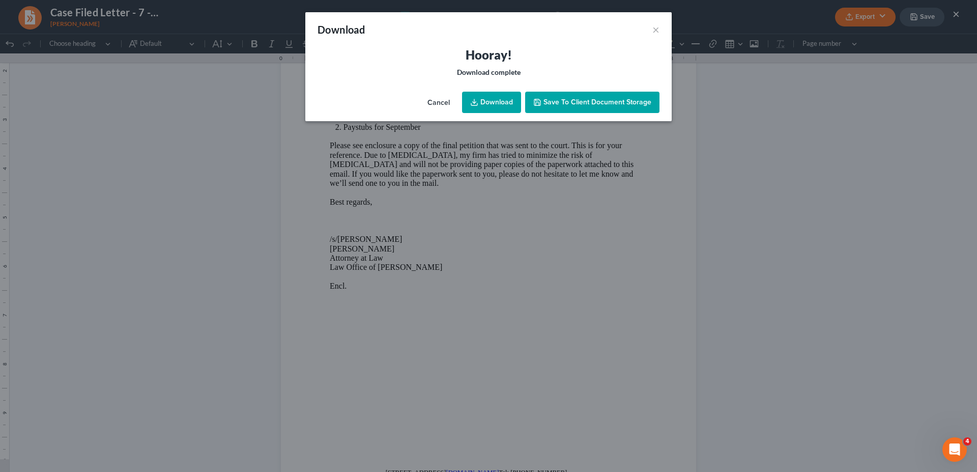
click at [493, 102] on link "Download" at bounding box center [491, 102] width 59 height 21
click at [655, 30] on button "×" at bounding box center [656, 29] width 7 height 12
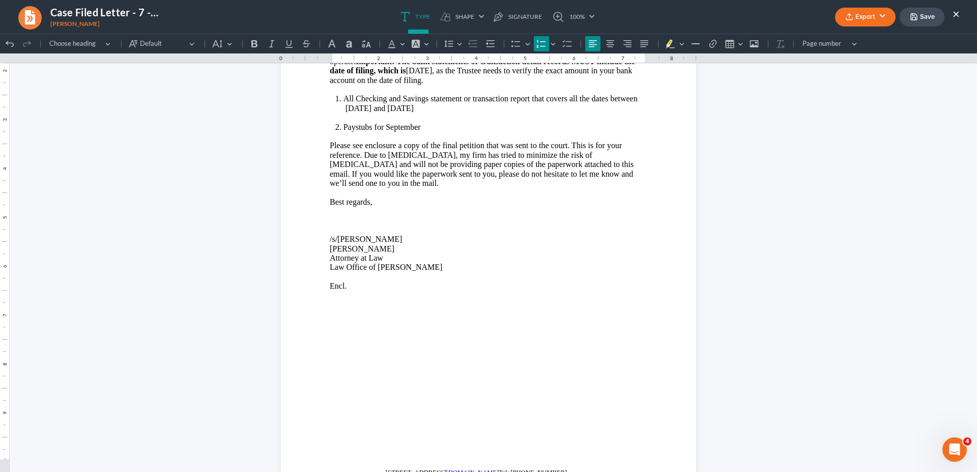
click at [959, 12] on button "×" at bounding box center [956, 14] width 7 height 12
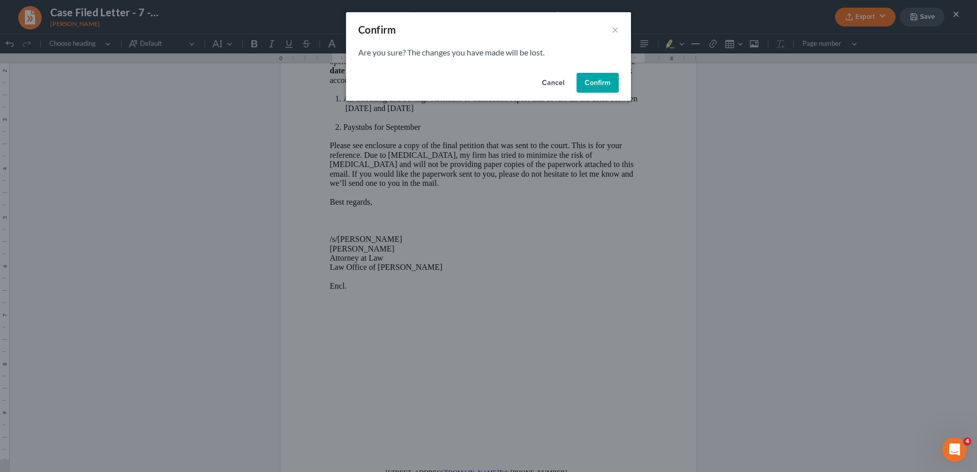
click at [600, 81] on button "Confirm" at bounding box center [598, 83] width 42 height 20
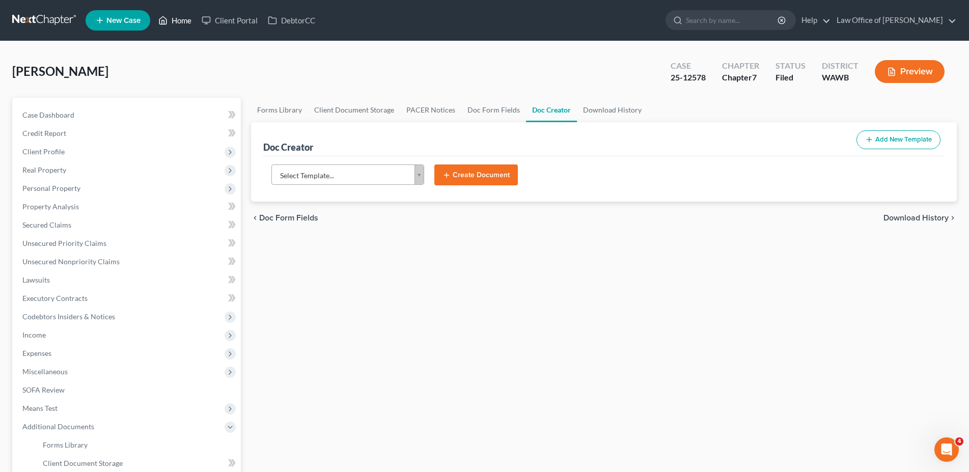
click at [171, 24] on link "Home" at bounding box center [174, 20] width 43 height 18
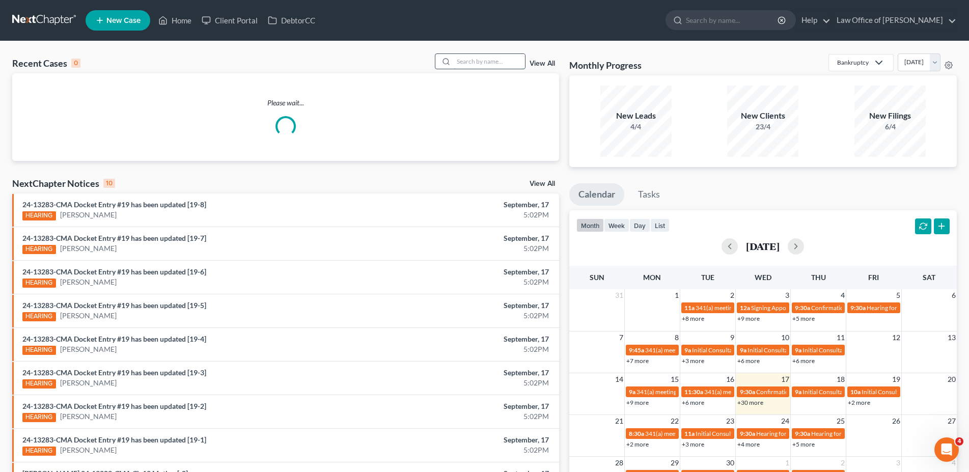
click at [458, 60] on input "search" at bounding box center [489, 61] width 71 height 15
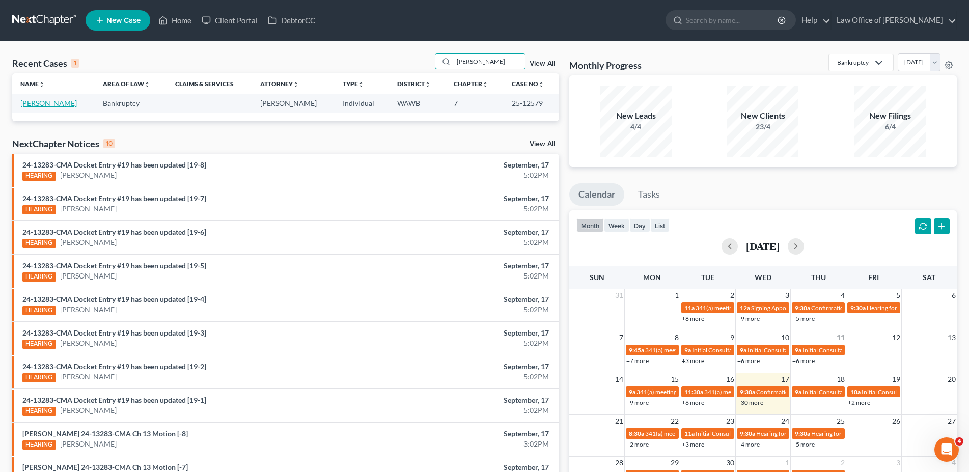
click at [45, 105] on link "[PERSON_NAME]" at bounding box center [48, 103] width 57 height 9
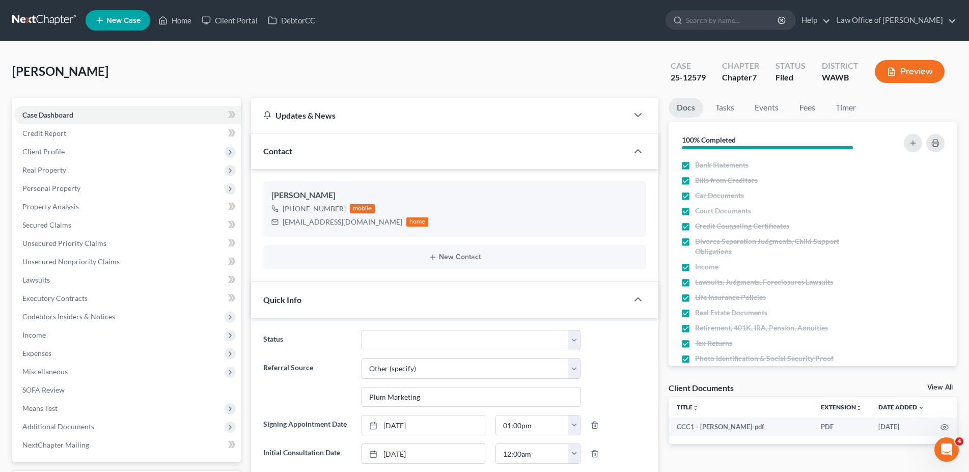
scroll to position [208, 0]
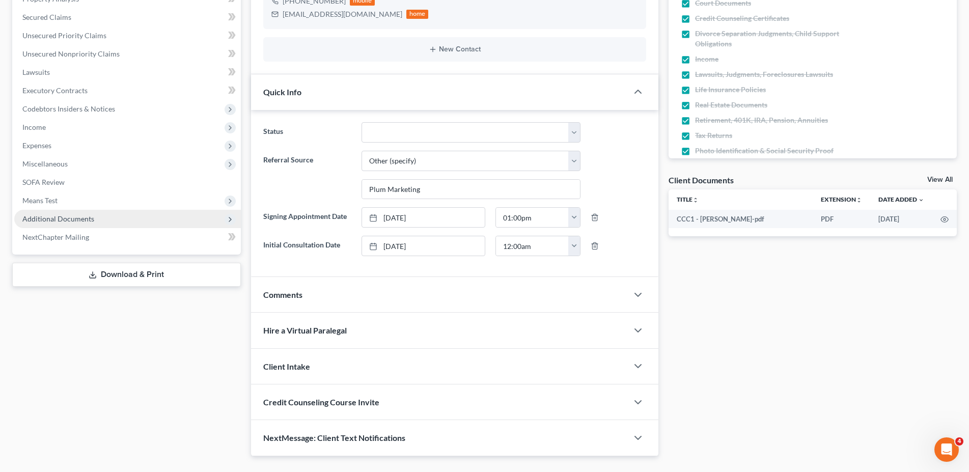
click at [75, 219] on span "Additional Documents" at bounding box center [58, 218] width 72 height 9
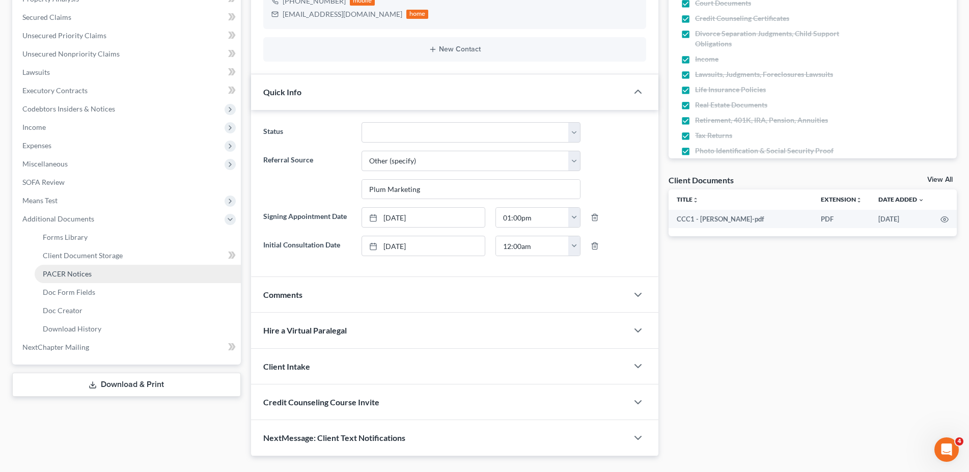
click at [80, 276] on span "PACER Notices" at bounding box center [67, 273] width 49 height 9
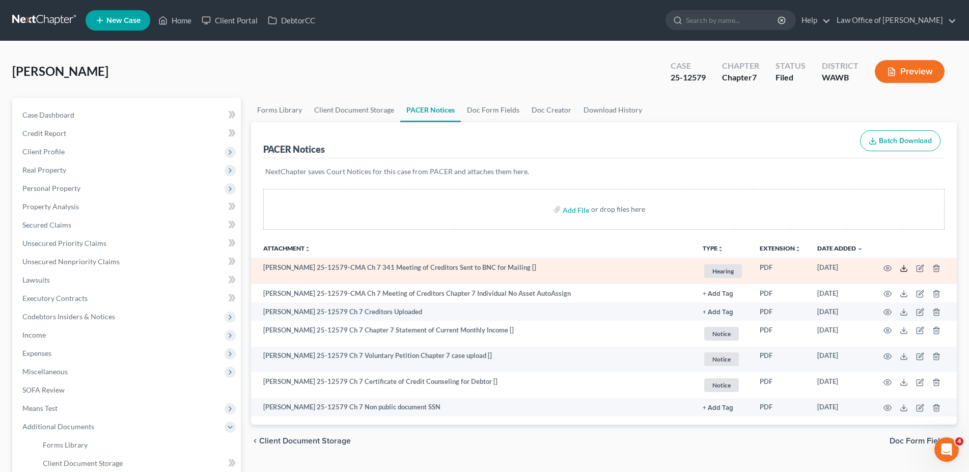
click at [904, 266] on icon at bounding box center [904, 268] width 8 height 8
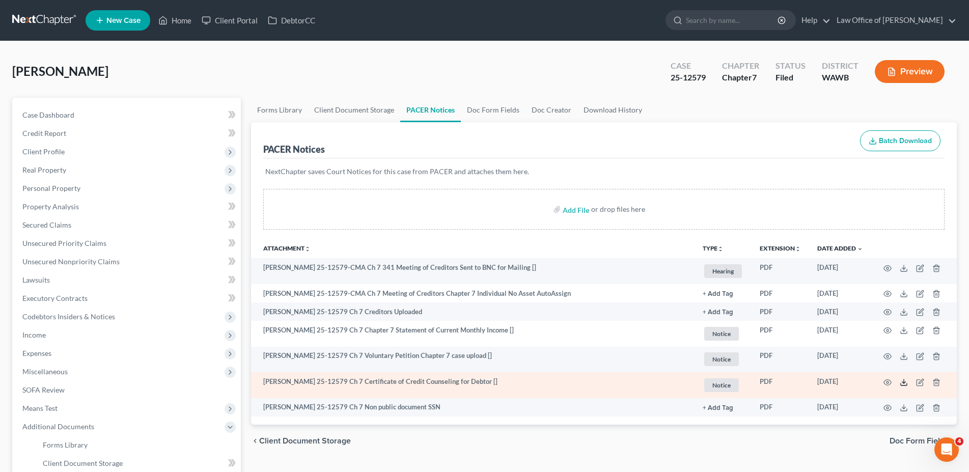
click at [904, 382] on line at bounding box center [904, 381] width 0 height 4
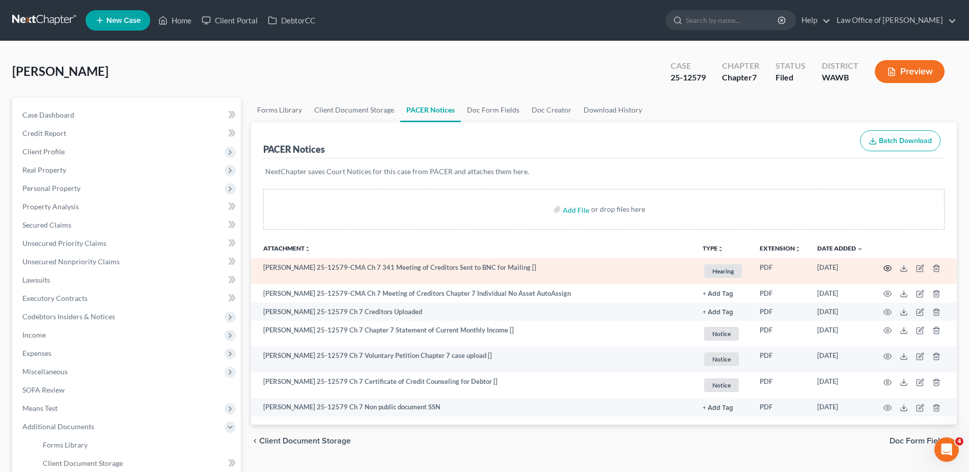
click at [889, 266] on icon "button" at bounding box center [887, 268] width 8 height 8
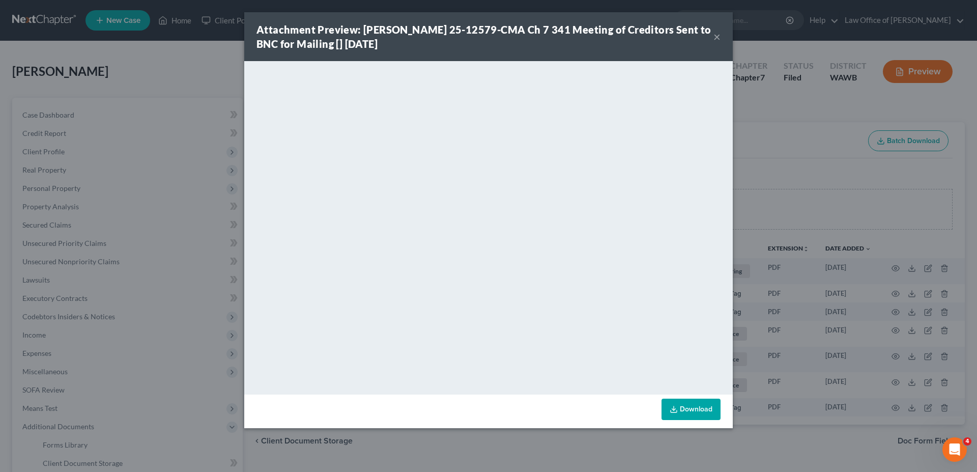
click at [720, 36] on button "×" at bounding box center [717, 37] width 7 height 12
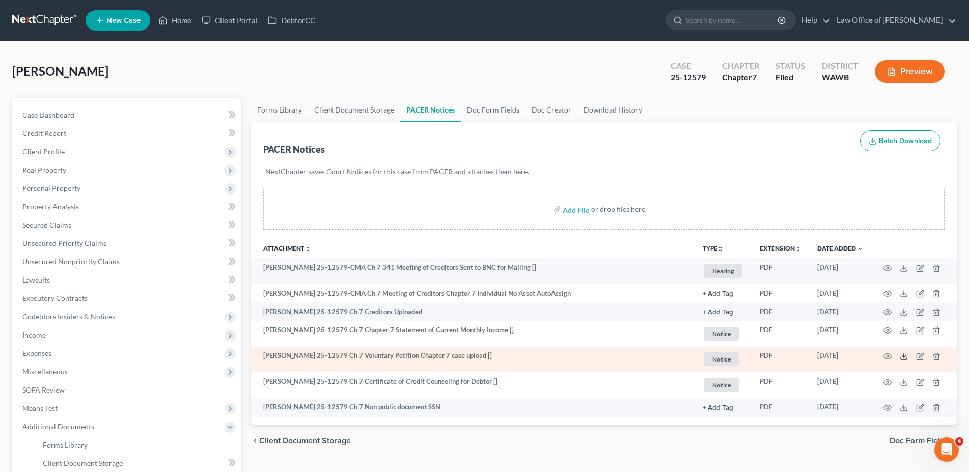
click at [901, 355] on icon at bounding box center [904, 356] width 8 height 8
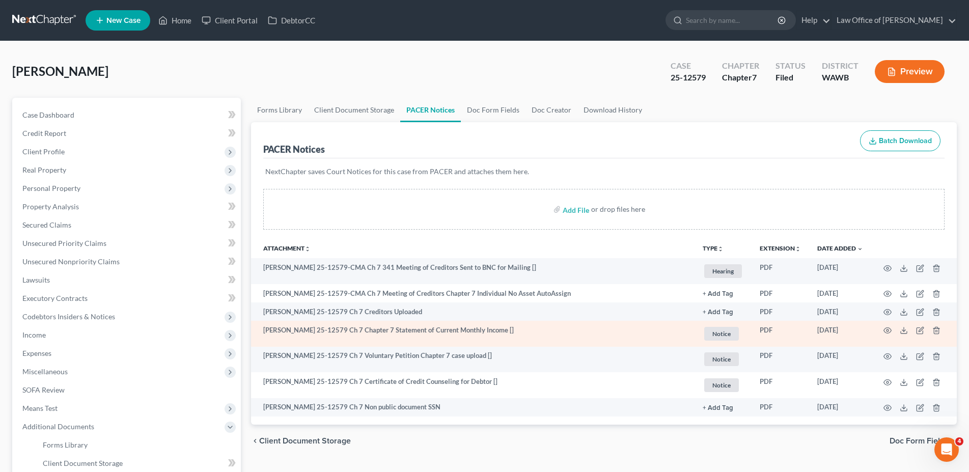
click at [910, 329] on td at bounding box center [914, 334] width 86 height 26
click at [904, 332] on icon at bounding box center [904, 330] width 8 height 8
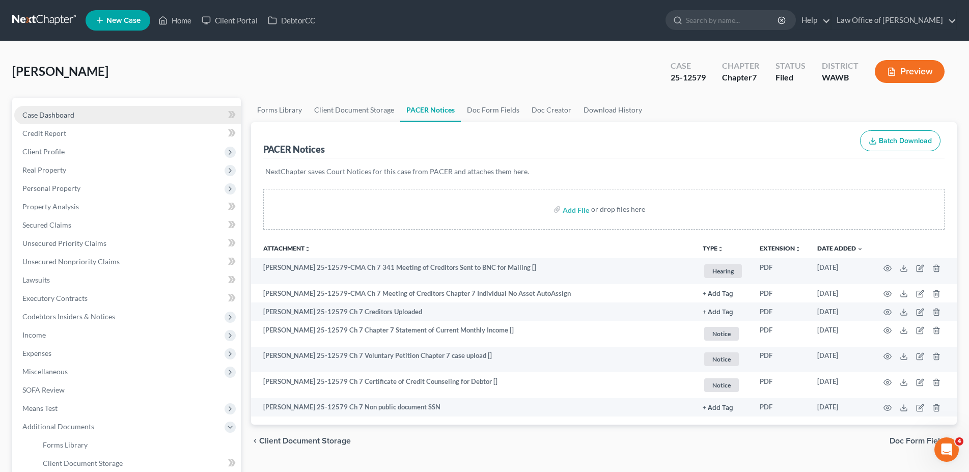
click at [66, 115] on span "Case Dashboard" at bounding box center [48, 114] width 52 height 9
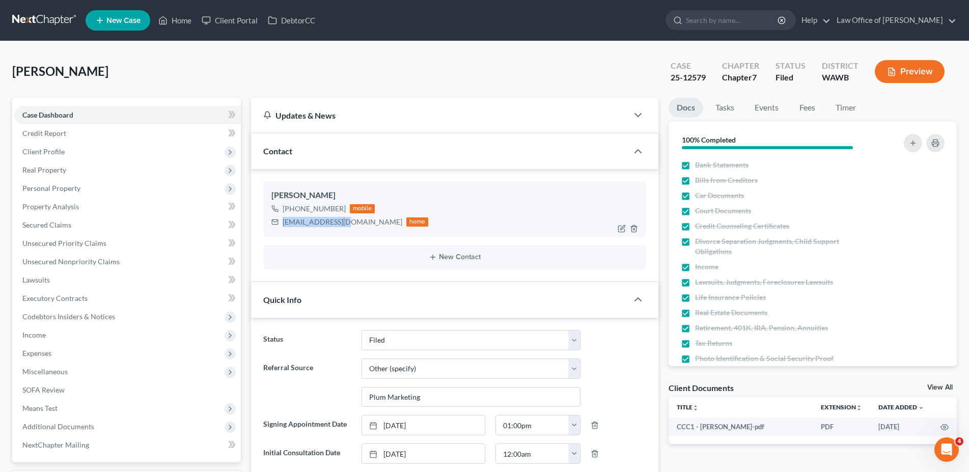
drag, startPoint x: 344, startPoint y: 223, endPoint x: 283, endPoint y: 224, distance: 61.1
click at [283, 224] on div "[EMAIL_ADDRESS][DOMAIN_NAME]" at bounding box center [343, 222] width 120 height 10
copy div "[EMAIL_ADDRESS][DOMAIN_NAME]"
click at [63, 152] on span "Client Profile" at bounding box center [43, 151] width 42 height 9
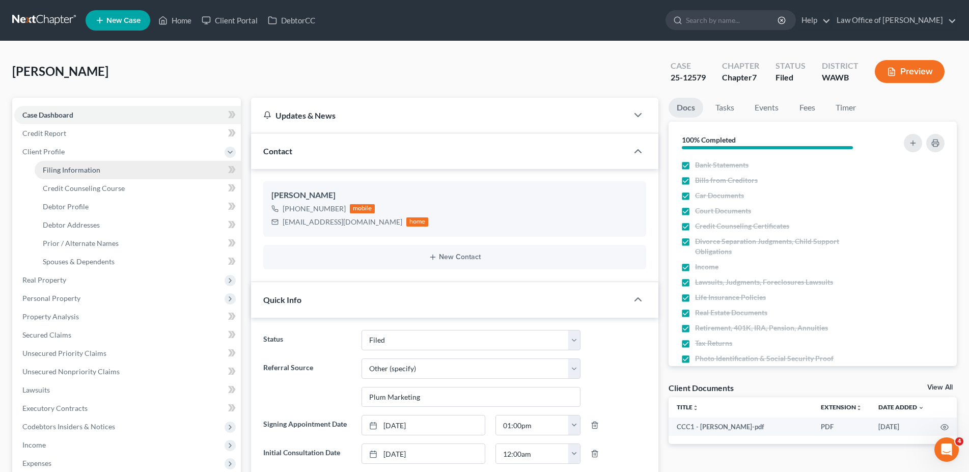
click at [88, 169] on span "Filing Information" at bounding box center [72, 169] width 58 height 9
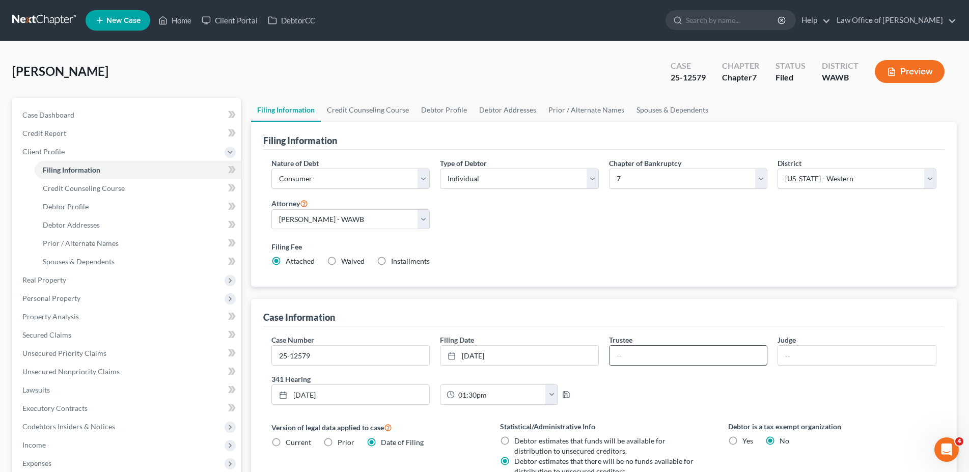
click at [645, 356] on input "text" at bounding box center [688, 355] width 158 height 19
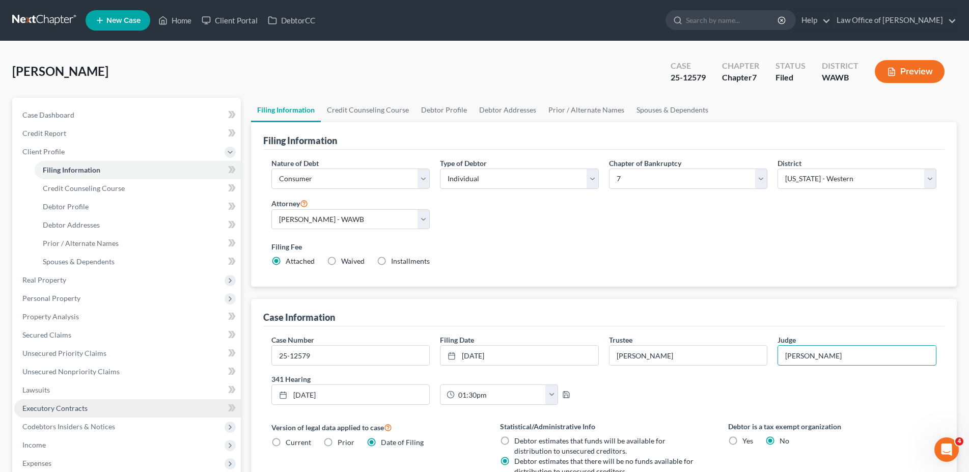
scroll to position [104, 0]
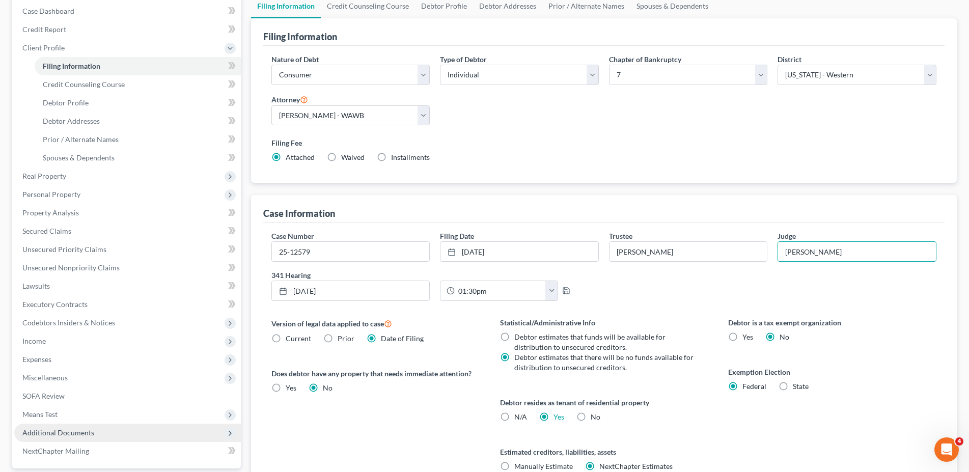
click at [49, 431] on span "Additional Documents" at bounding box center [58, 432] width 72 height 9
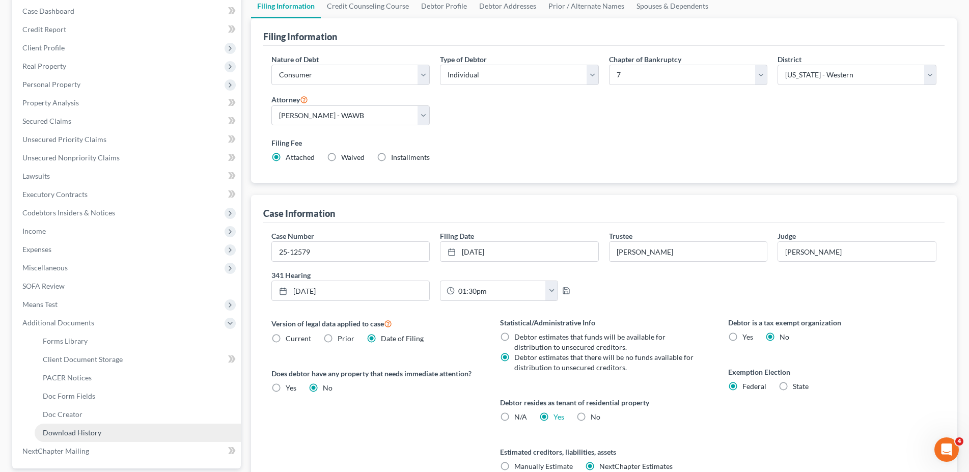
scroll to position [156, 0]
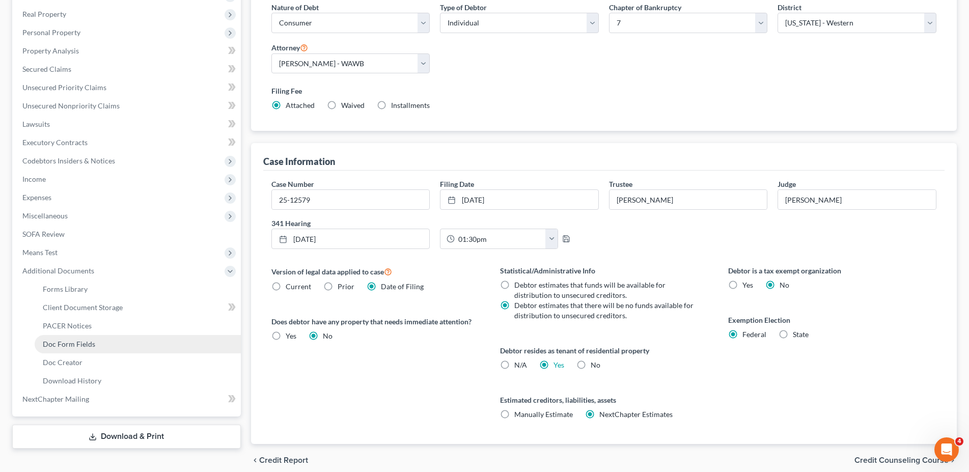
click at [58, 347] on span "Doc Form Fields" at bounding box center [69, 344] width 52 height 9
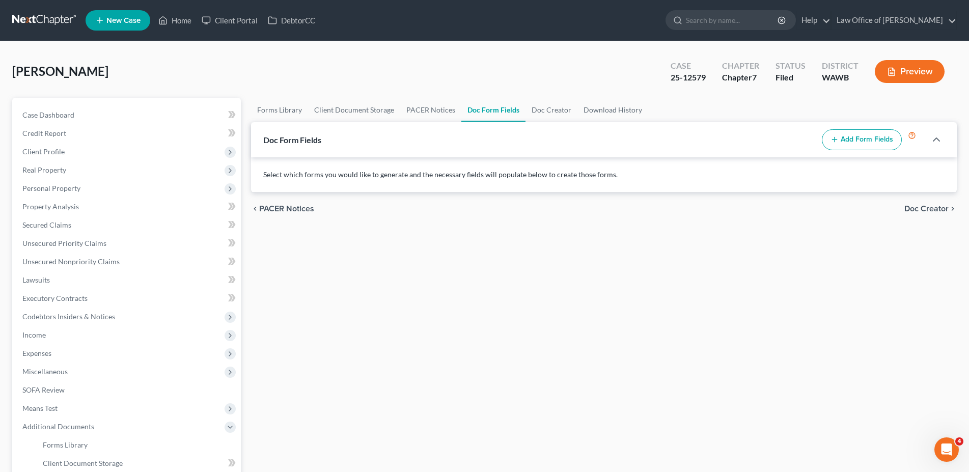
click at [850, 136] on button "Add Form Fields" at bounding box center [862, 139] width 80 height 21
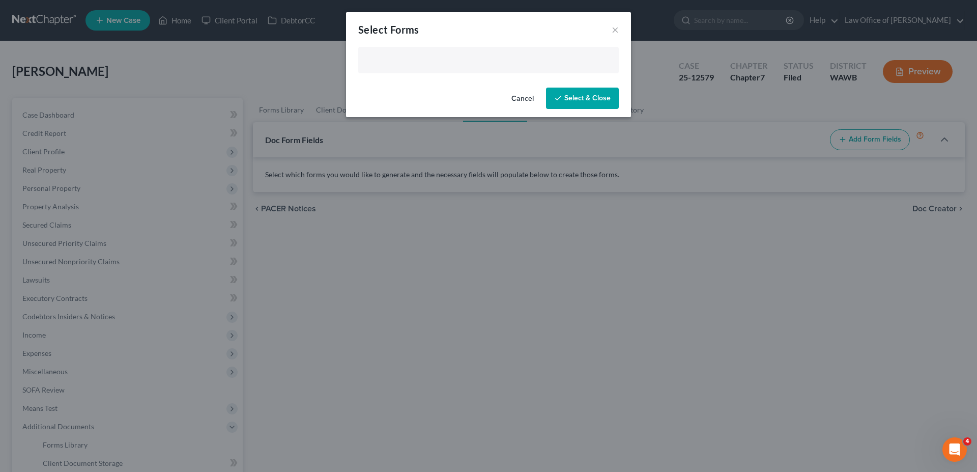
click at [420, 67] on input "text" at bounding box center [487, 60] width 246 height 15
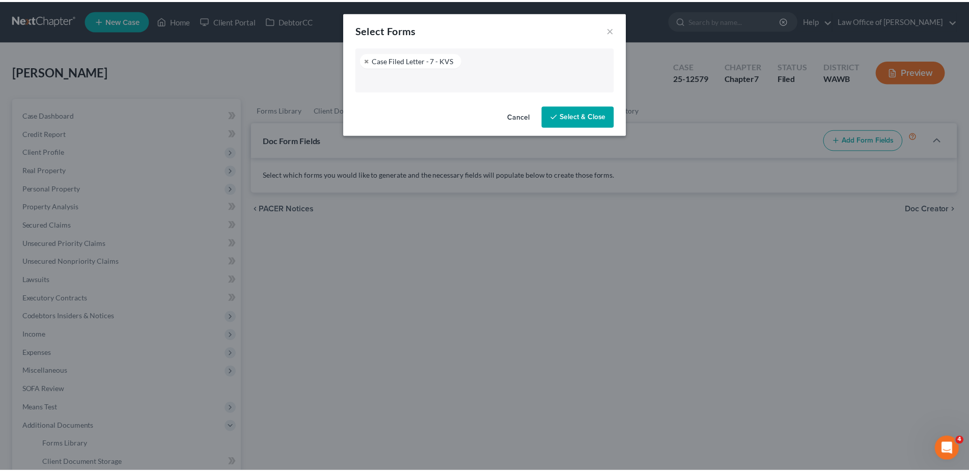
scroll to position [75, 0]
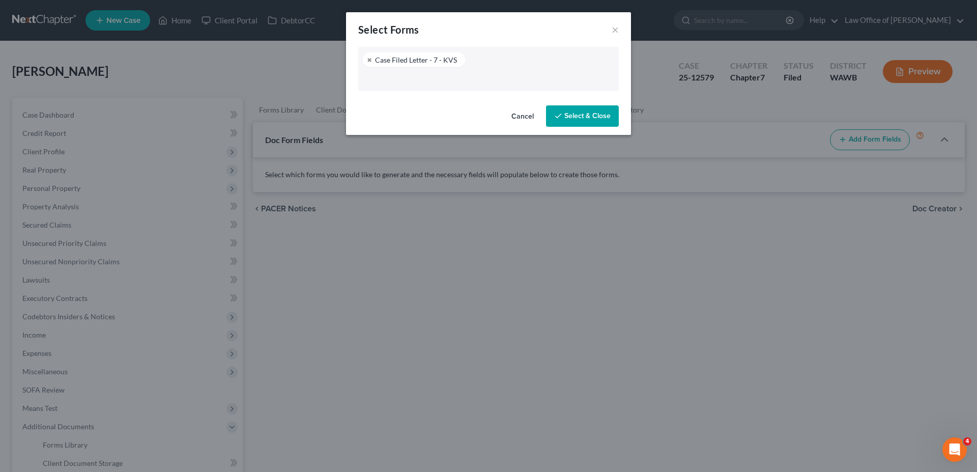
click at [590, 113] on button "Select & Close" at bounding box center [582, 115] width 73 height 21
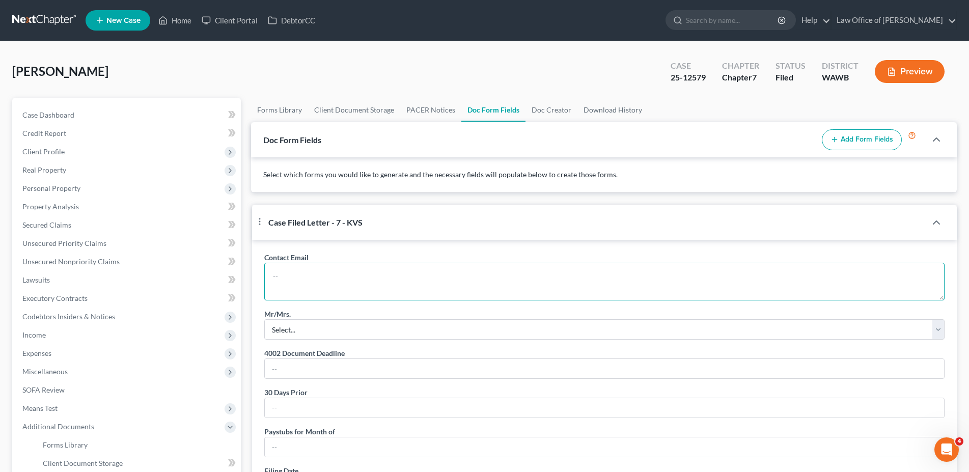
click at [328, 288] on textarea at bounding box center [604, 282] width 680 height 38
paste textarea "[EMAIL_ADDRESS][DOMAIN_NAME]"
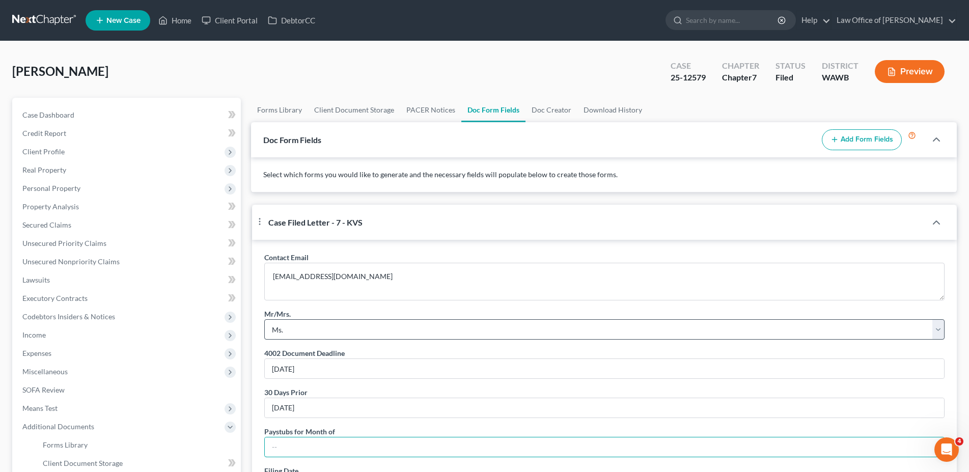
scroll to position [180, 0]
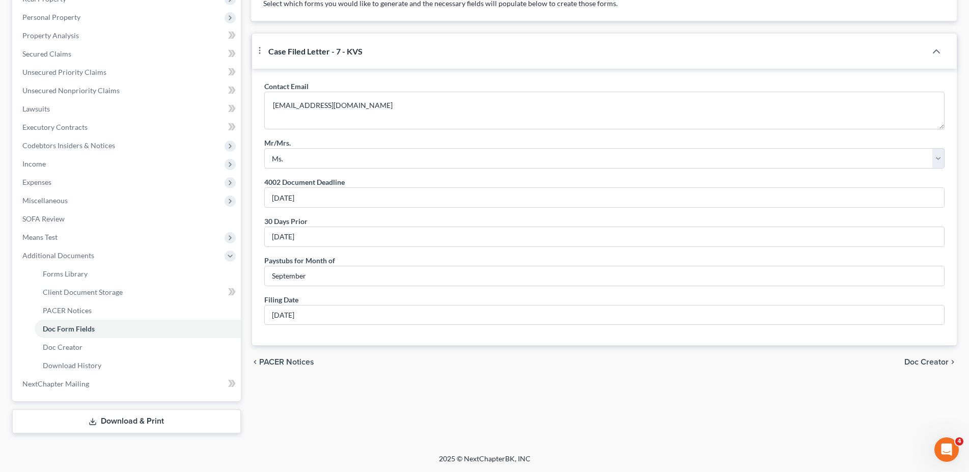
click at [919, 366] on span "Doc Creator" at bounding box center [926, 362] width 44 height 8
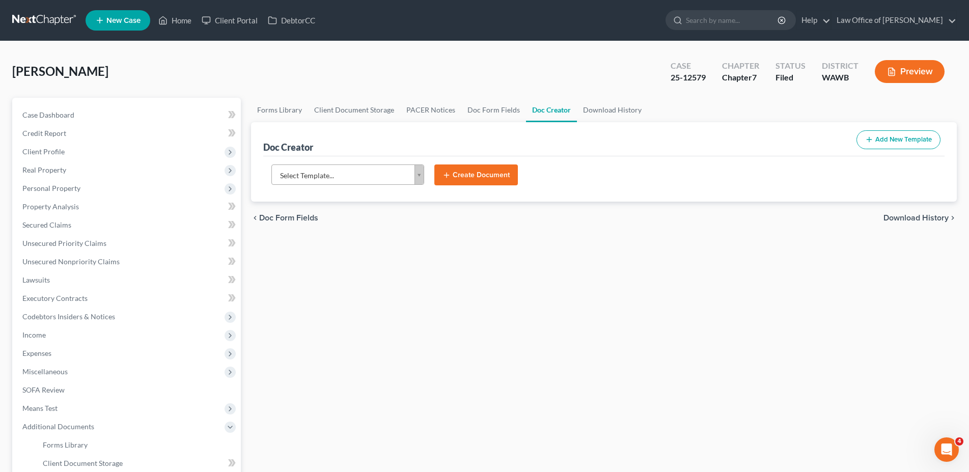
click at [307, 171] on body "Home New Case Client Portal DebtorCC Law Office of [PERSON_NAME] [EMAIL_ADDRESS…" at bounding box center [484, 321] width 969 height 643
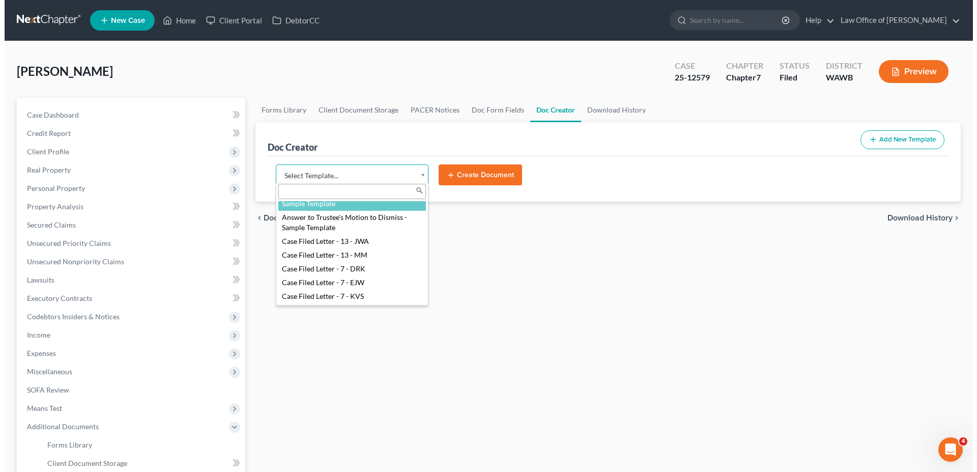
scroll to position [104, 0]
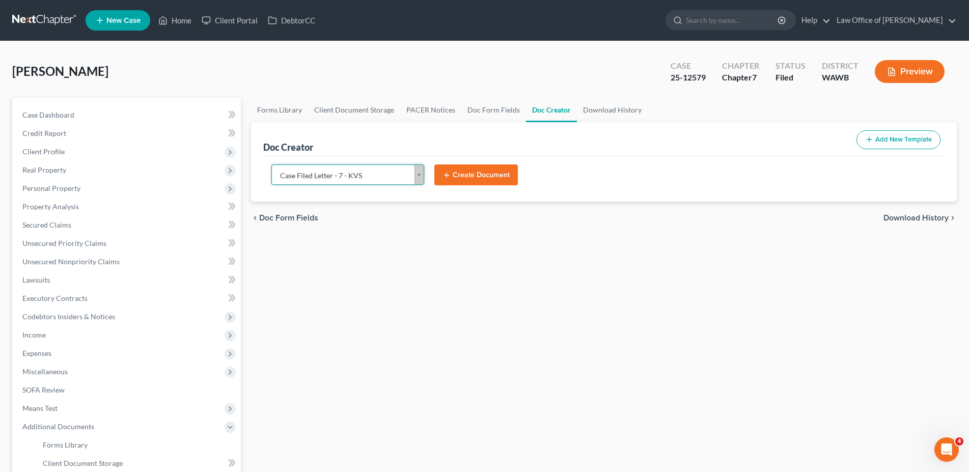
click at [460, 171] on button "Create Document" at bounding box center [475, 174] width 83 height 21
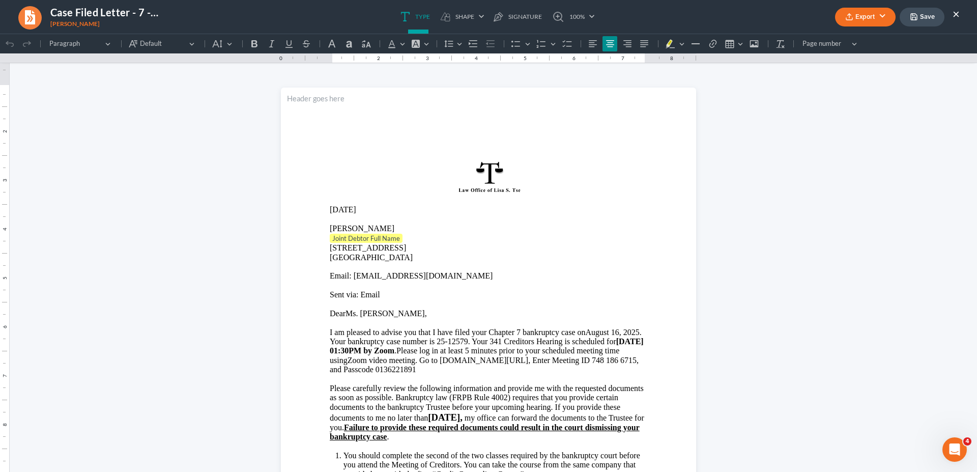
scroll to position [0, 0]
click at [408, 238] on p "Joint Debtor Full Name ⁠⁠⁠⁠⁠⁠⁠" at bounding box center [489, 239] width 318 height 10
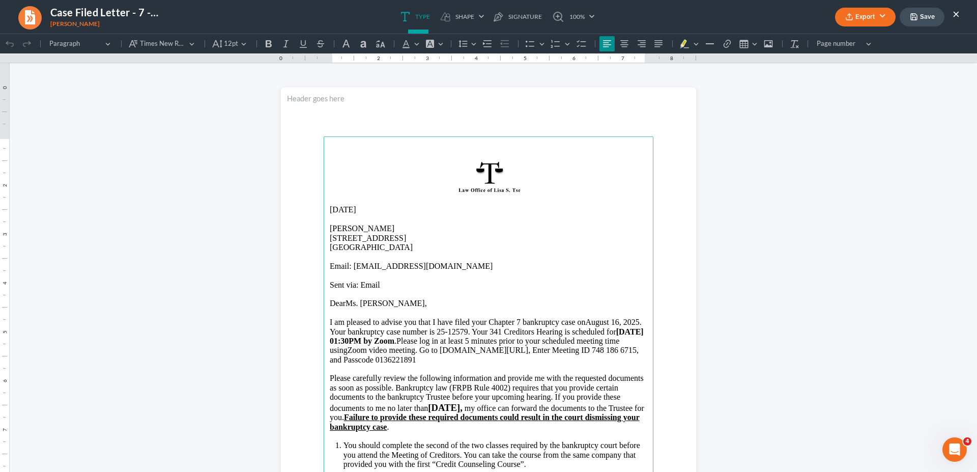
click at [342, 305] on span "DearMs. [PERSON_NAME]," at bounding box center [378, 303] width 97 height 9
click at [582, 321] on p "I am pleased to advise you that I have filed y our Chapter 7 bankruptcy case on…" at bounding box center [489, 341] width 318 height 47
click at [592, 322] on p "I am pleased to advise you that I have filed y our Chapter 7 bankruptcy case on…" at bounding box center [489, 341] width 318 height 47
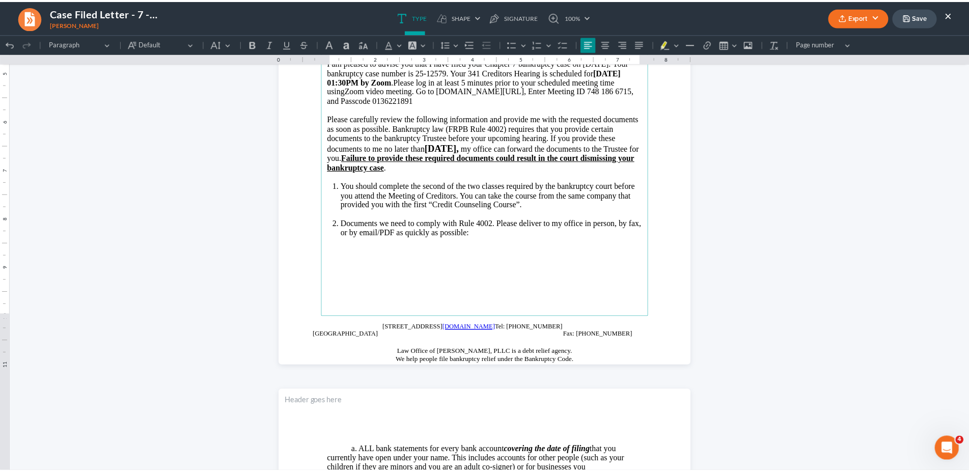
scroll to position [363, 0]
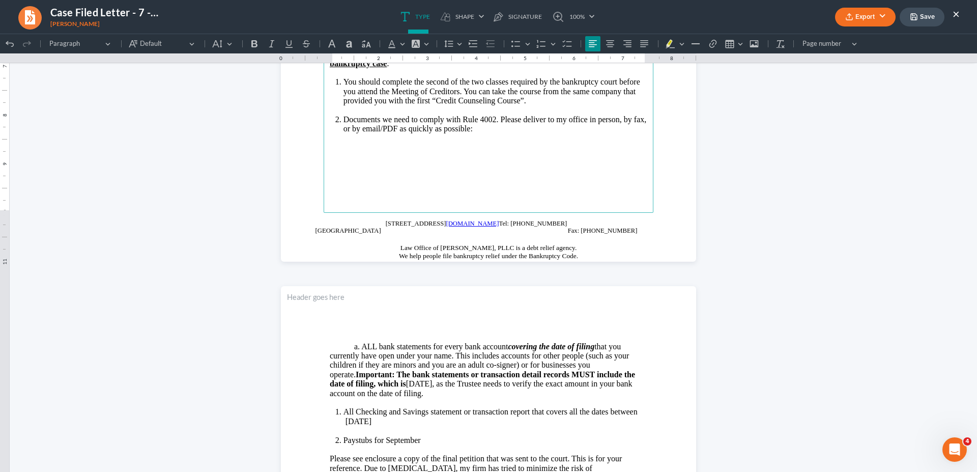
click at [468, 419] on li "All Checking and Savings statement or transaction report that covers all the da…" at bounding box center [496, 416] width 304 height 19
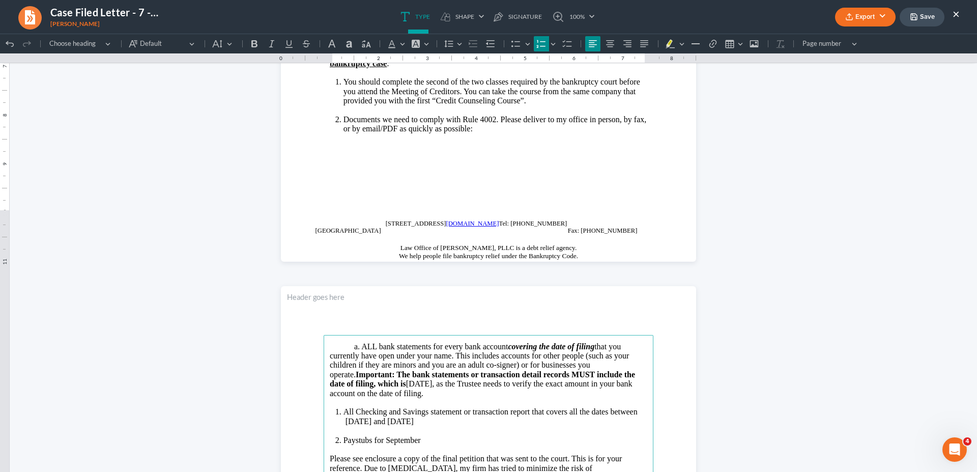
click at [865, 18] on button "Export" at bounding box center [865, 17] width 61 height 19
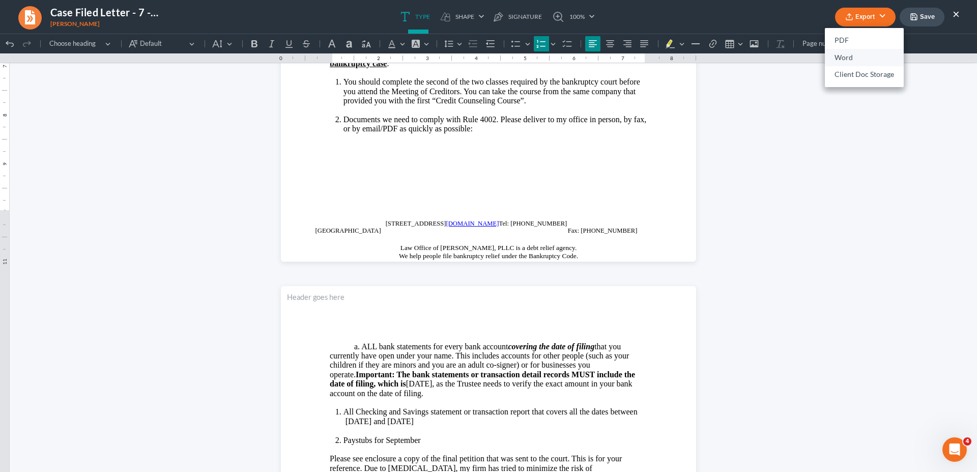
click at [853, 55] on link "Word" at bounding box center [864, 57] width 79 height 17
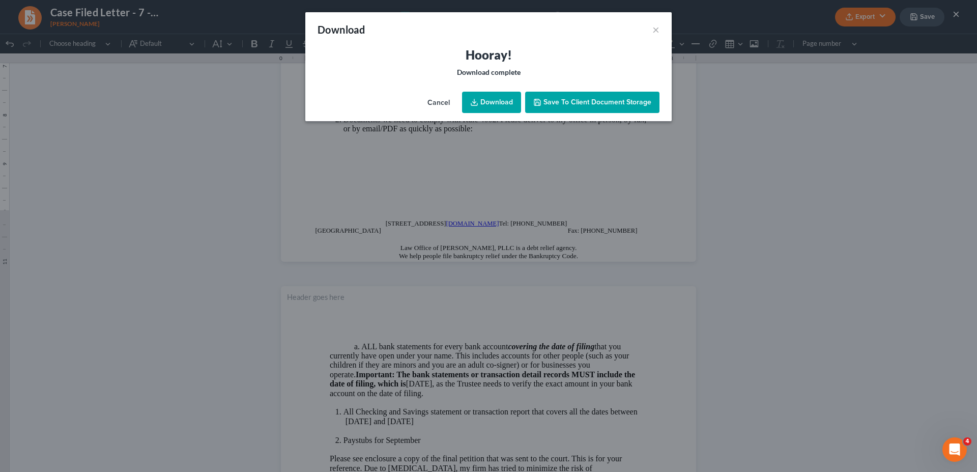
click at [489, 106] on link "Download" at bounding box center [491, 102] width 59 height 21
click at [656, 31] on button "×" at bounding box center [656, 29] width 7 height 12
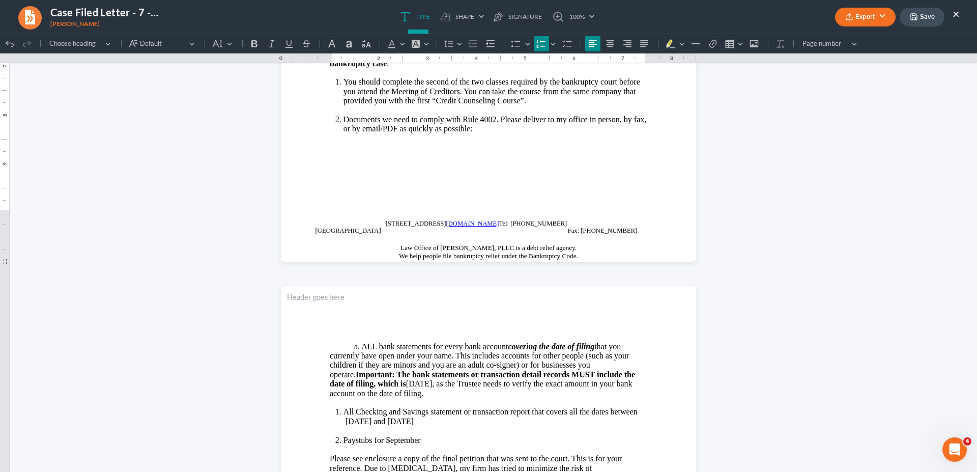
click at [955, 13] on button "×" at bounding box center [956, 14] width 7 height 12
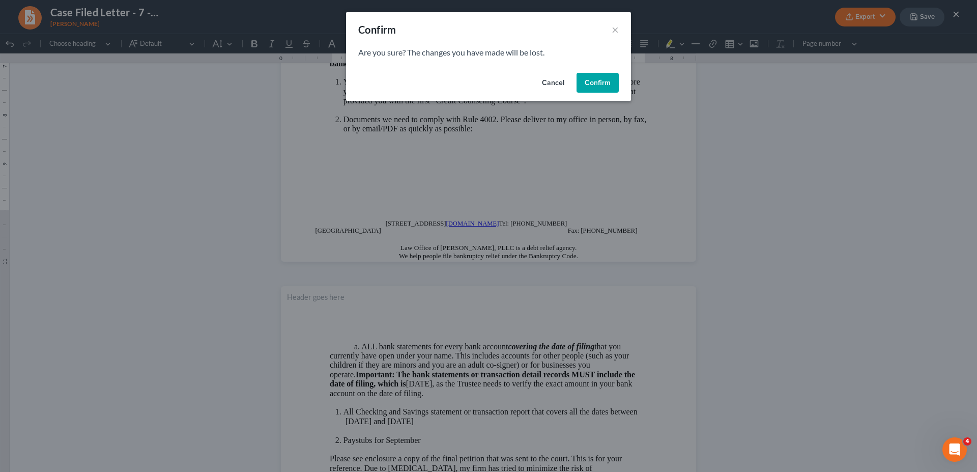
click at [597, 82] on button "Confirm" at bounding box center [598, 83] width 42 height 20
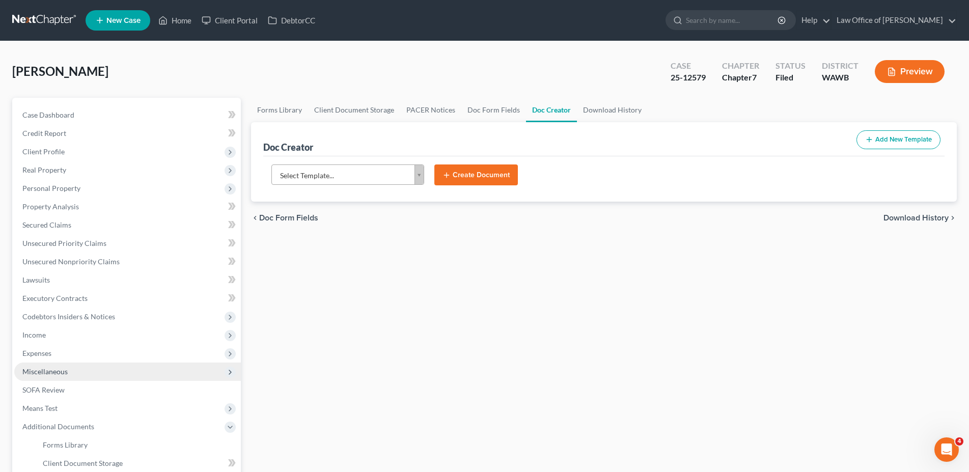
scroll to position [52, 0]
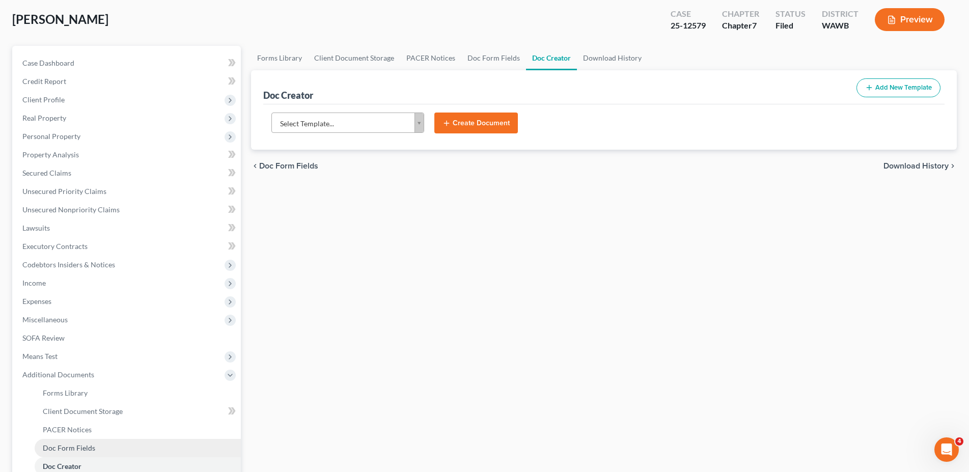
click at [80, 443] on span "Doc Form Fields" at bounding box center [69, 447] width 52 height 9
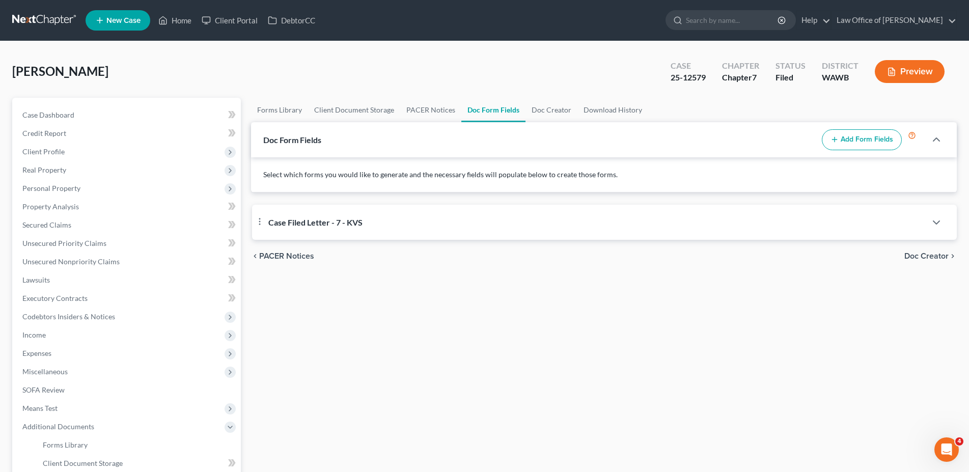
click at [335, 221] on span "Case Filed Letter - 7 - KVS" at bounding box center [315, 222] width 94 height 10
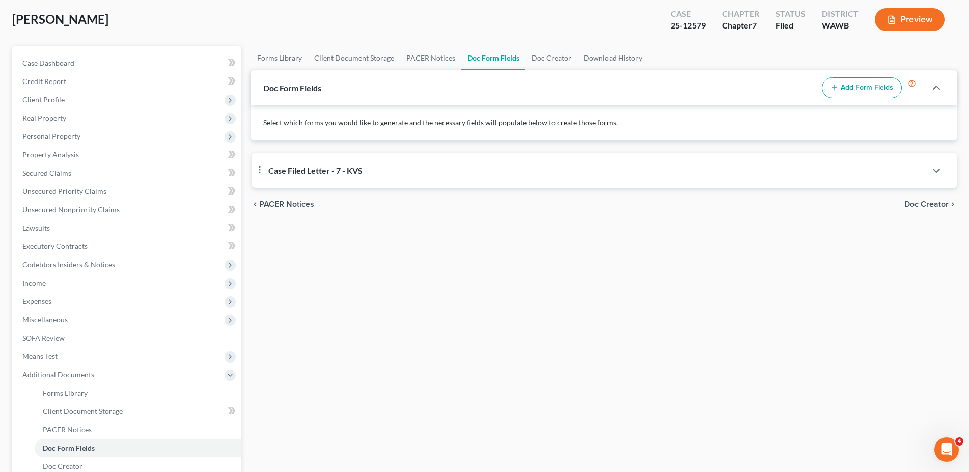
click at [317, 172] on span "Case Filed Letter - 7 - KVS" at bounding box center [315, 170] width 94 height 10
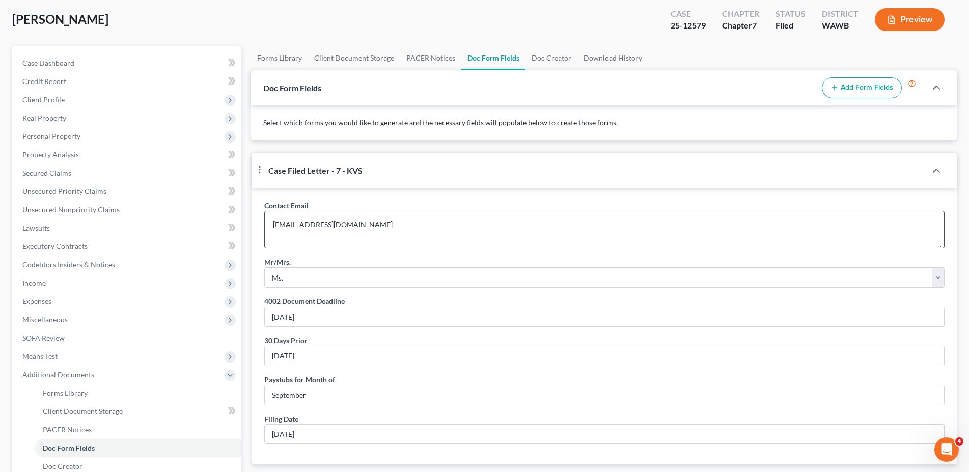
scroll to position [156, 0]
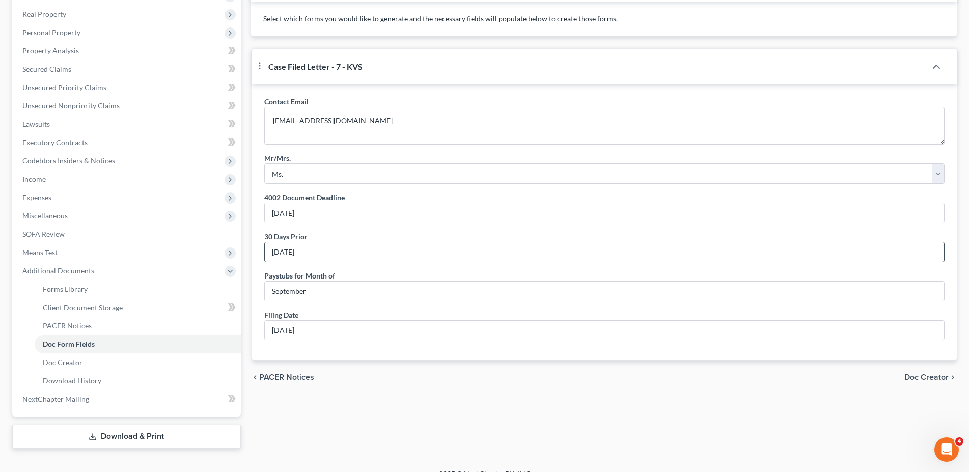
click at [273, 262] on input "[DATE]" at bounding box center [604, 251] width 679 height 19
click at [272, 262] on input "[DATE]" at bounding box center [604, 251] width 679 height 19
click at [285, 340] on input "[DATE]" at bounding box center [604, 330] width 679 height 19
click at [915, 381] on span "Doc Creator" at bounding box center [926, 377] width 44 height 8
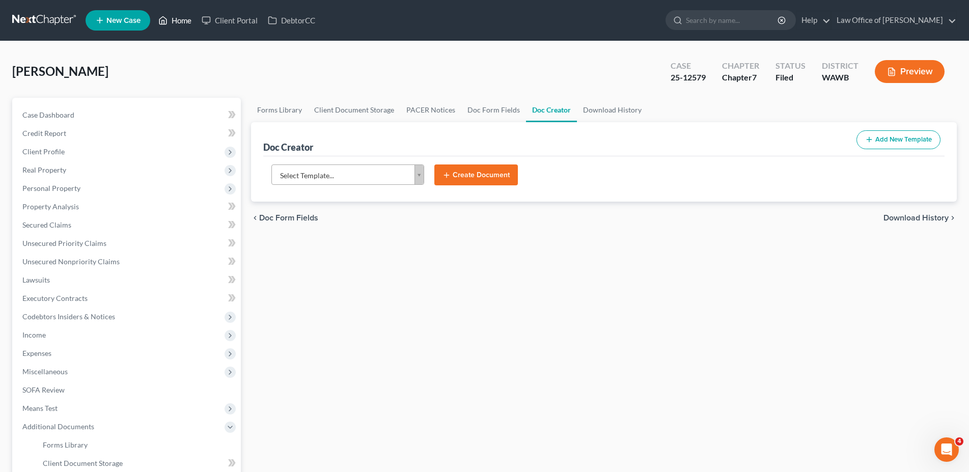
click at [176, 18] on link "Home" at bounding box center [174, 20] width 43 height 18
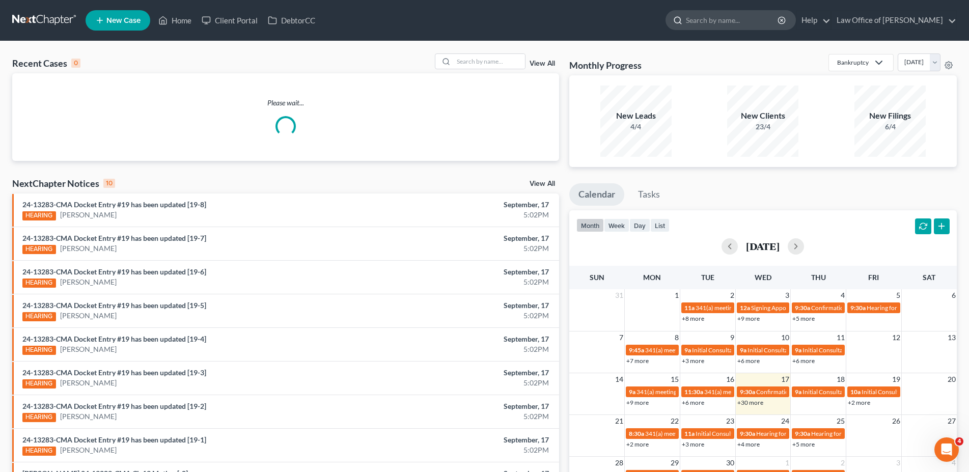
click at [720, 20] on input "search" at bounding box center [732, 20] width 93 height 19
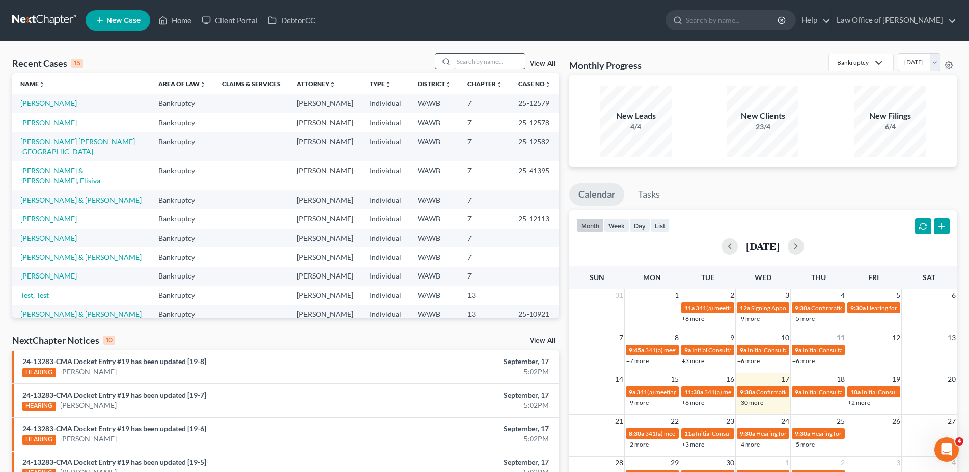
click at [468, 56] on input "search" at bounding box center [489, 61] width 71 height 15
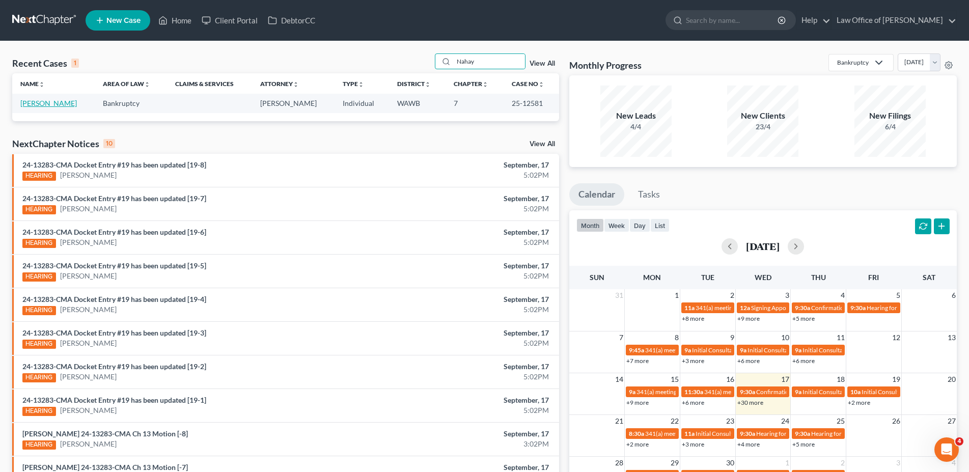
click at [59, 104] on link "[PERSON_NAME]" at bounding box center [48, 103] width 57 height 9
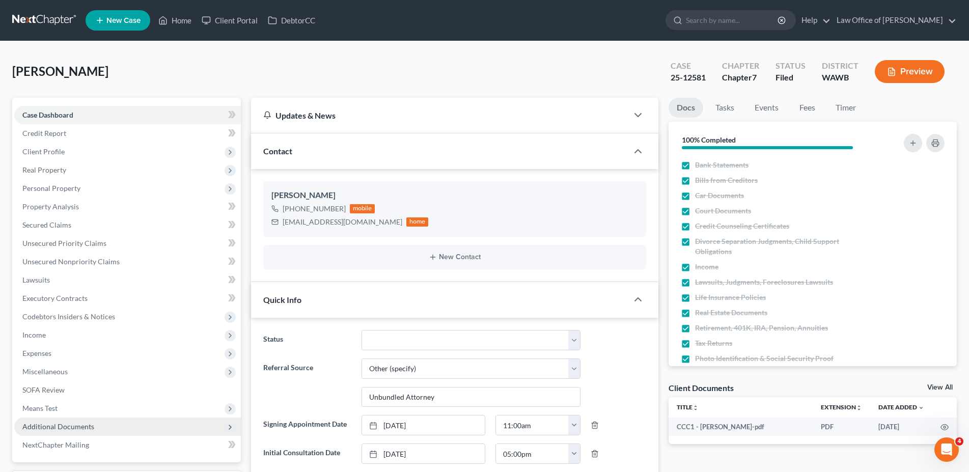
click at [62, 421] on span "Additional Documents" at bounding box center [127, 426] width 227 height 18
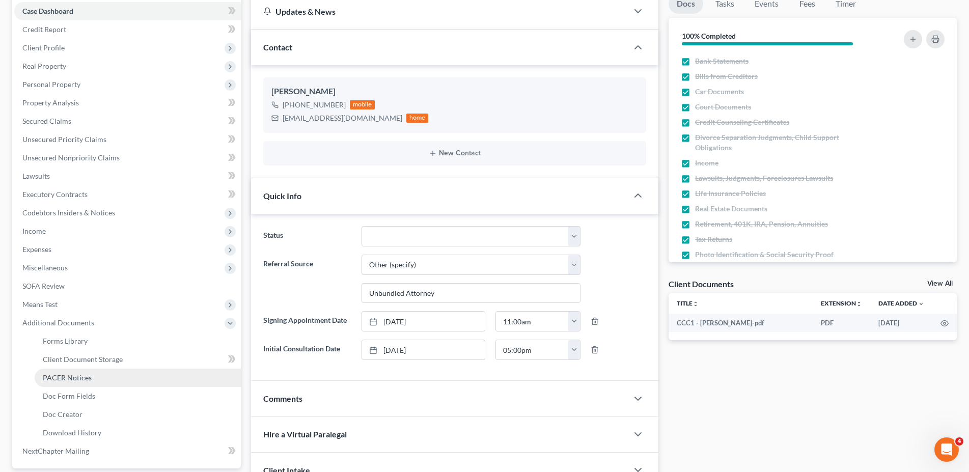
click at [92, 376] on link "PACER Notices" at bounding box center [138, 378] width 206 height 18
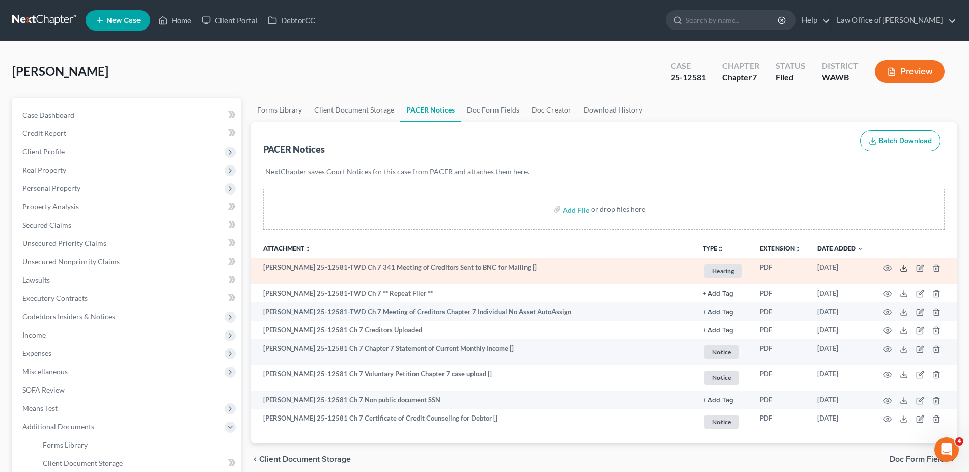
click at [906, 268] on icon at bounding box center [904, 268] width 8 height 8
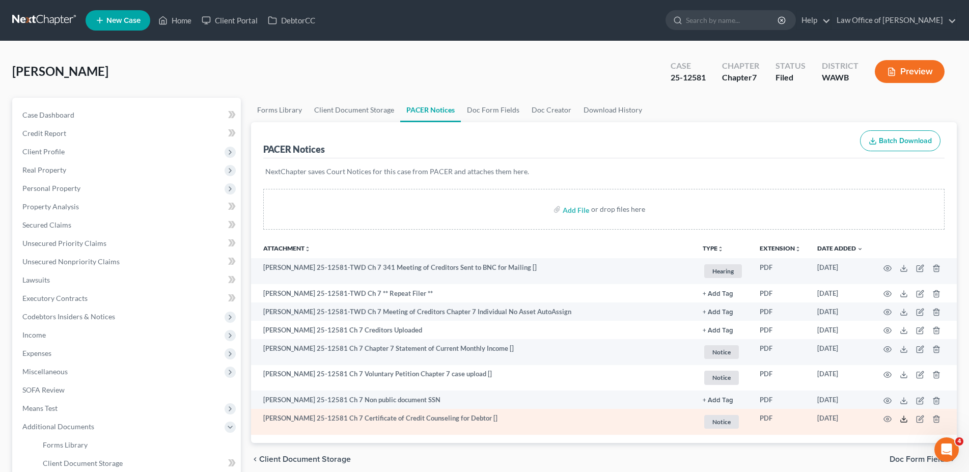
click at [903, 420] on icon at bounding box center [904, 419] width 8 height 8
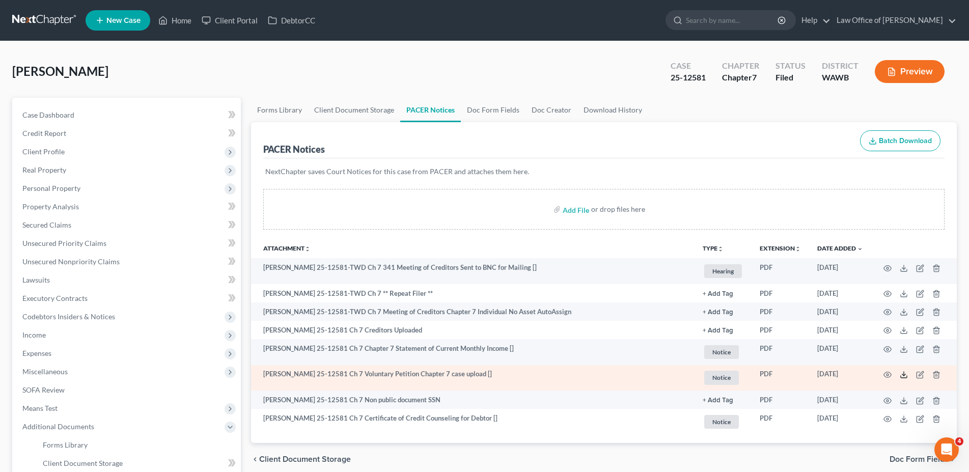
click at [901, 376] on icon at bounding box center [904, 375] width 8 height 8
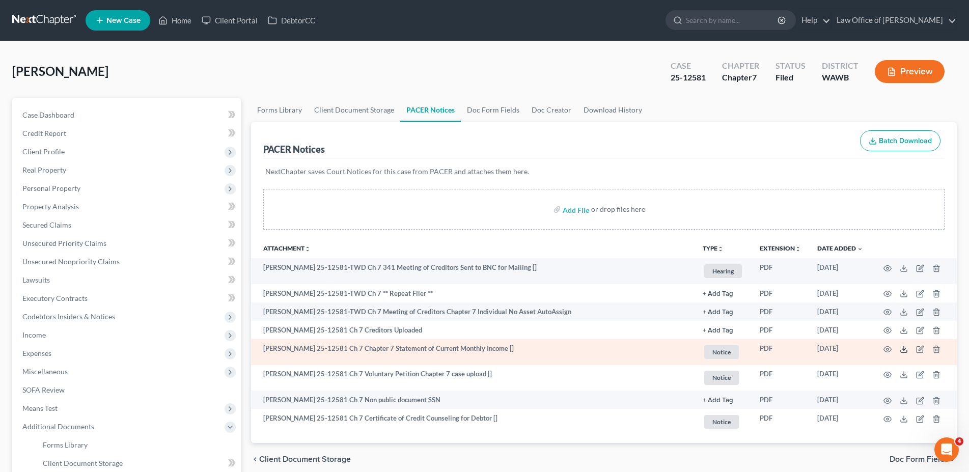
click at [902, 347] on icon at bounding box center [904, 349] width 8 height 8
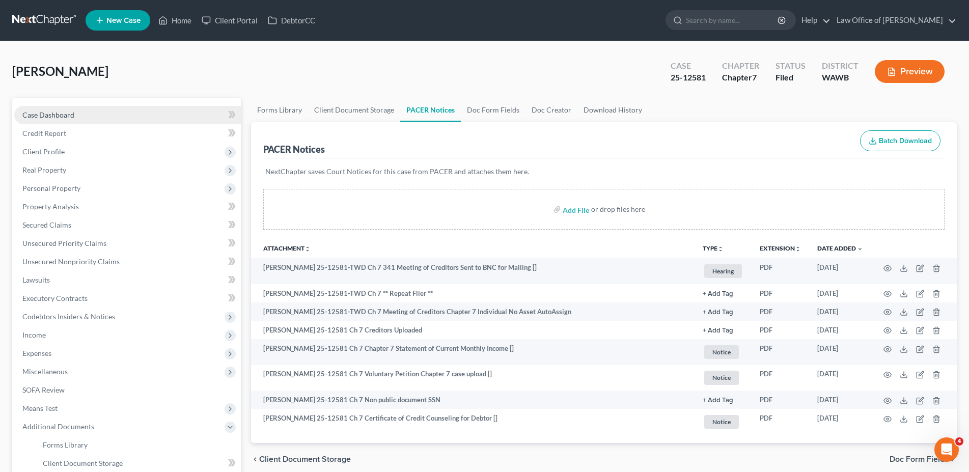
click at [39, 110] on span "Case Dashboard" at bounding box center [48, 114] width 52 height 9
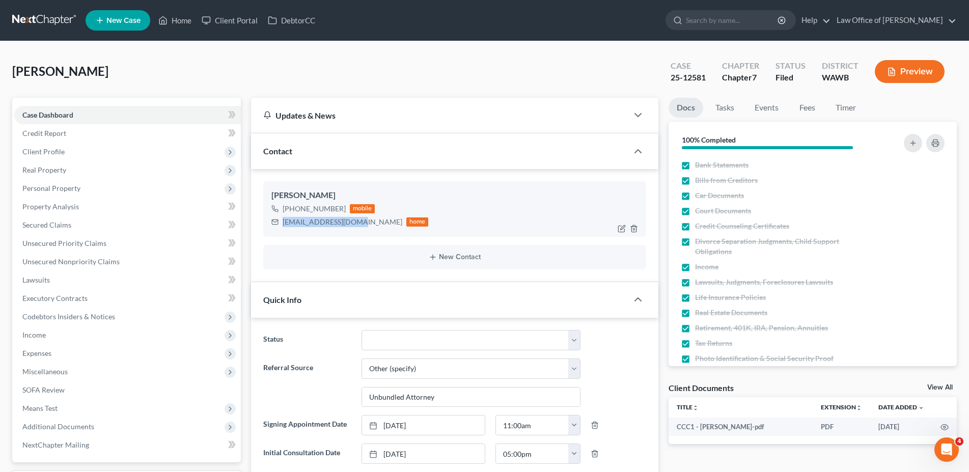
drag, startPoint x: 353, startPoint y: 223, endPoint x: 281, endPoint y: 221, distance: 72.3
click at [281, 221] on div "[EMAIL_ADDRESS][DOMAIN_NAME] home" at bounding box center [349, 221] width 157 height 13
click at [59, 151] on span "Client Profile" at bounding box center [43, 151] width 42 height 9
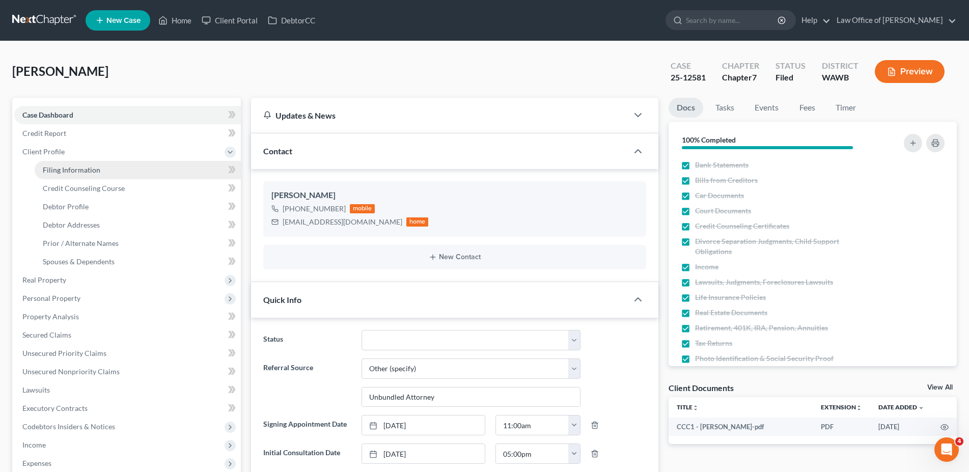
click at [67, 167] on span "Filing Information" at bounding box center [72, 169] width 58 height 9
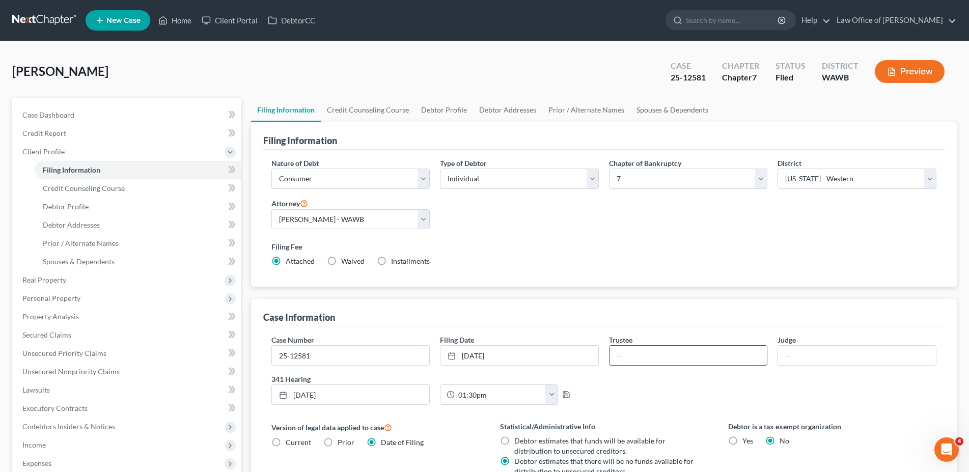
click at [637, 359] on input "text" at bounding box center [688, 355] width 158 height 19
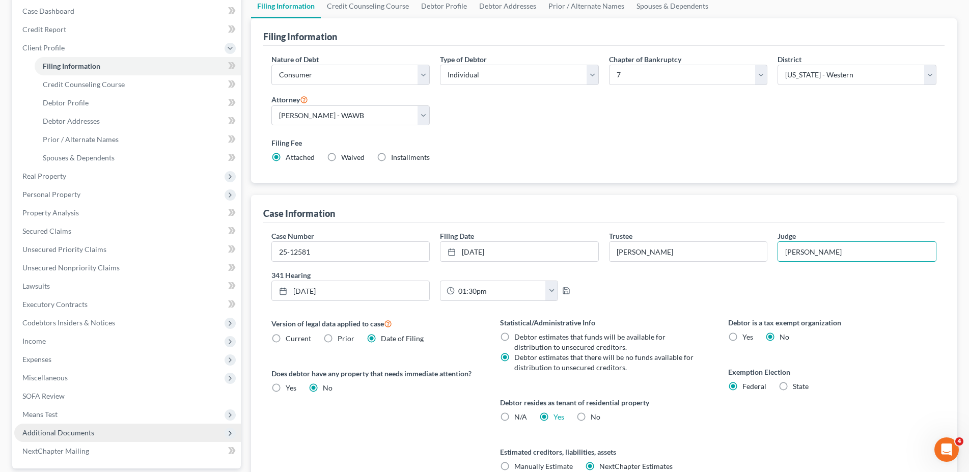
click at [66, 431] on span "Additional Documents" at bounding box center [58, 432] width 72 height 9
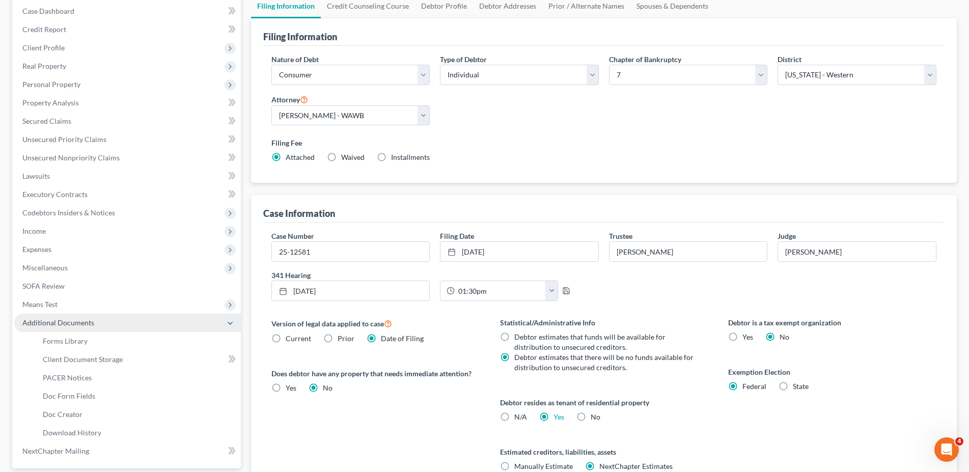
scroll to position [156, 0]
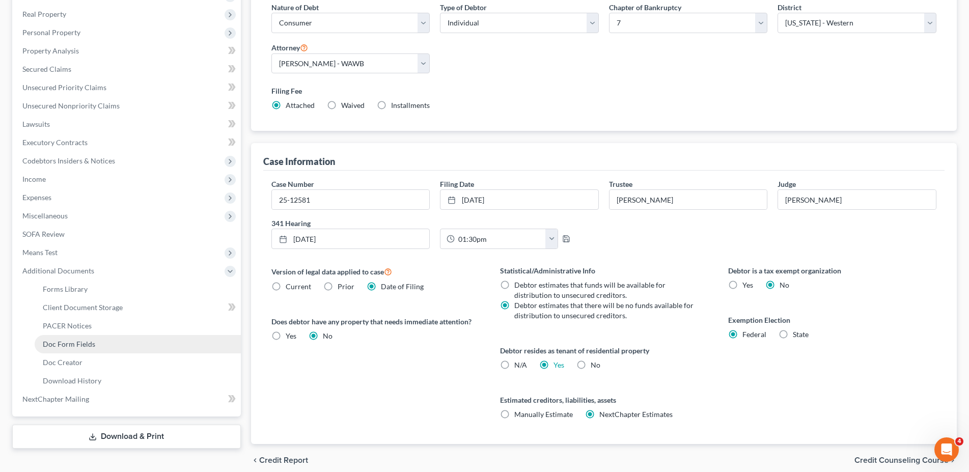
click at [69, 344] on span "Doc Form Fields" at bounding box center [69, 344] width 52 height 9
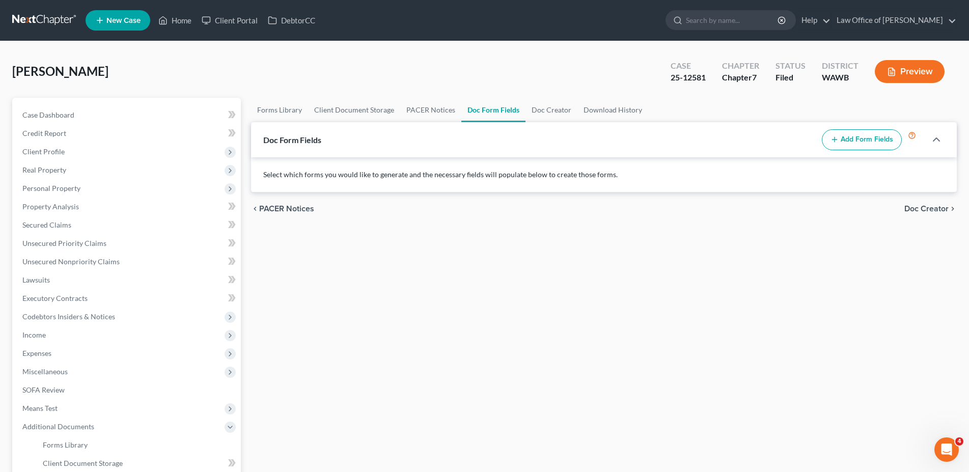
click at [847, 135] on button "Add Form Fields" at bounding box center [862, 139] width 80 height 21
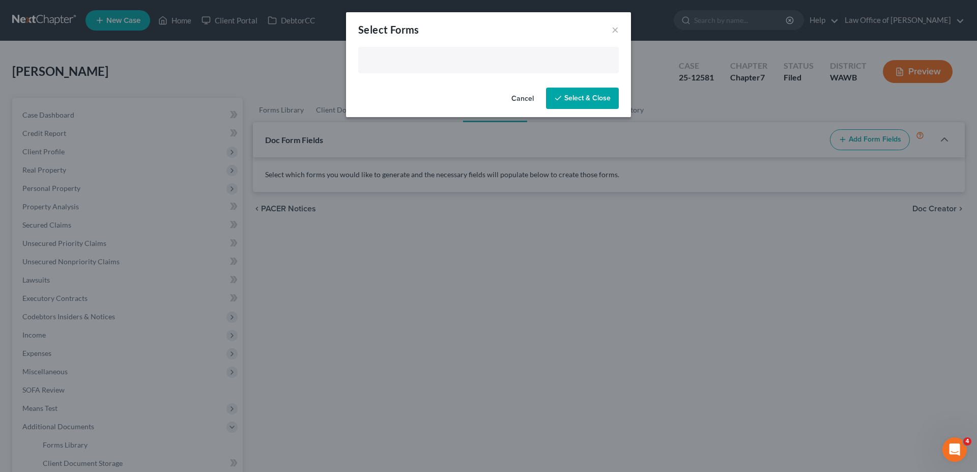
click at [422, 62] on input "text" at bounding box center [487, 60] width 246 height 15
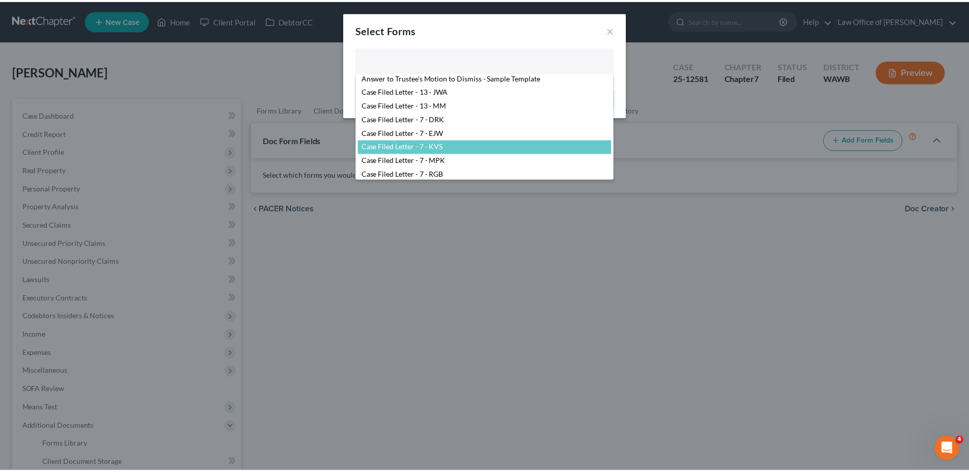
scroll to position [75, 0]
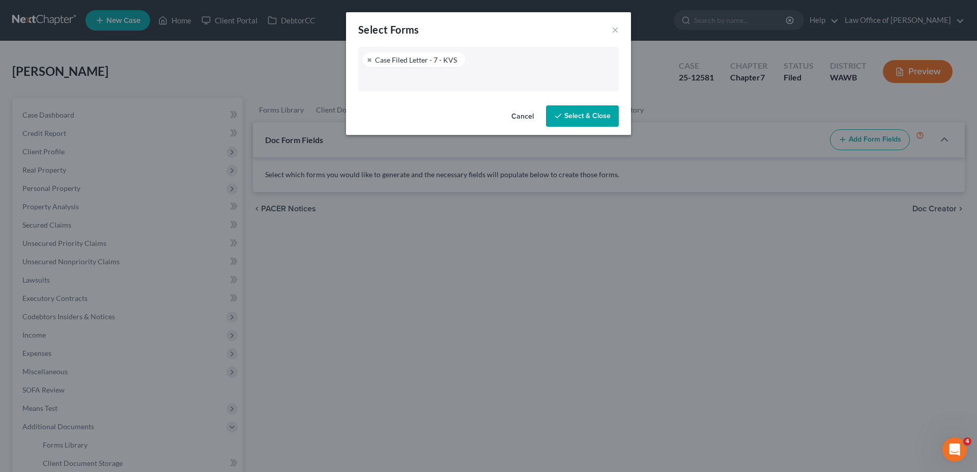
click at [565, 124] on button "Select & Close" at bounding box center [582, 115] width 73 height 21
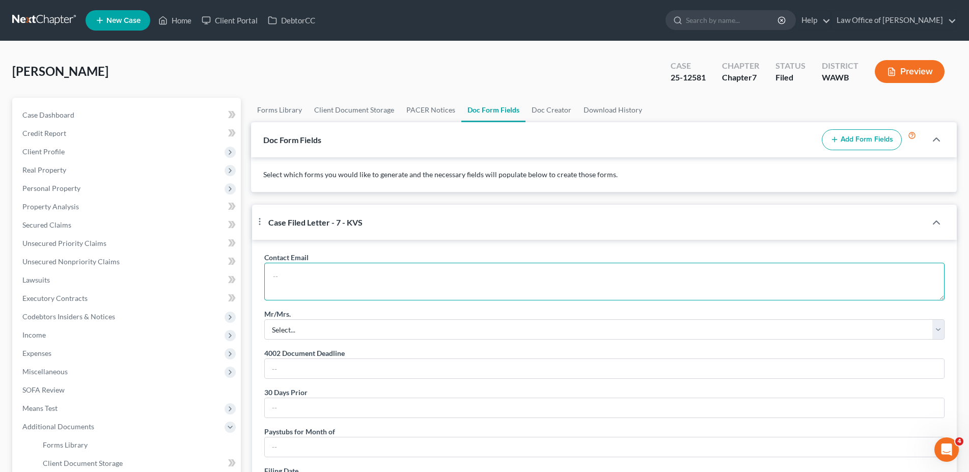
click at [345, 283] on textarea at bounding box center [604, 282] width 680 height 38
paste textarea "[EMAIL_ADDRESS][DOMAIN_NAME]"
click at [264, 319] on select "Select... Mr. Mrs. Mr. and Mrs. Ms. Mr. and Mr. Mrs. and Mrs." at bounding box center [604, 329] width 680 height 20
click option "Ms." at bounding box center [0, 0] width 0 height 0
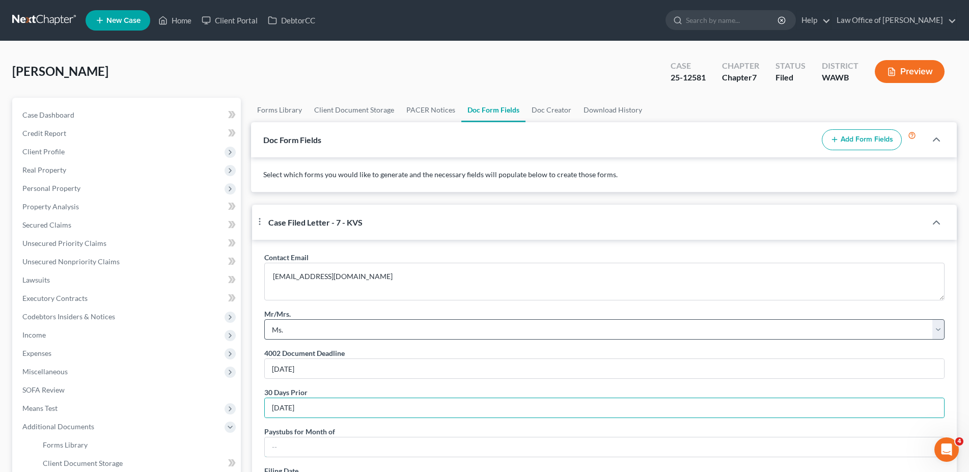
scroll to position [180, 0]
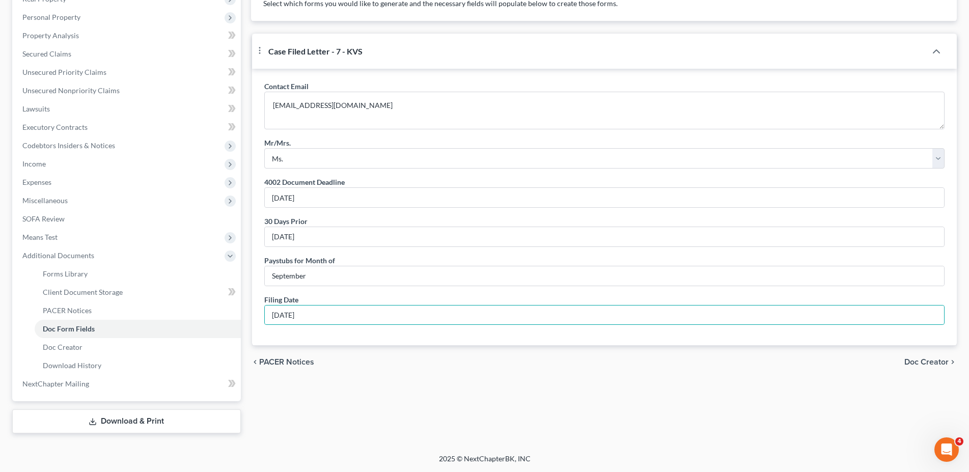
click at [908, 366] on span "Doc Creator" at bounding box center [926, 362] width 44 height 8
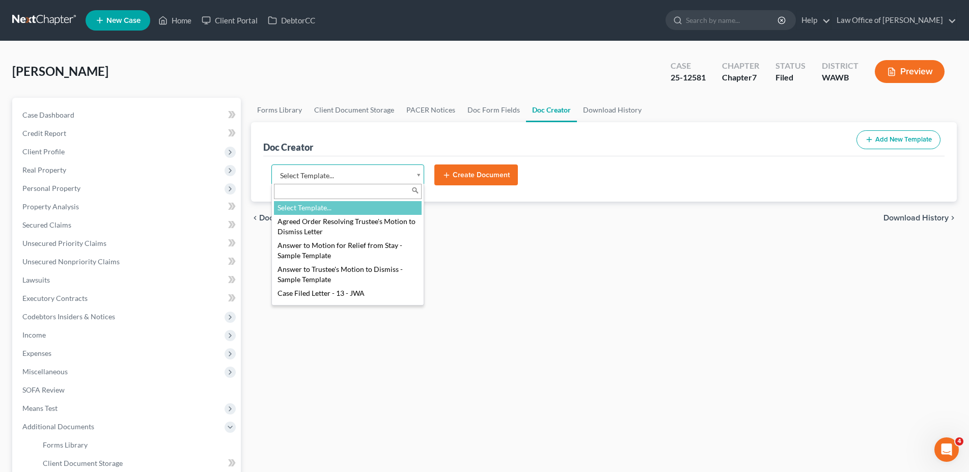
click at [391, 174] on body "Home New Case Client Portal DebtorCC Law Office of [PERSON_NAME] [EMAIL_ADDRESS…" at bounding box center [484, 321] width 969 height 643
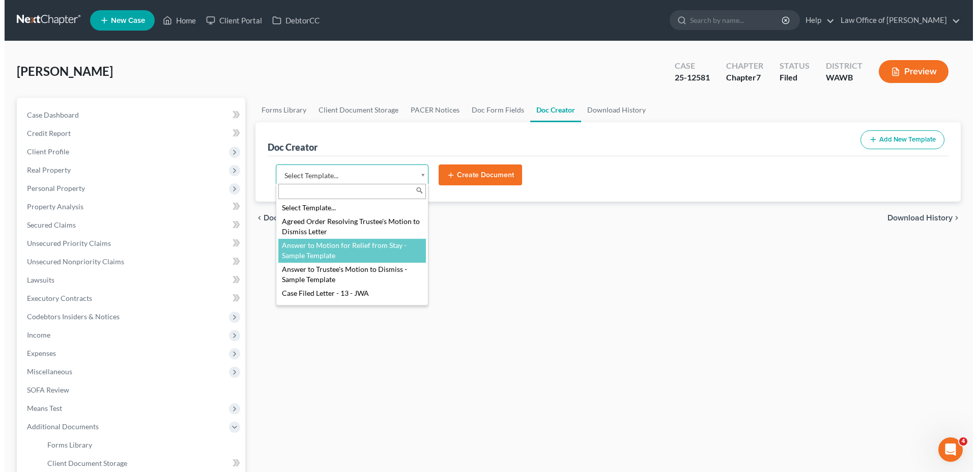
scroll to position [104, 0]
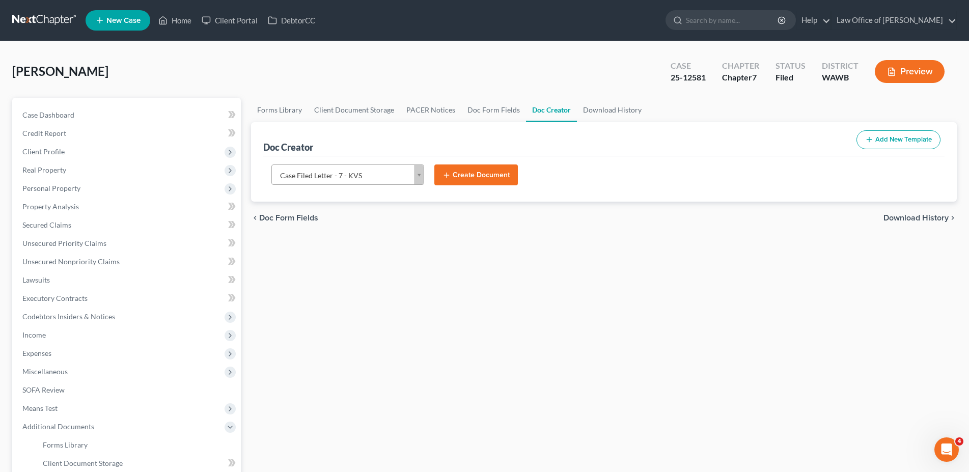
click at [470, 175] on button "Create Document" at bounding box center [475, 174] width 83 height 21
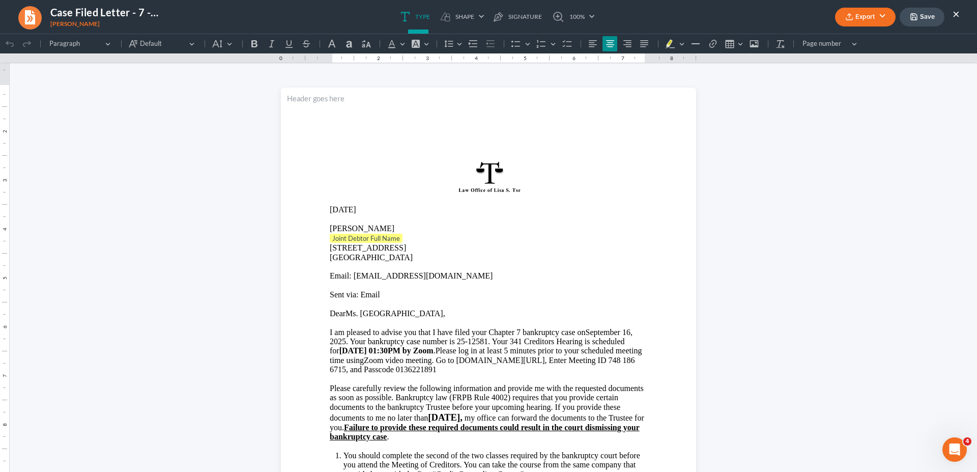
scroll to position [0, 0]
click at [407, 236] on p "Joint Debtor Full Name ⁠⁠⁠⁠⁠⁠⁠" at bounding box center [489, 239] width 318 height 10
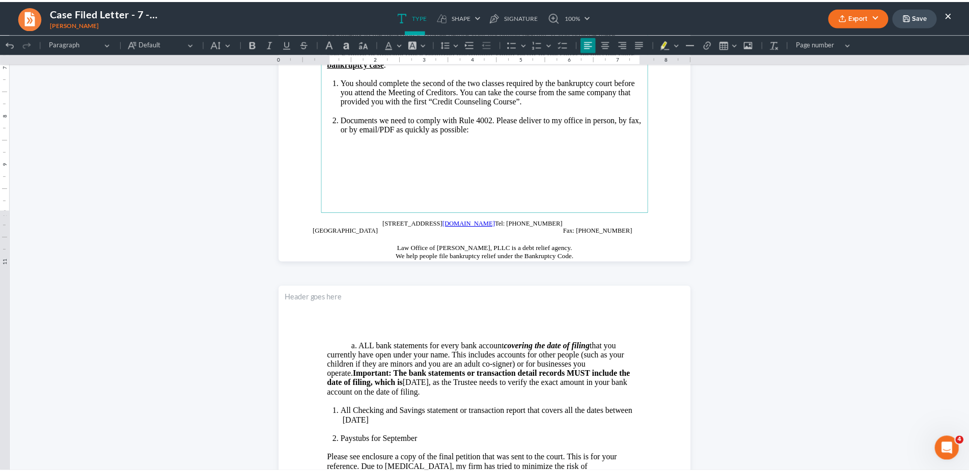
scroll to position [467, 0]
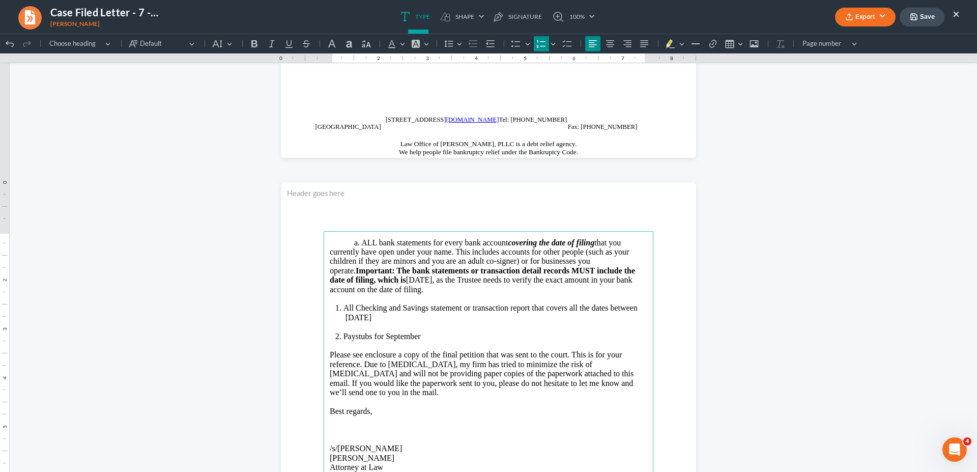
click at [412, 313] on li "All Checking and Savings statement or transaction report that covers all the da…" at bounding box center [496, 312] width 304 height 19
click at [864, 14] on button "Export" at bounding box center [865, 17] width 61 height 19
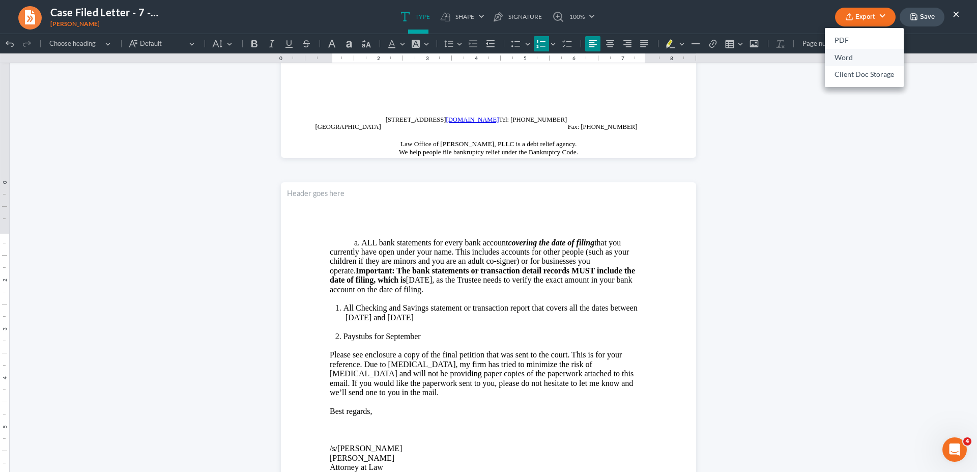
click at [842, 57] on link "Word" at bounding box center [864, 57] width 79 height 17
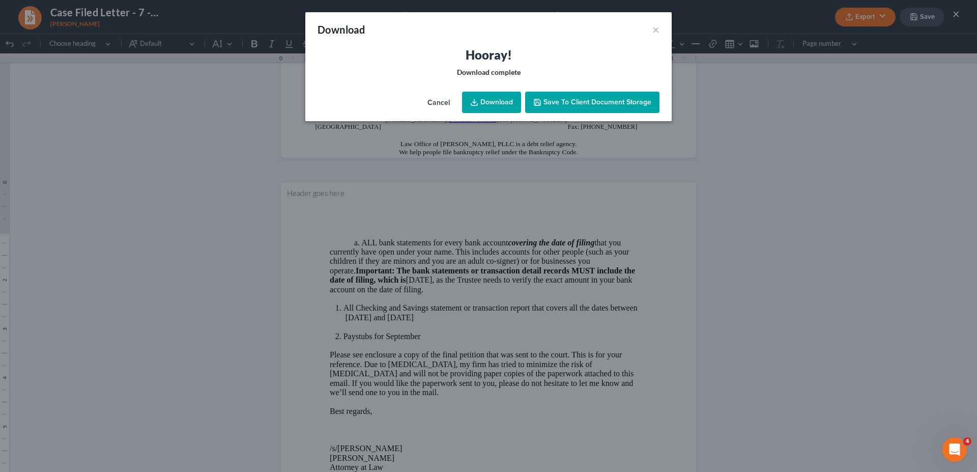
click at [509, 102] on link "Download" at bounding box center [491, 102] width 59 height 21
click at [653, 31] on button "×" at bounding box center [656, 29] width 7 height 12
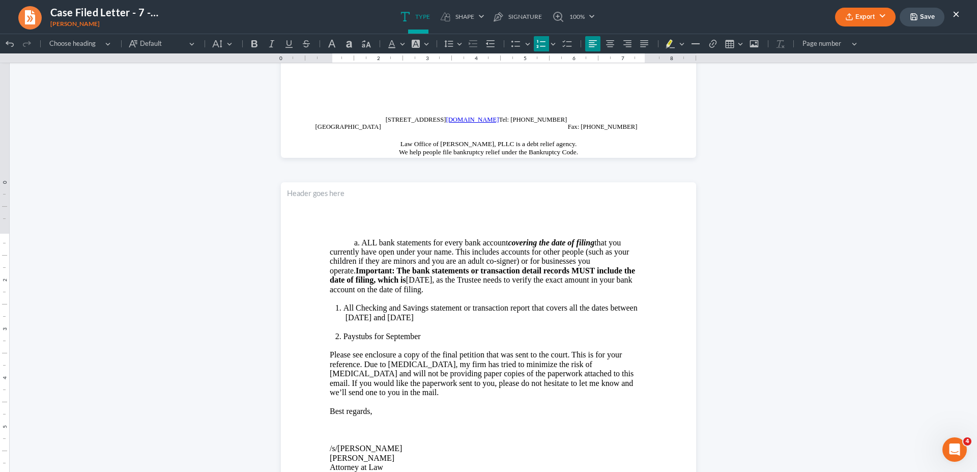
click at [956, 12] on button "×" at bounding box center [956, 14] width 7 height 12
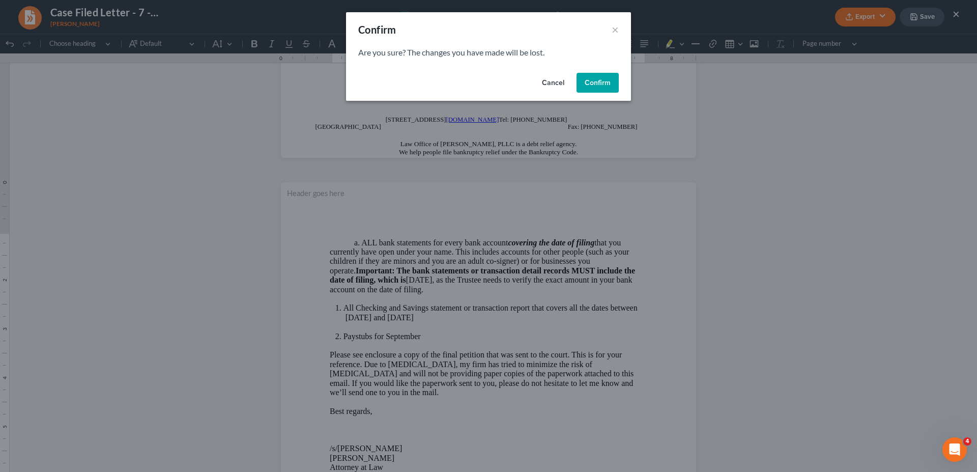
click at [602, 83] on button "Confirm" at bounding box center [598, 83] width 42 height 20
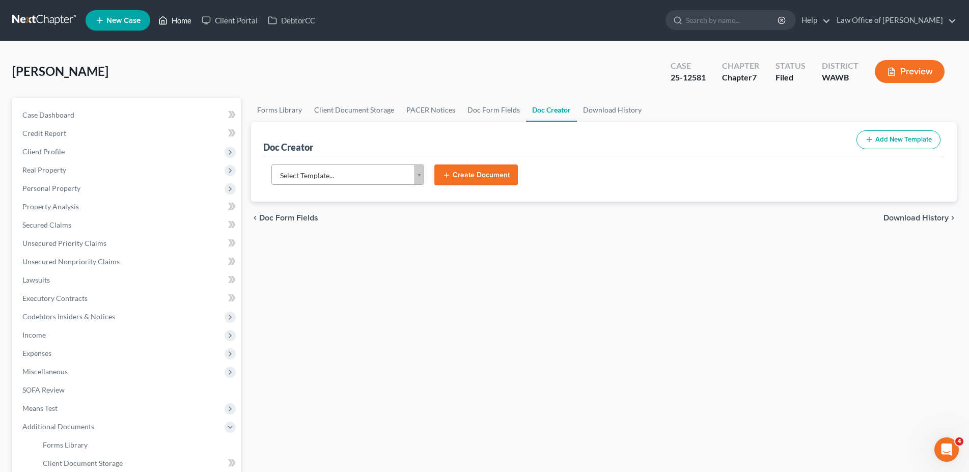
click at [173, 21] on link "Home" at bounding box center [174, 20] width 43 height 18
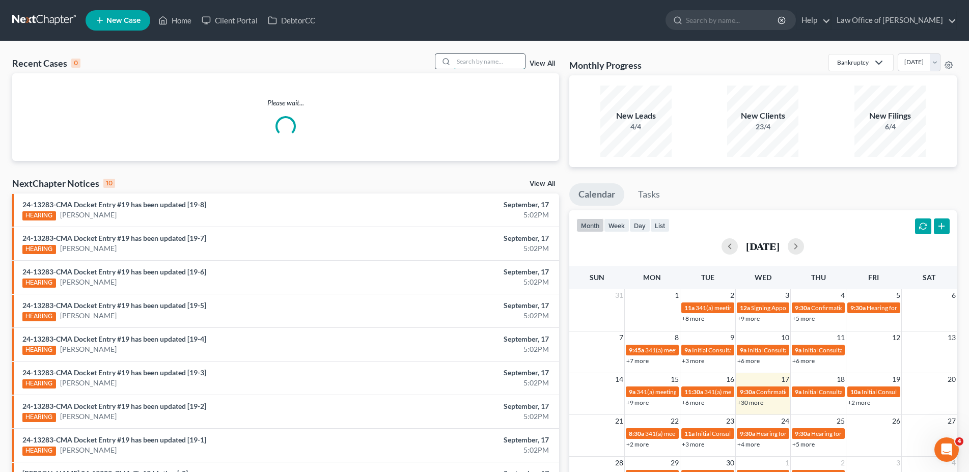
click at [459, 61] on input "search" at bounding box center [489, 61] width 71 height 15
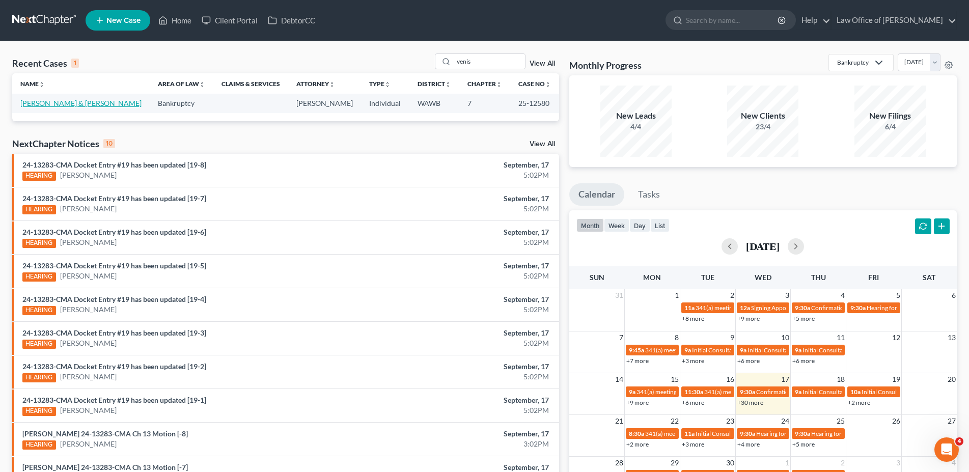
click at [79, 104] on link "[PERSON_NAME] & [PERSON_NAME]" at bounding box center [80, 103] width 121 height 9
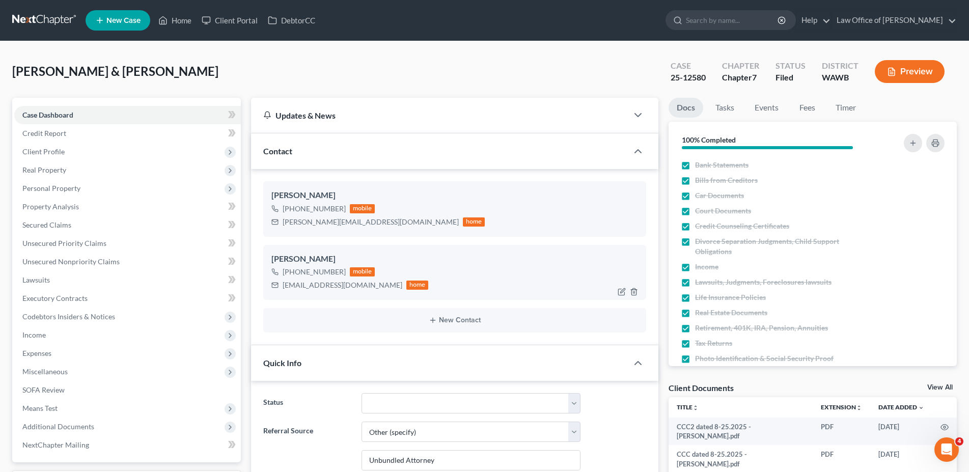
scroll to position [104, 0]
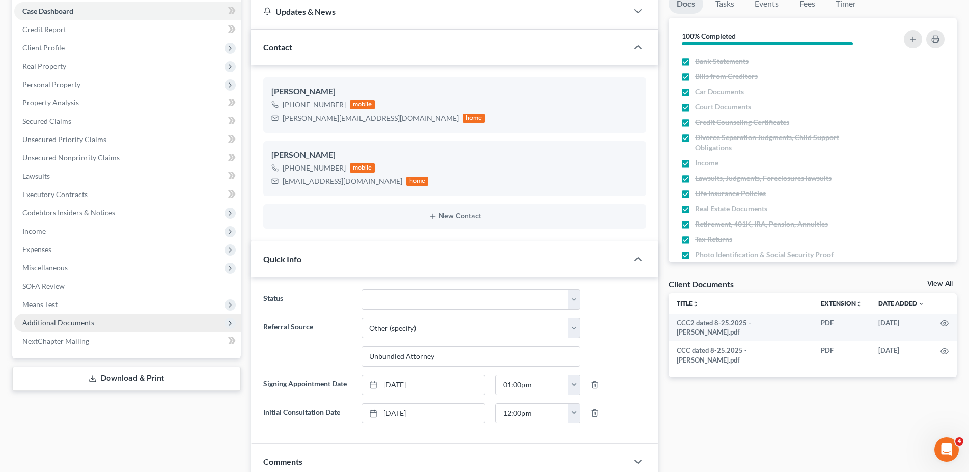
click at [29, 323] on span "Additional Documents" at bounding box center [58, 322] width 72 height 9
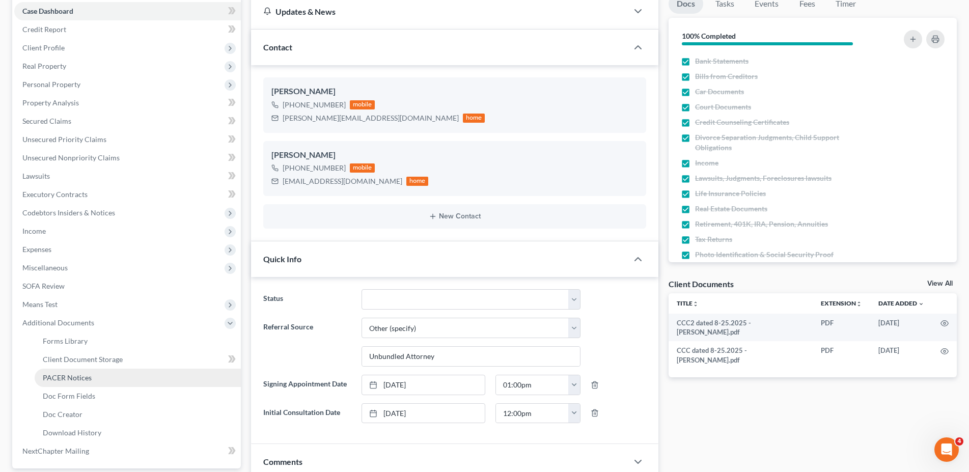
click at [62, 378] on span "PACER Notices" at bounding box center [67, 377] width 49 height 9
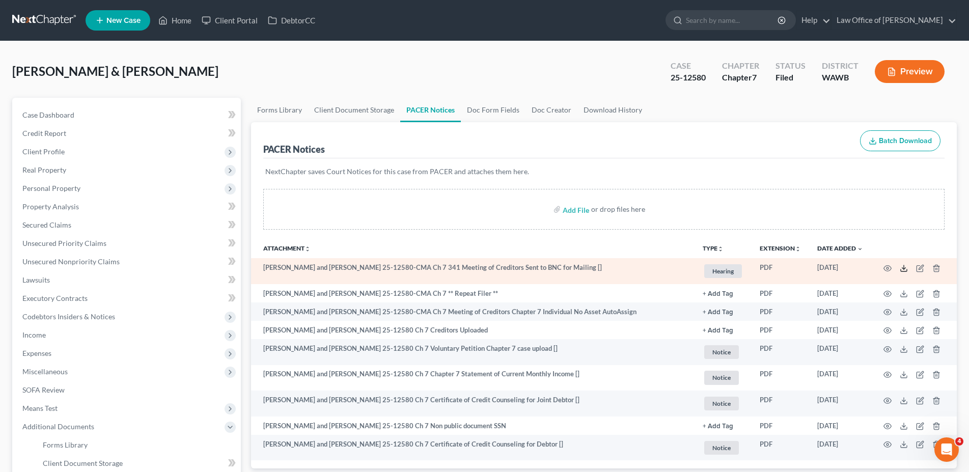
click at [904, 267] on line at bounding box center [904, 267] width 0 height 4
click at [889, 268] on icon "button" at bounding box center [887, 268] width 8 height 8
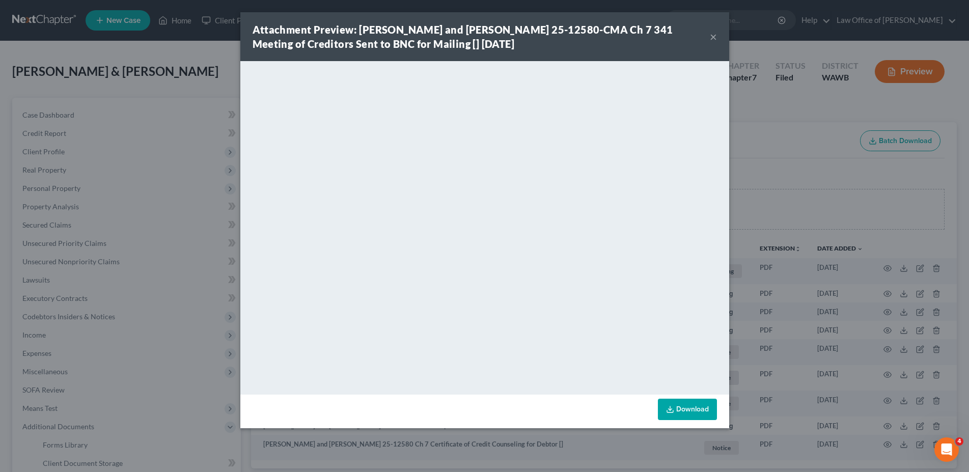
drag, startPoint x: 923, startPoint y: 169, endPoint x: 686, endPoint y: 258, distance: 253.1
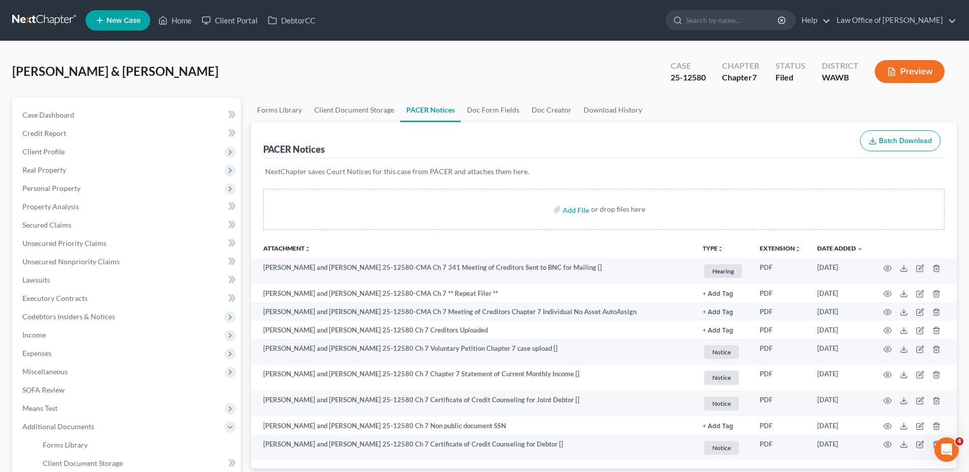
scroll to position [104, 0]
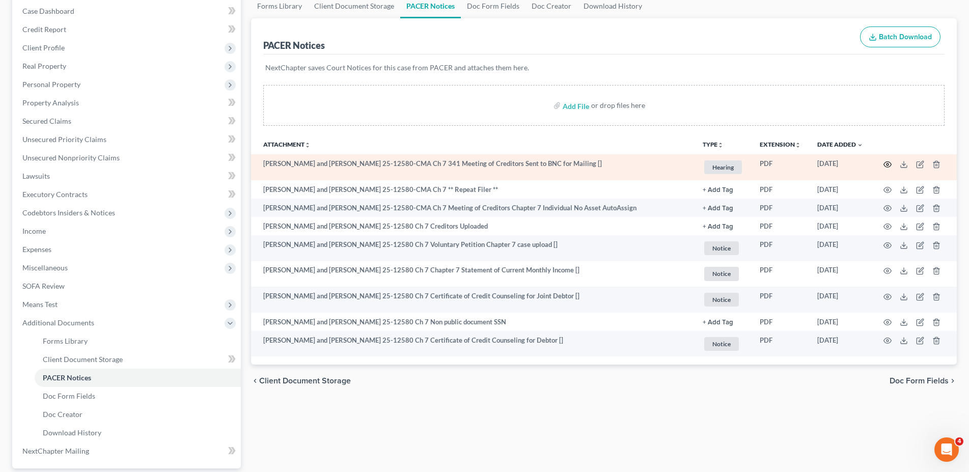
click at [886, 166] on icon "button" at bounding box center [887, 164] width 8 height 8
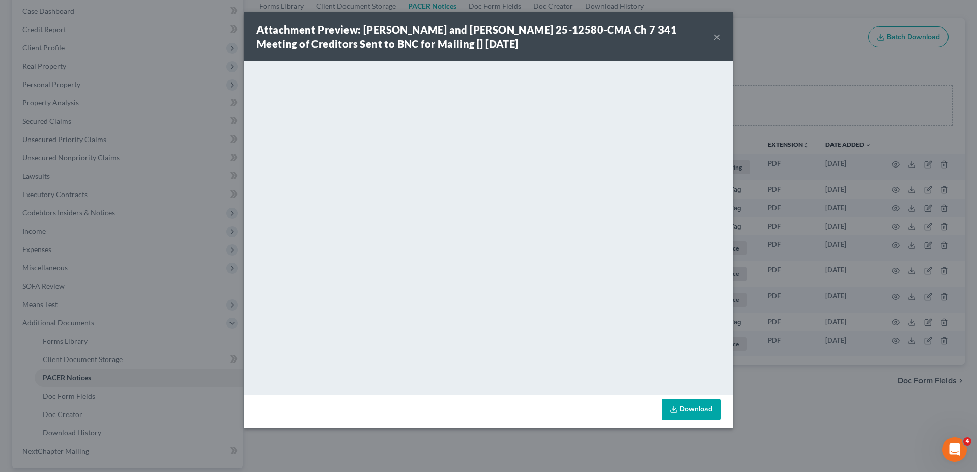
click at [715, 35] on button "×" at bounding box center [717, 37] width 7 height 12
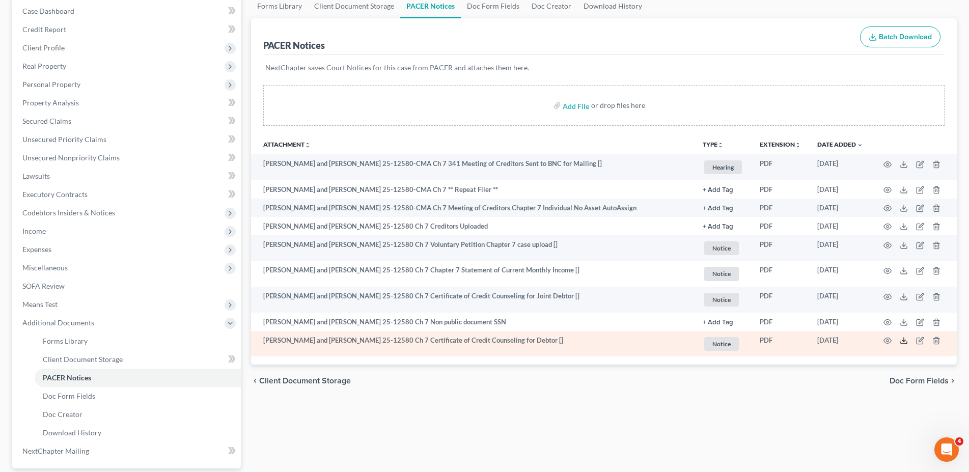
click at [905, 339] on icon at bounding box center [904, 340] width 8 height 8
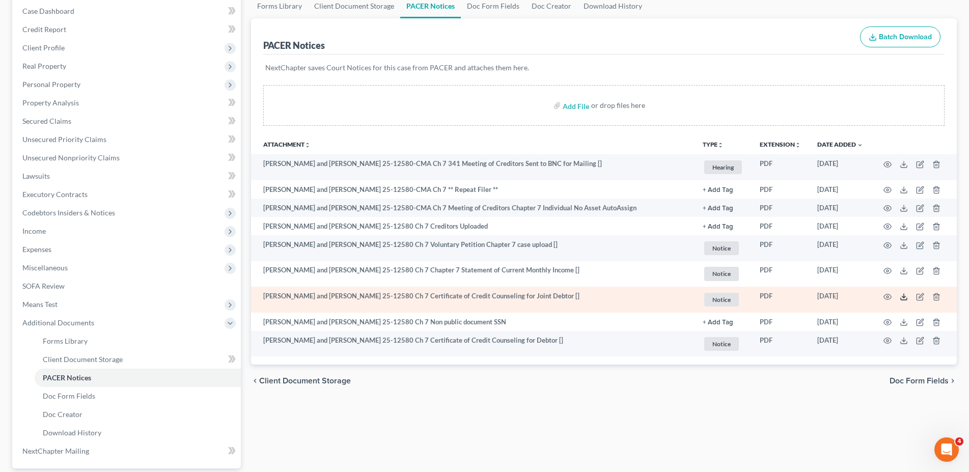
click at [902, 296] on icon at bounding box center [904, 297] width 8 height 8
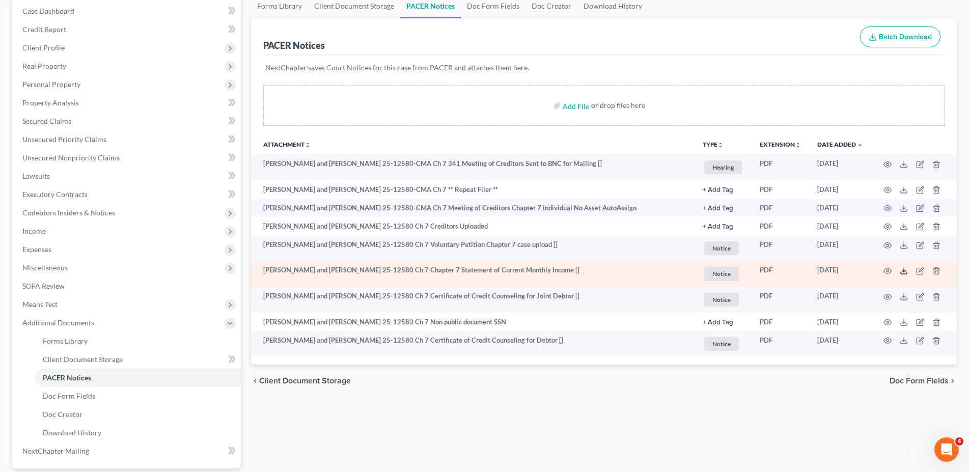
click at [905, 268] on icon at bounding box center [904, 271] width 8 height 8
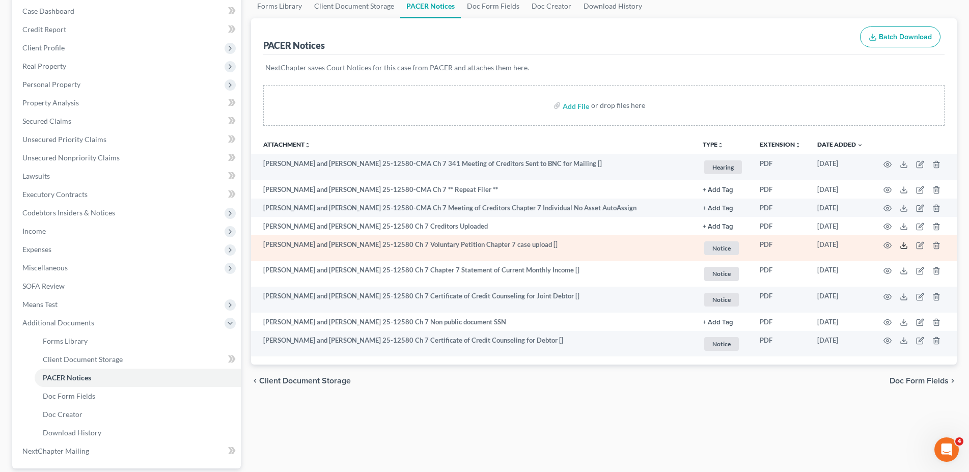
click at [903, 243] on icon at bounding box center [904, 245] width 8 height 8
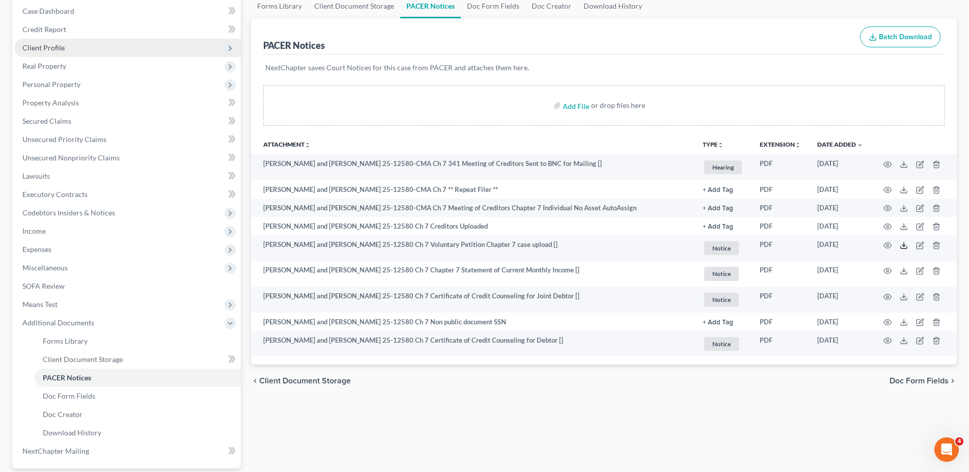
scroll to position [0, 0]
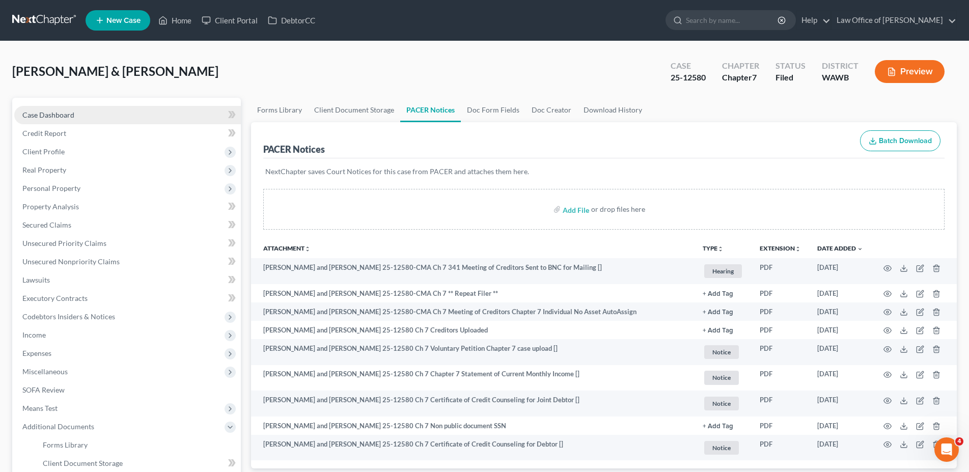
click at [54, 117] on span "Case Dashboard" at bounding box center [48, 114] width 52 height 9
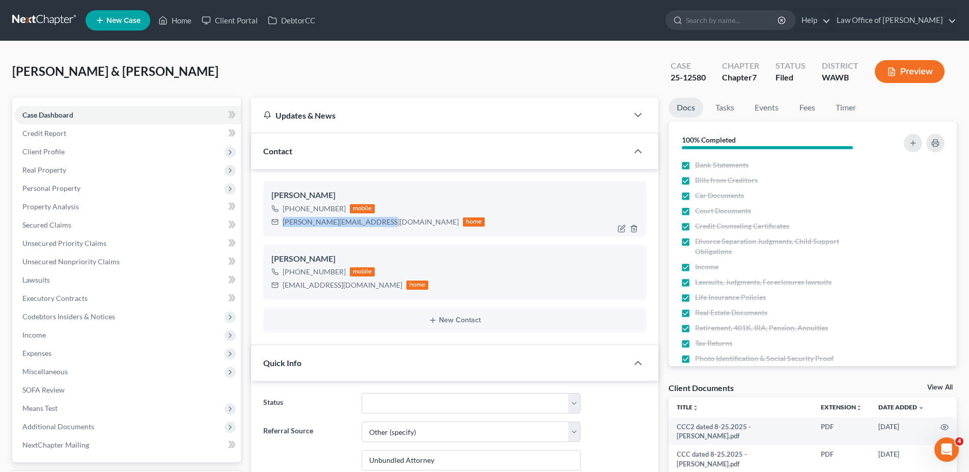
drag, startPoint x: 371, startPoint y: 221, endPoint x: 284, endPoint y: 220, distance: 87.6
click at [284, 220] on div "[PERSON_NAME][EMAIL_ADDRESS][DOMAIN_NAME]" at bounding box center [371, 222] width 176 height 10
copy div "[PERSON_NAME][EMAIL_ADDRESS][DOMAIN_NAME]"
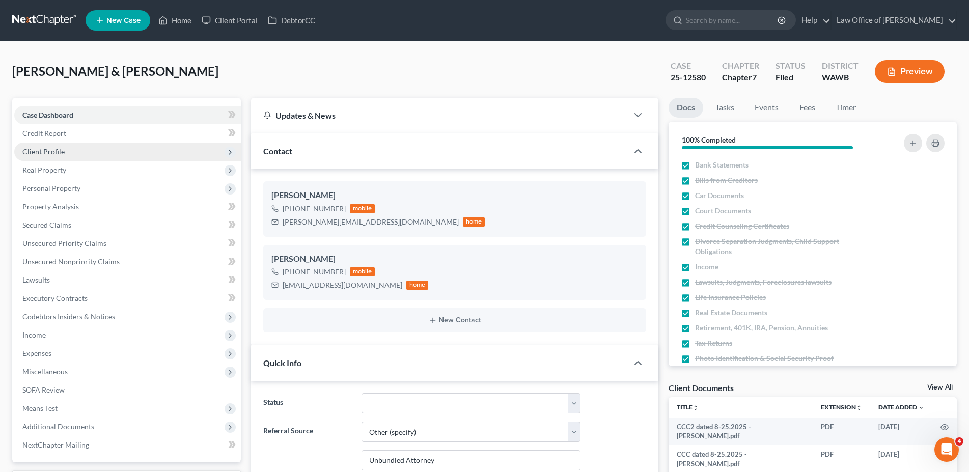
click at [40, 146] on span "Client Profile" at bounding box center [127, 152] width 227 height 18
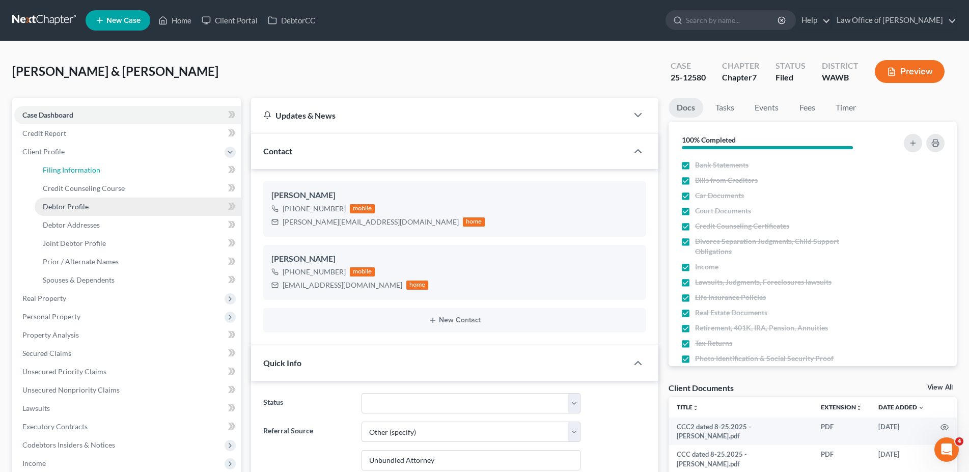
click at [82, 171] on span "Filing Information" at bounding box center [72, 169] width 58 height 9
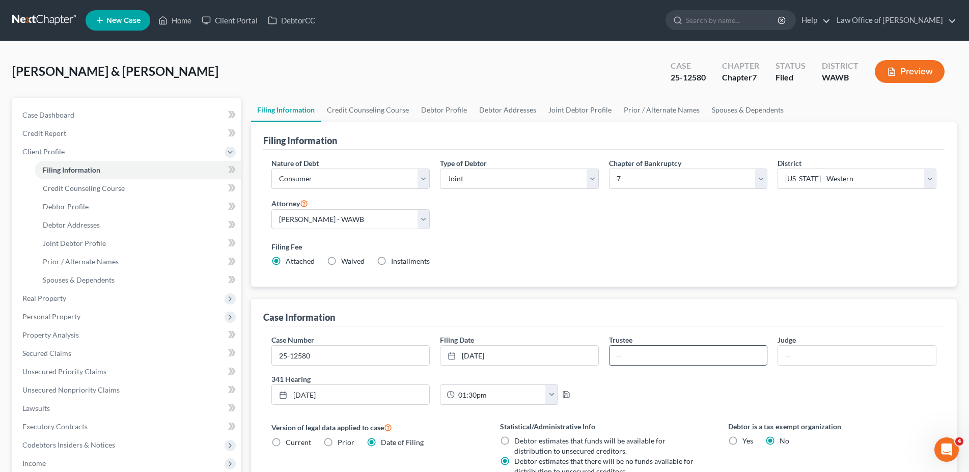
click at [634, 358] on input "text" at bounding box center [688, 355] width 158 height 19
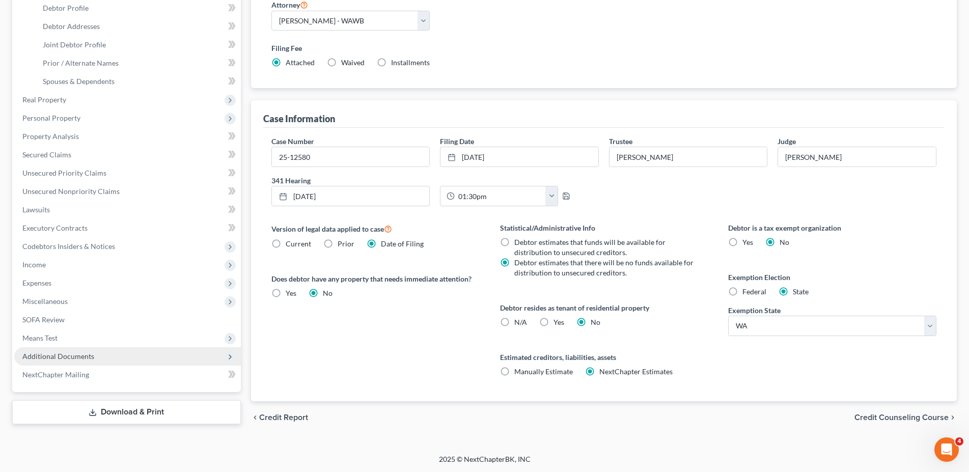
click at [89, 351] on span "Additional Documents" at bounding box center [127, 356] width 227 height 18
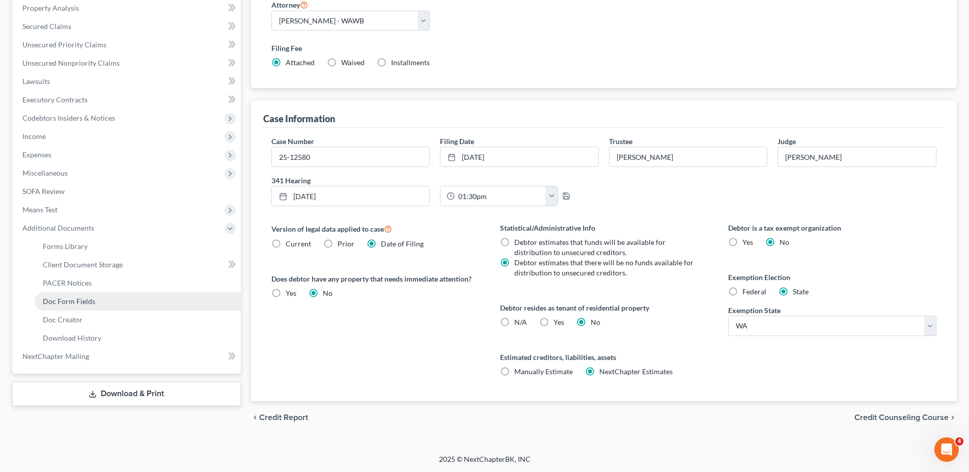
click at [68, 300] on span "Doc Form Fields" at bounding box center [69, 301] width 52 height 9
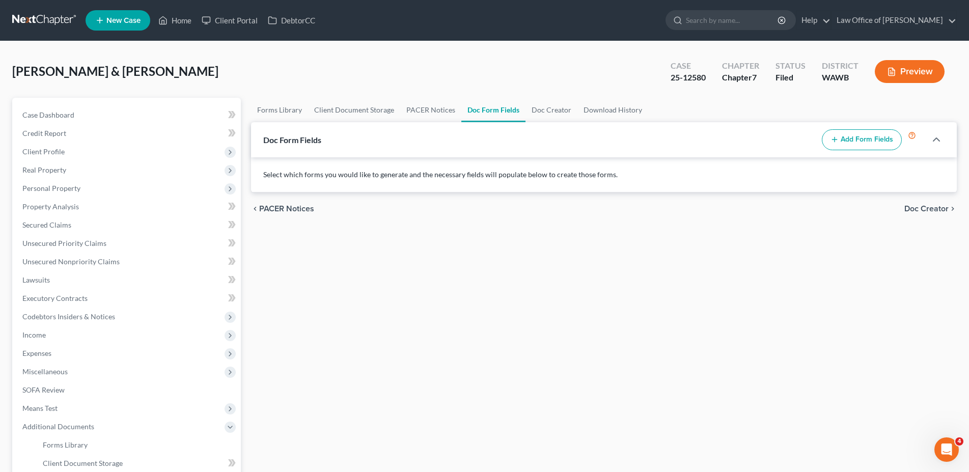
click at [860, 137] on button "Add Form Fields" at bounding box center [862, 139] width 80 height 21
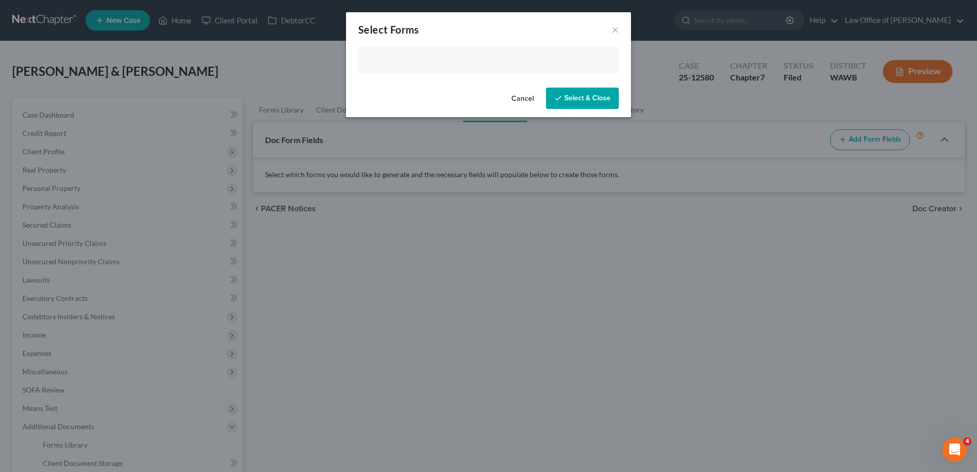
click at [438, 60] on input "text" at bounding box center [487, 60] width 246 height 15
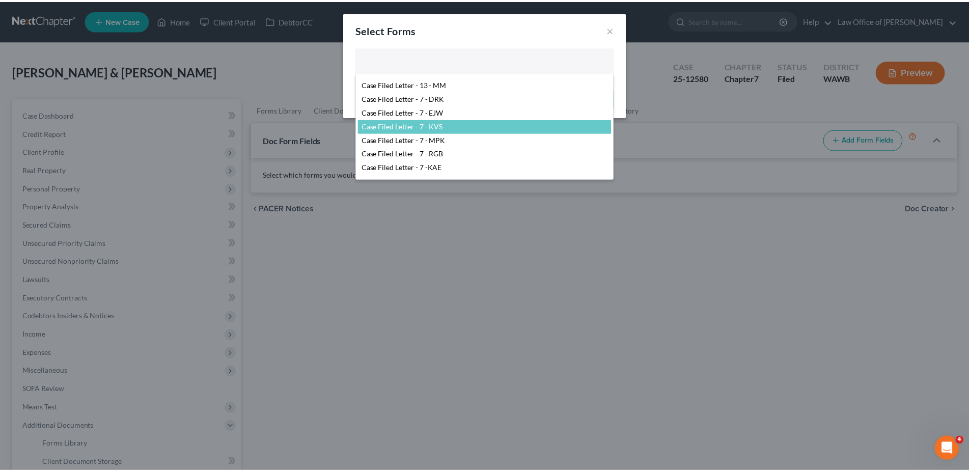
scroll to position [75, 0]
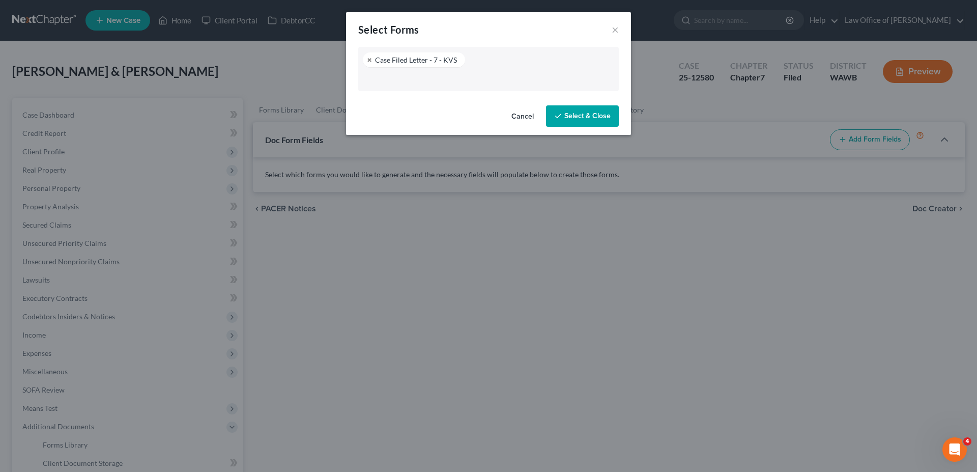
click at [579, 117] on button "Select & Close" at bounding box center [582, 115] width 73 height 21
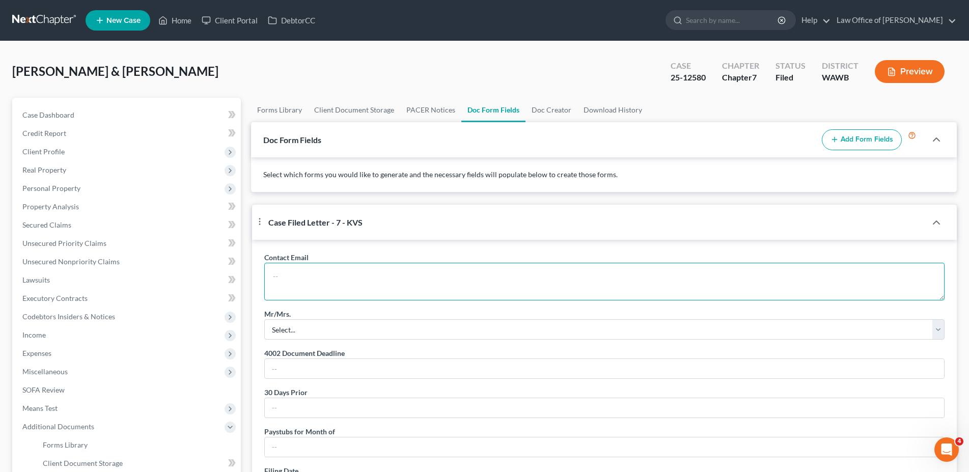
click at [323, 289] on textarea at bounding box center [604, 282] width 680 height 38
paste textarea "[PERSON_NAME][EMAIL_ADDRESS][DOMAIN_NAME]"
click at [264, 319] on select "Select... Mr. Mrs. Mr. and Mrs. Ms. Mr. and Mr. Mrs. and Mrs." at bounding box center [604, 329] width 680 height 20
click option "Mr. and Mrs." at bounding box center [0, 0] width 0 height 0
click at [289, 378] on input "text" at bounding box center [604, 368] width 679 height 19
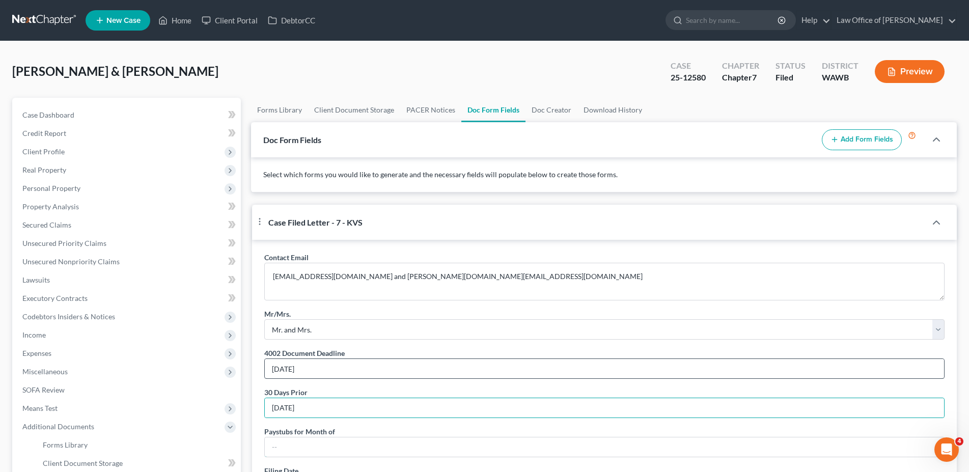
scroll to position [180, 0]
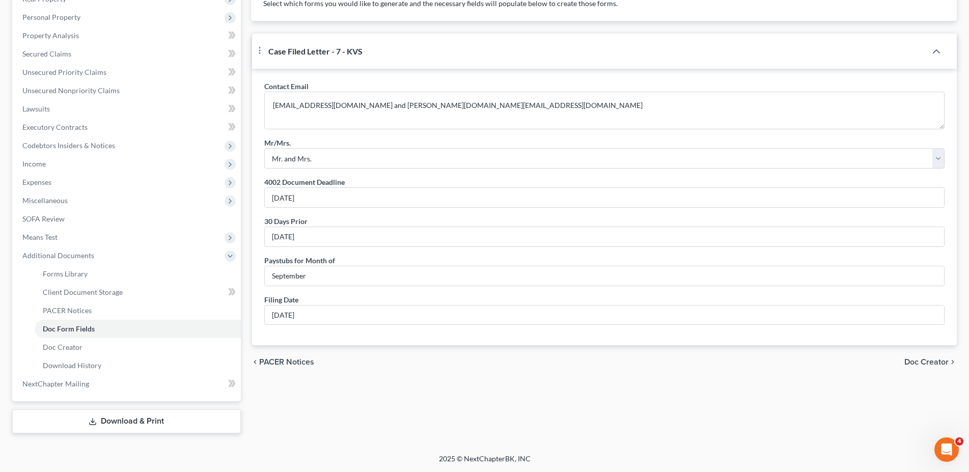
click at [927, 366] on span "Doc Creator" at bounding box center [926, 362] width 44 height 8
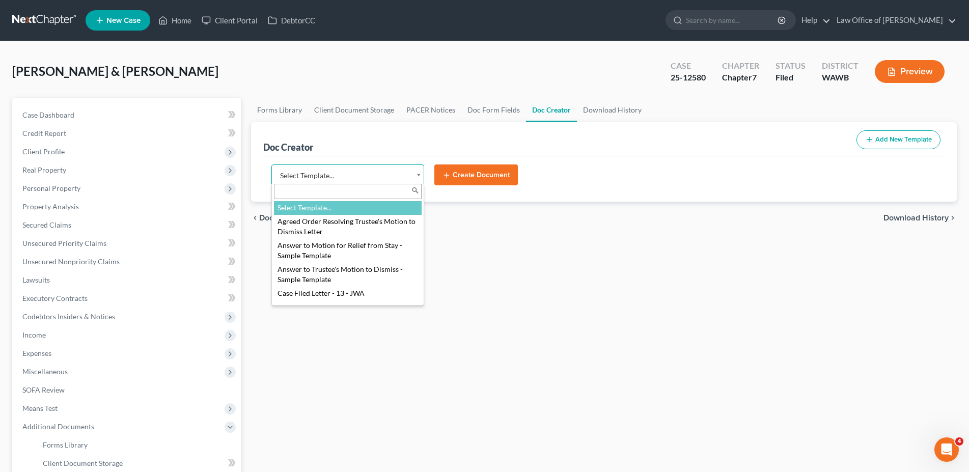
click at [349, 174] on body "Home New Case Client Portal DebtorCC Law Office of [PERSON_NAME] [EMAIL_ADDRESS…" at bounding box center [484, 321] width 969 height 643
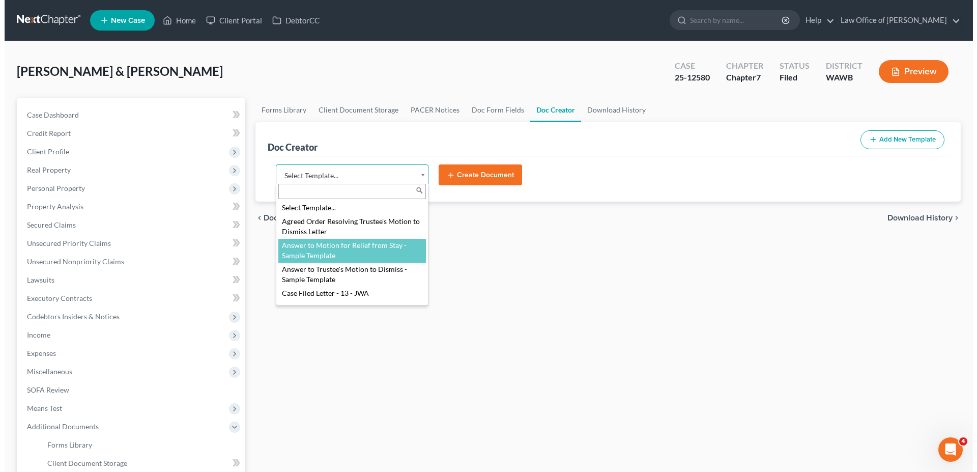
scroll to position [52, 0]
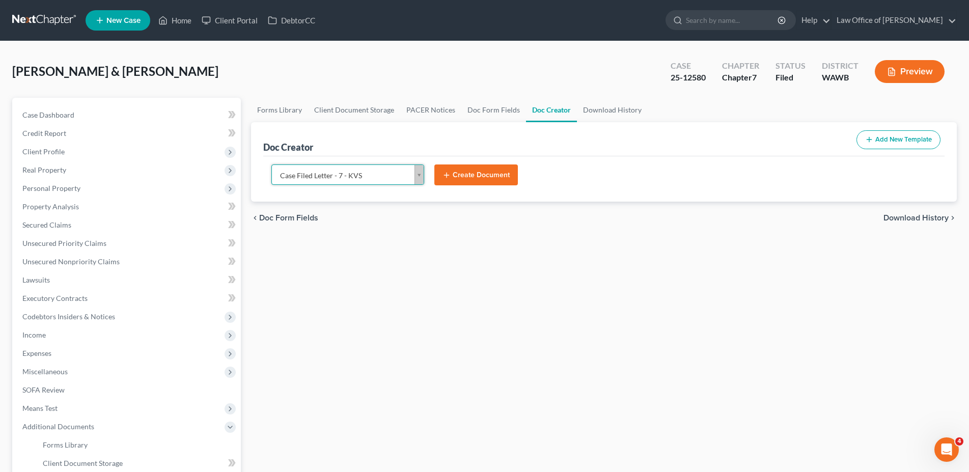
click at [467, 177] on button "Create Document" at bounding box center [475, 174] width 83 height 21
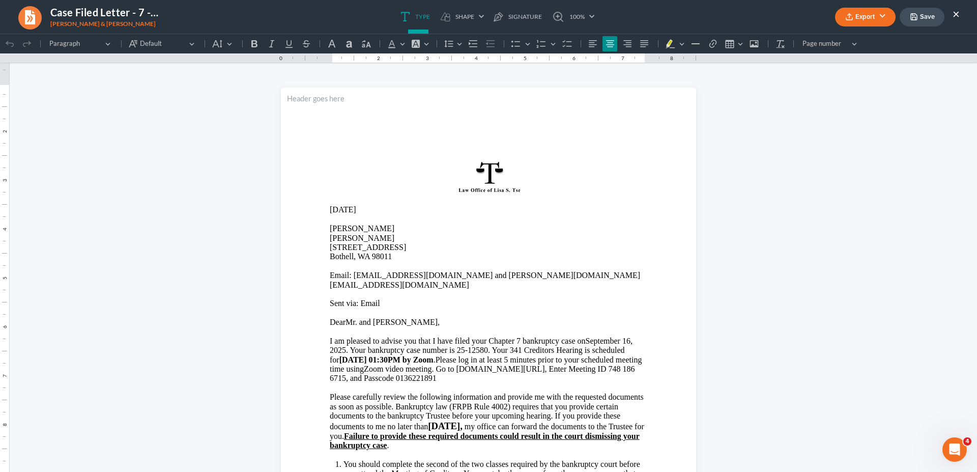
scroll to position [0, 0]
click at [341, 318] on span "DearMr. and [PERSON_NAME]," at bounding box center [385, 322] width 110 height 9
click at [583, 336] on p "I am pleased to advise you that I have filed y our Chapter 7 bankruptcy case on…" at bounding box center [489, 359] width 318 height 47
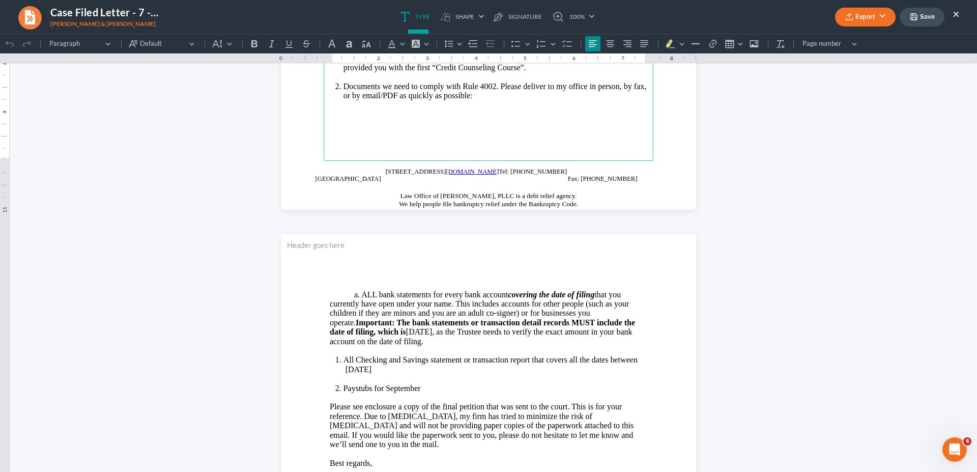
scroll to position [571, 0]
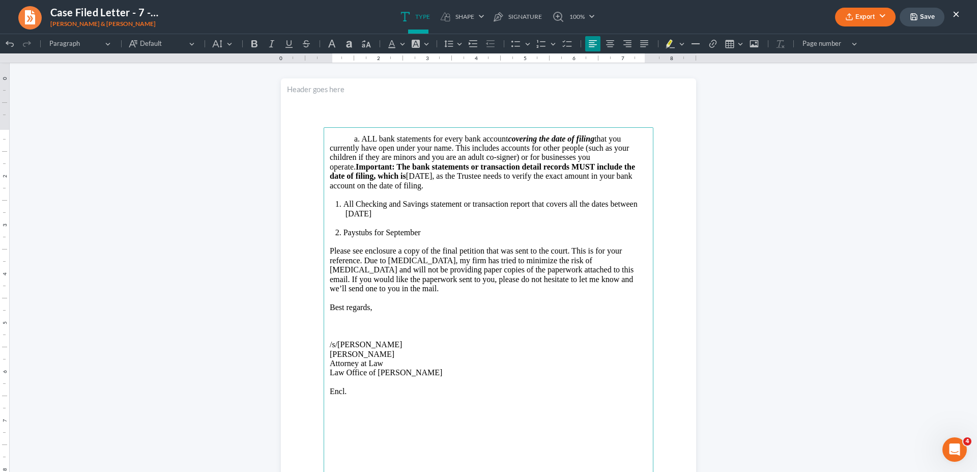
click at [457, 209] on li "All Checking and Savings statement or transaction report that covers all the da…" at bounding box center [496, 209] width 304 height 19
click at [874, 21] on button "Export" at bounding box center [865, 17] width 61 height 19
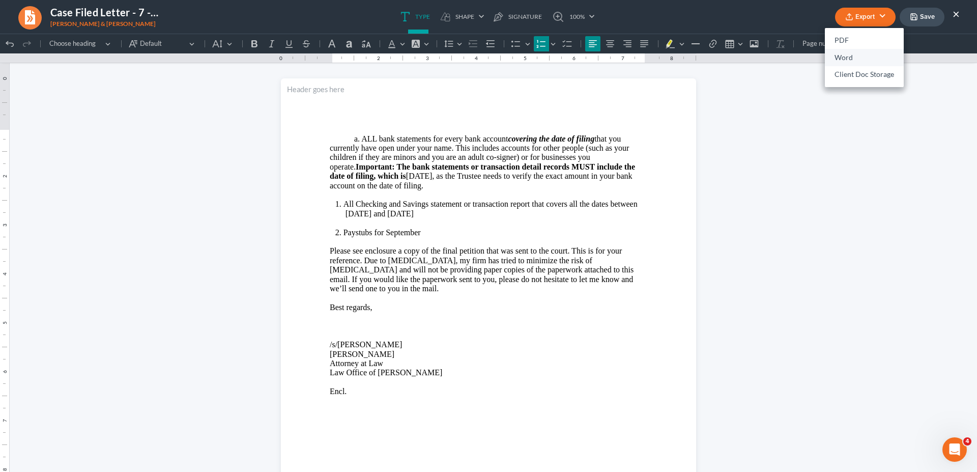
click at [866, 61] on link "Word" at bounding box center [864, 57] width 79 height 17
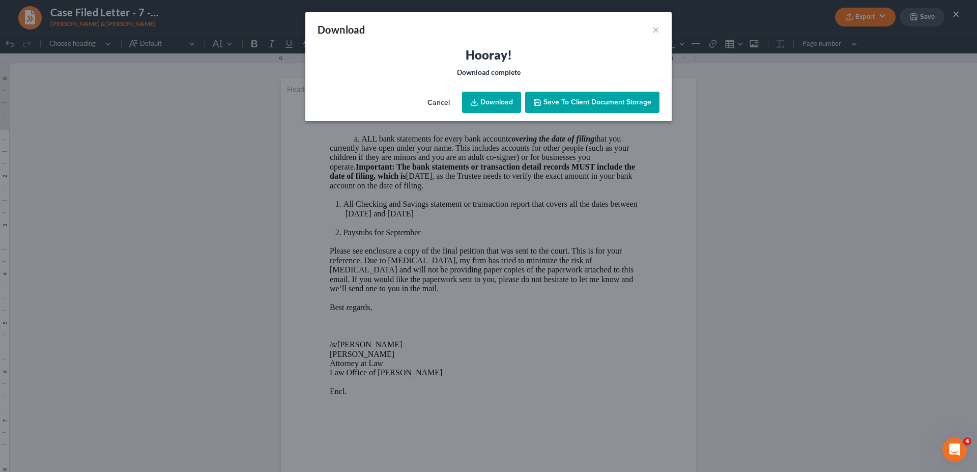
click at [493, 102] on link "Download" at bounding box center [491, 102] width 59 height 21
click at [661, 33] on div "Download ×" at bounding box center [488, 29] width 367 height 35
click at [653, 30] on div "Download ×" at bounding box center [488, 29] width 367 height 35
click at [654, 33] on button "×" at bounding box center [656, 29] width 7 height 12
